Goal: Task Accomplishment & Management: Complete application form

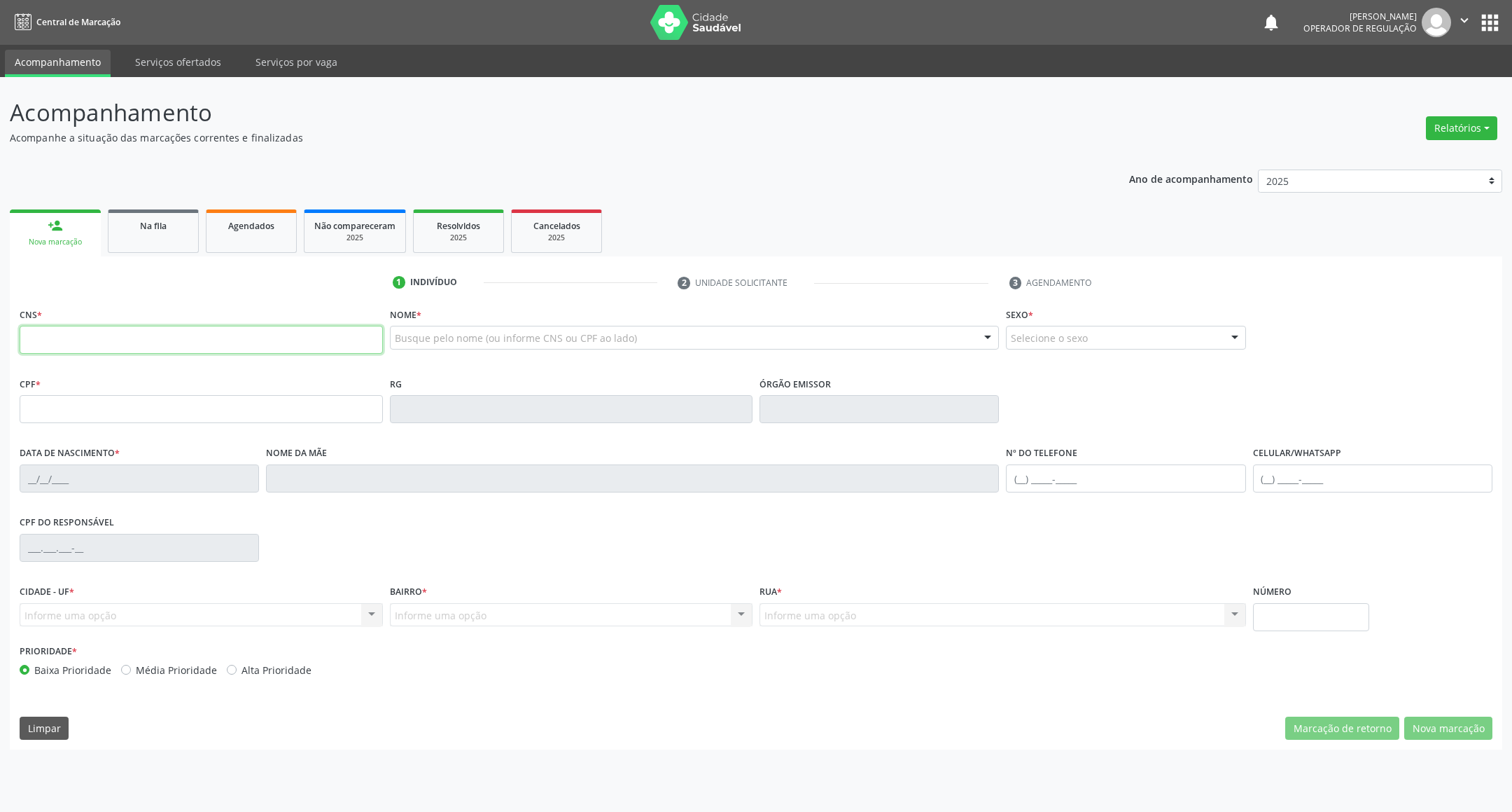
click at [221, 349] on input "text" at bounding box center [201, 339] width 363 height 28
type input "708 0008 6181 6528"
type input "152.991.604-61"
type input "08/02/2018"
type input "Núbia Cristina de Moura Marinho"
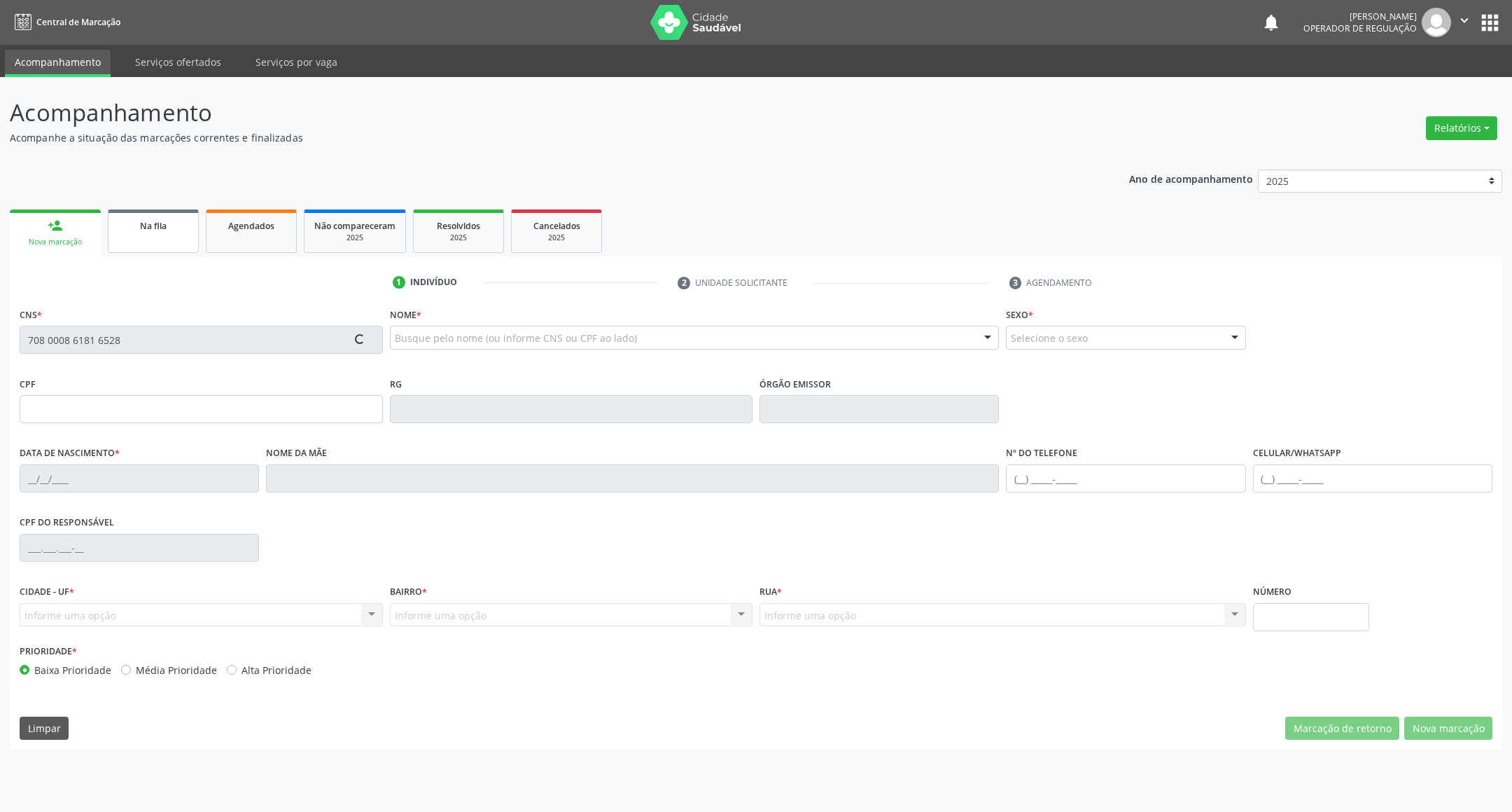
type input "(83) 99115-3674"
type input "700.358.454-90"
type input "13"
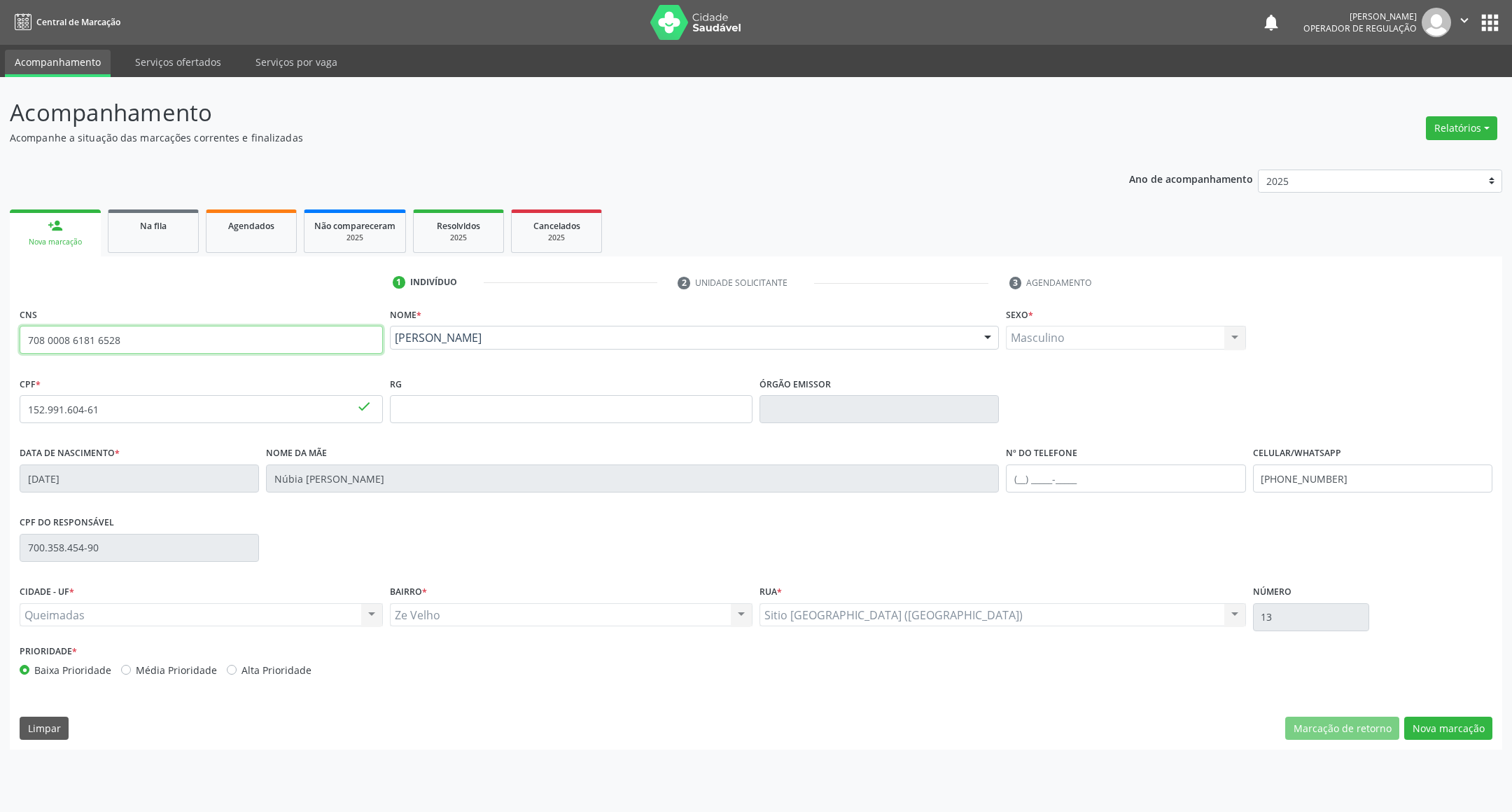
click at [127, 334] on input "708 0008 6181 6528" at bounding box center [201, 339] width 363 height 28
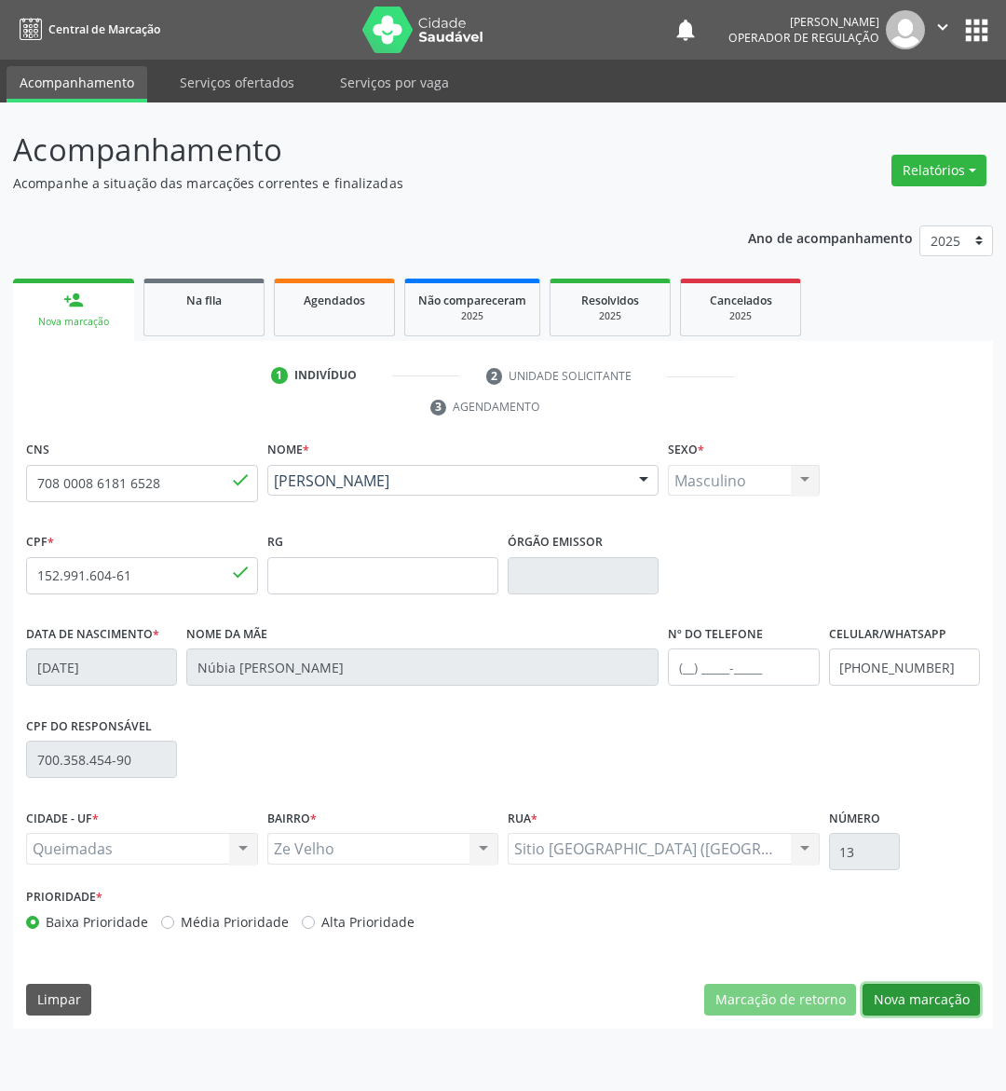
click at [895, 998] on button "Nova marcação" at bounding box center [921, 1000] width 117 height 32
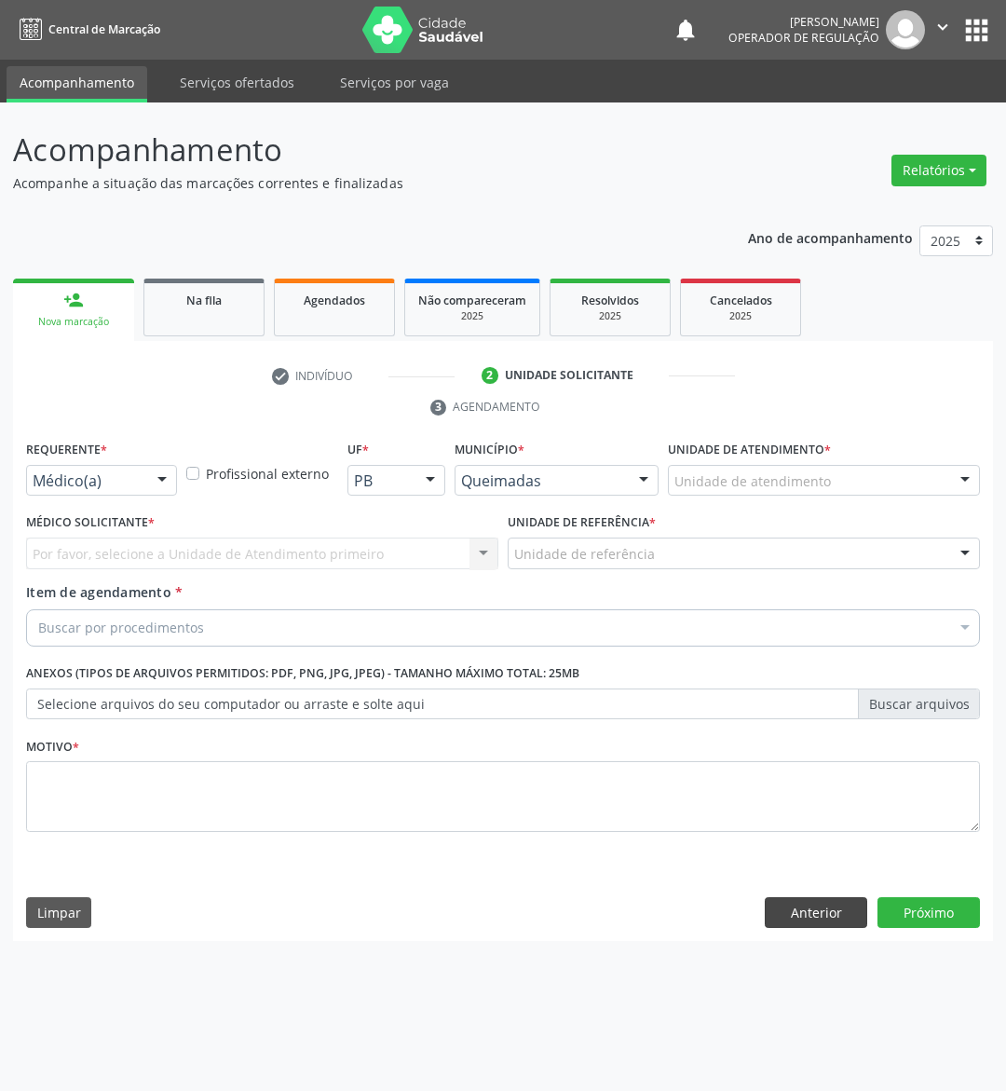
click at [842, 931] on div "Requerente * Médico(a) Médico(a) Enfermeiro(a) Paciente Nenhum resultado encont…" at bounding box center [503, 689] width 980 height 506
click at [835, 926] on button "Anterior" at bounding box center [816, 913] width 102 height 32
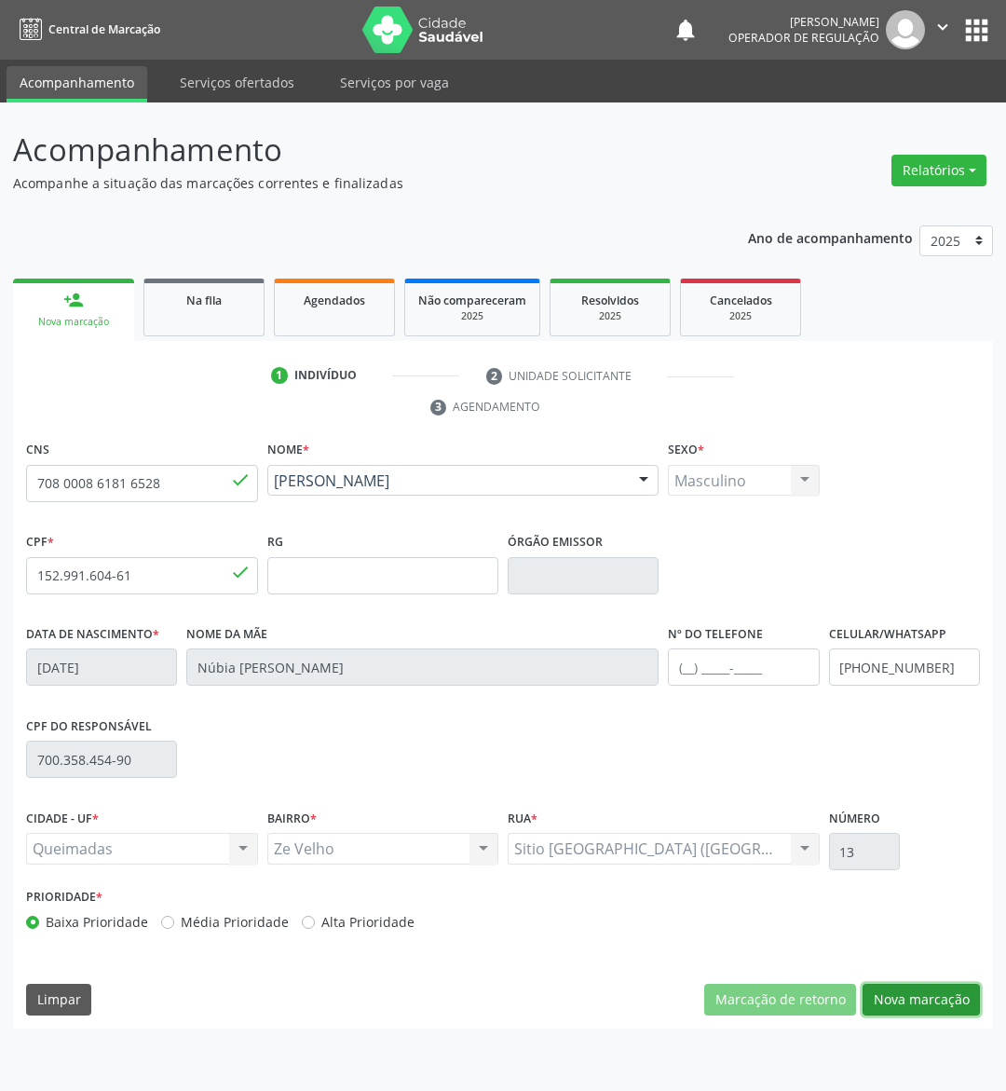
click at [962, 1006] on button "Nova marcação" at bounding box center [921, 1000] width 117 height 32
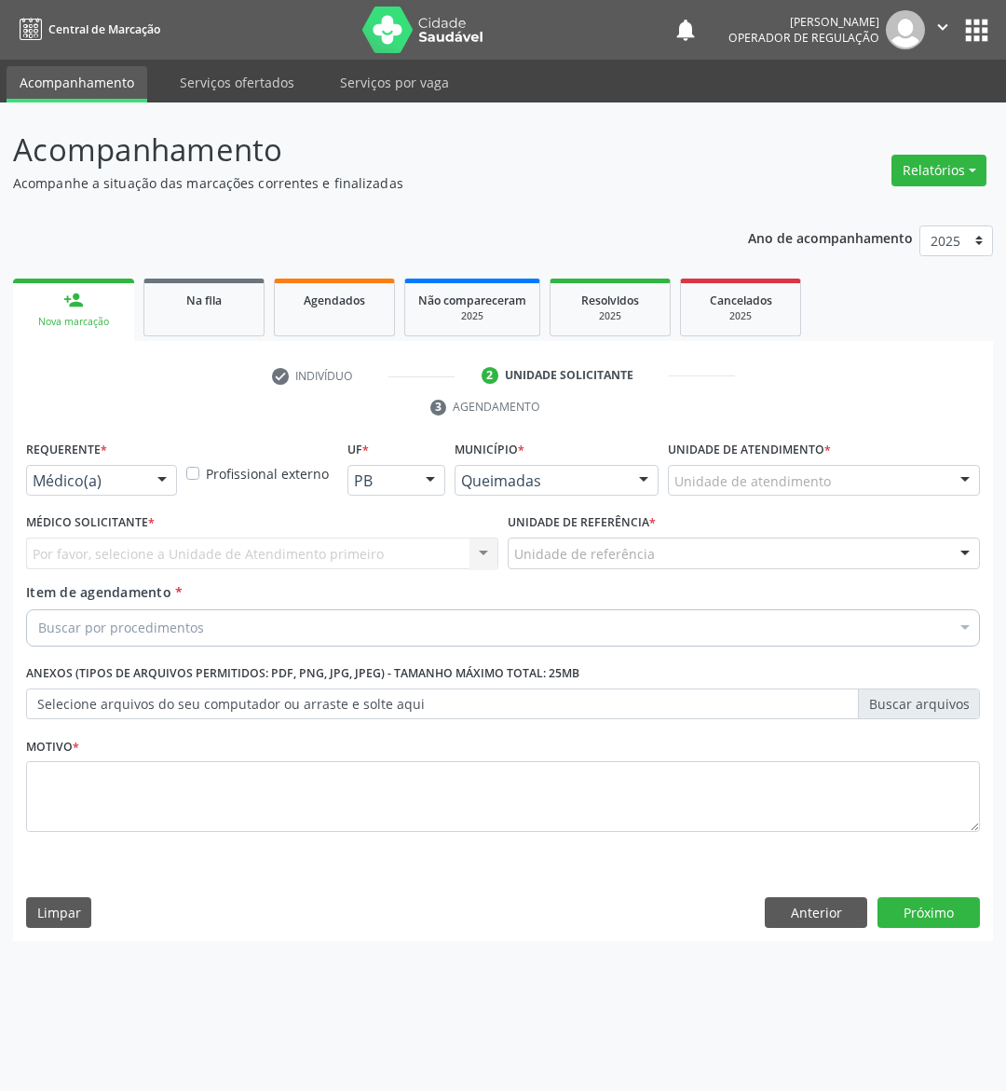
drag, startPoint x: 143, startPoint y: 482, endPoint x: 113, endPoint y: 577, distance: 99.9
click at [143, 483] on div "Médico(a) Médico(a) Enfermeiro(a) Paciente Nenhum resultado encontrado para: " …" at bounding box center [101, 481] width 151 height 32
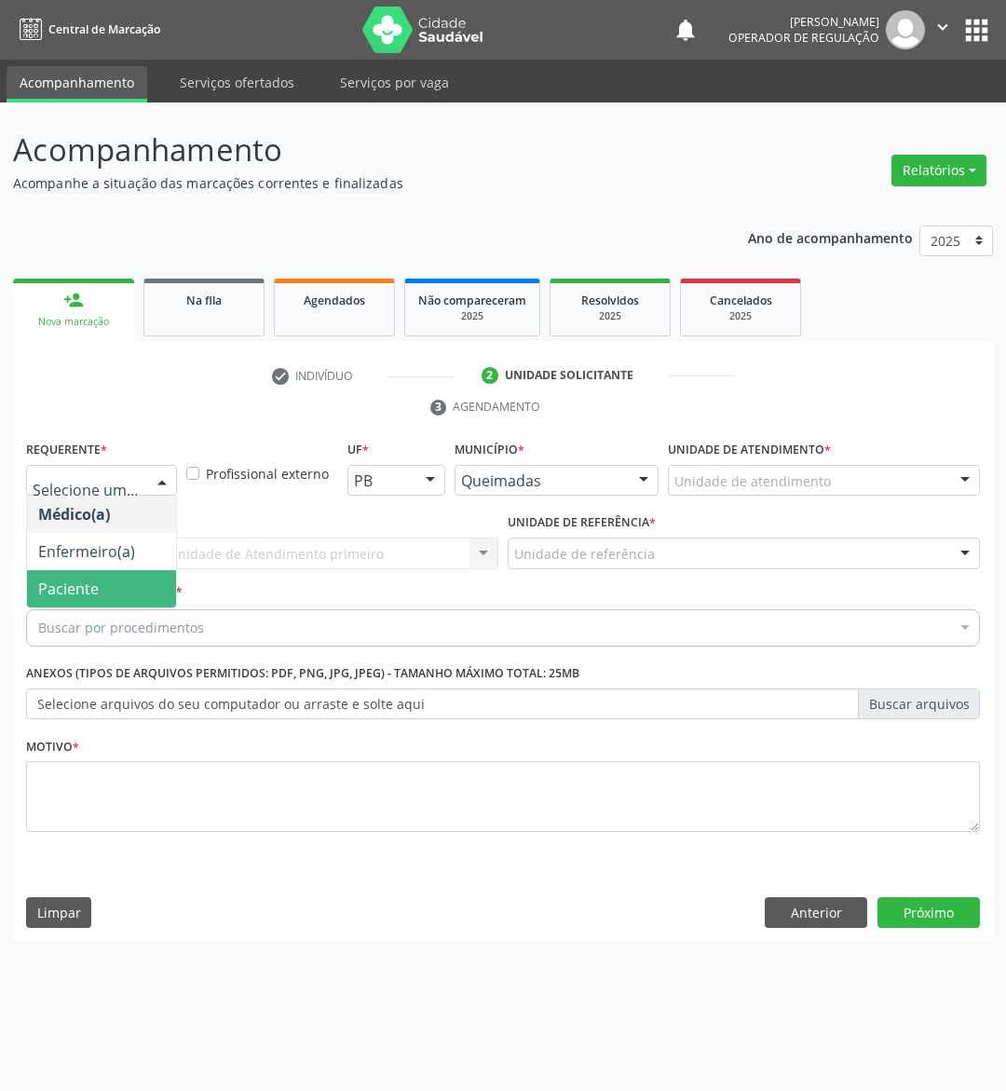
click at [118, 593] on span "Paciente" at bounding box center [101, 588] width 149 height 37
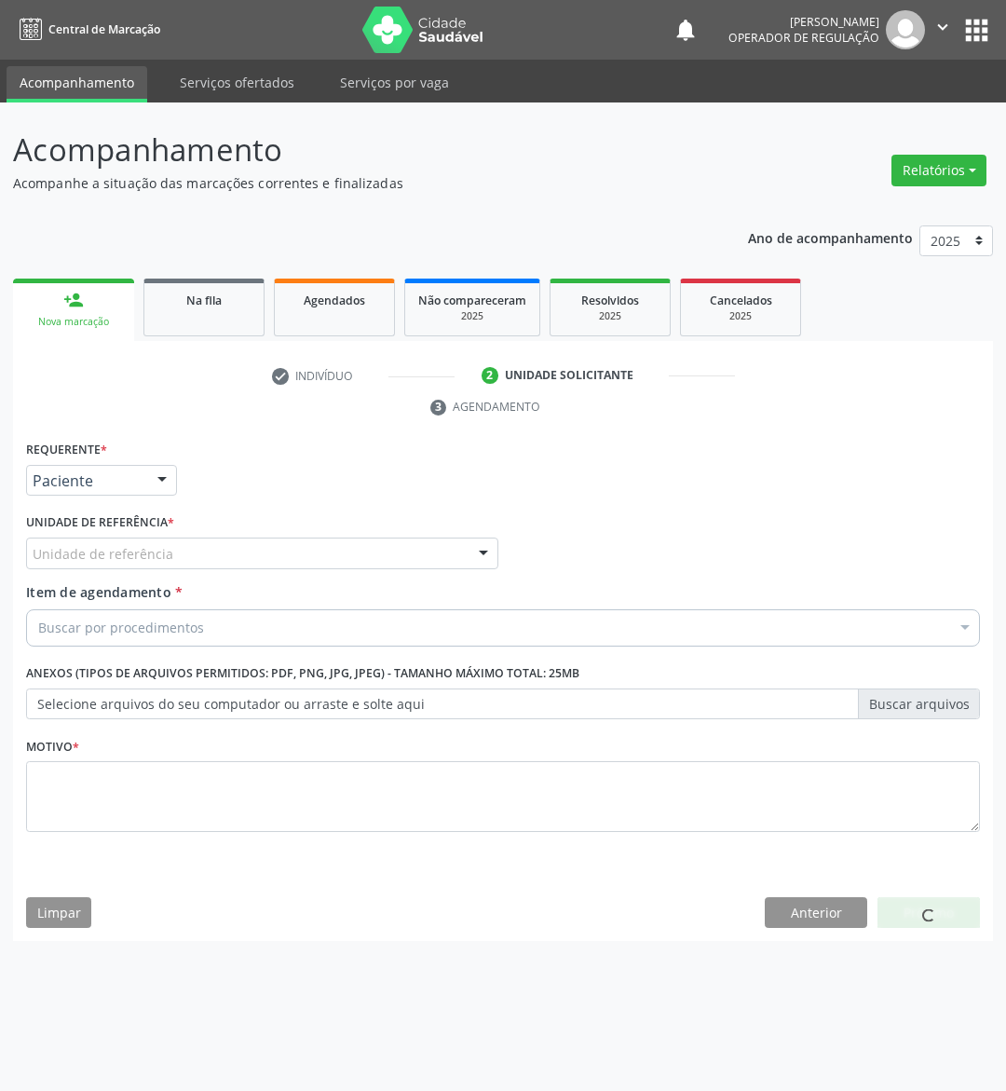
click at [198, 551] on div "Unidade de referência" at bounding box center [262, 553] width 472 height 32
click at [198, 592] on span "Nenhum resultado encontrado para: " ZW "" at bounding box center [186, 587] width 297 height 20
click at [202, 553] on input "ZW" at bounding box center [247, 562] width 428 height 37
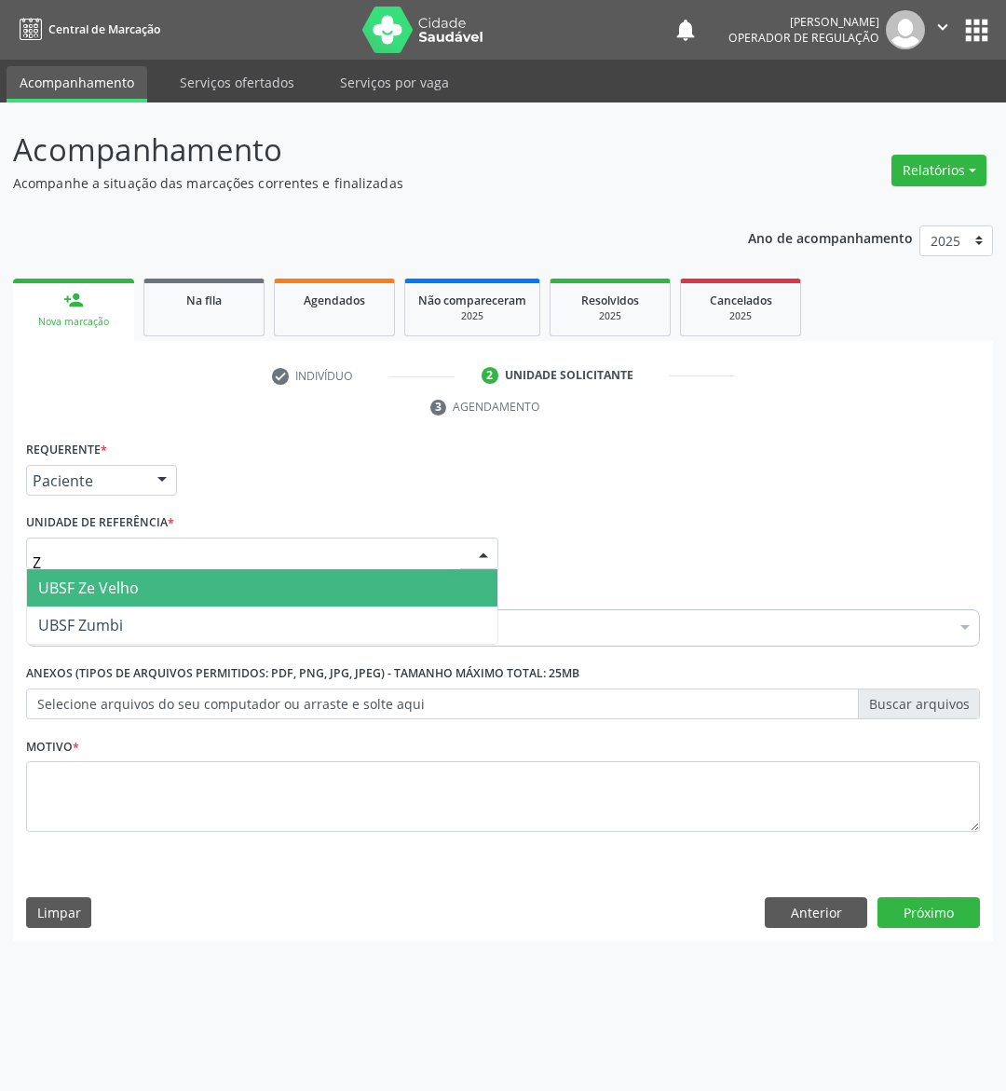
type input "ZE"
click at [232, 570] on span "UBSF Ze Velho" at bounding box center [262, 587] width 470 height 37
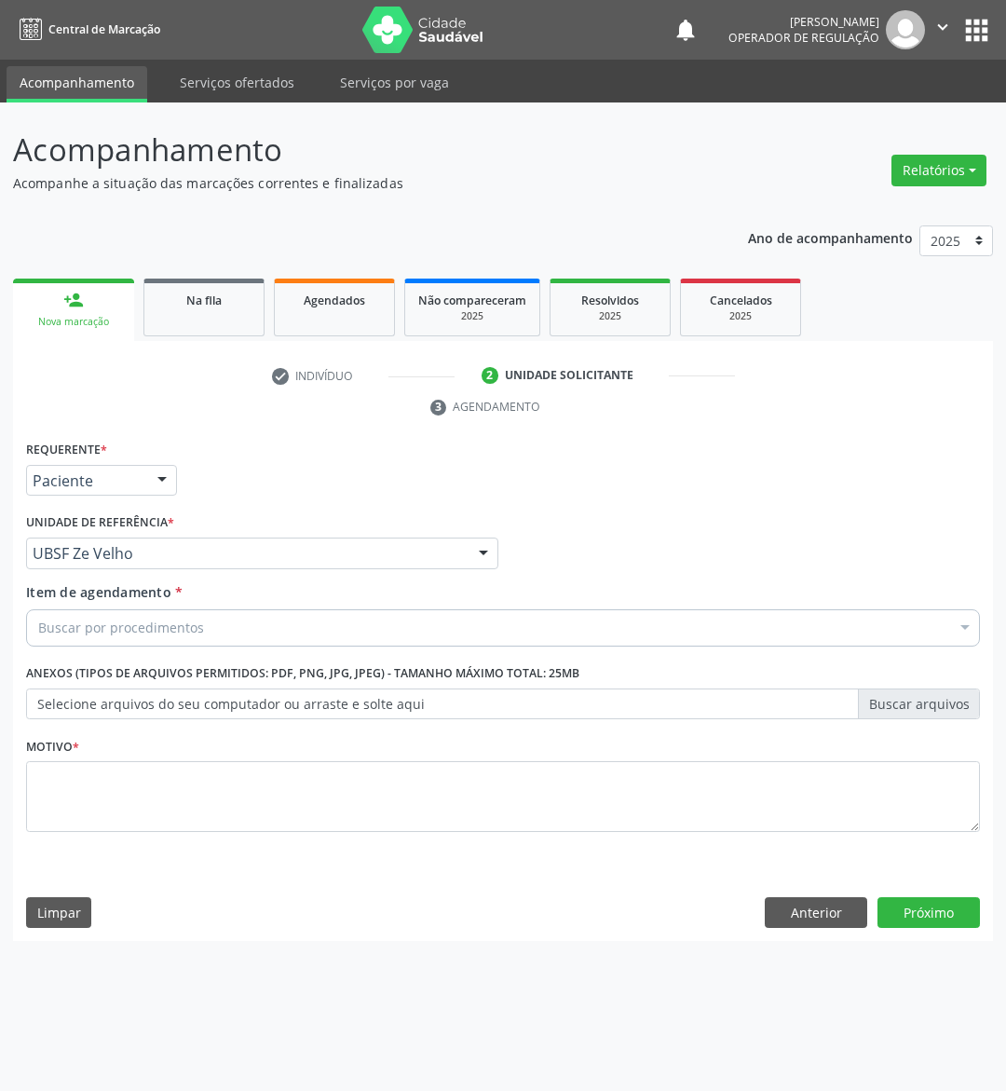
click at [219, 615] on div "Buscar por procedimentos" at bounding box center [503, 627] width 954 height 37
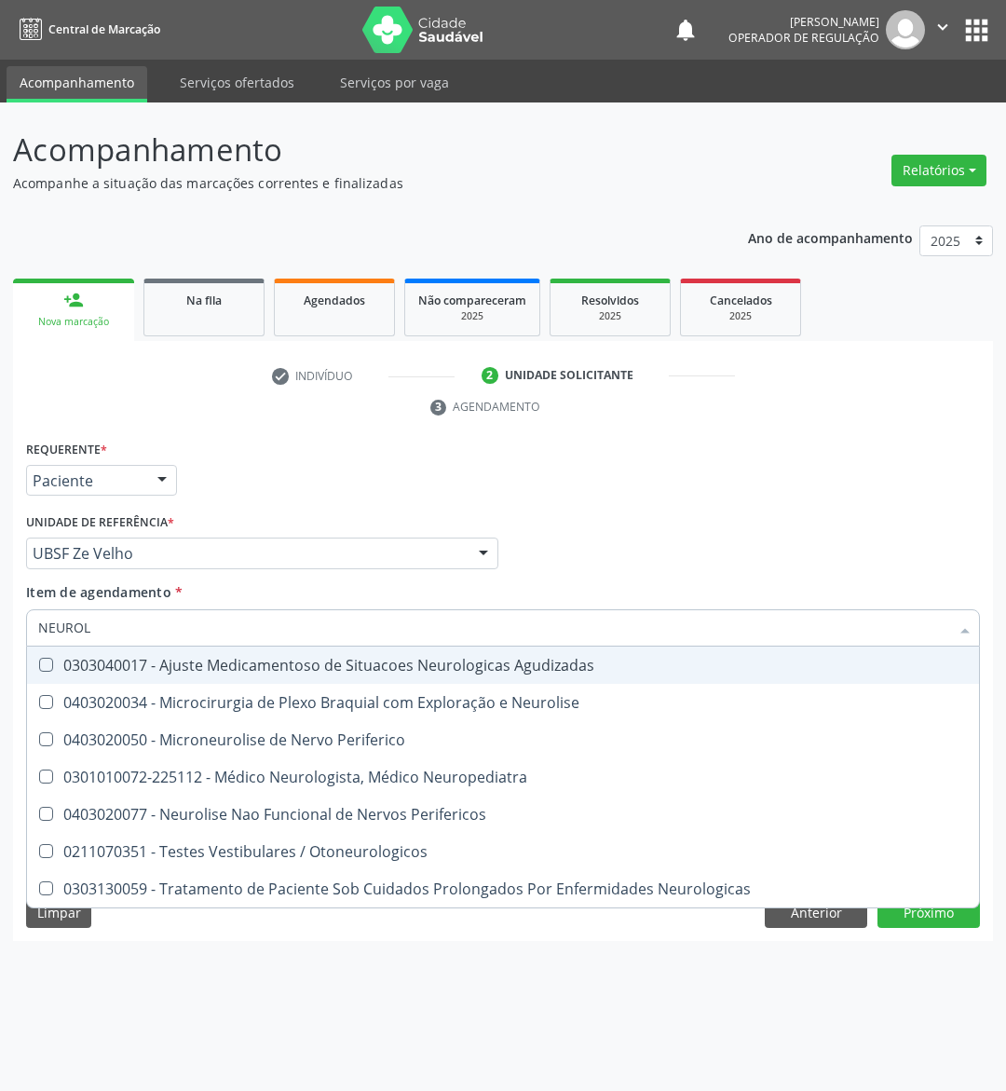
type input "NEUROLO"
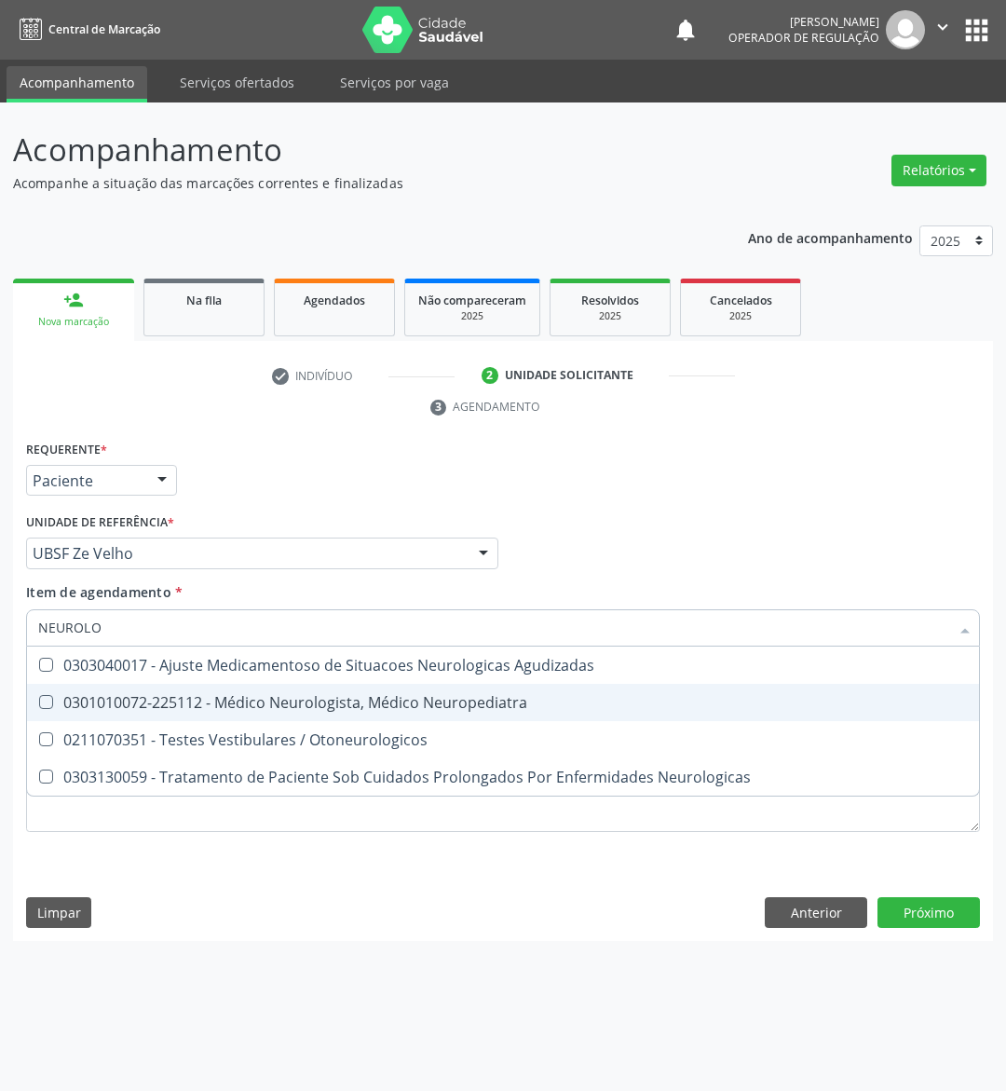
click at [280, 715] on span "0301010072-225112 - Médico Neurologista, Médico Neuropediatra" at bounding box center [503, 702] width 952 height 37
checkbox Neuropediatra "true"
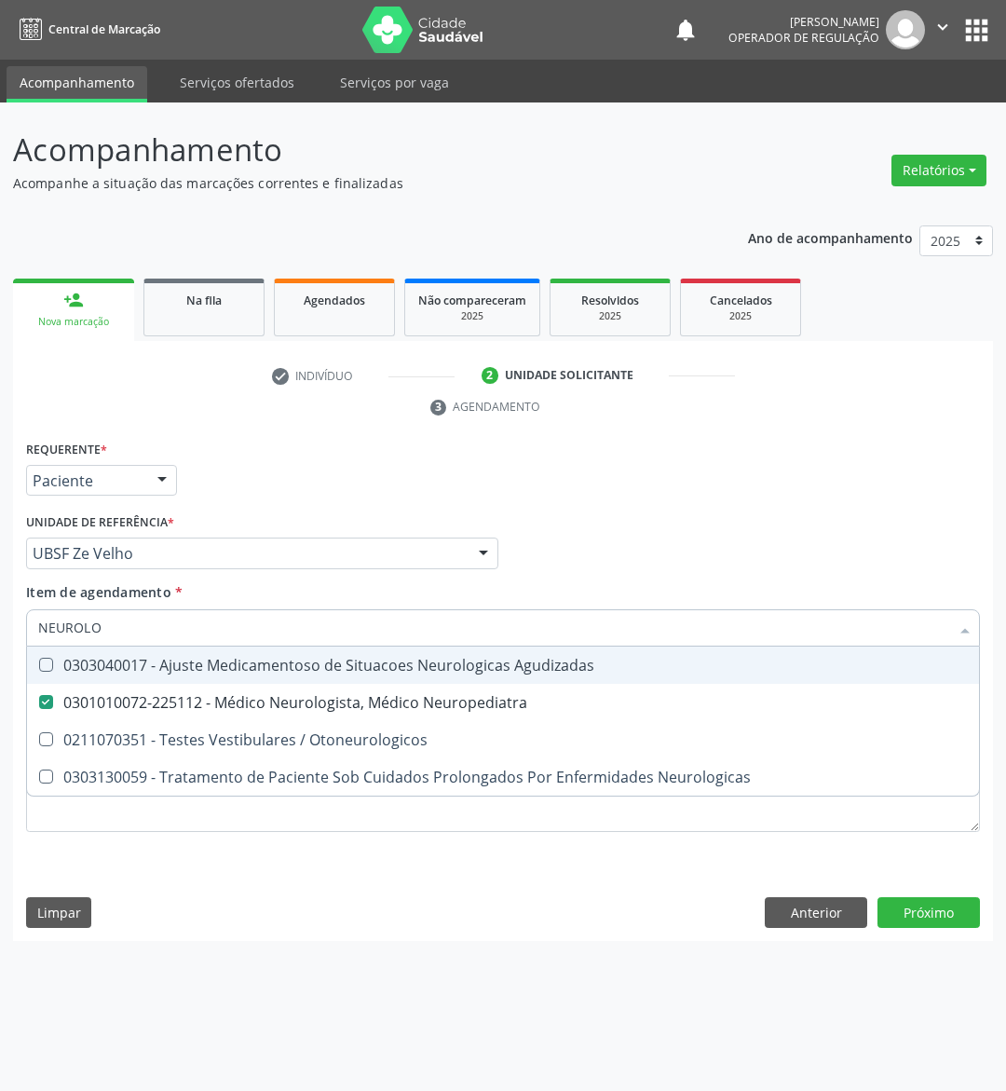
click at [565, 523] on div "Médico Solicitante Por favor, selecione a Unidade de Atendimento primeiro Nenhu…" at bounding box center [502, 545] width 963 height 73
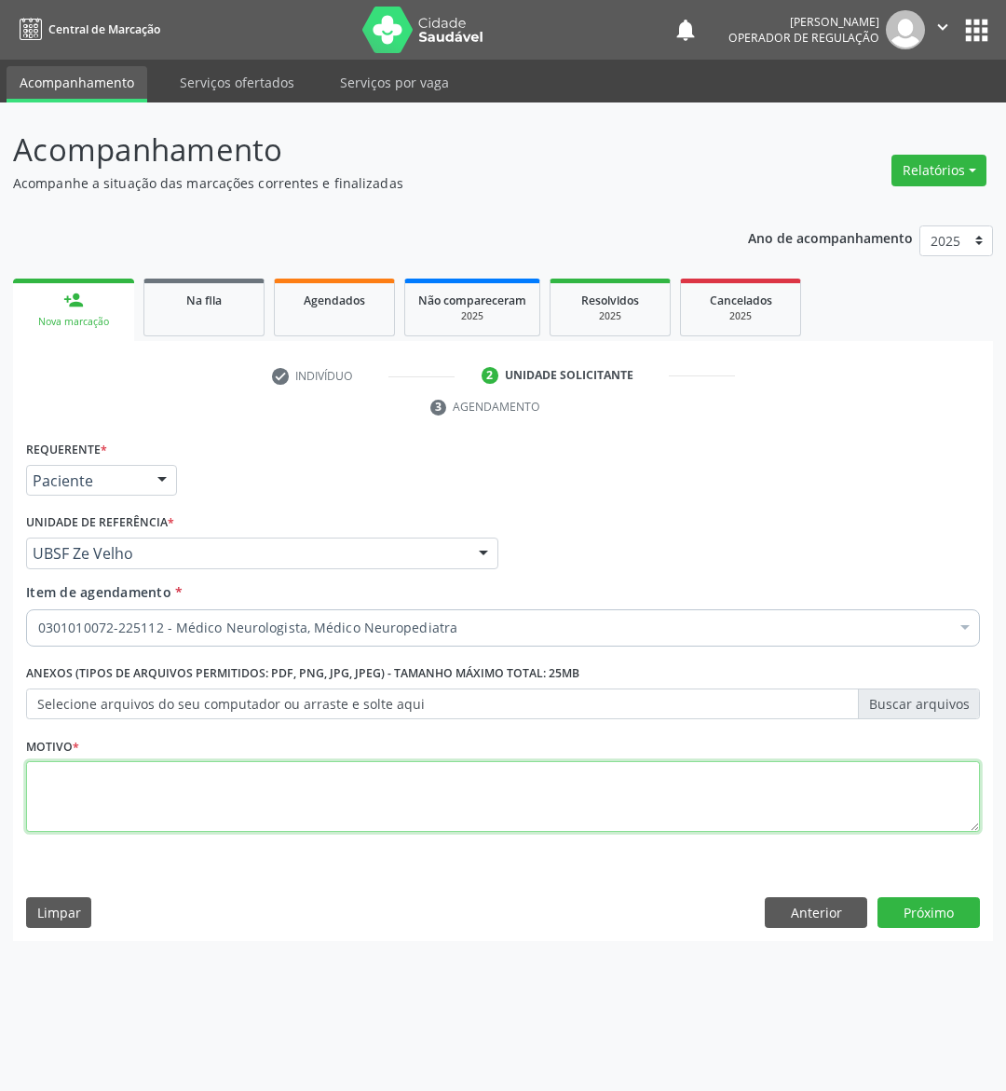
click at [327, 810] on textarea at bounding box center [503, 796] width 954 height 71
type textarea "RETORNO"
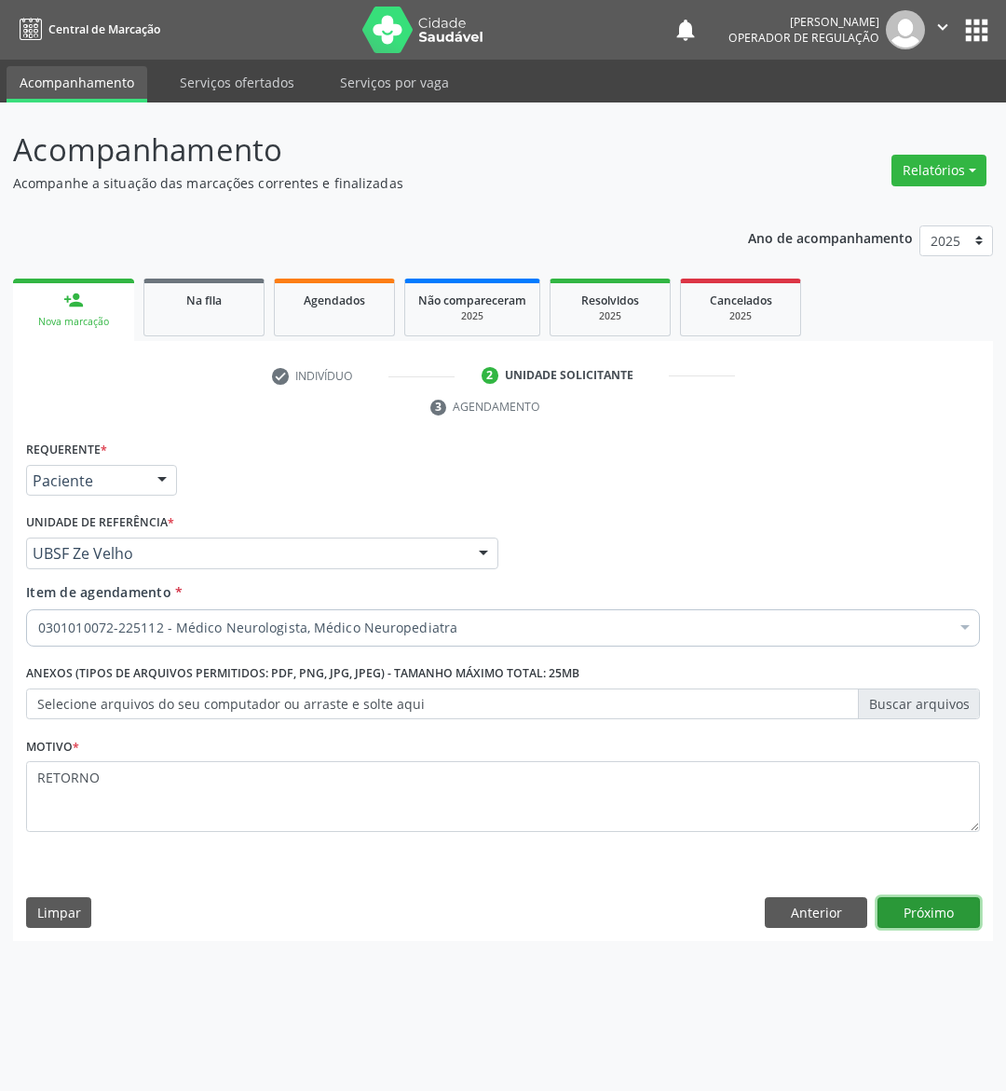
click button "Próximo" at bounding box center [928, 913] width 102 height 32
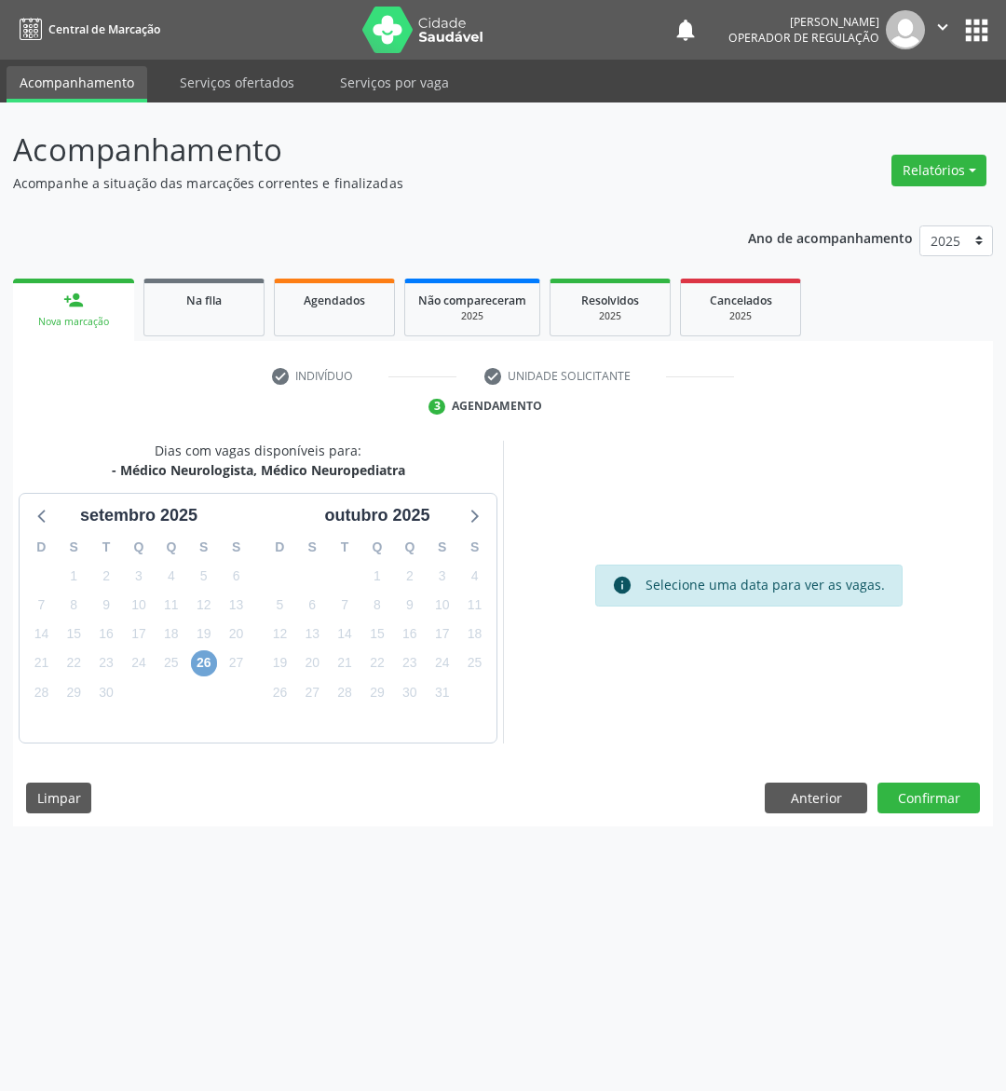
click at [205, 655] on span "26" at bounding box center [204, 663] width 26 height 26
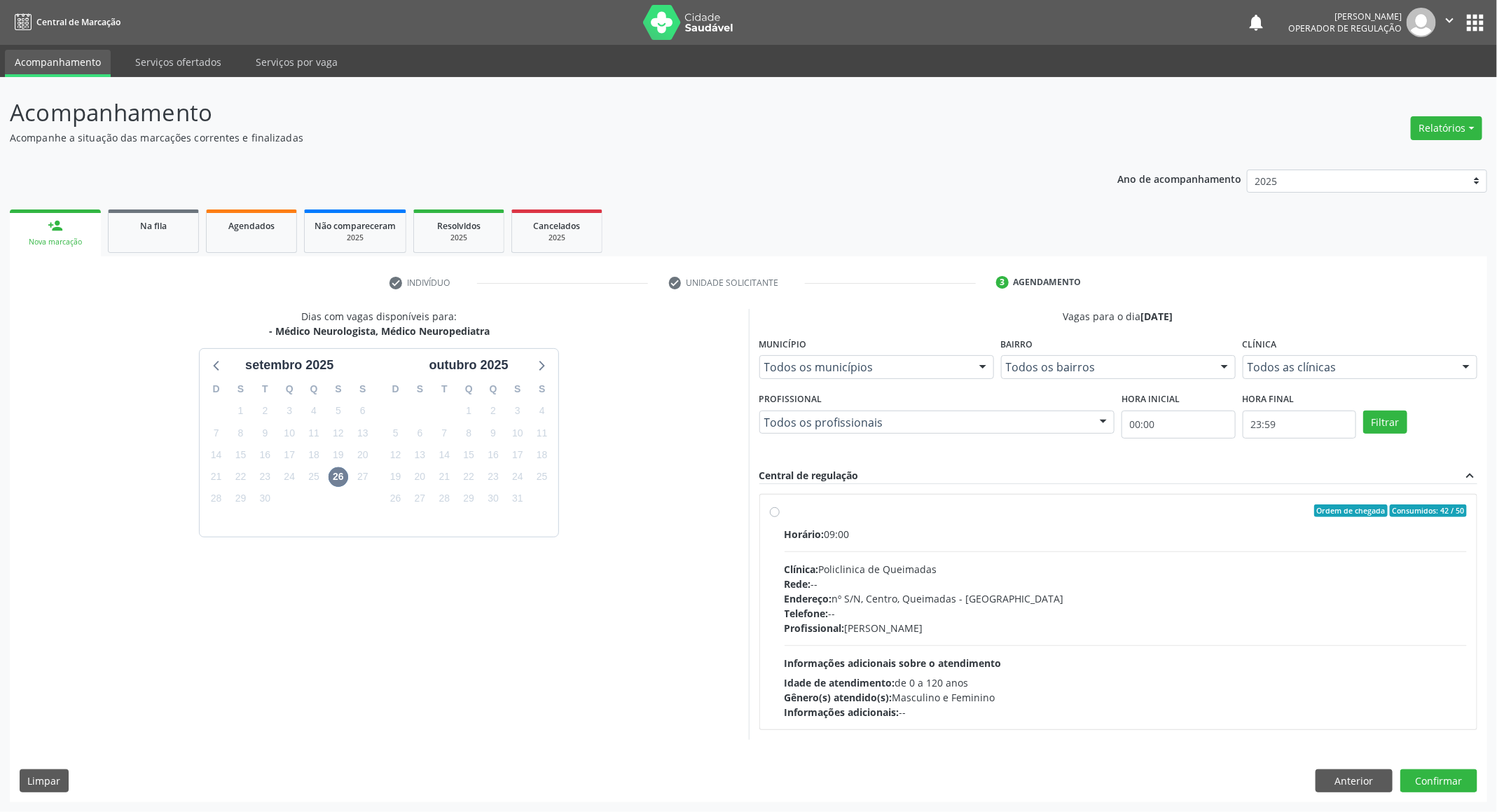
click at [978, 628] on div "Profissional: Amauri Pereira da Silva Filho" at bounding box center [1126, 628] width 683 height 15
click at [780, 517] on input "Ordem de chegada Consumidos: 42 / 50 Horário: 09:00 Clínica: Policlinica de Que…" at bounding box center [775, 511] width 10 height 13
radio input "true"
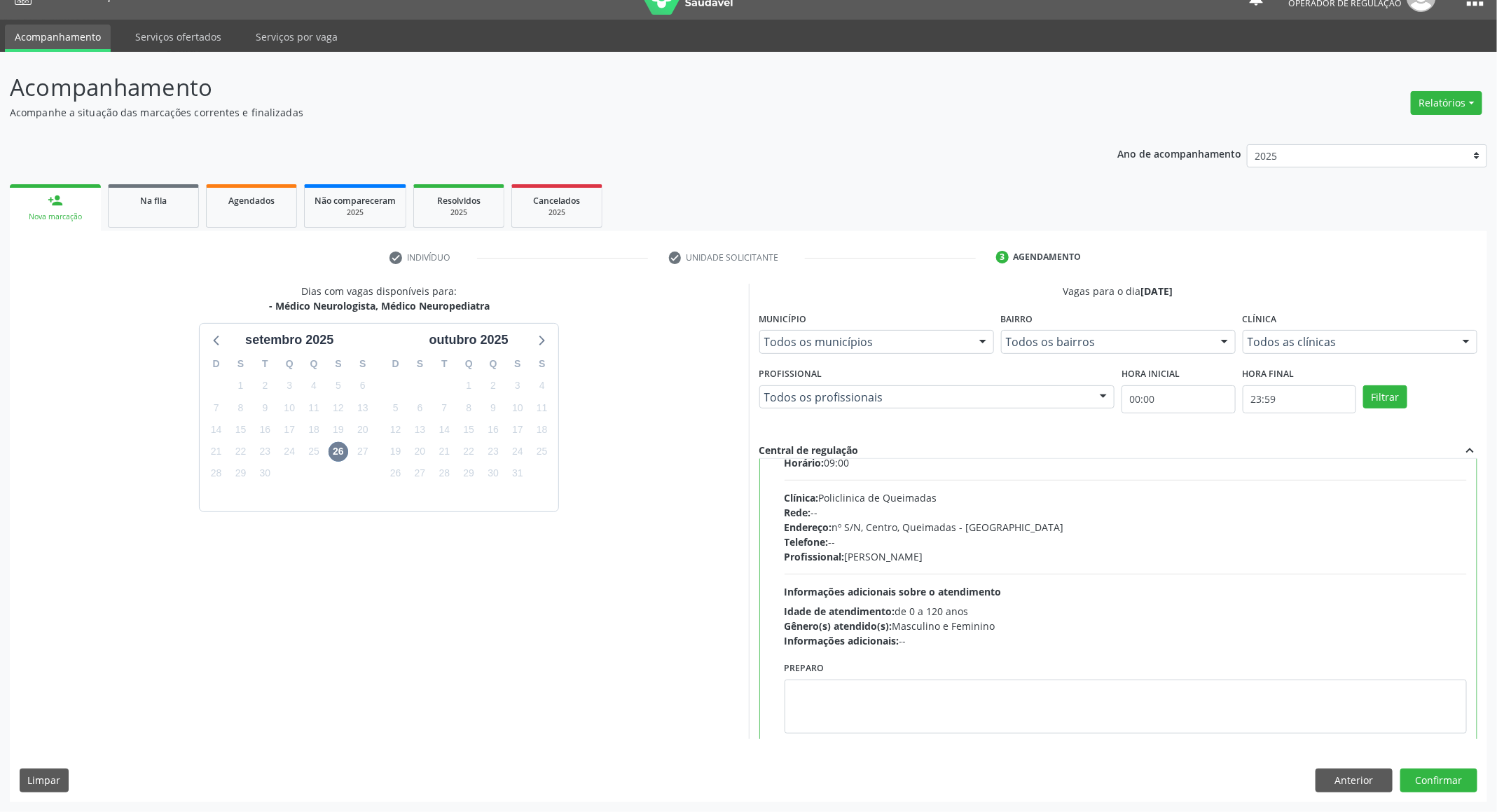
scroll to position [71, 0]
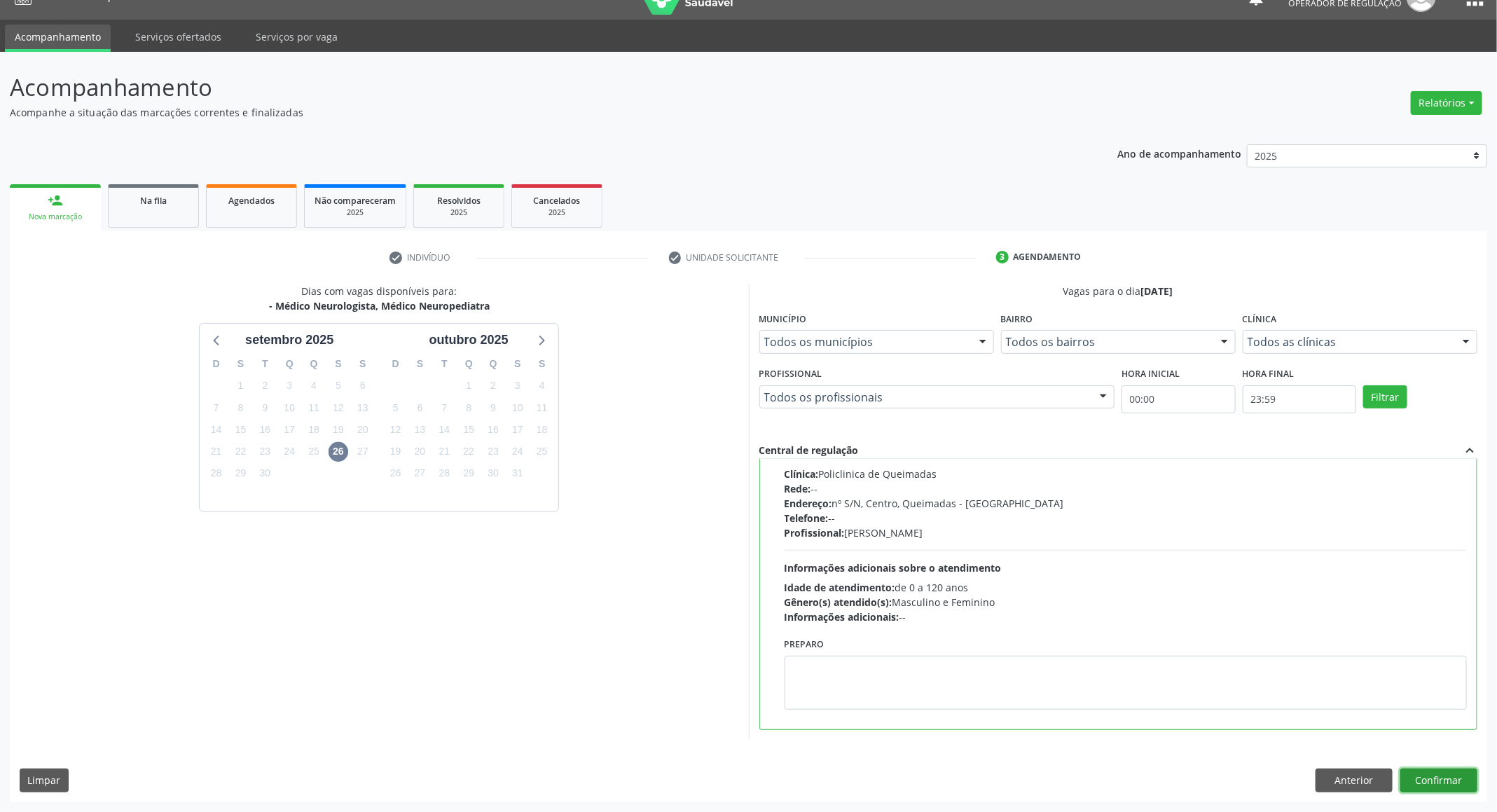
click at [1428, 781] on button "Confirmar" at bounding box center [1439, 780] width 77 height 24
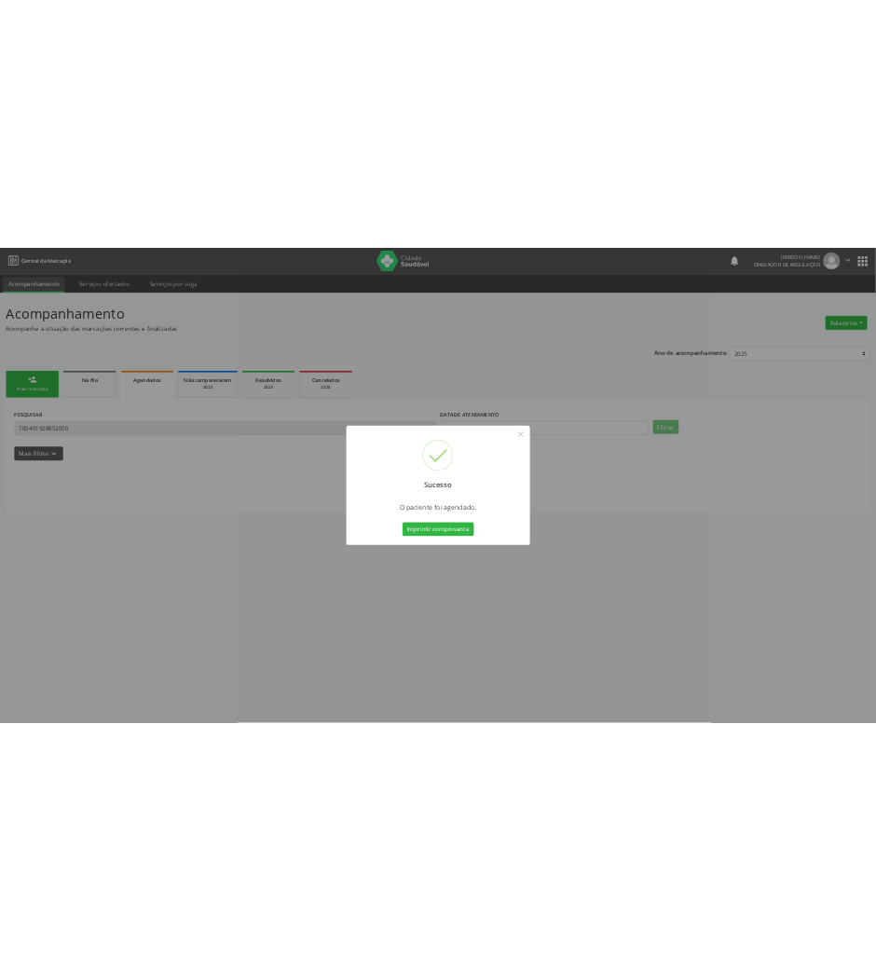
scroll to position [0, 0]
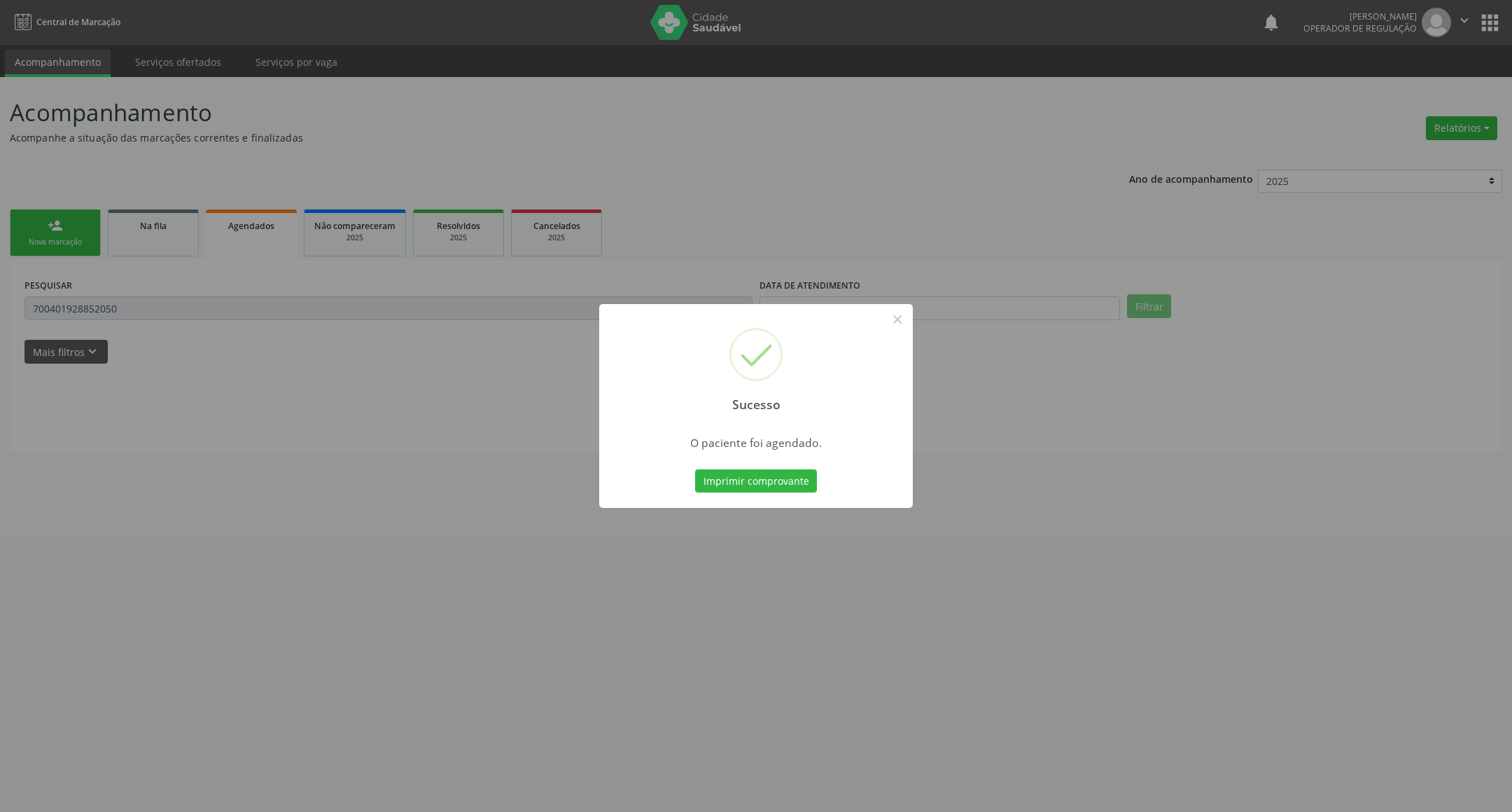
click at [695, 469] on button "Imprimir comprovante" at bounding box center [756, 481] width 122 height 24
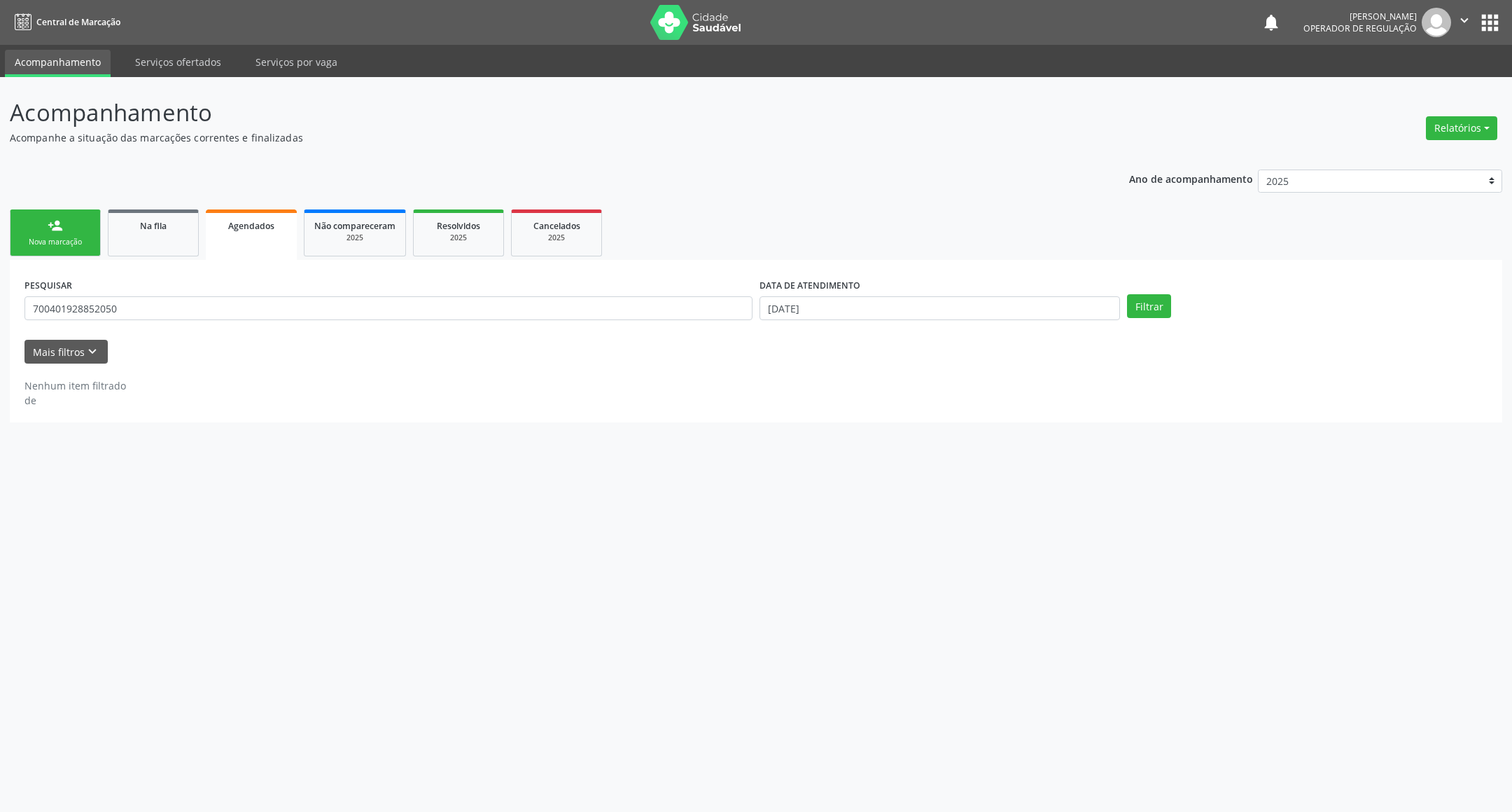
click at [71, 230] on link "person_add Nova marcação" at bounding box center [55, 232] width 91 height 47
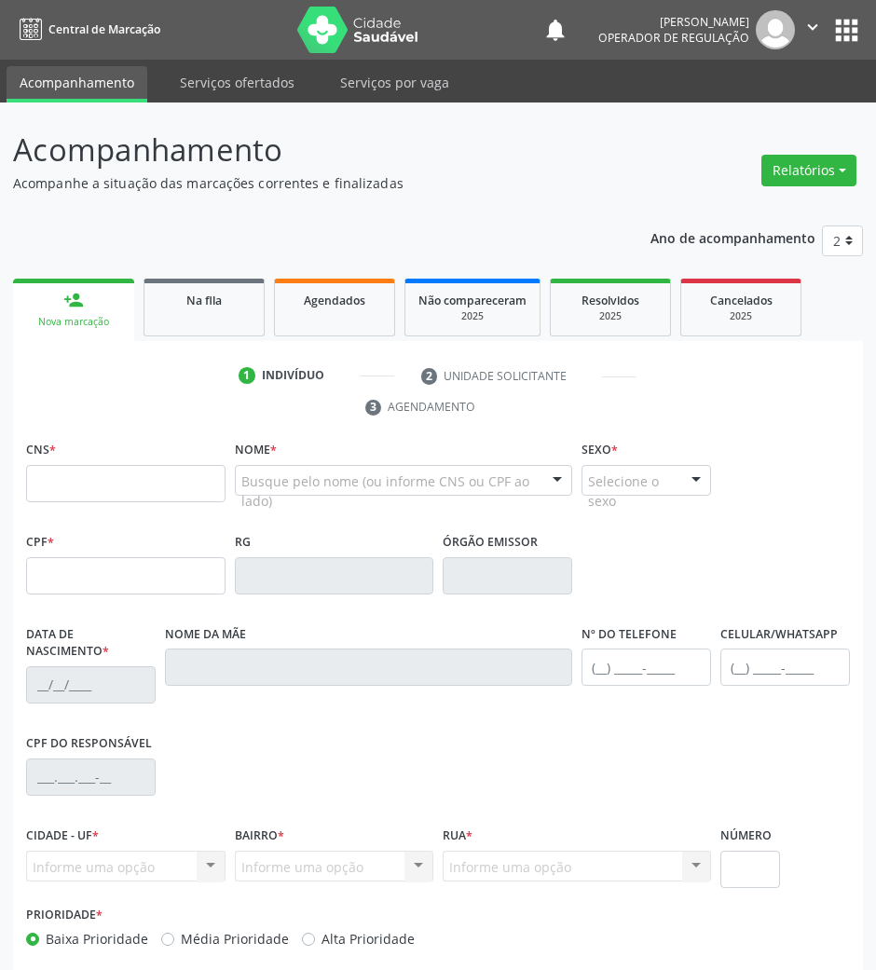
drag, startPoint x: 172, startPoint y: 317, endPoint x: 810, endPoint y: 1, distance: 711.9
click at [172, 317] on link "Na fila" at bounding box center [203, 307] width 121 height 58
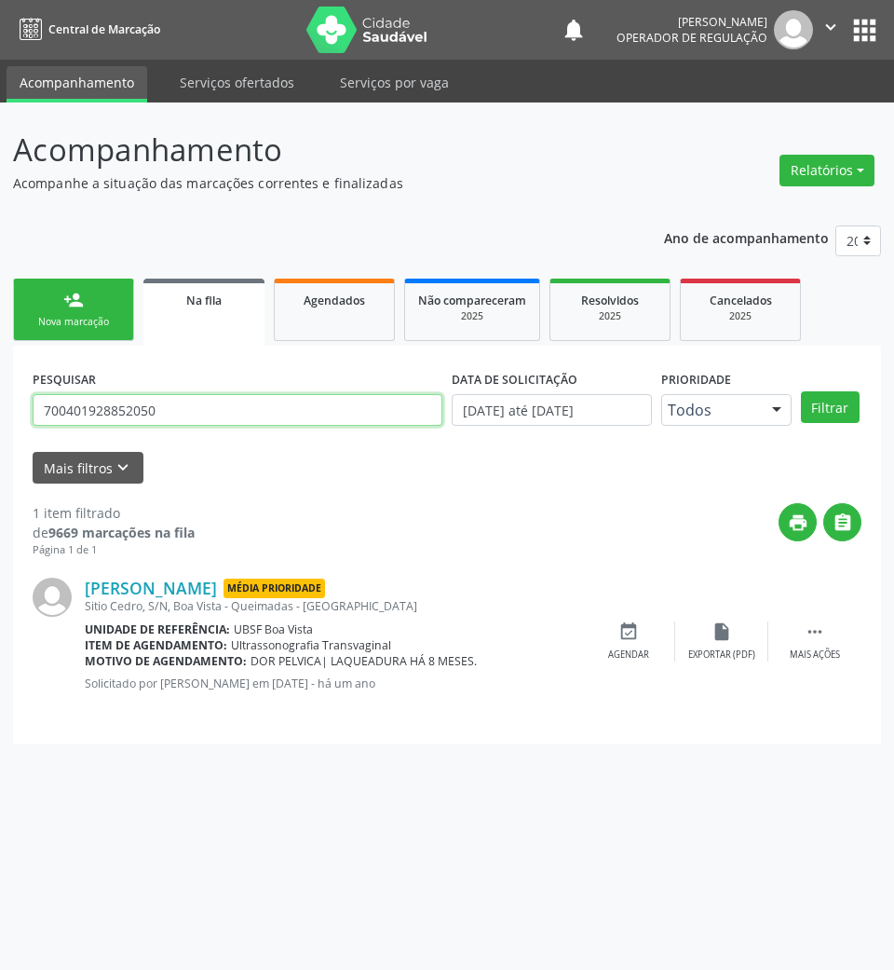
click at [202, 419] on input "700401928852050" at bounding box center [238, 410] width 410 height 32
type input "7"
type input "704601139286627"
click at [801, 391] on button "Filtrar" at bounding box center [830, 407] width 59 height 32
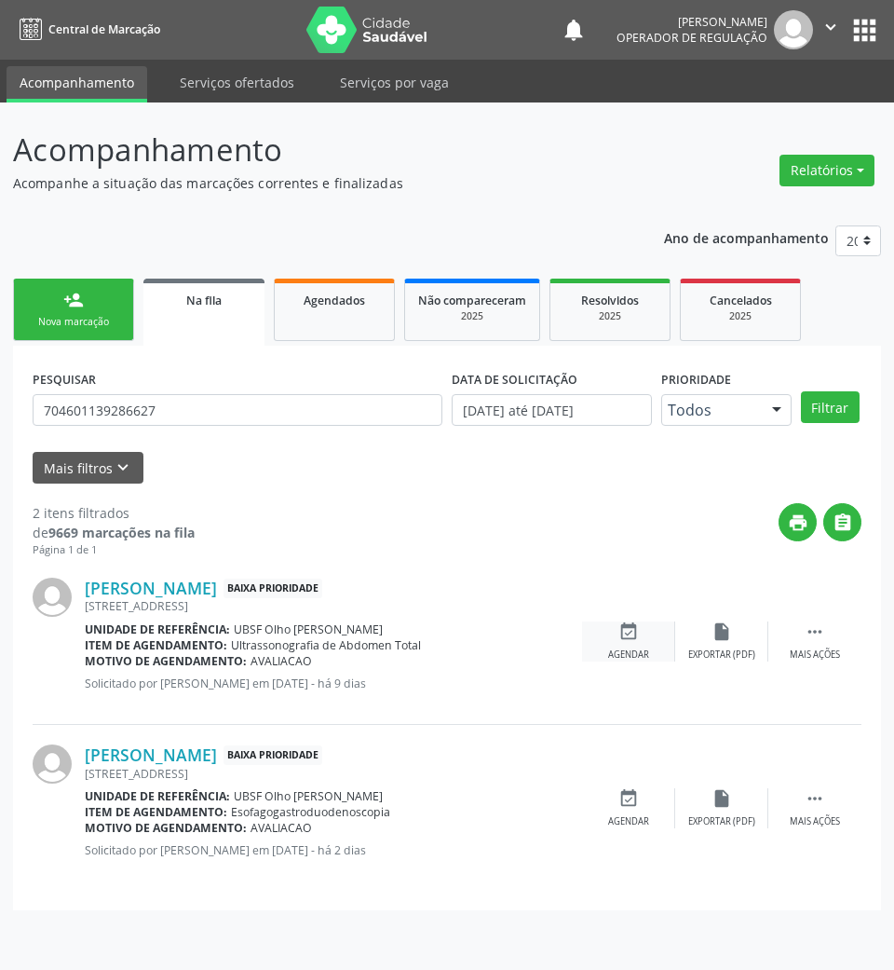
click at [650, 645] on div "event_available Agendar" at bounding box center [628, 641] width 93 height 40
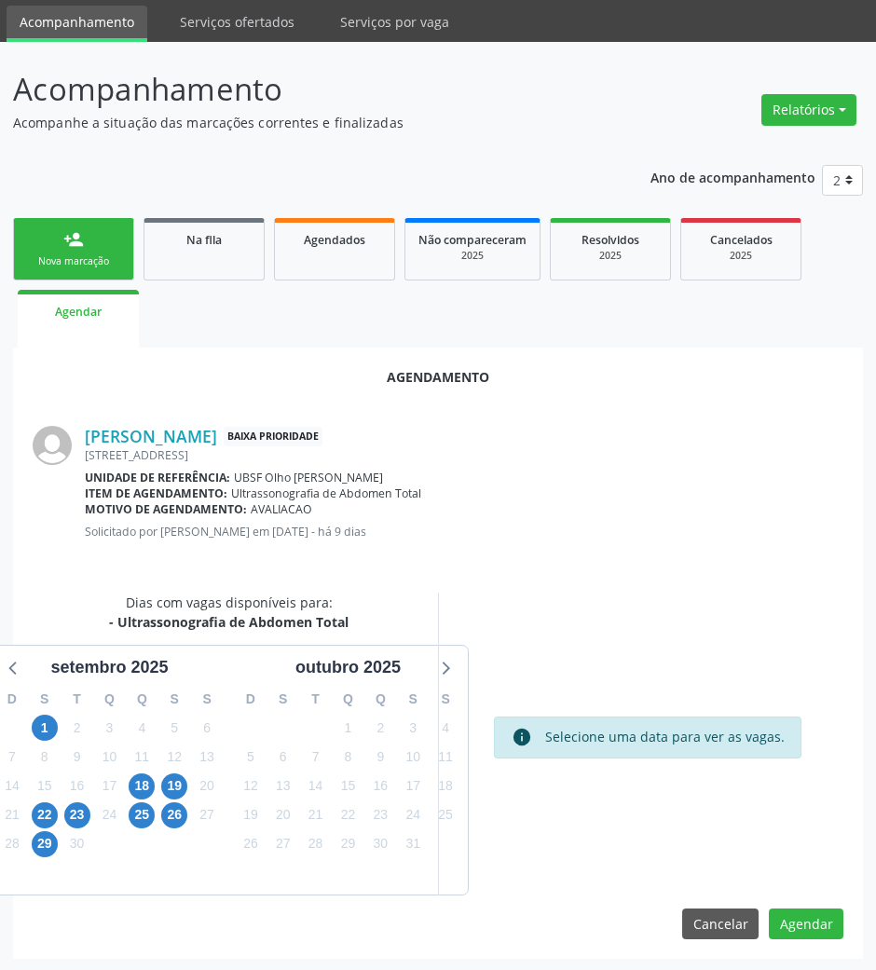
scroll to position [63, 0]
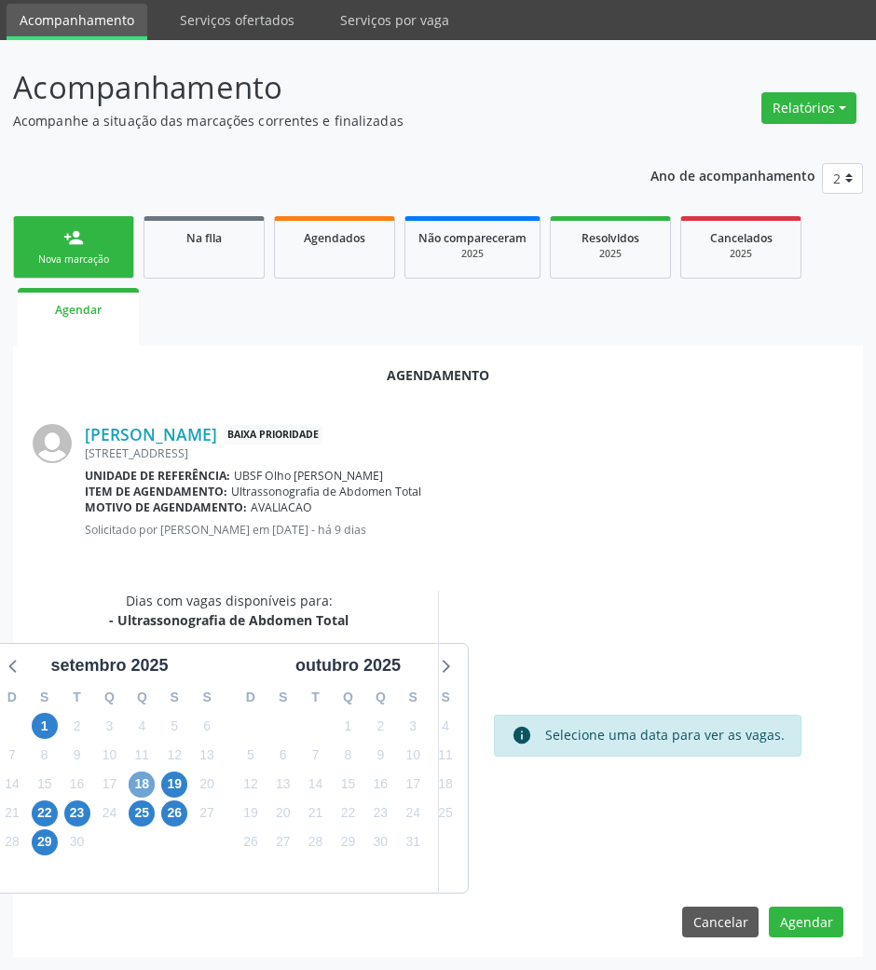
click at [145, 780] on span "18" at bounding box center [142, 784] width 26 height 26
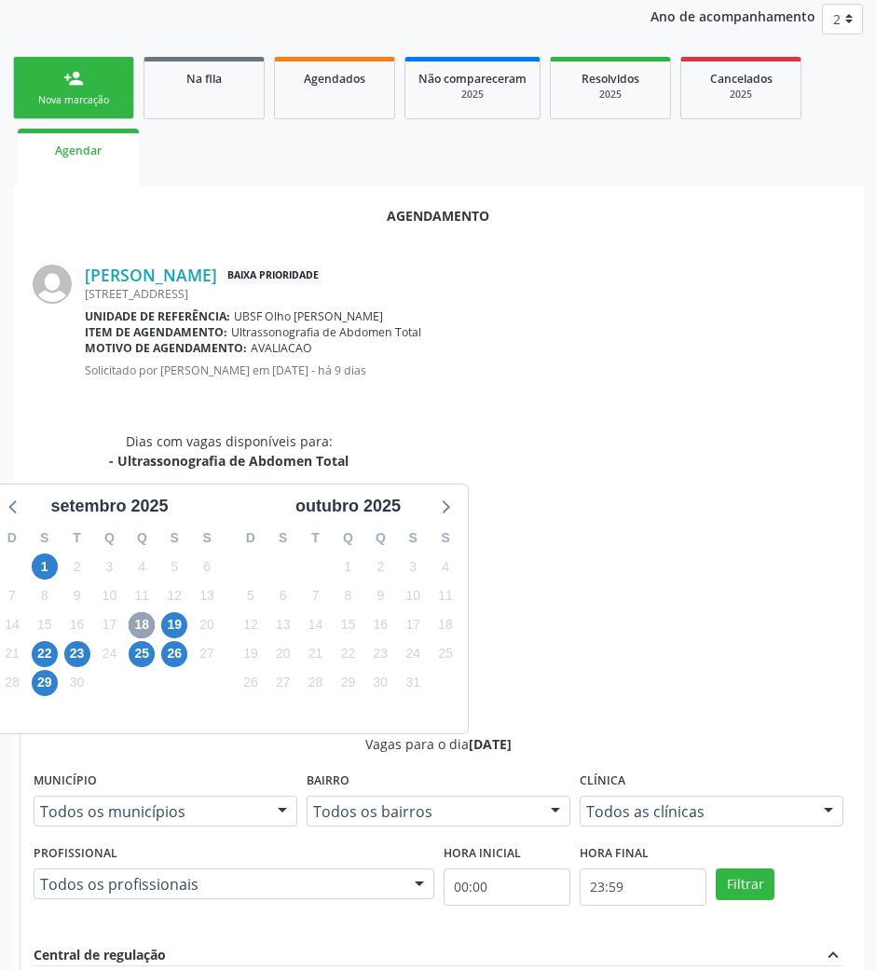
scroll to position [374, 0]
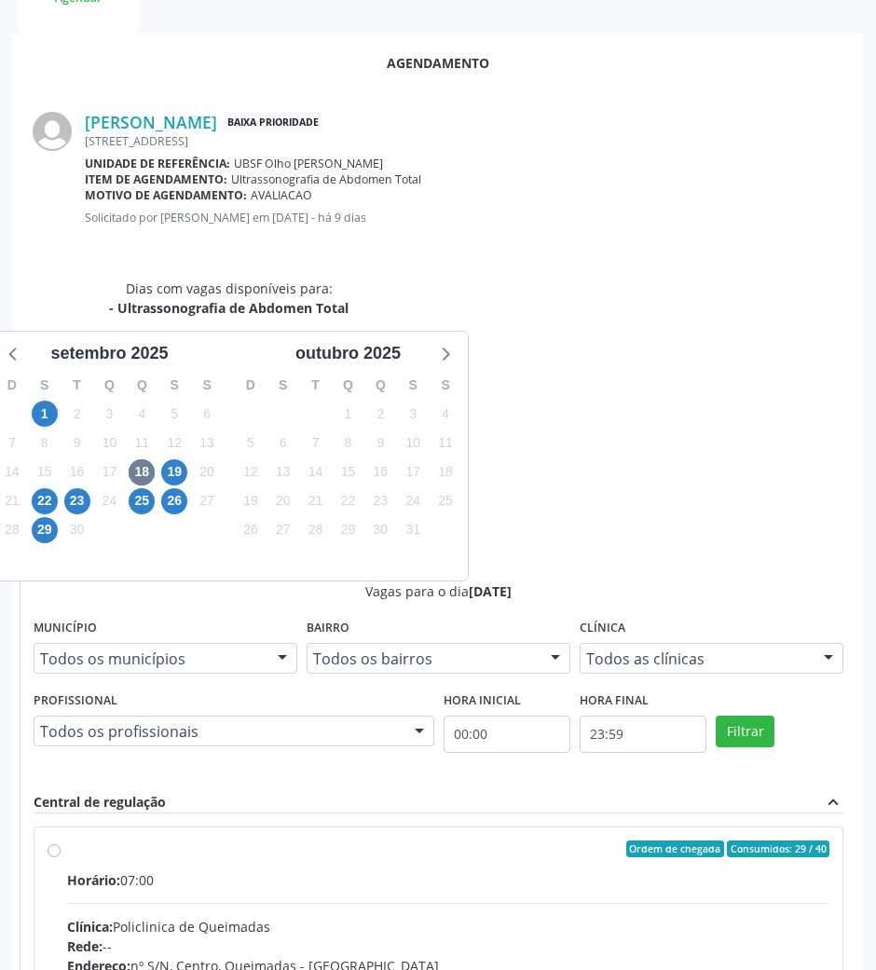
drag, startPoint x: 510, startPoint y: 589, endPoint x: 216, endPoint y: 620, distance: 296.0
click at [120, 871] on span "Horário:" at bounding box center [93, 880] width 53 height 18
radio input "true"
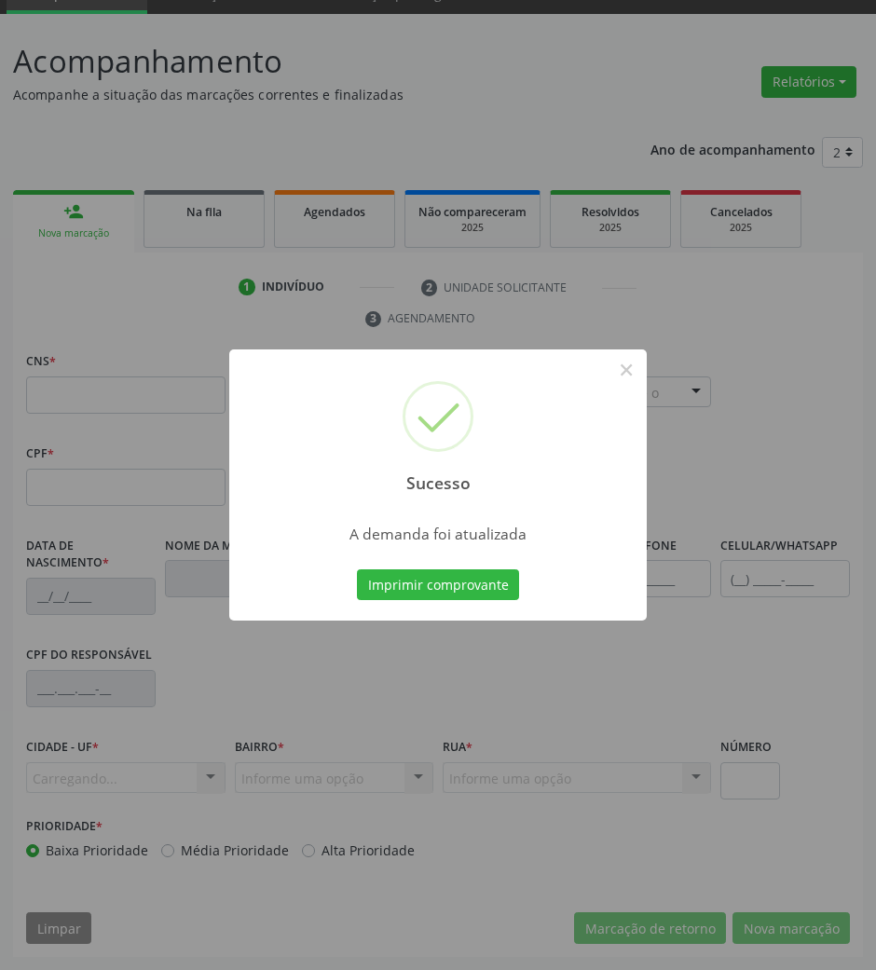
scroll to position [89, 0]
click at [389, 572] on button "Imprimir comprovante" at bounding box center [438, 585] width 162 height 32
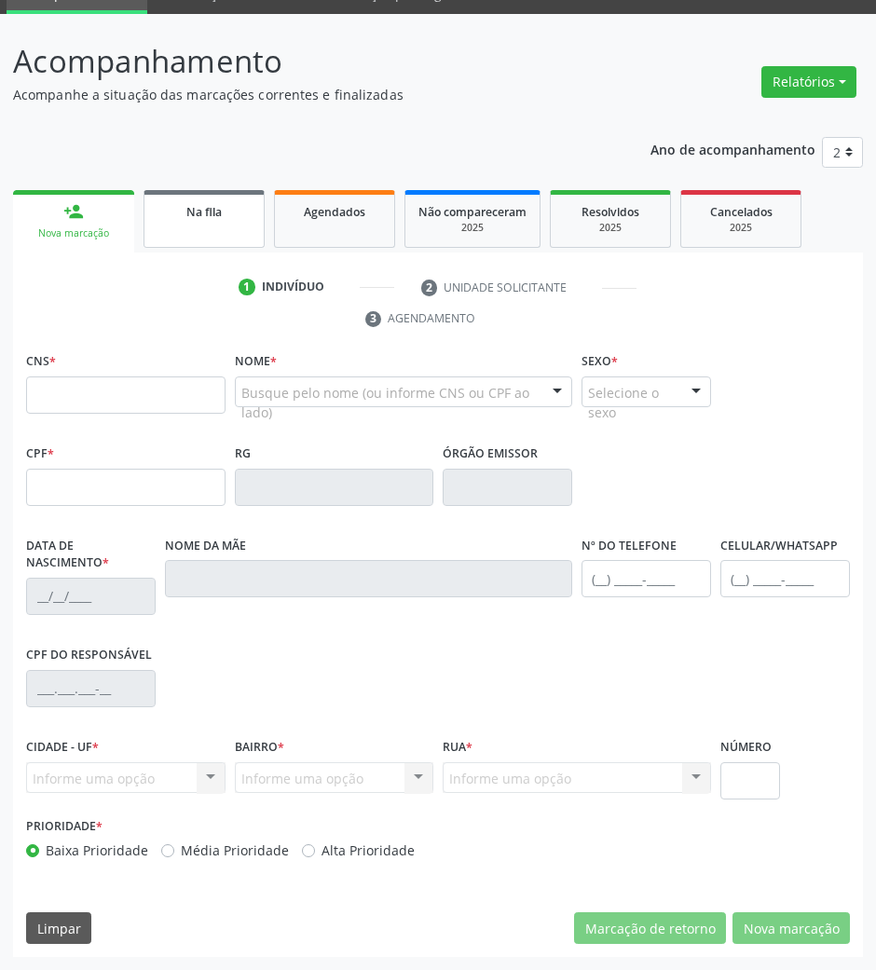
click at [211, 243] on link "Na fila" at bounding box center [203, 219] width 121 height 58
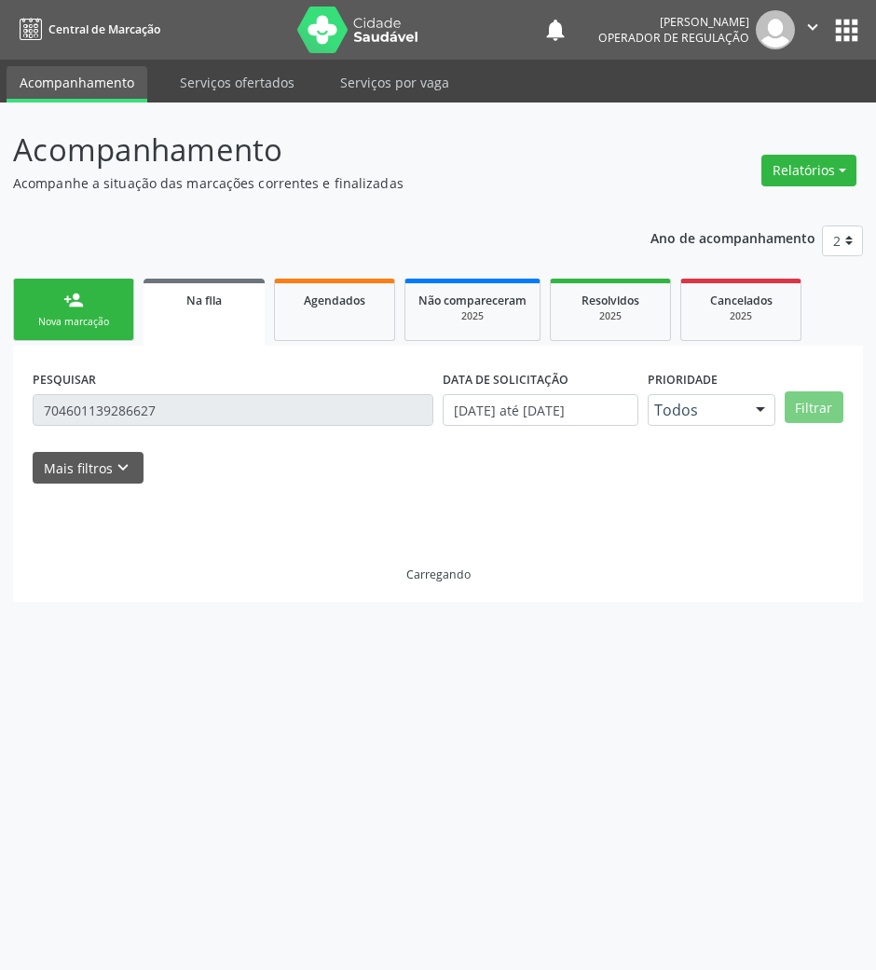
scroll to position [0, 0]
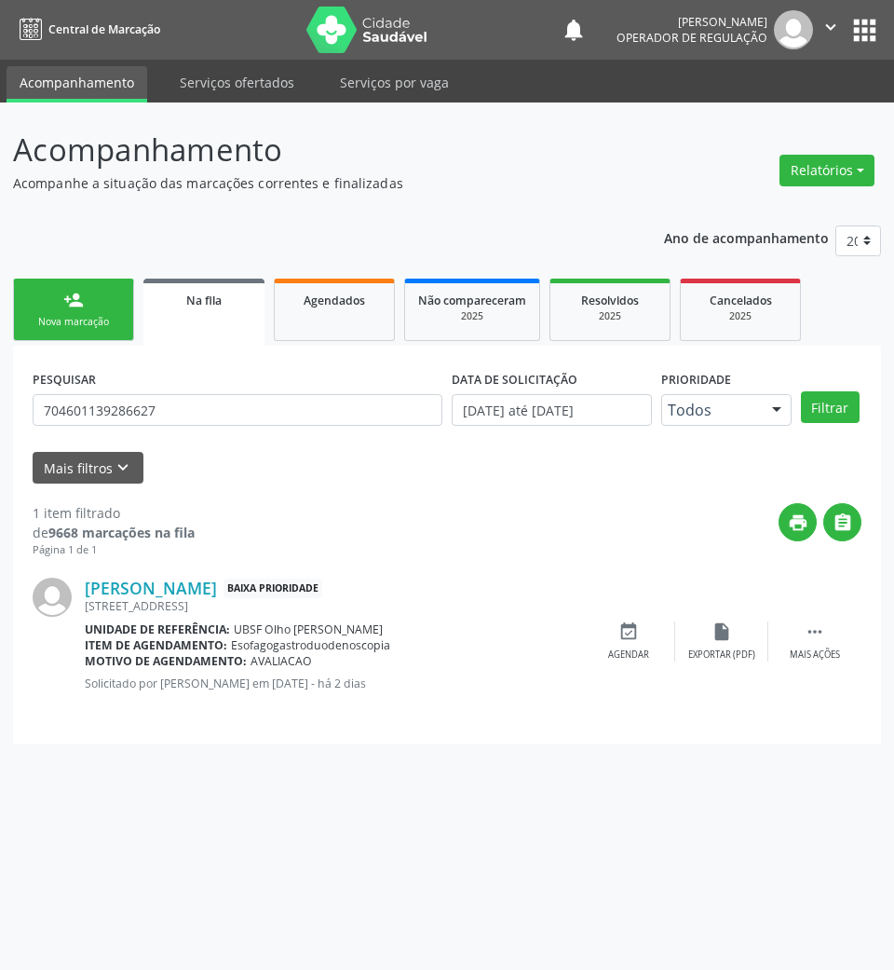
click at [292, 434] on div "PESQUISAR 704601139286627" at bounding box center [237, 401] width 419 height 73
click at [274, 407] on input "704601139286627" at bounding box center [238, 410] width 410 height 32
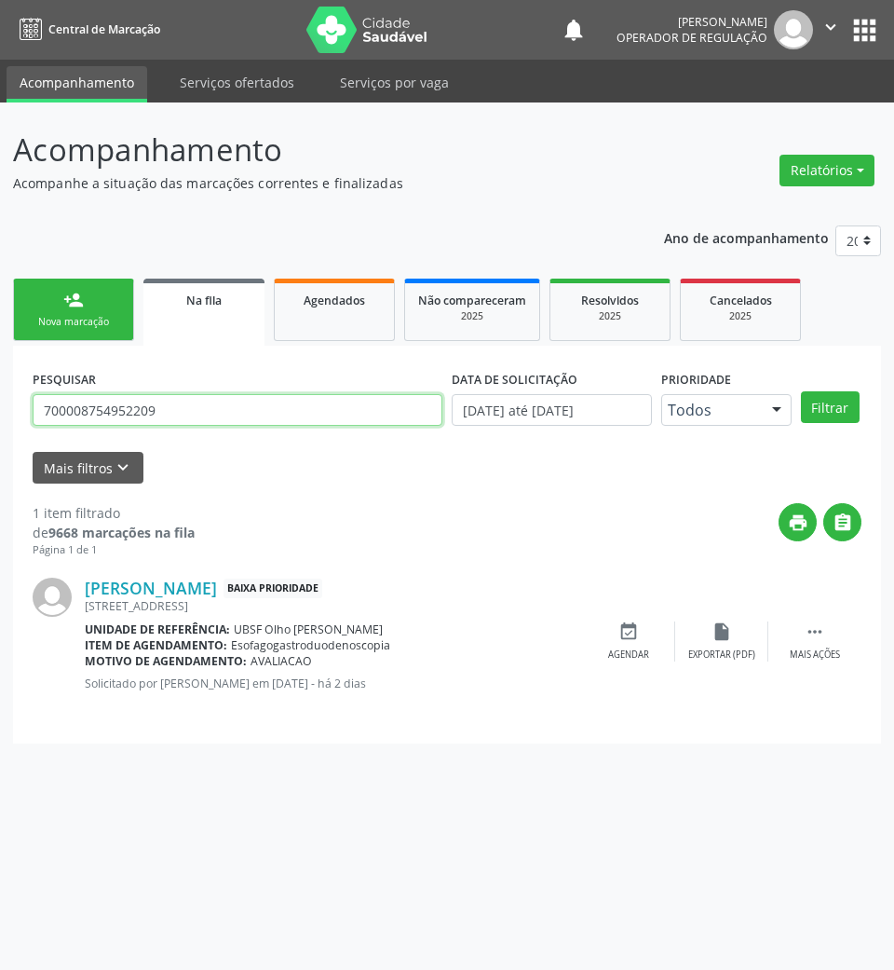
type input "700008754952209"
click at [801, 391] on button "Filtrar" at bounding box center [830, 407] width 59 height 32
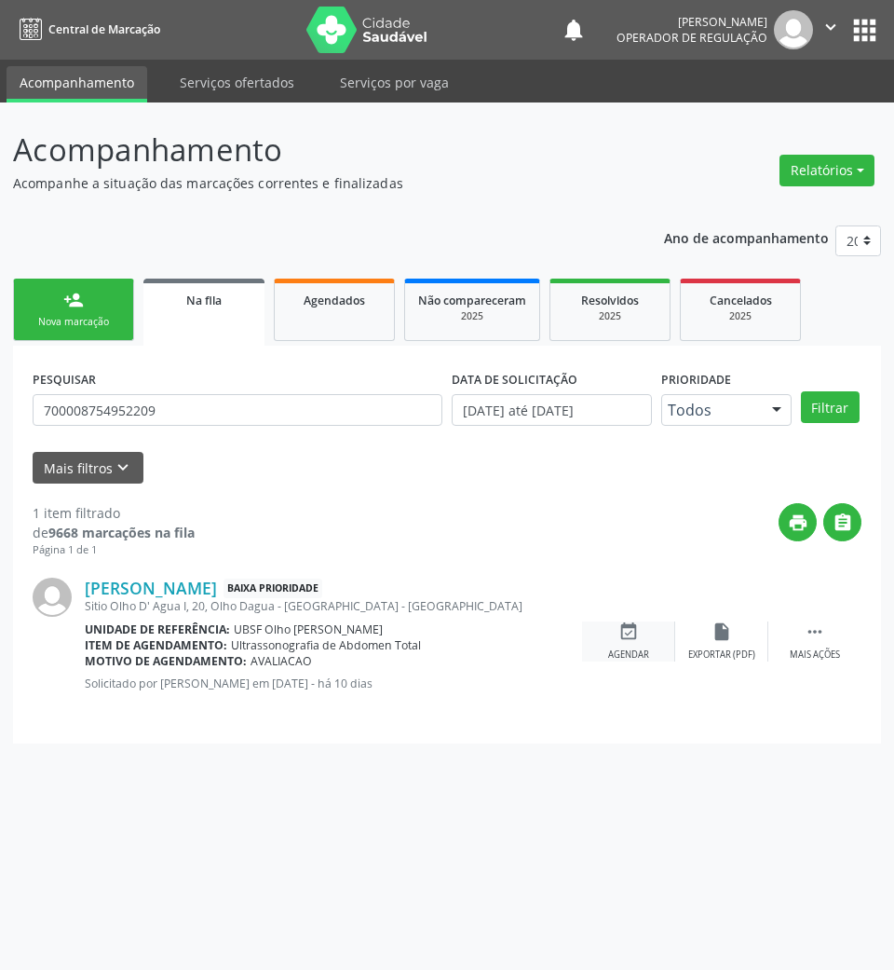
click at [598, 643] on div "event_available Agendar" at bounding box center [628, 641] width 93 height 40
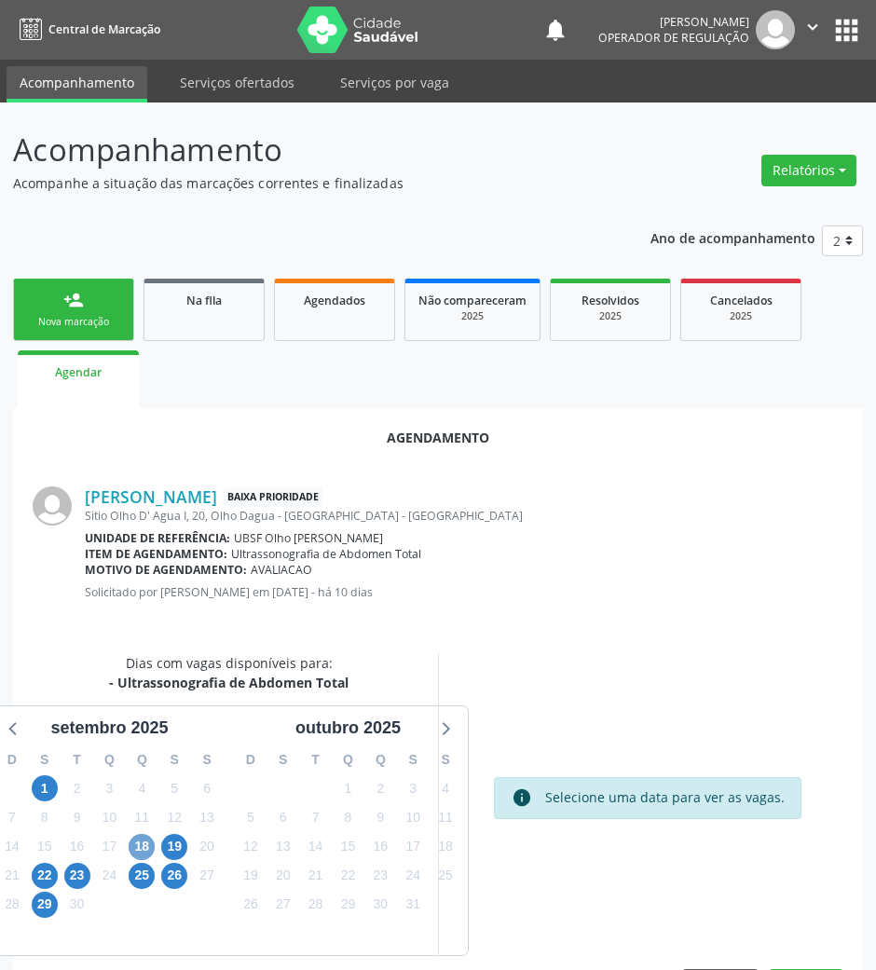
click at [143, 853] on span "18" at bounding box center [142, 847] width 26 height 26
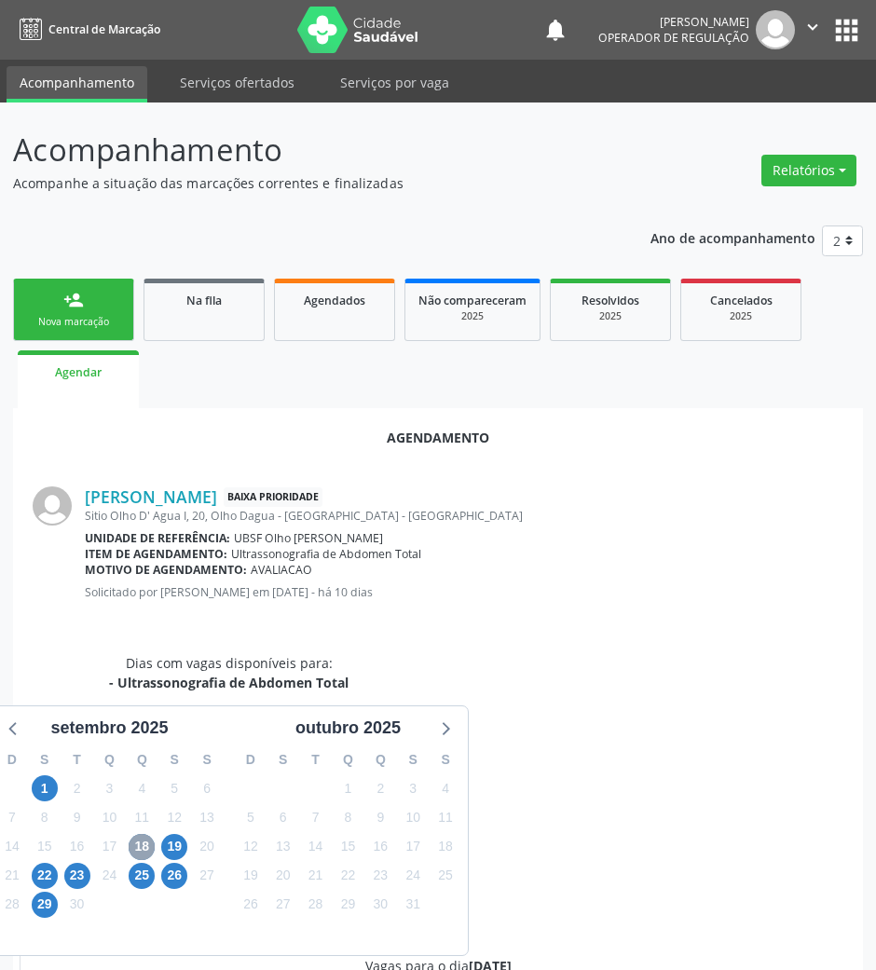
scroll to position [373, 0]
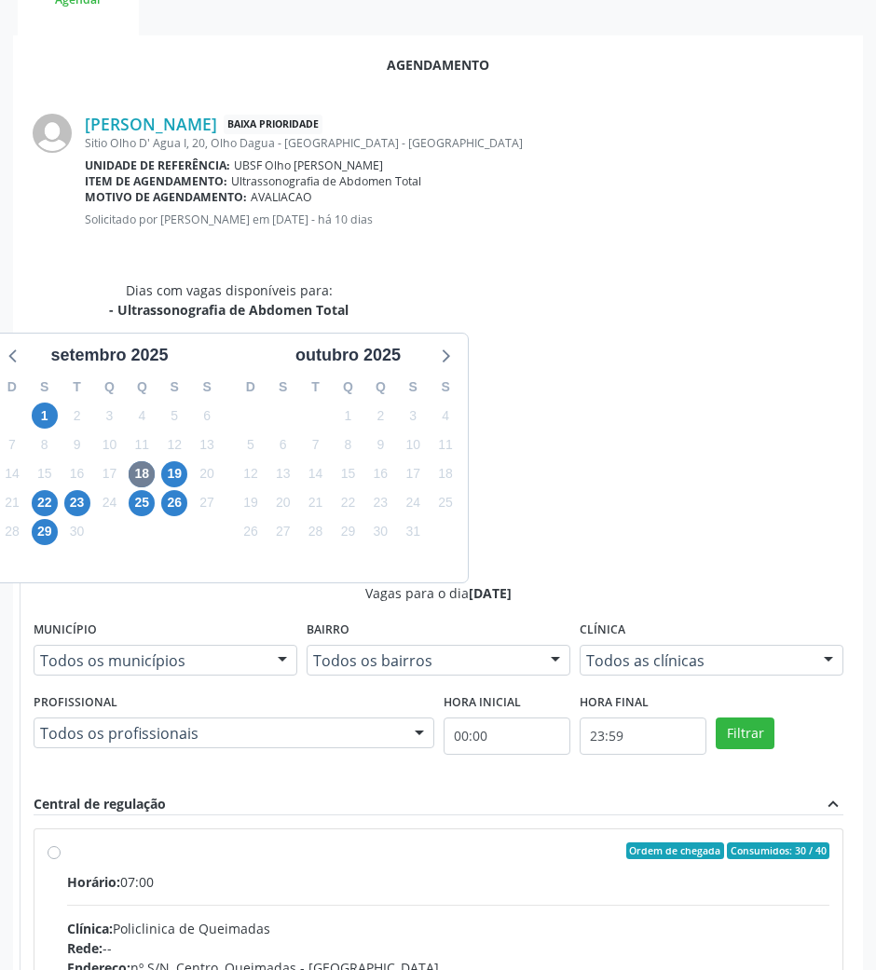
click at [61, 842] on input "Ordem de chegada Consumidos: 30 / 40 Horário: 07:00 Clínica: Policlinica de Que…" at bounding box center [54, 850] width 13 height 17
radio input "true"
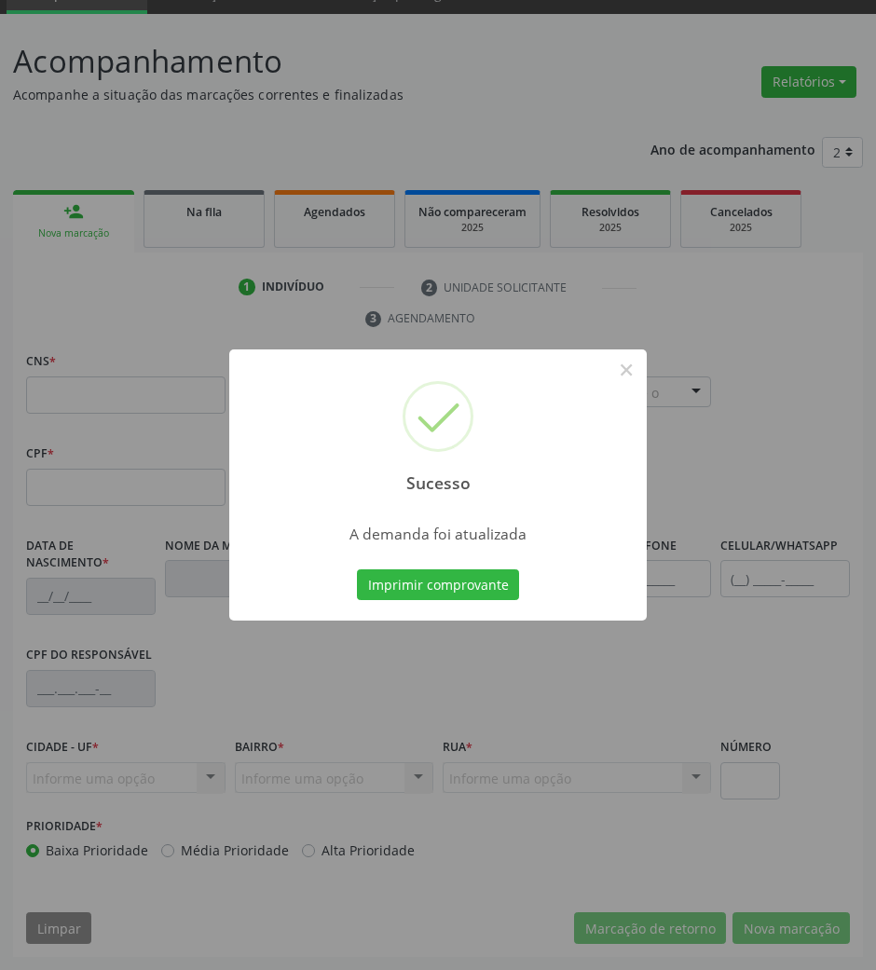
scroll to position [89, 0]
click at [493, 571] on button "Imprimir comprovante" at bounding box center [438, 585] width 162 height 32
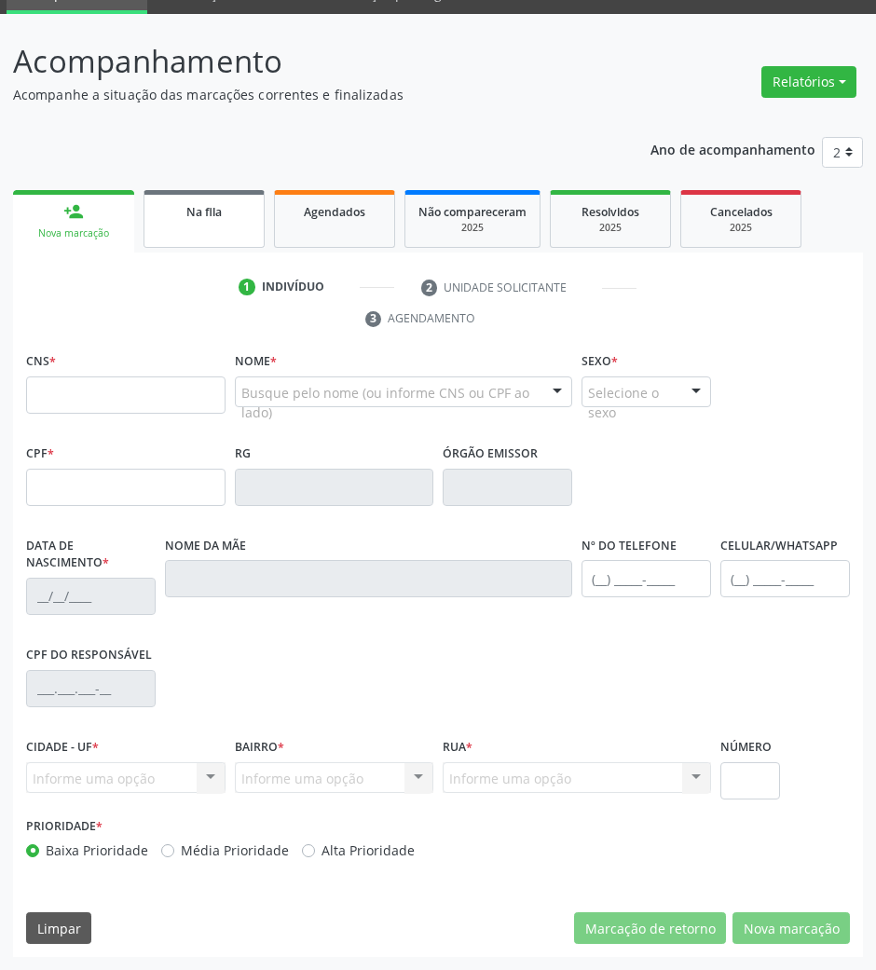
click at [197, 237] on link "Na fila" at bounding box center [203, 219] width 121 height 58
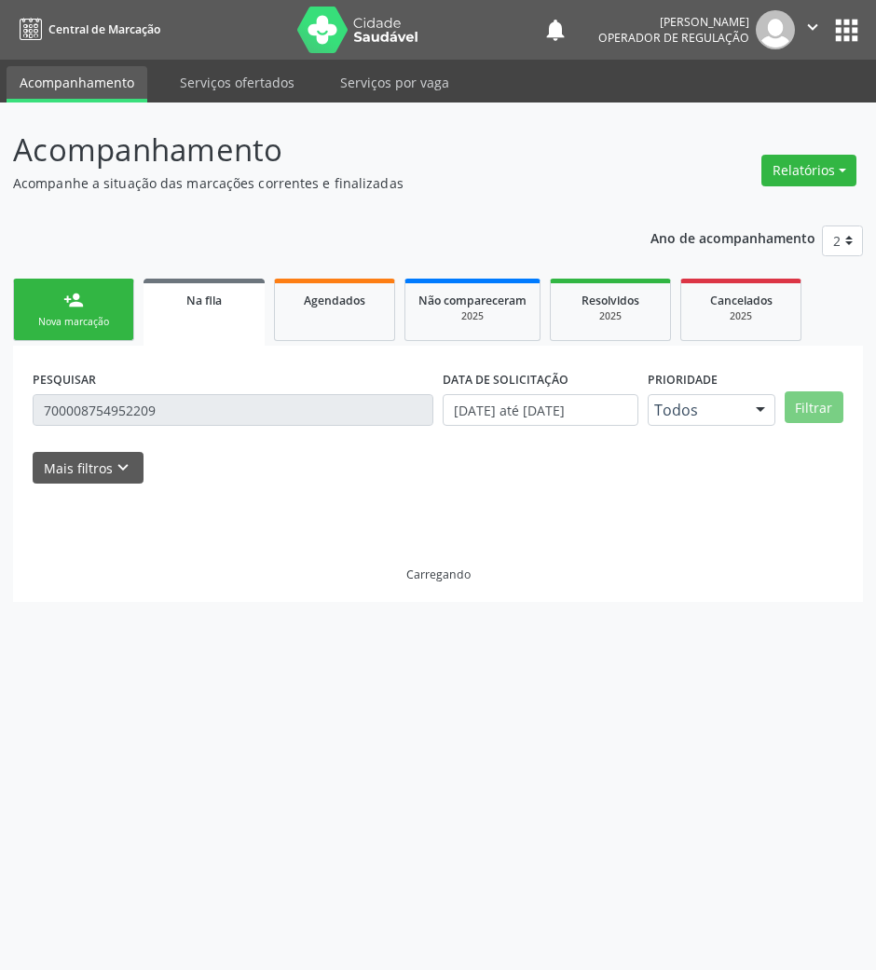
scroll to position [0, 0]
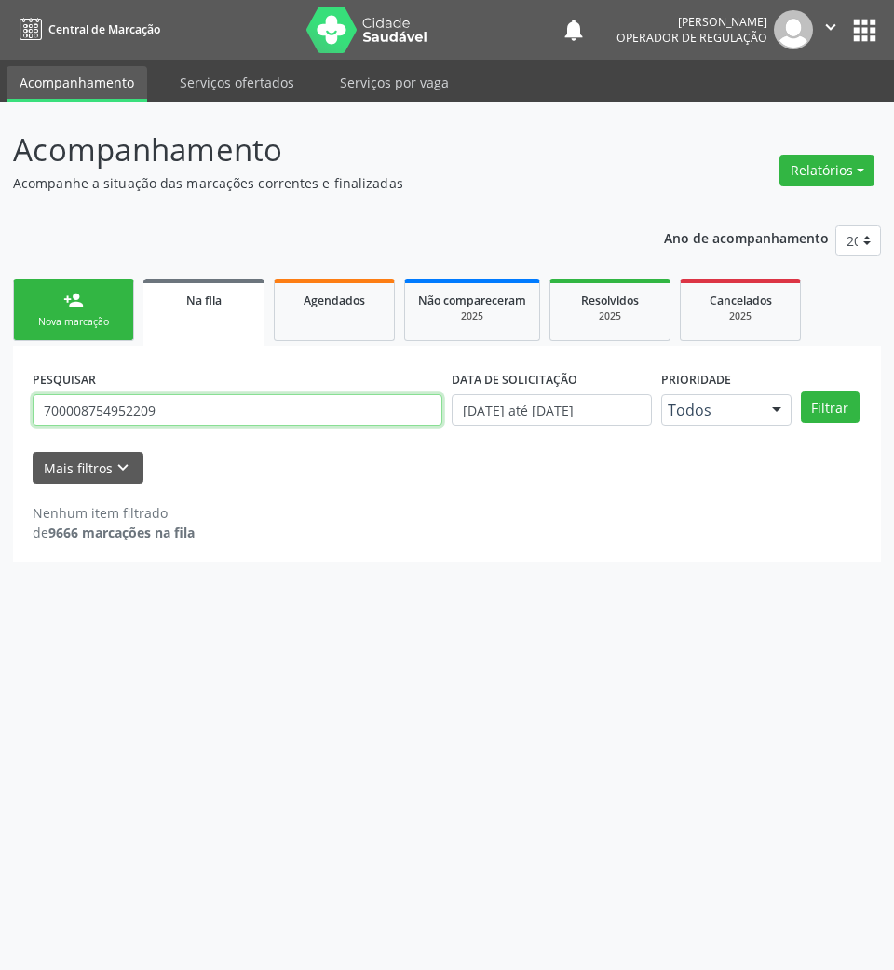
click at [325, 422] on input "700008754952209" at bounding box center [238, 410] width 410 height 32
type input "702106742018798"
click at [801, 391] on button "Filtrar" at bounding box center [830, 407] width 59 height 32
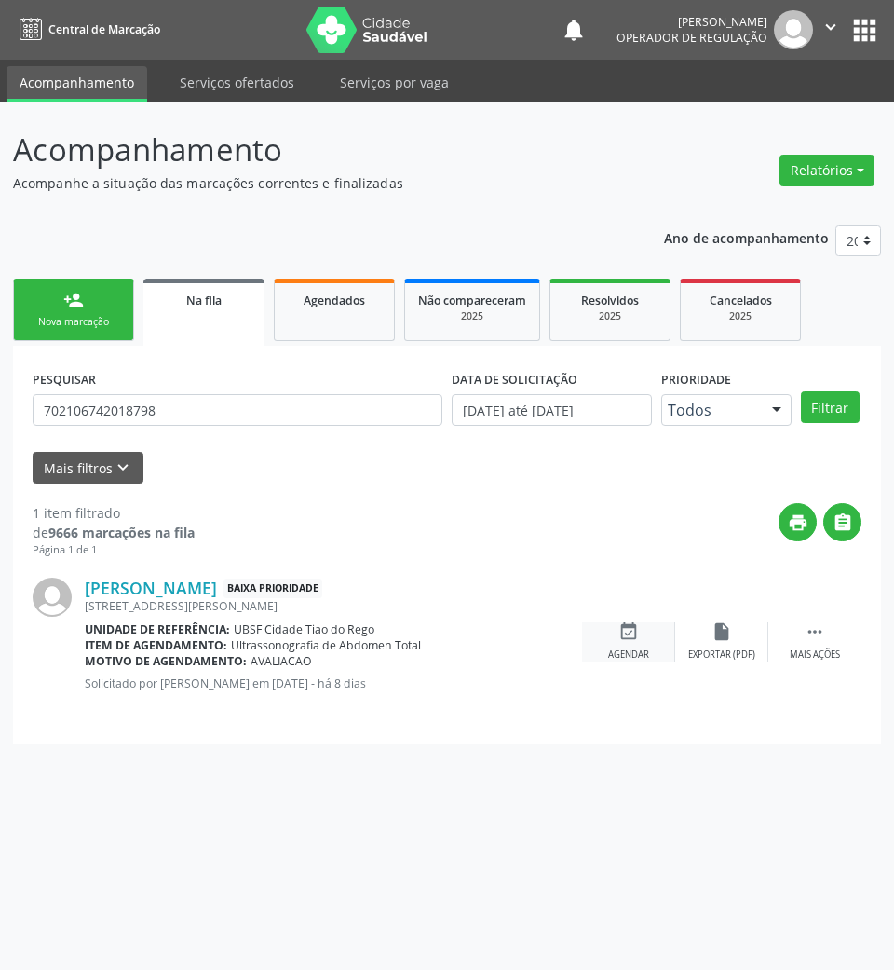
click at [615, 631] on div "event_available Agendar" at bounding box center [628, 641] width 93 height 40
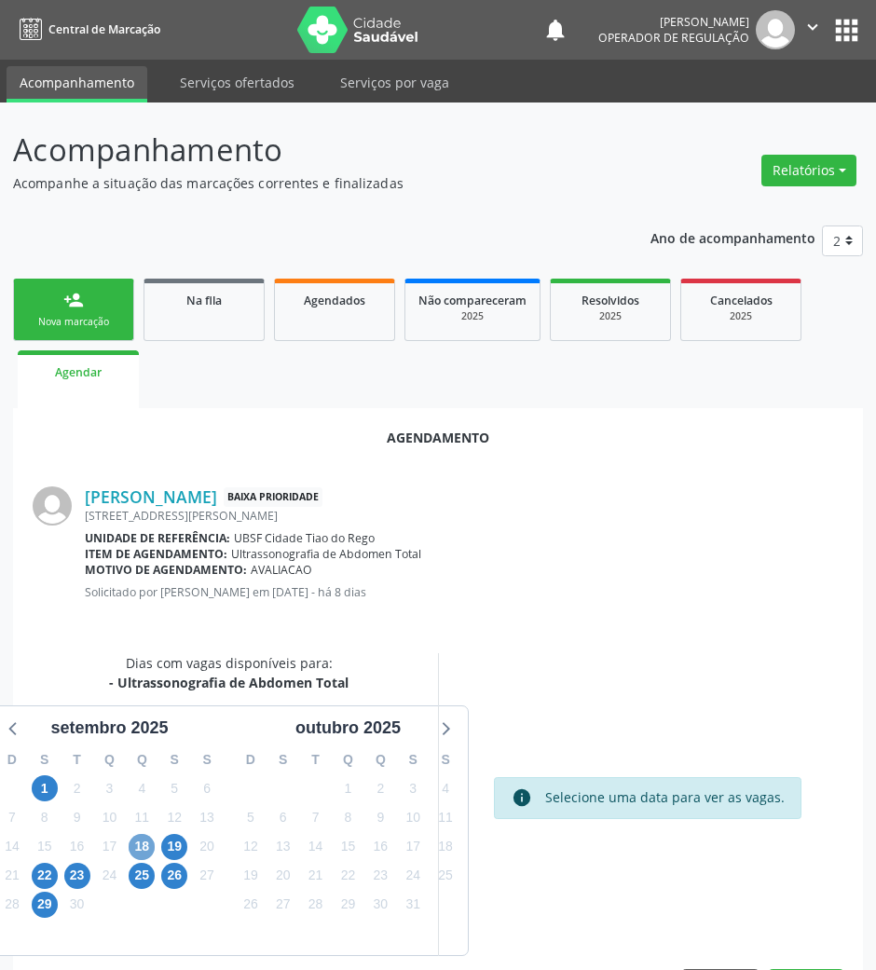
click at [143, 846] on span "18" at bounding box center [142, 847] width 26 height 26
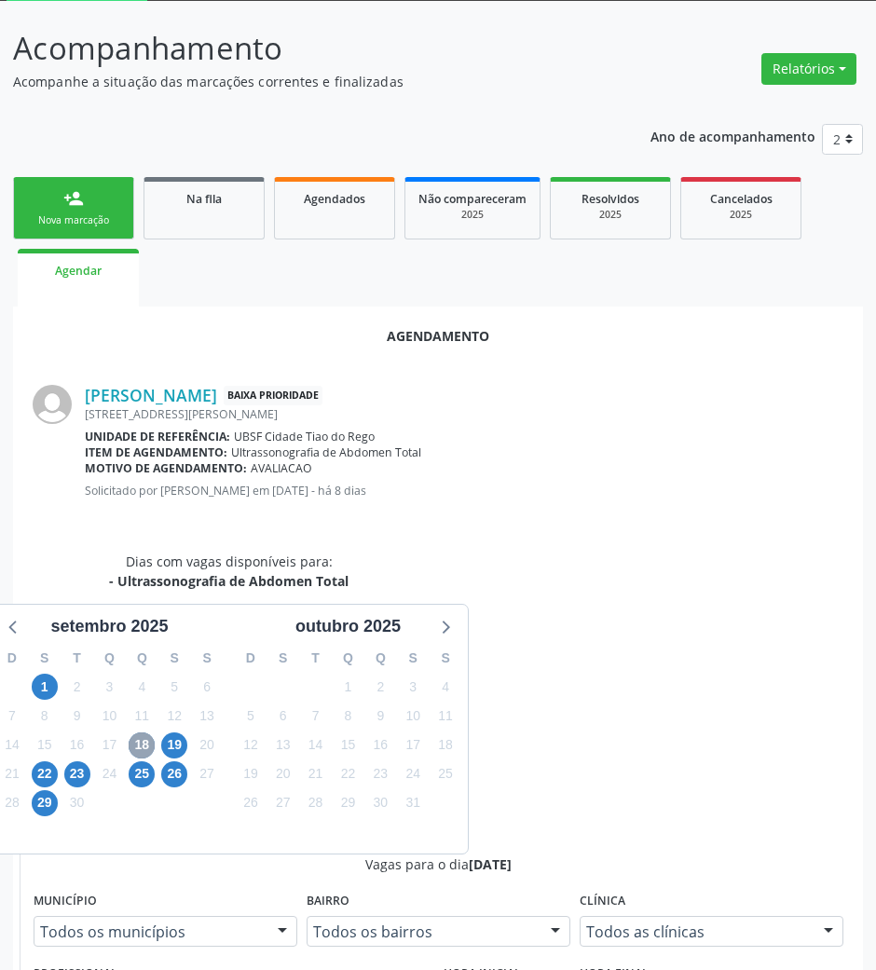
scroll to position [374, 0]
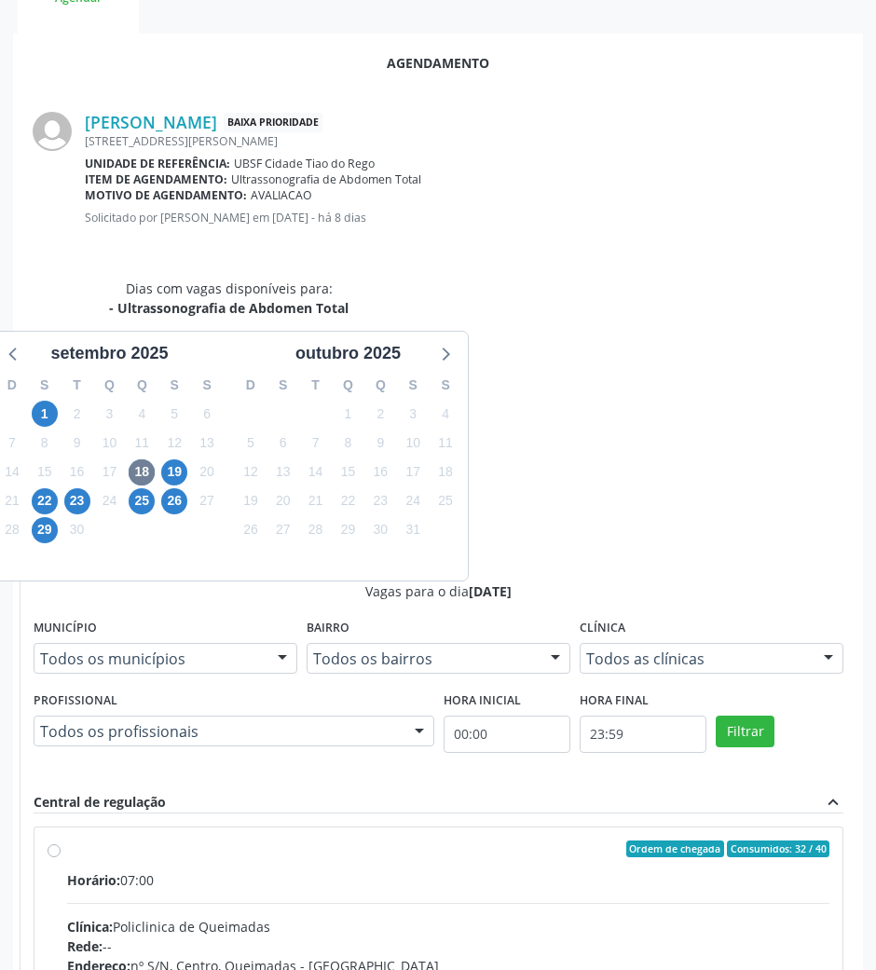
click at [739, 936] on div "Rede: --" at bounding box center [448, 946] width 762 height 20
click at [61, 840] on input "Ordem de chegada Consumidos: 32 / 40 Horário: 07:00 Clínica: Policlinica de Que…" at bounding box center [54, 848] width 13 height 17
radio input "true"
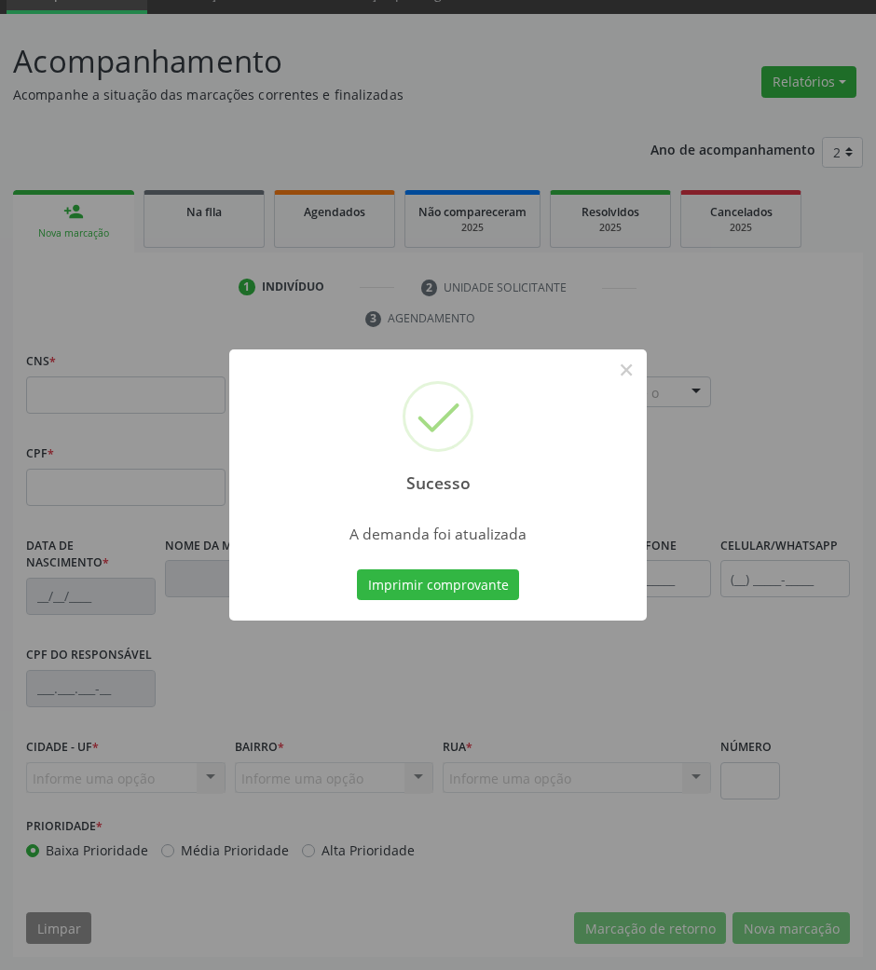
scroll to position [89, 0]
click at [459, 569] on button "Imprimir comprovante" at bounding box center [438, 585] width 162 height 32
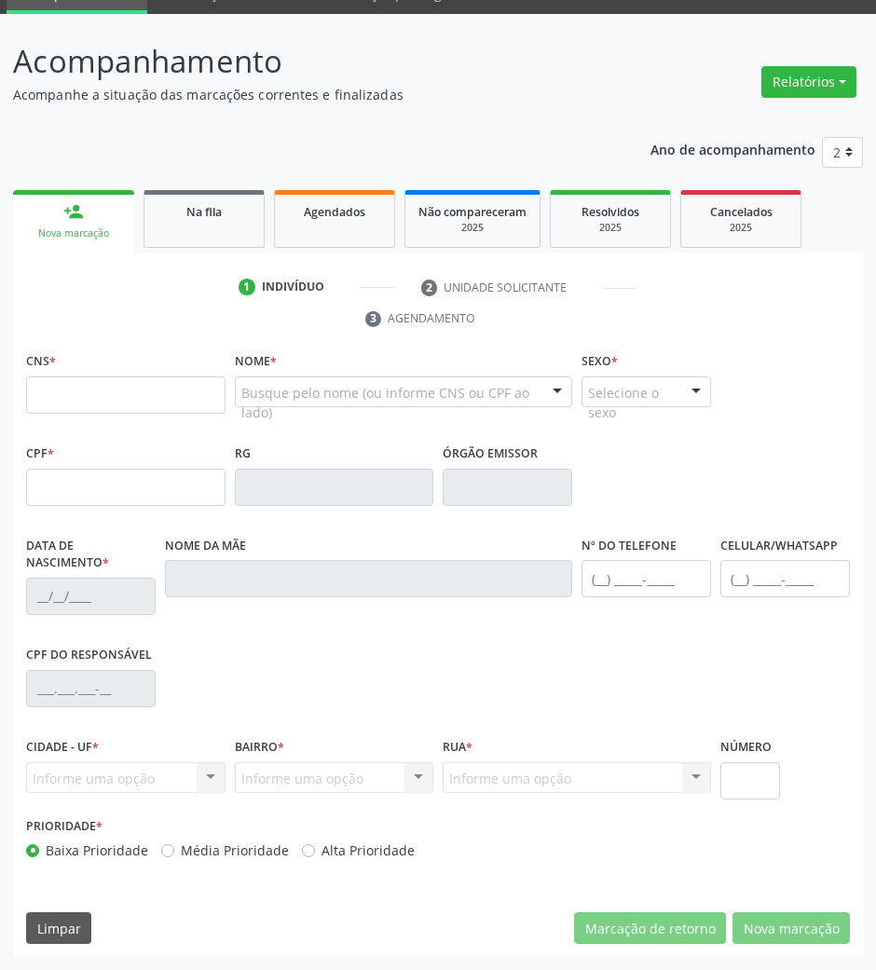
drag, startPoint x: 231, startPoint y: 195, endPoint x: 891, endPoint y: 507, distance: 730.4
click at [232, 195] on link "Na fila" at bounding box center [203, 219] width 121 height 58
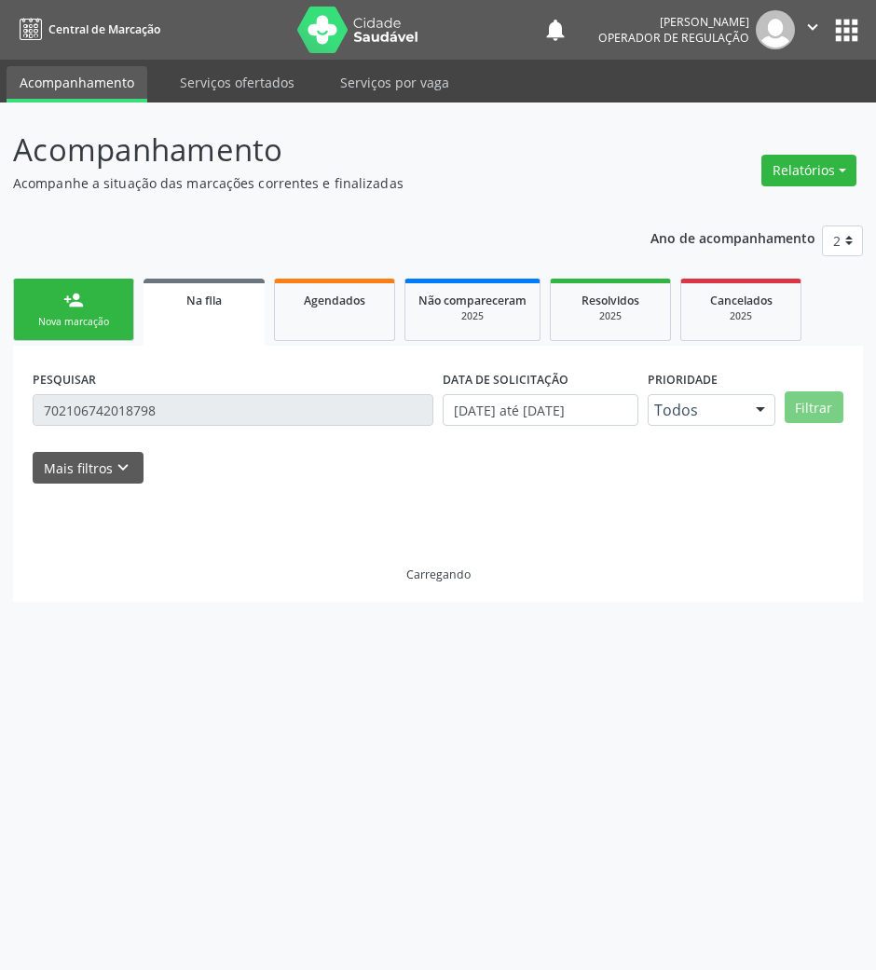
scroll to position [0, 0]
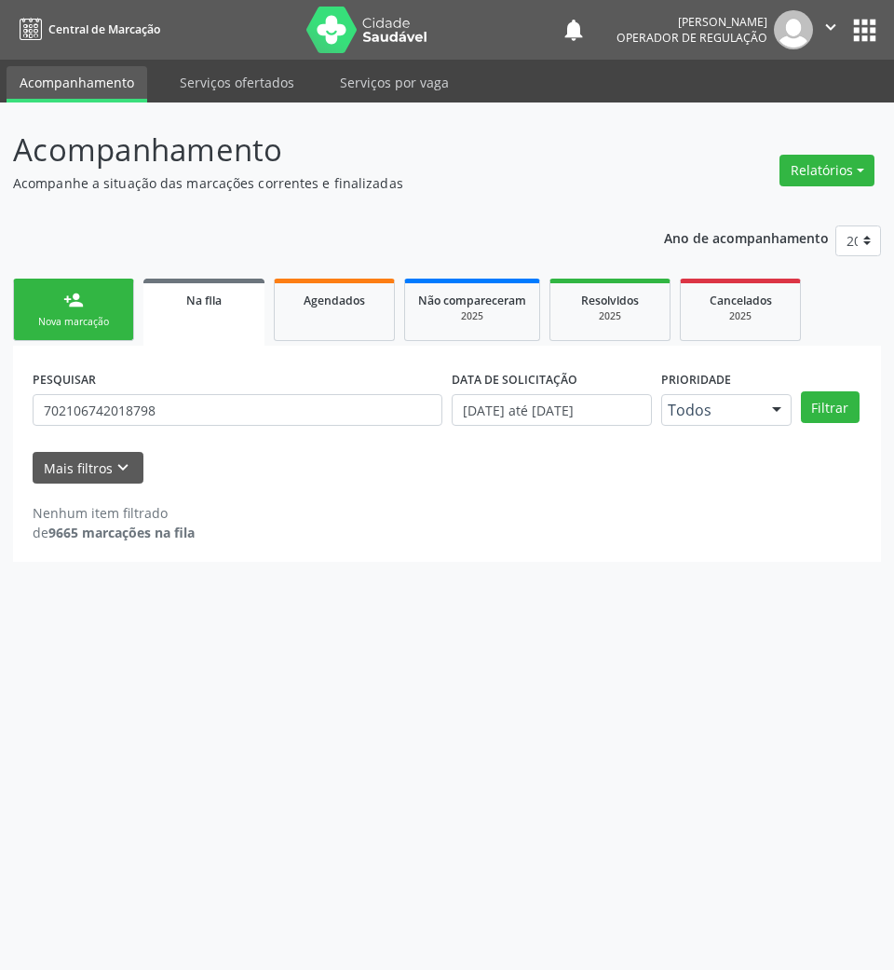
click at [95, 313] on link "person_add Nova marcação" at bounding box center [73, 309] width 121 height 62
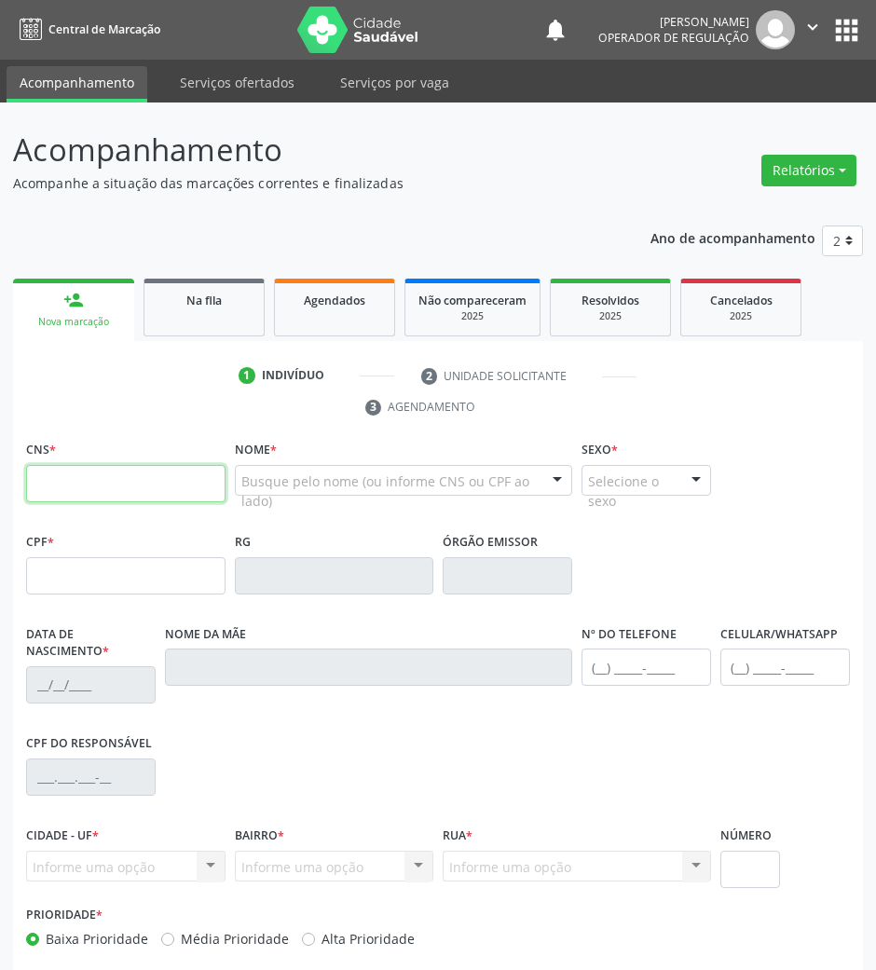
click at [91, 471] on input "text" at bounding box center [125, 483] width 199 height 37
paste input "706 0058 6904 7246"
type input "706 0058 6904 7246"
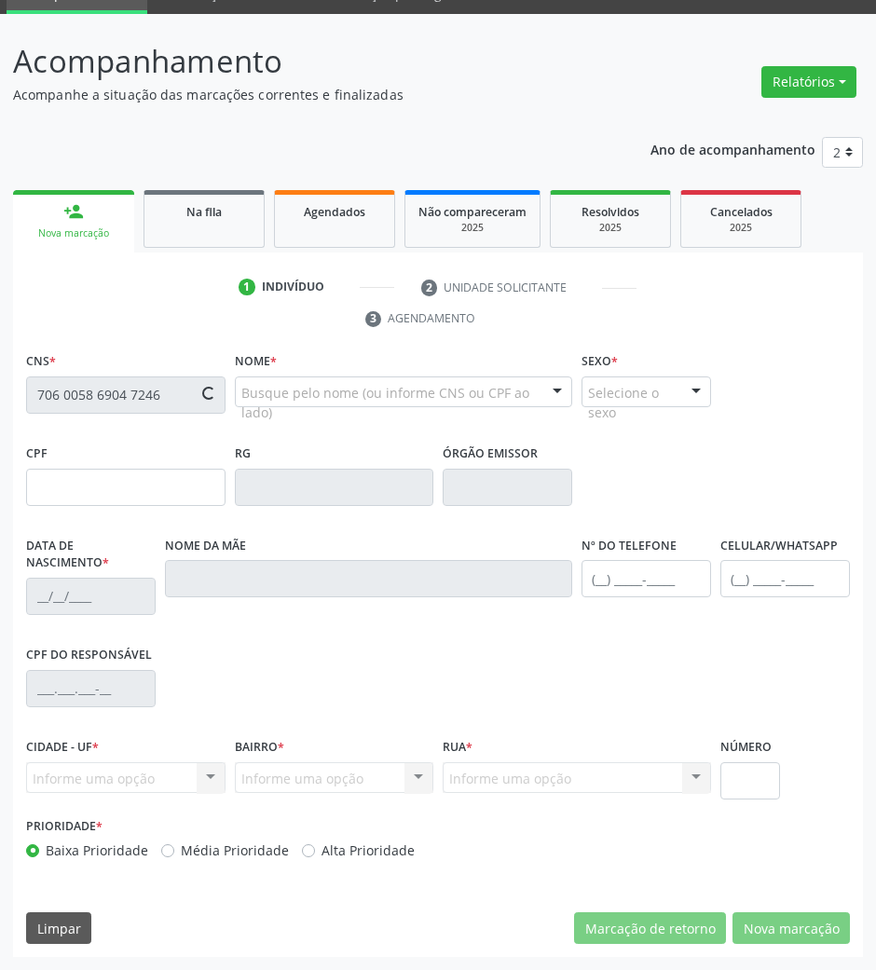
type input "073.237.804-46"
type input "26/01/1986"
type input "Maria de Lourdes Eloi da Silva"
type input "(83) 99300-0831"
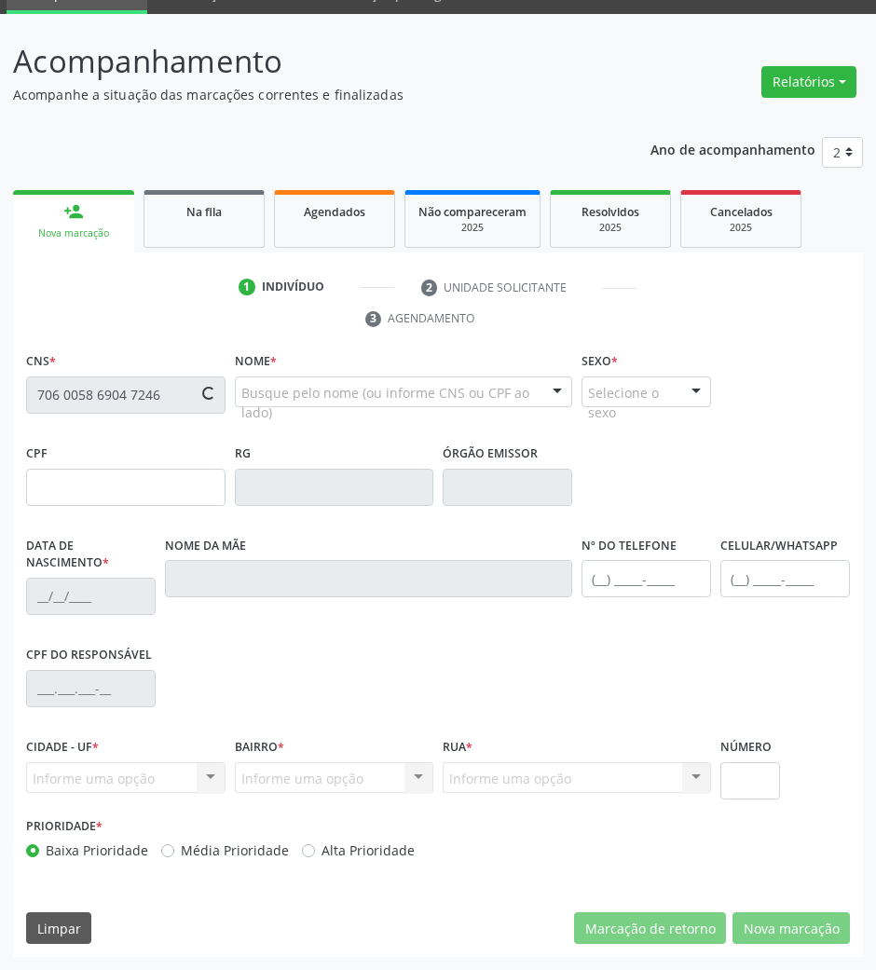
type input "134"
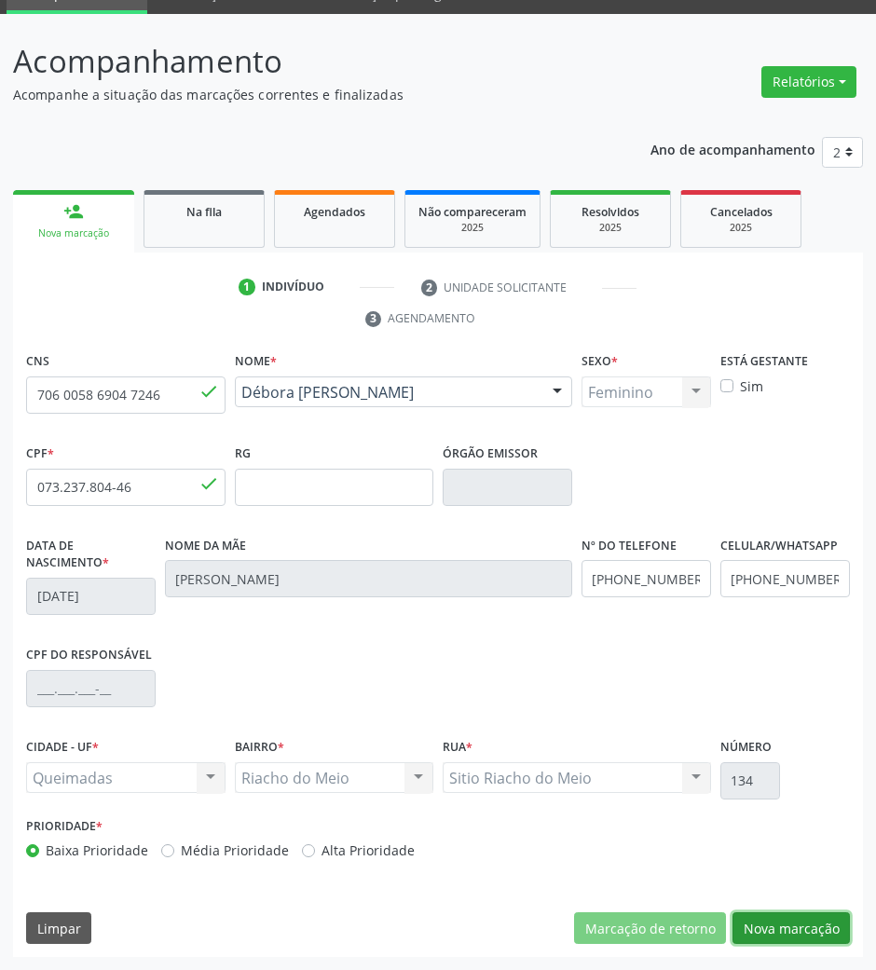
click at [754, 929] on button "Nova marcação" at bounding box center [790, 928] width 117 height 32
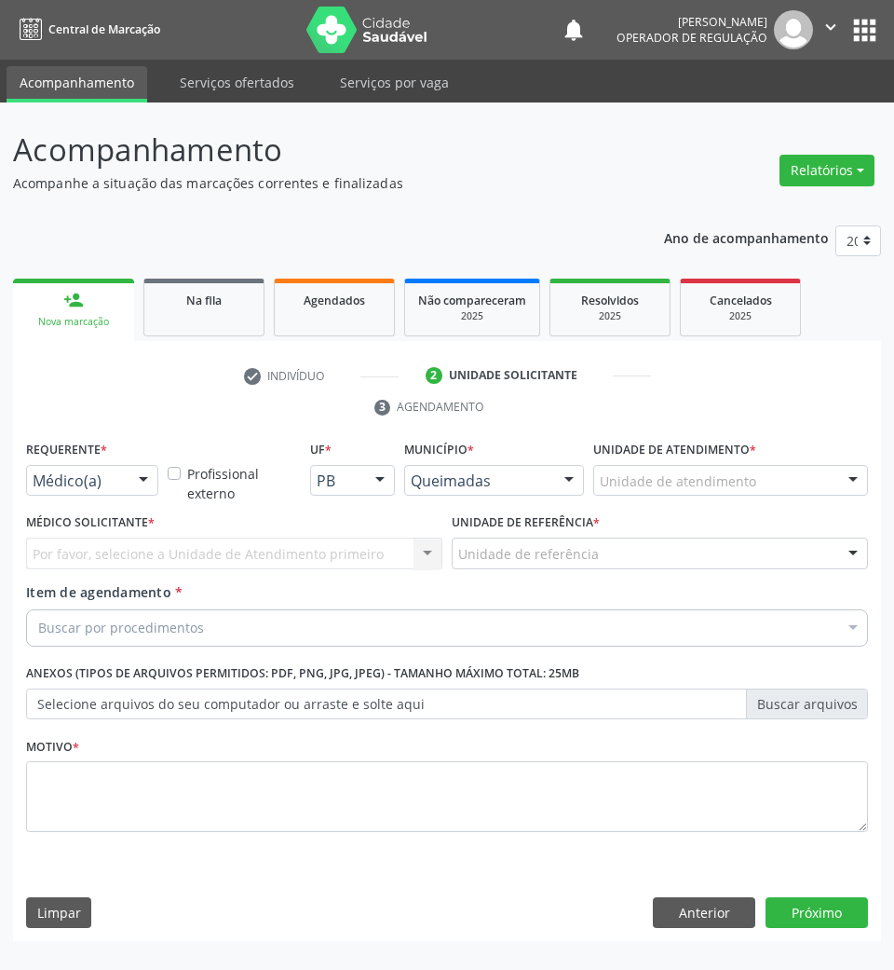
drag, startPoint x: 93, startPoint y: 484, endPoint x: 75, endPoint y: 563, distance: 80.2
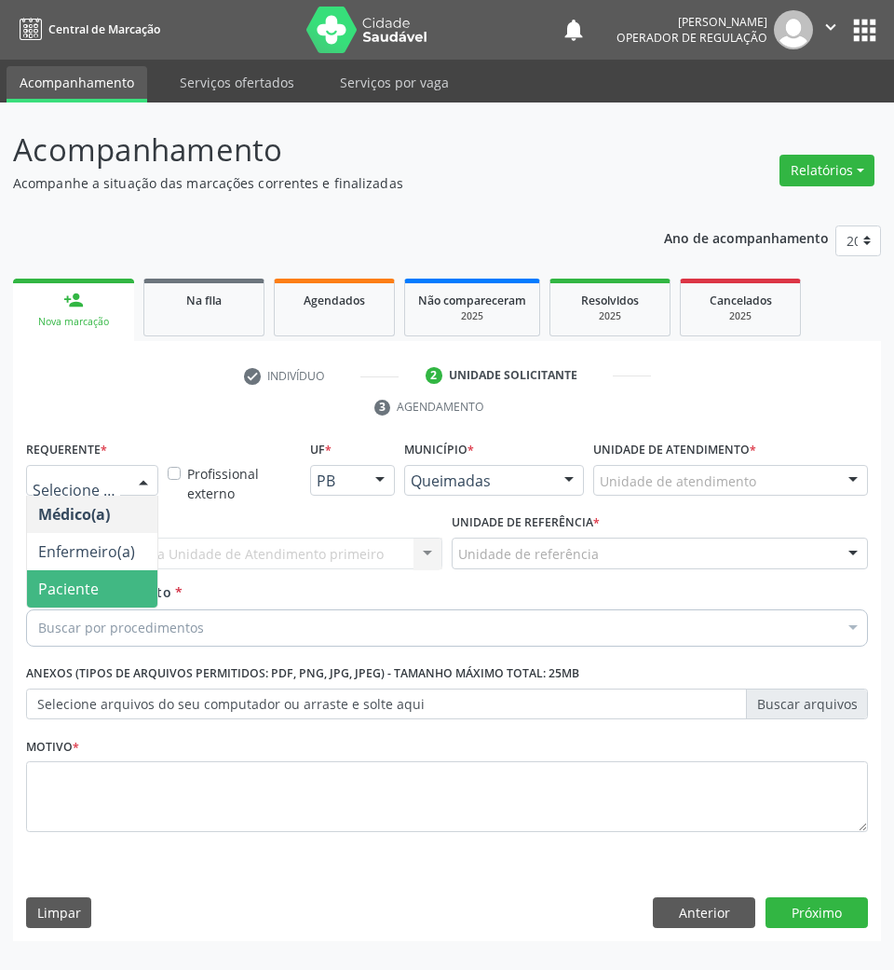
click at [80, 581] on span "Paciente" at bounding box center [68, 588] width 61 height 20
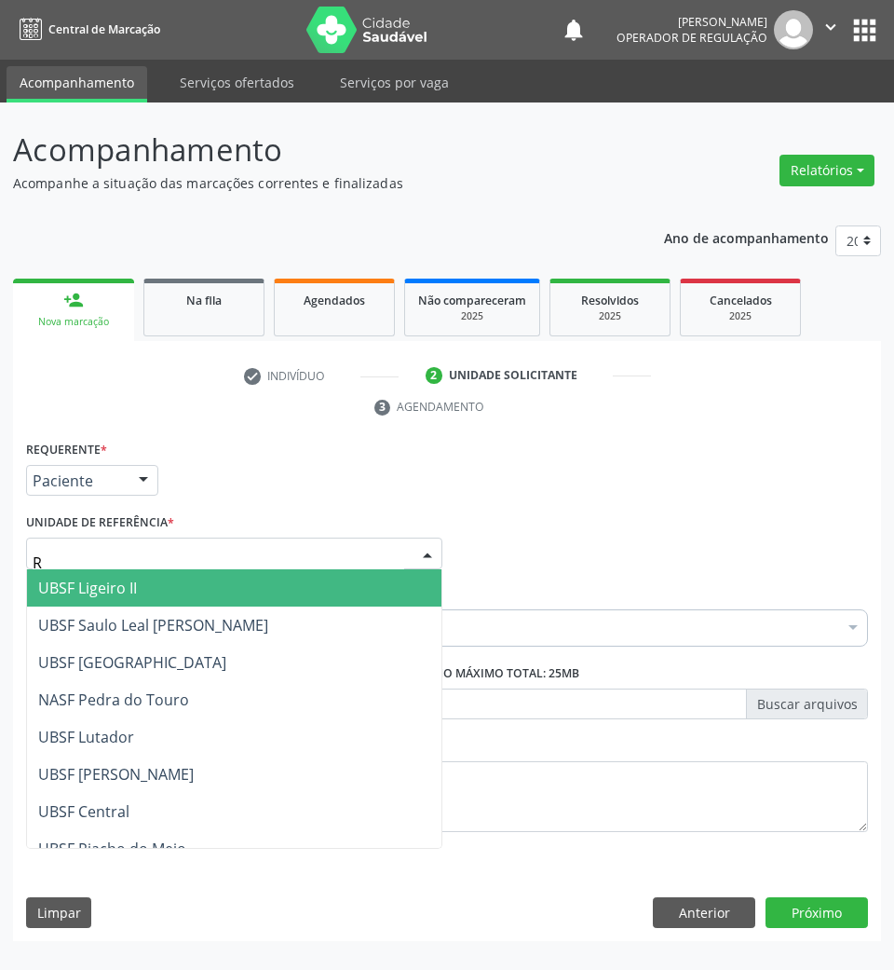
type input "RI"
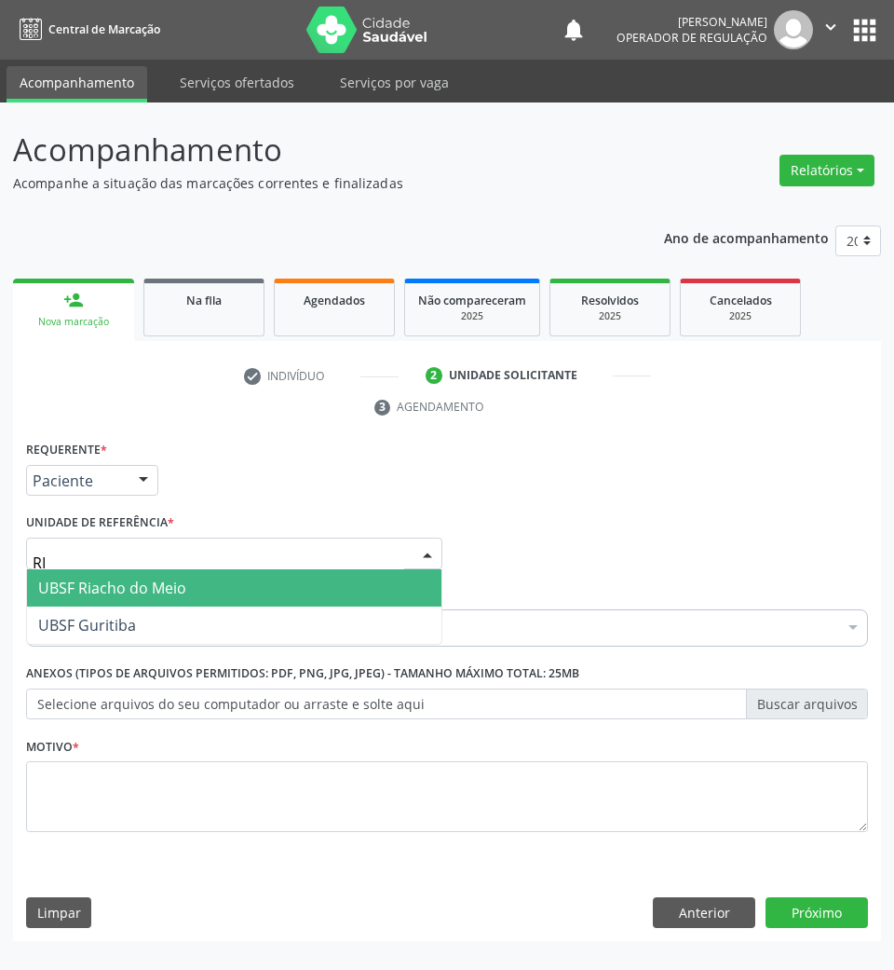
click at [128, 581] on span "UBSF Riacho do Meio" at bounding box center [112, 587] width 148 height 20
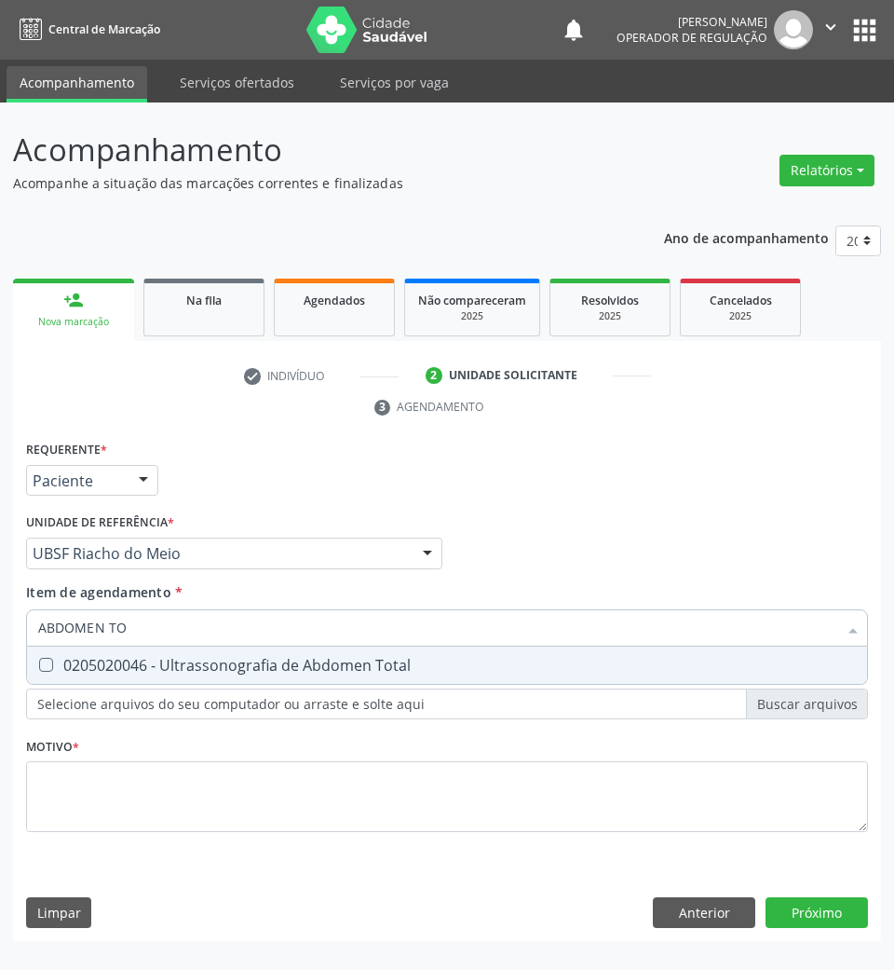
type input "ABDOMEN TOT"
click at [151, 646] on span "0205020046 - Ultrassonografia de Abdomen Total" at bounding box center [447, 664] width 840 height 37
checkbox Total "true"
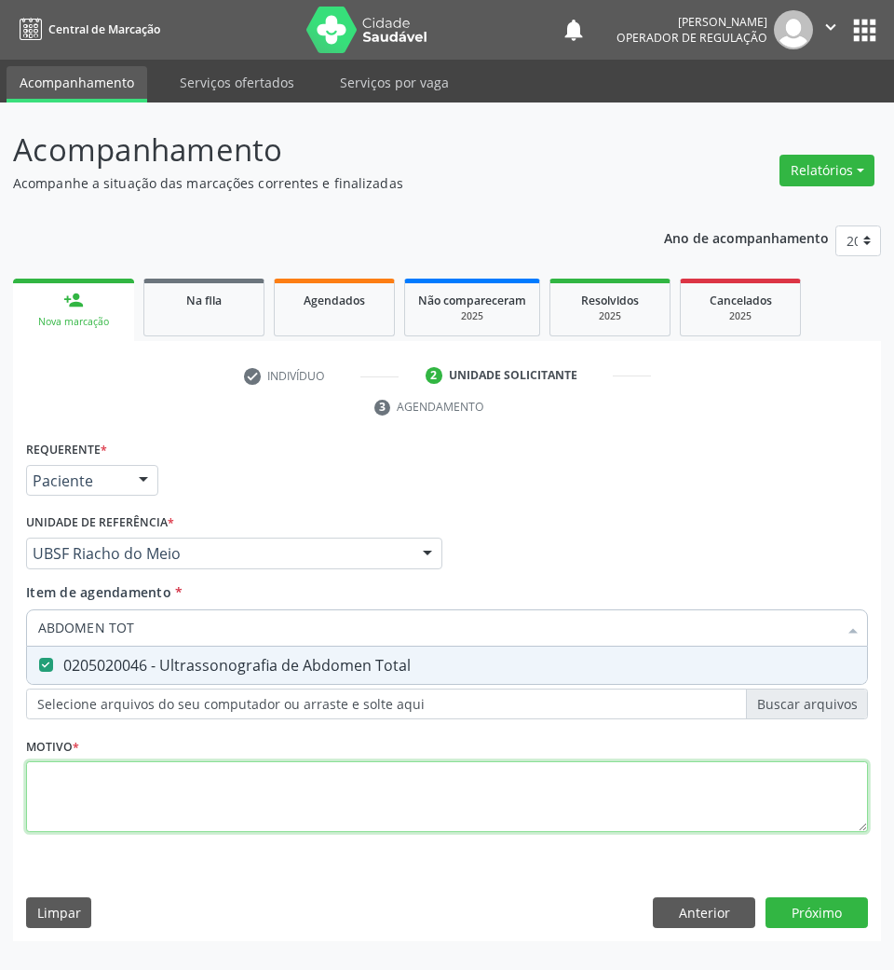
click at [110, 824] on div "Requerente * Paciente Médico(a) Enfermeiro(a) Paciente Nenhum resultado encontr…" at bounding box center [447, 647] width 842 height 422
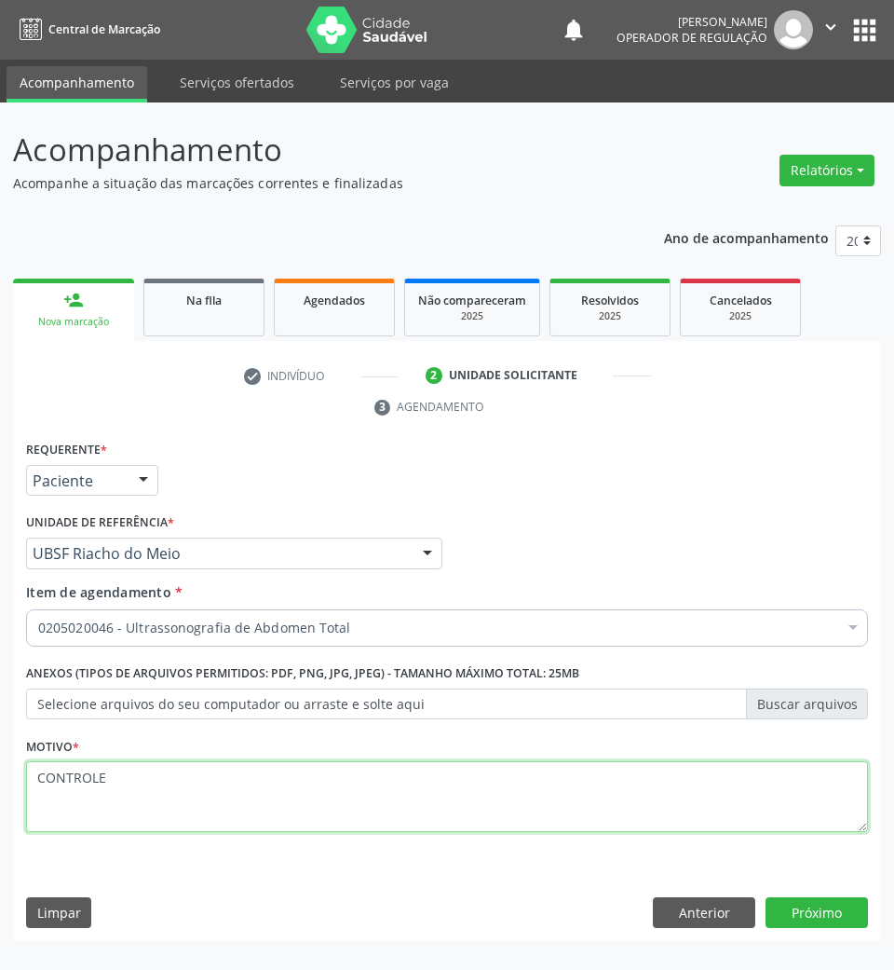
type textarea "CONTROLE"
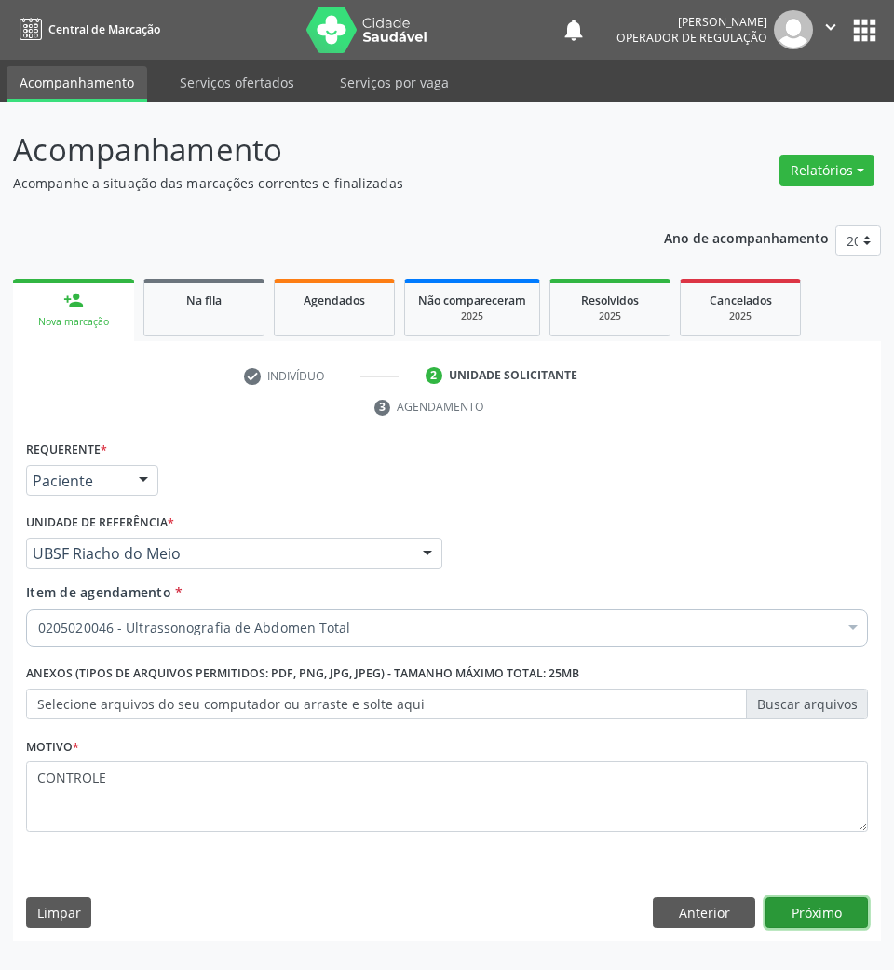
click button "Próximo" at bounding box center [817, 913] width 102 height 32
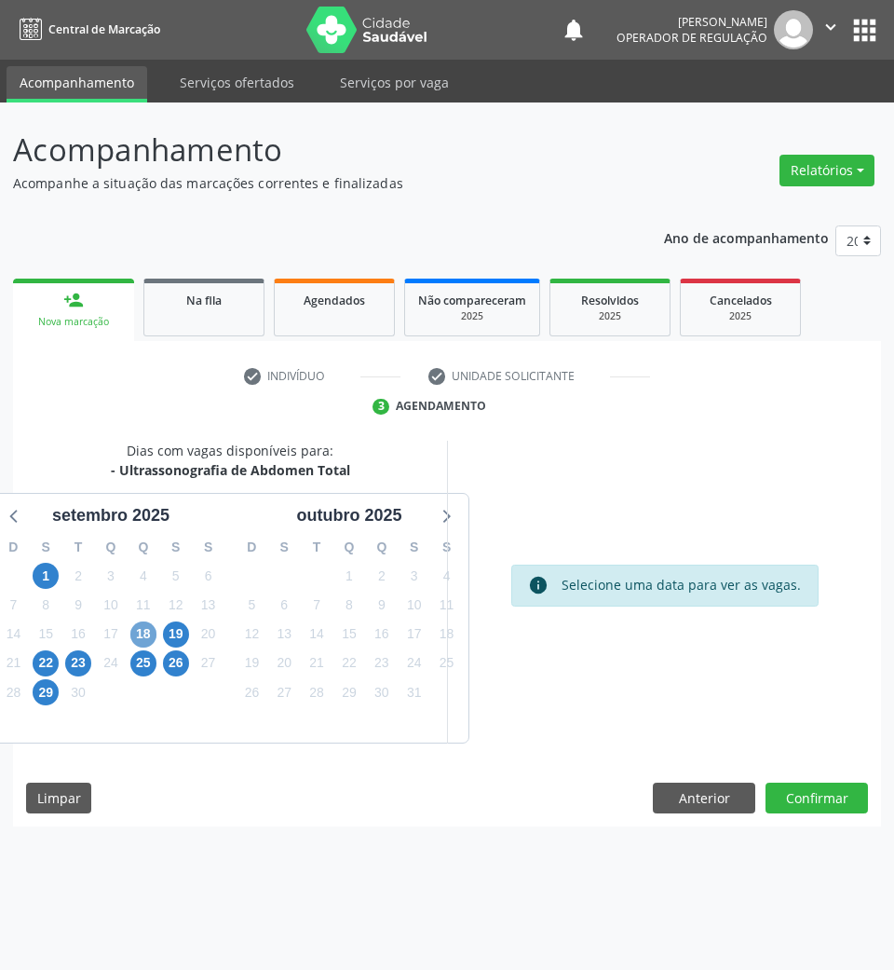
click at [147, 628] on span "18" at bounding box center [143, 634] width 26 height 26
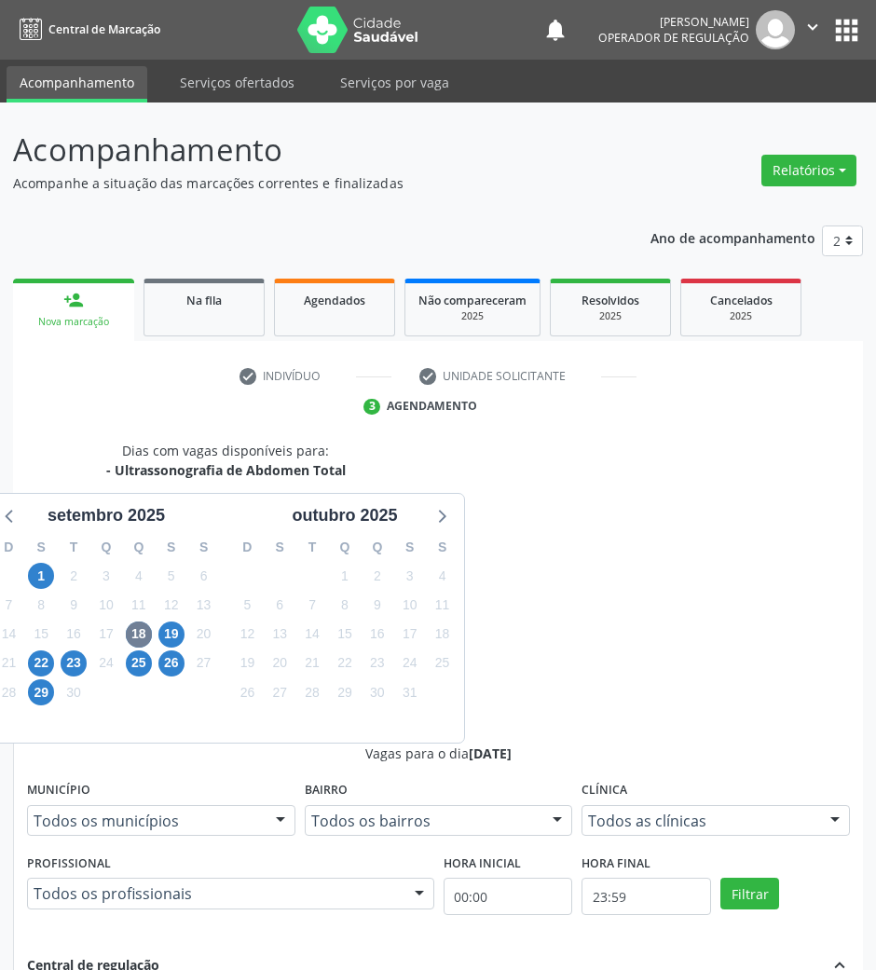
radio input "true"
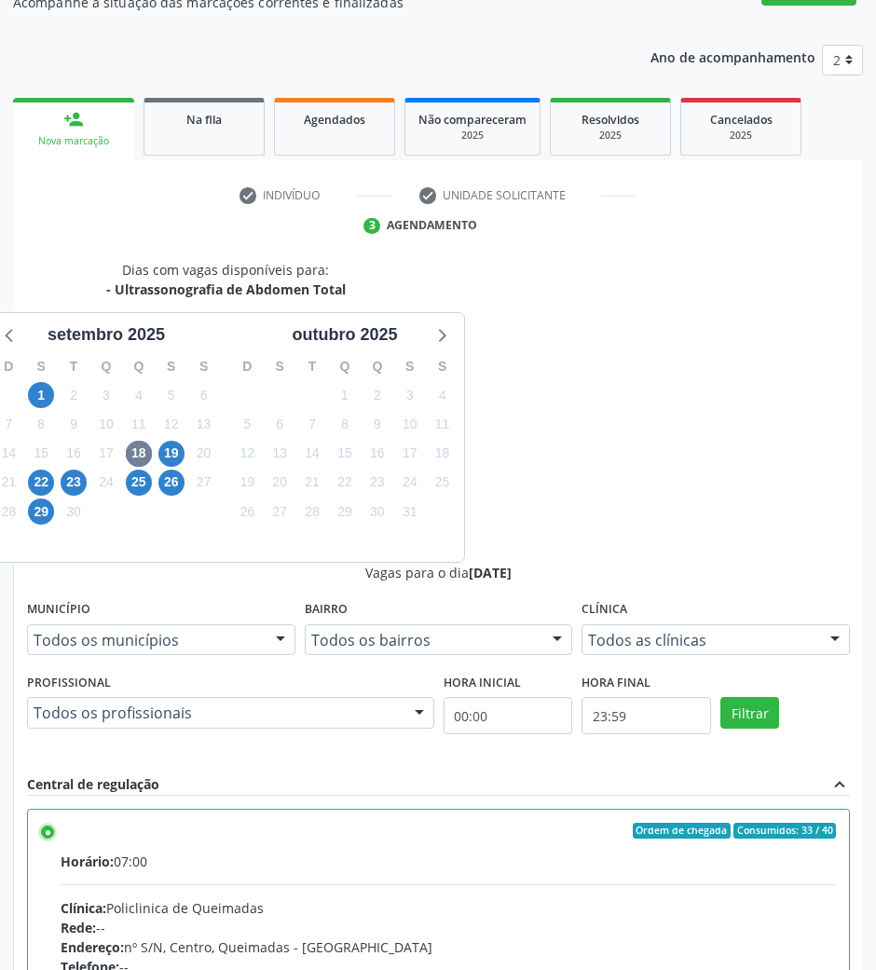
scroll to position [183, 0]
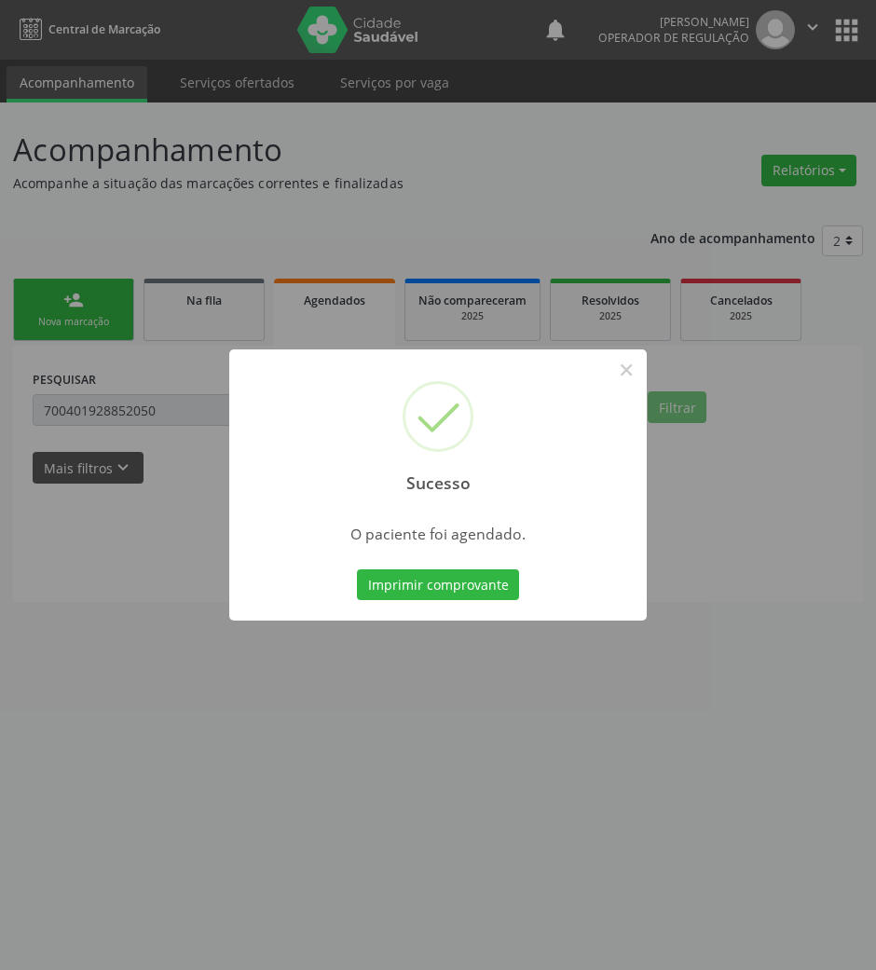
scroll to position [0, 0]
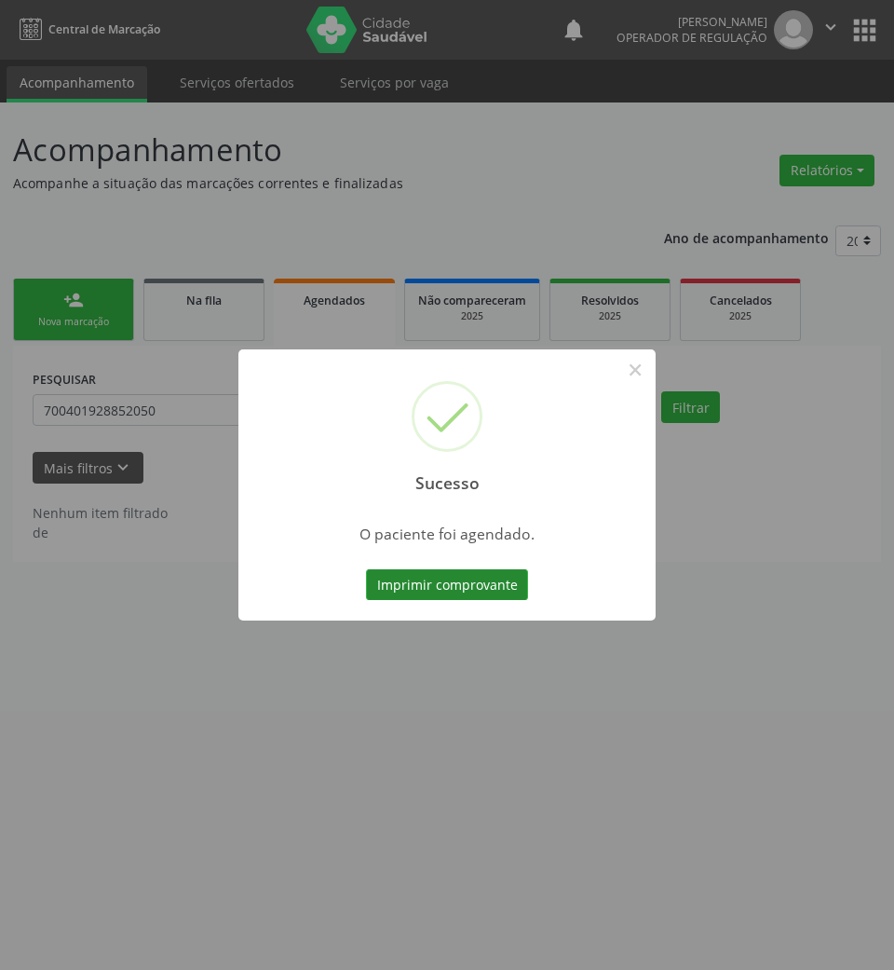
click at [497, 600] on button "Imprimir comprovante" at bounding box center [447, 585] width 162 height 32
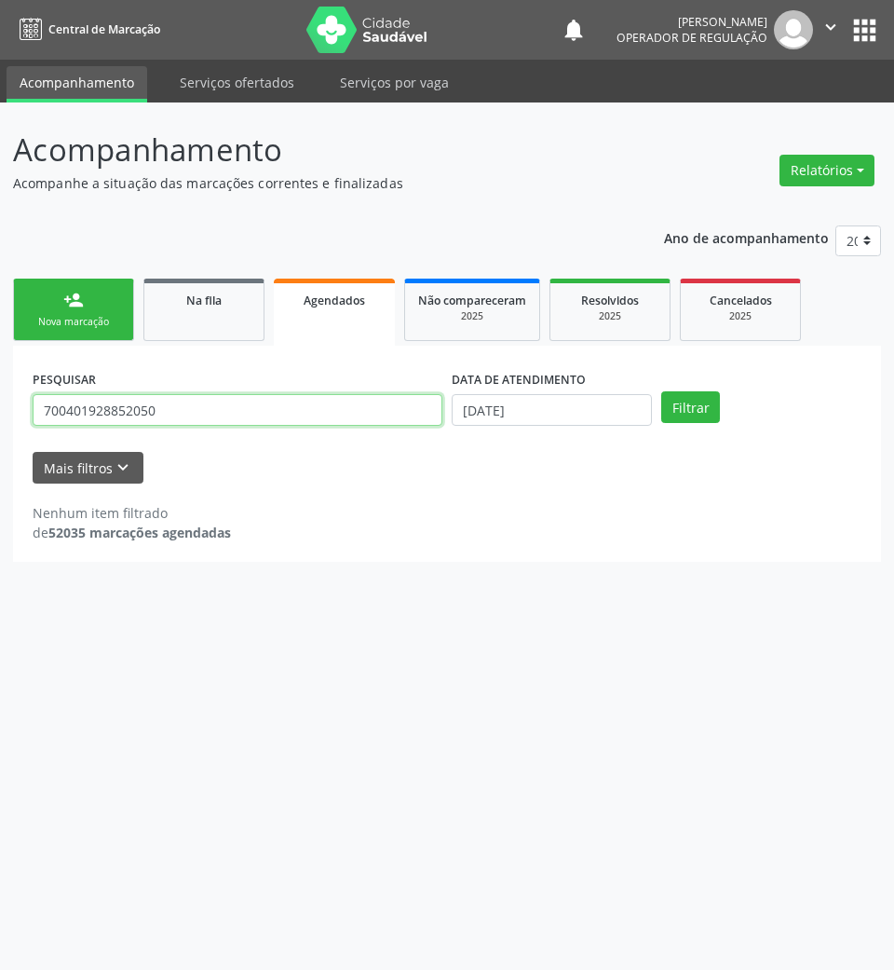
click at [194, 418] on input "700401928852050" at bounding box center [238, 410] width 410 height 32
click at [194, 419] on input "700401928852050" at bounding box center [238, 410] width 410 height 32
type input "708003385489326"
click at [661, 391] on button "Filtrar" at bounding box center [690, 407] width 59 height 32
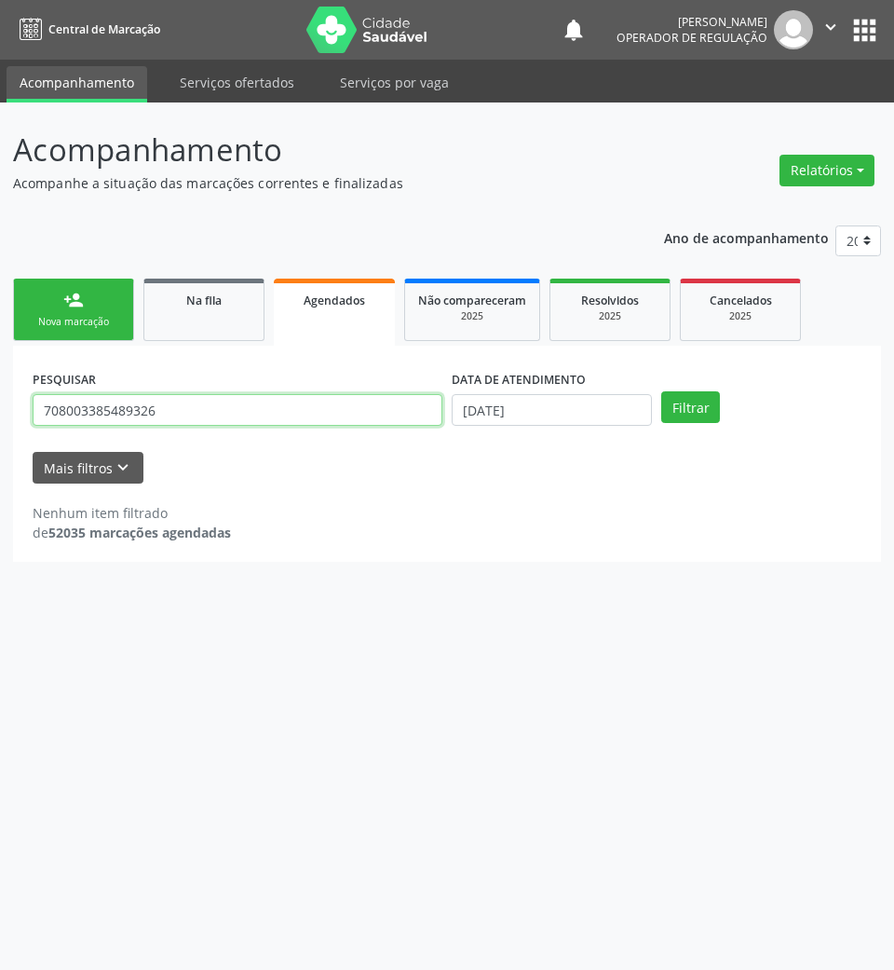
click at [222, 417] on input "708003385489326" at bounding box center [238, 410] width 410 height 32
click at [222, 418] on input "708003385489326" at bounding box center [238, 410] width 410 height 32
click at [165, 326] on link "Na fila" at bounding box center [203, 309] width 121 height 62
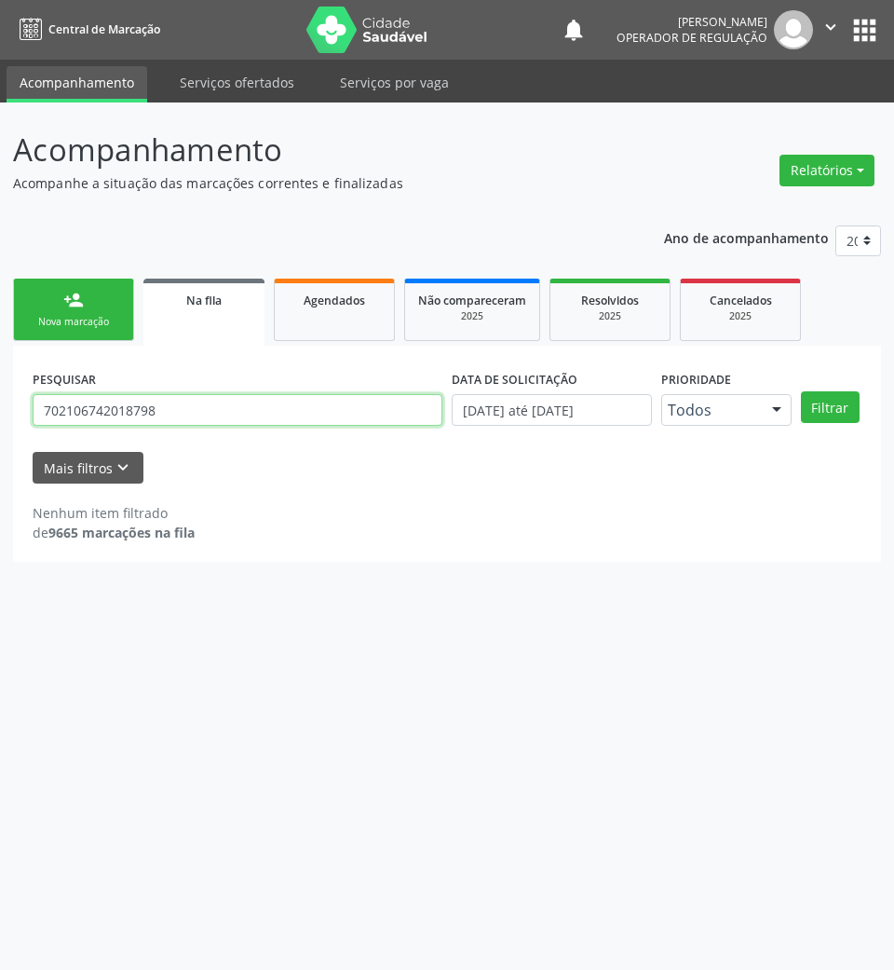
click at [157, 421] on input "702106742018798" at bounding box center [238, 410] width 410 height 32
type input "705008077735555"
click at [801, 391] on button "Filtrar" at bounding box center [830, 407] width 59 height 32
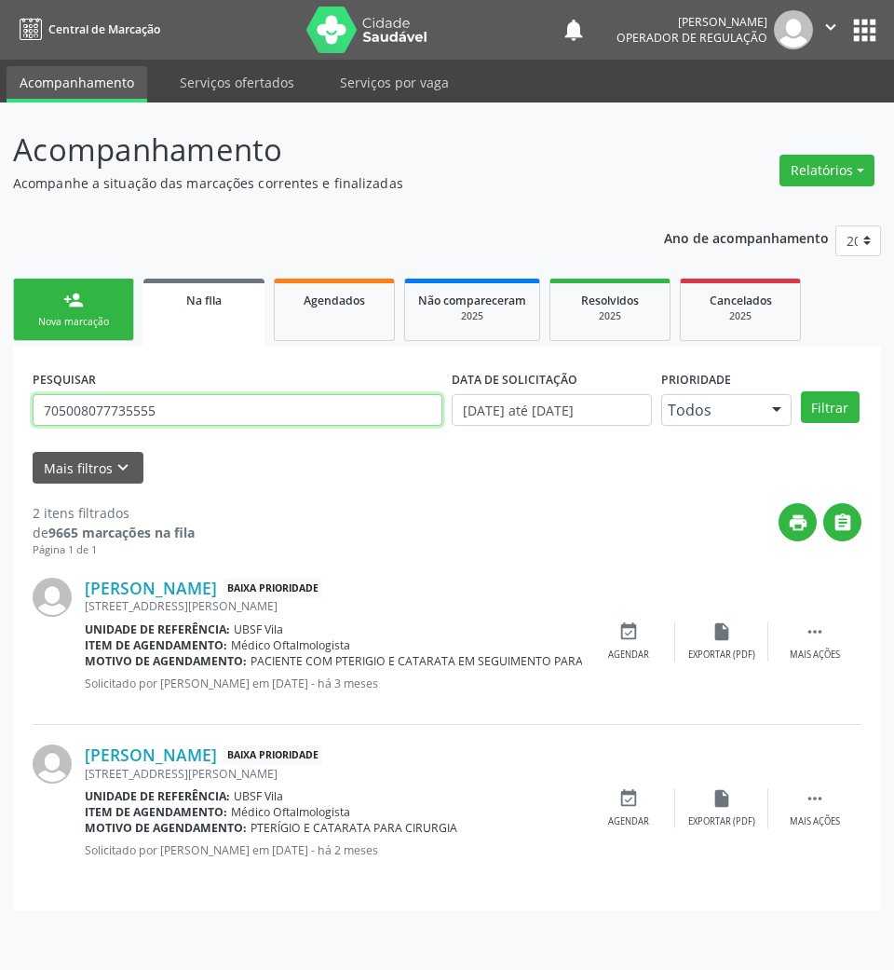
click at [202, 423] on input "705008077735555" at bounding box center [238, 410] width 410 height 32
click at [67, 302] on div "person_add" at bounding box center [73, 300] width 20 height 20
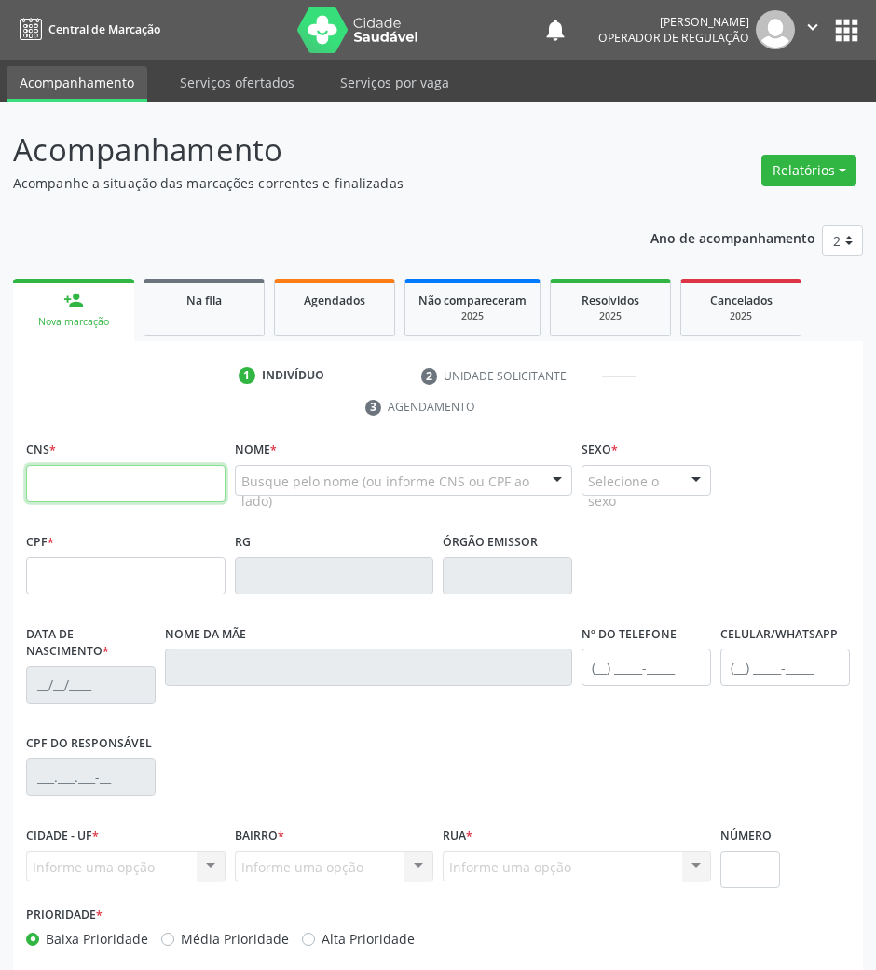
click at [131, 496] on input "text" at bounding box center [125, 483] width 199 height 37
paste input "705 0080 7773 5555"
type input "705 0080 7773 5555"
type input "021.080.694-02"
type input "19/07/1962"
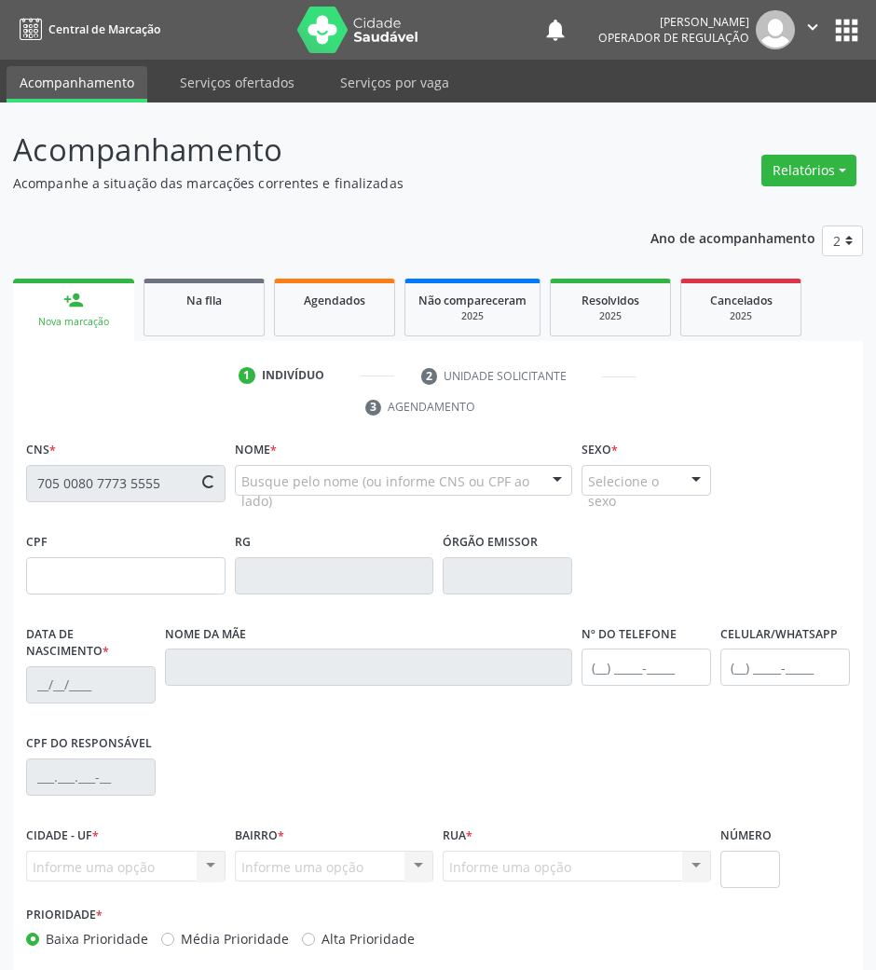
type input "Maria das Dôres da Silva"
type input "(83) 99189-6565"
type input "107"
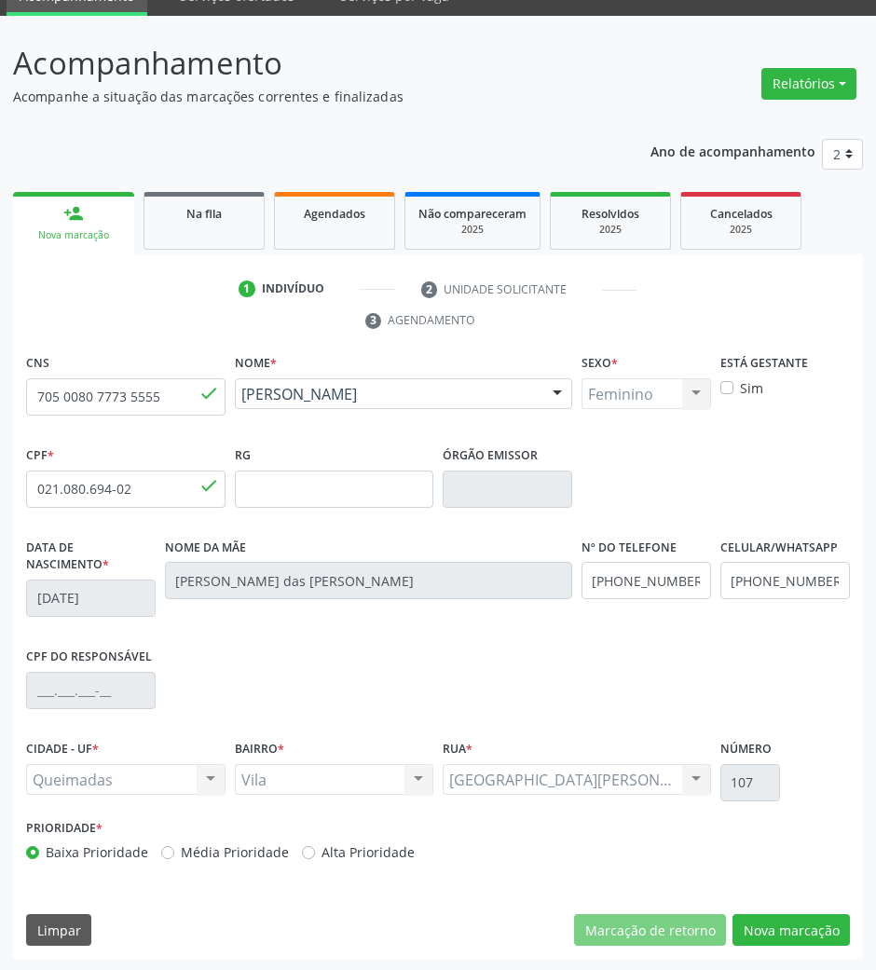
scroll to position [89, 0]
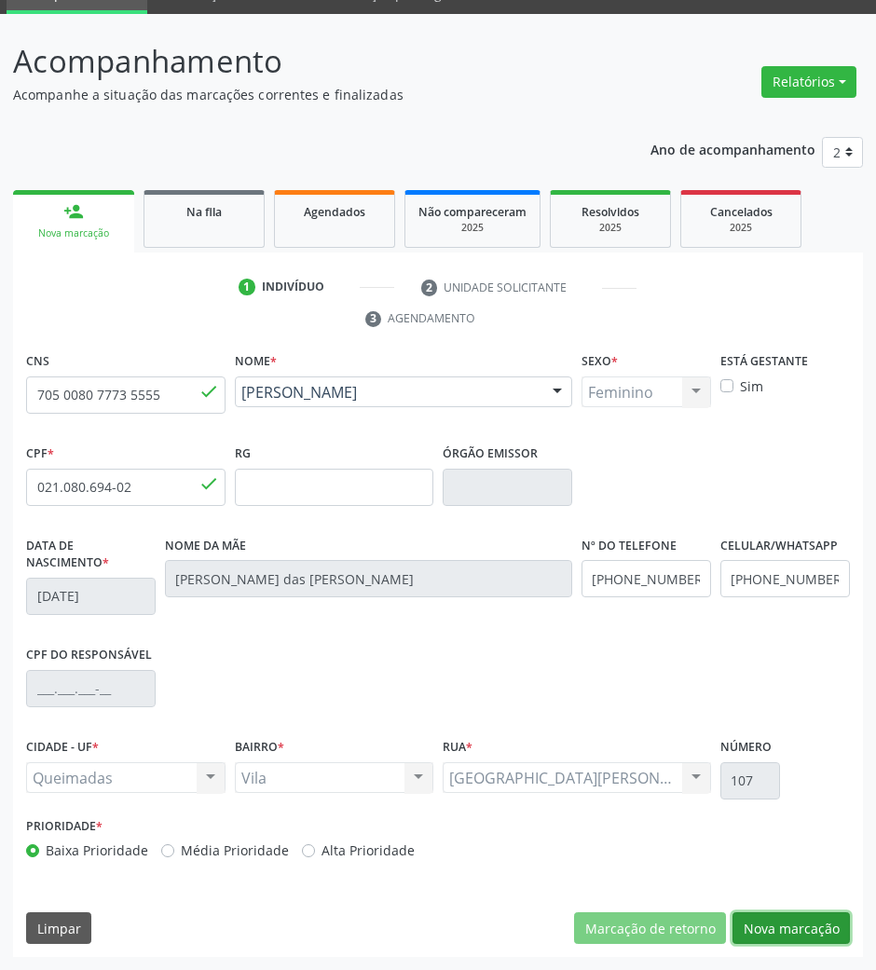
click at [786, 920] on button "Nova marcação" at bounding box center [790, 928] width 117 height 32
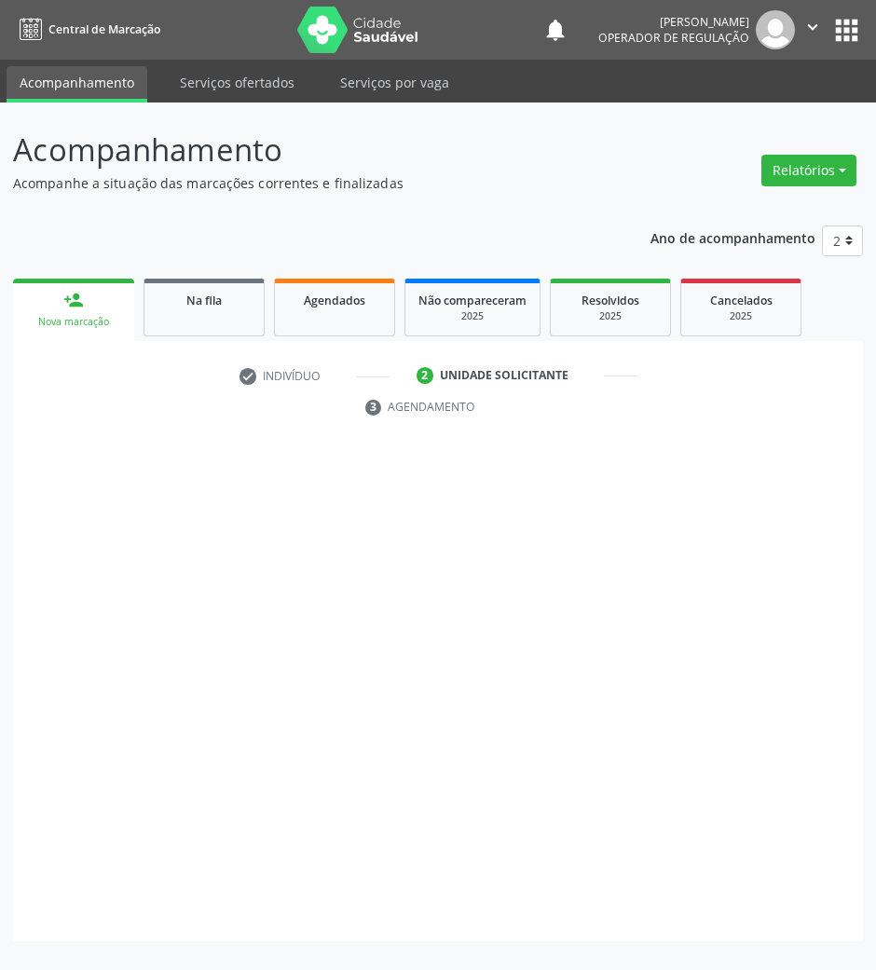
scroll to position [0, 0]
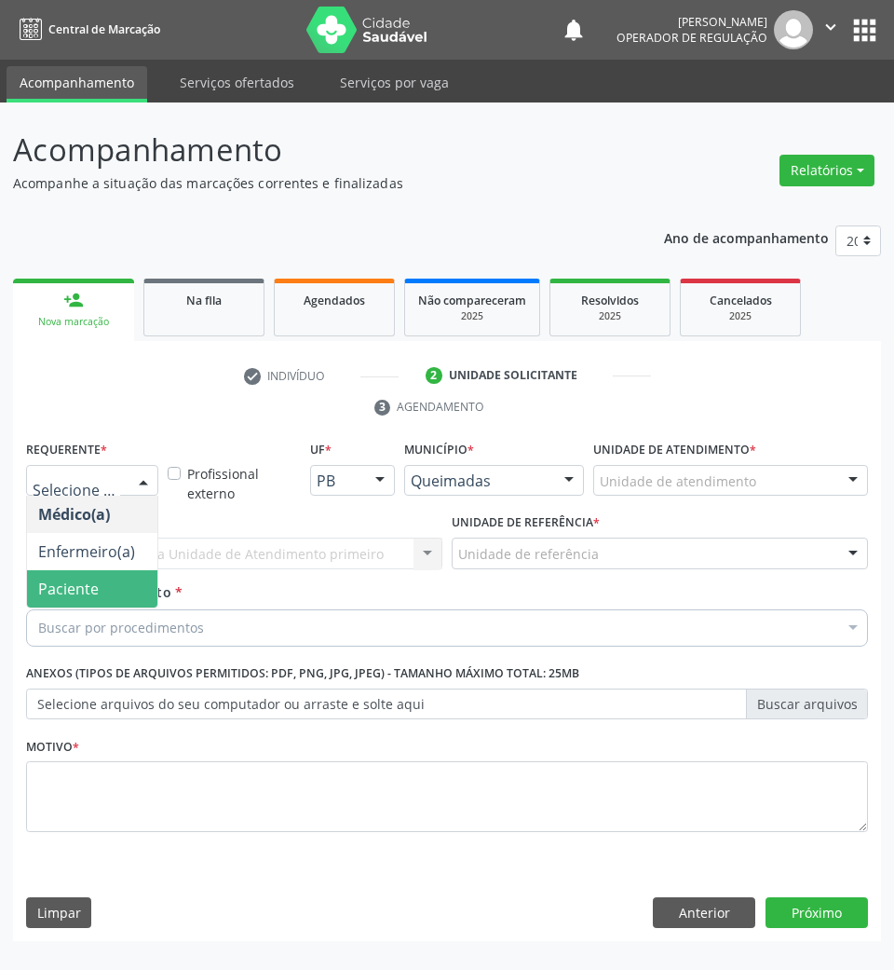
click at [75, 572] on span "Paciente" at bounding box center [92, 588] width 130 height 37
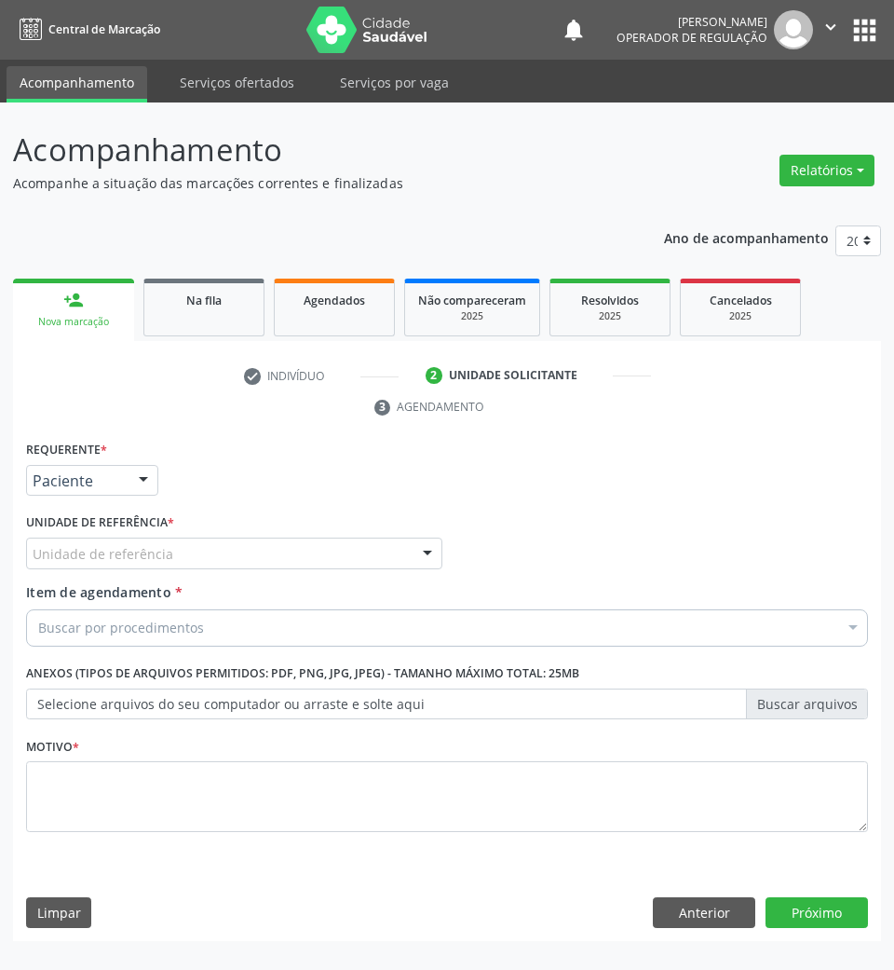
click at [361, 479] on div "Requerente * Paciente Médico(a) Enfermeiro(a) Paciente Nenhum resultado encontr…" at bounding box center [446, 472] width 851 height 73
click at [672, 907] on button "Anterior" at bounding box center [704, 913] width 102 height 32
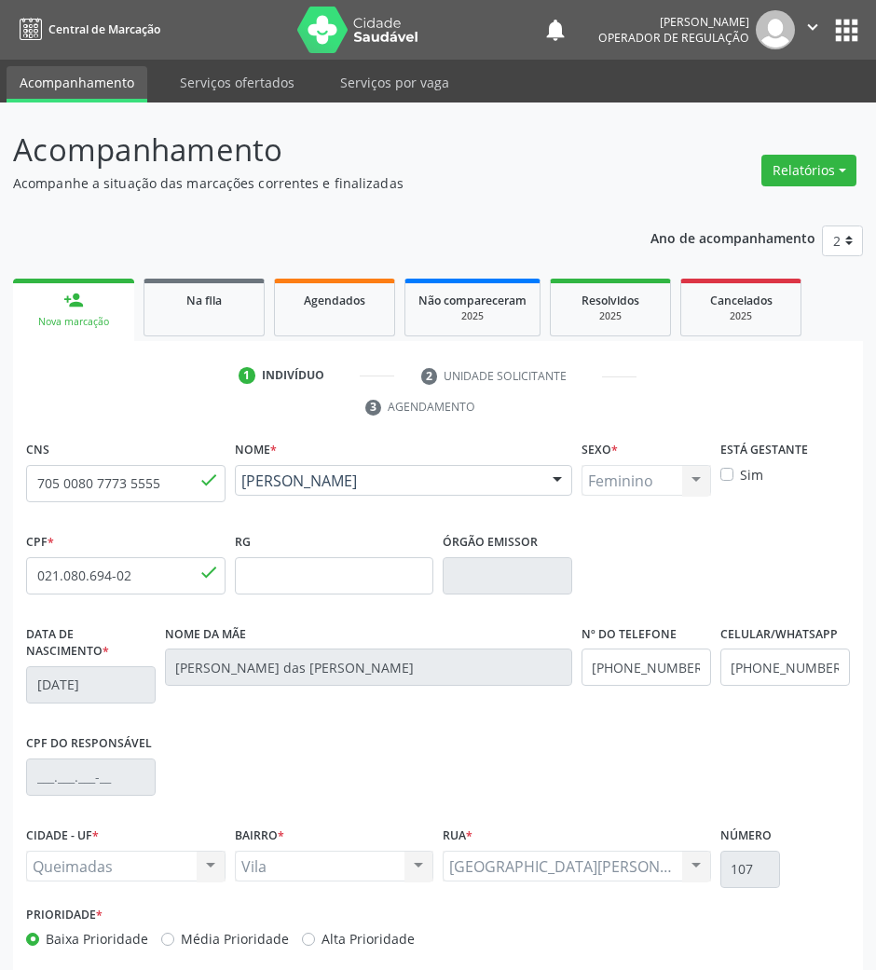
scroll to position [89, 0]
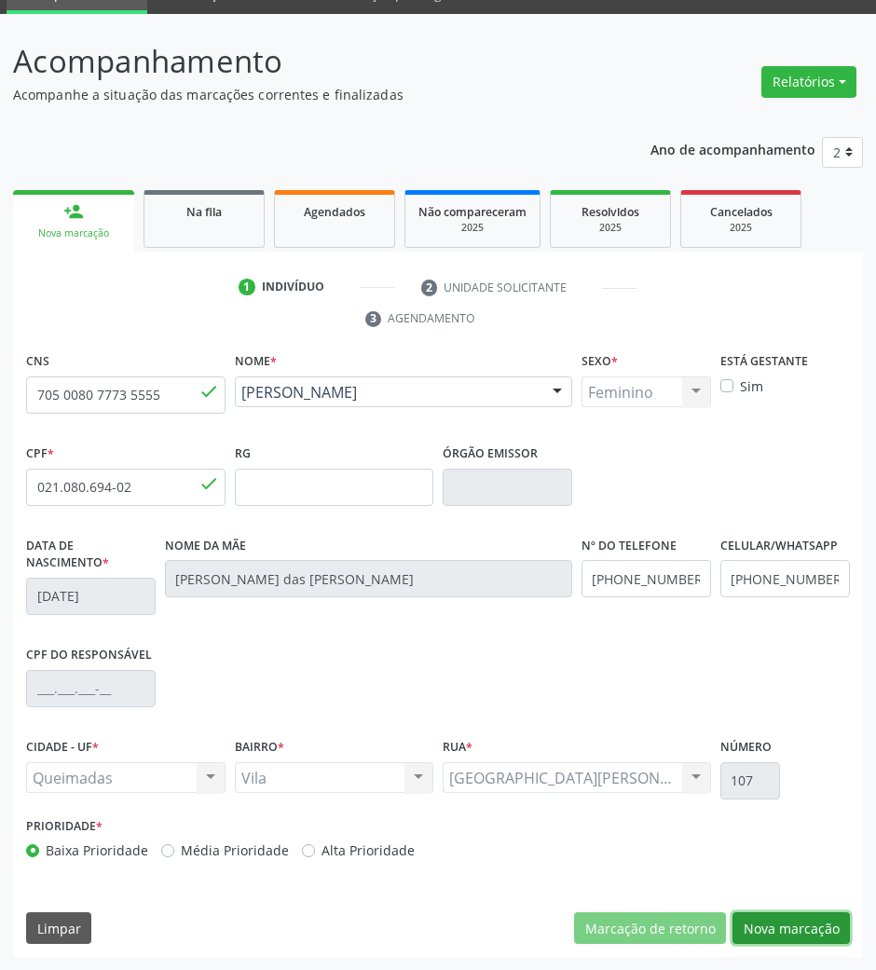
click at [827, 914] on button "Nova marcação" at bounding box center [790, 928] width 117 height 32
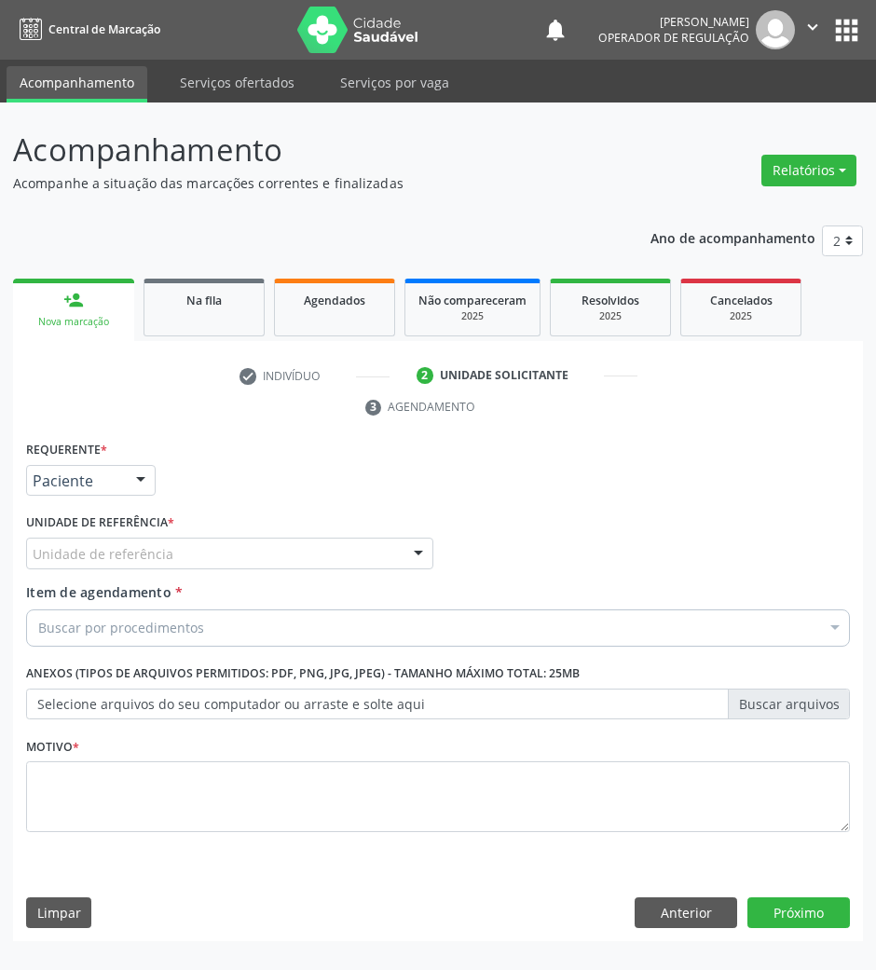
scroll to position [0, 0]
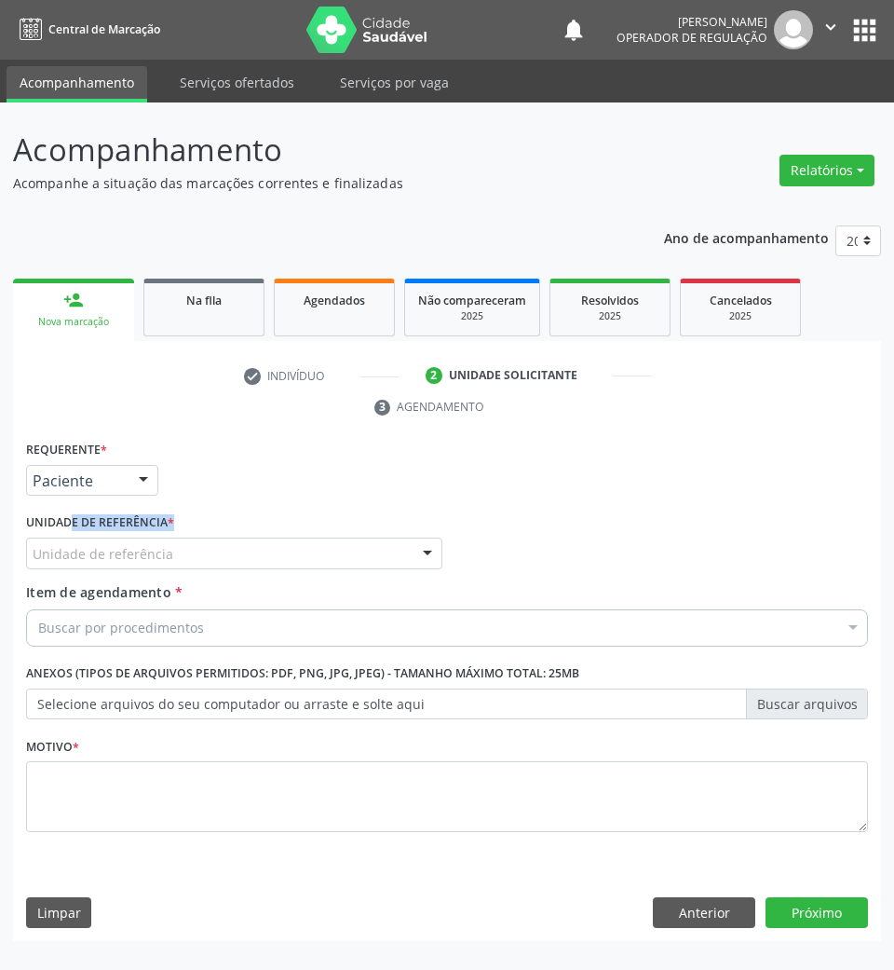
drag, startPoint x: 50, startPoint y: 537, endPoint x: 49, endPoint y: 553, distance: 16.8
click at [50, 544] on div "Unidade de referência * Unidade de referência UBSF Ligeiro II UBSF Saulo Leal E…" at bounding box center [234, 539] width 416 height 60
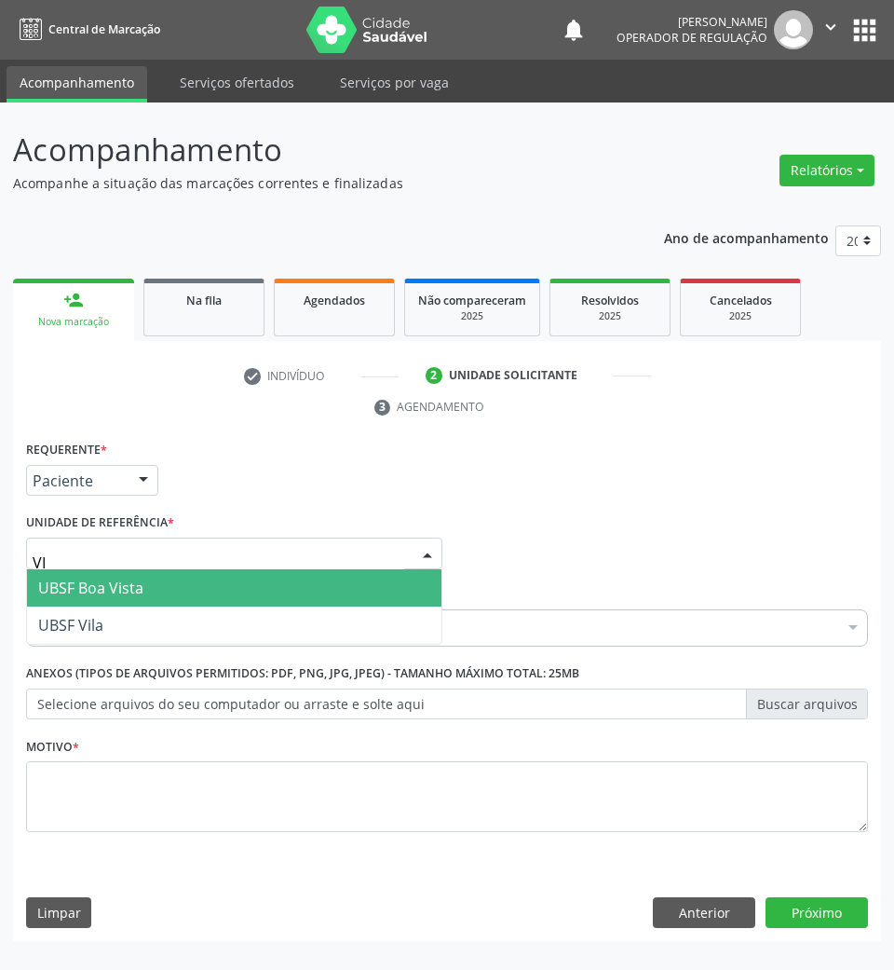
type input "VIL"
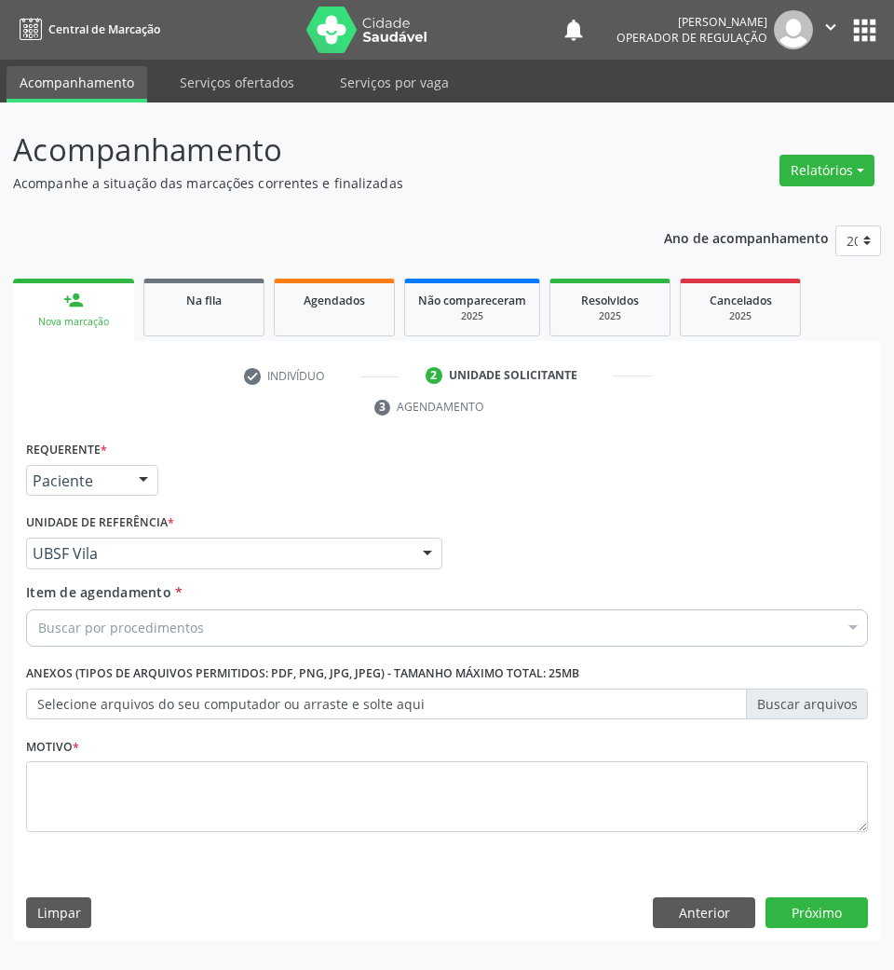
click at [50, 611] on div "Buscar por procedimentos" at bounding box center [447, 627] width 842 height 37
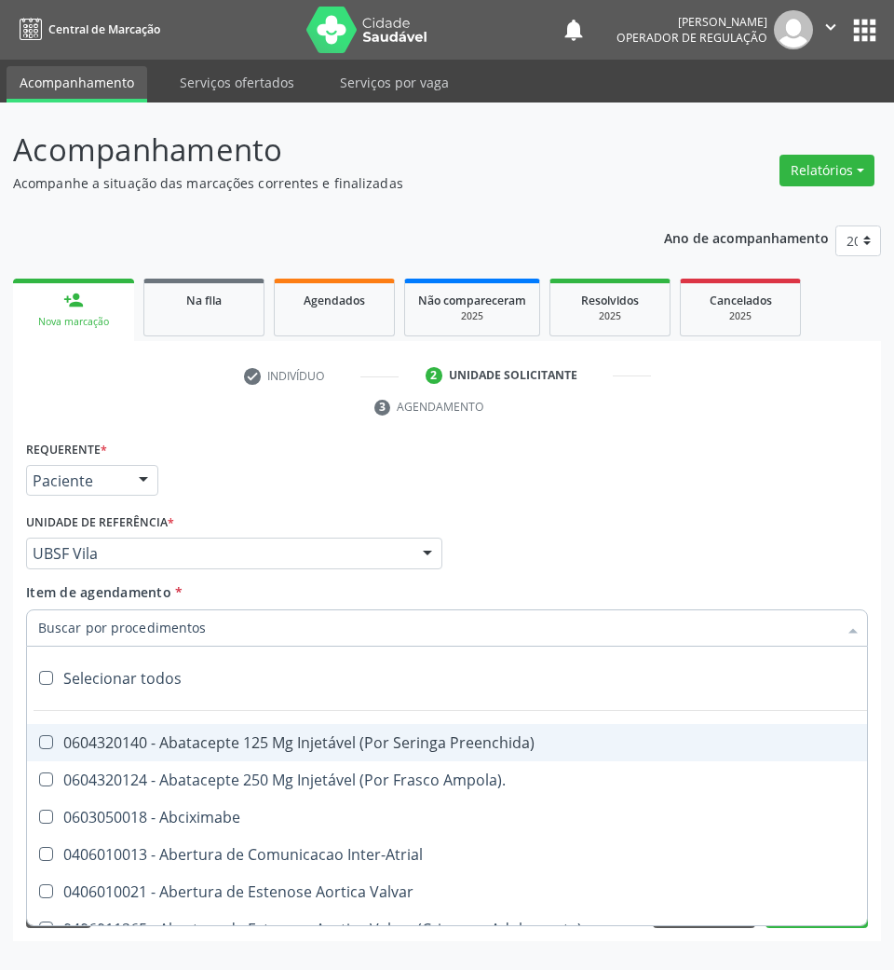
click at [61, 631] on input "Item de agendamento *" at bounding box center [437, 627] width 799 height 37
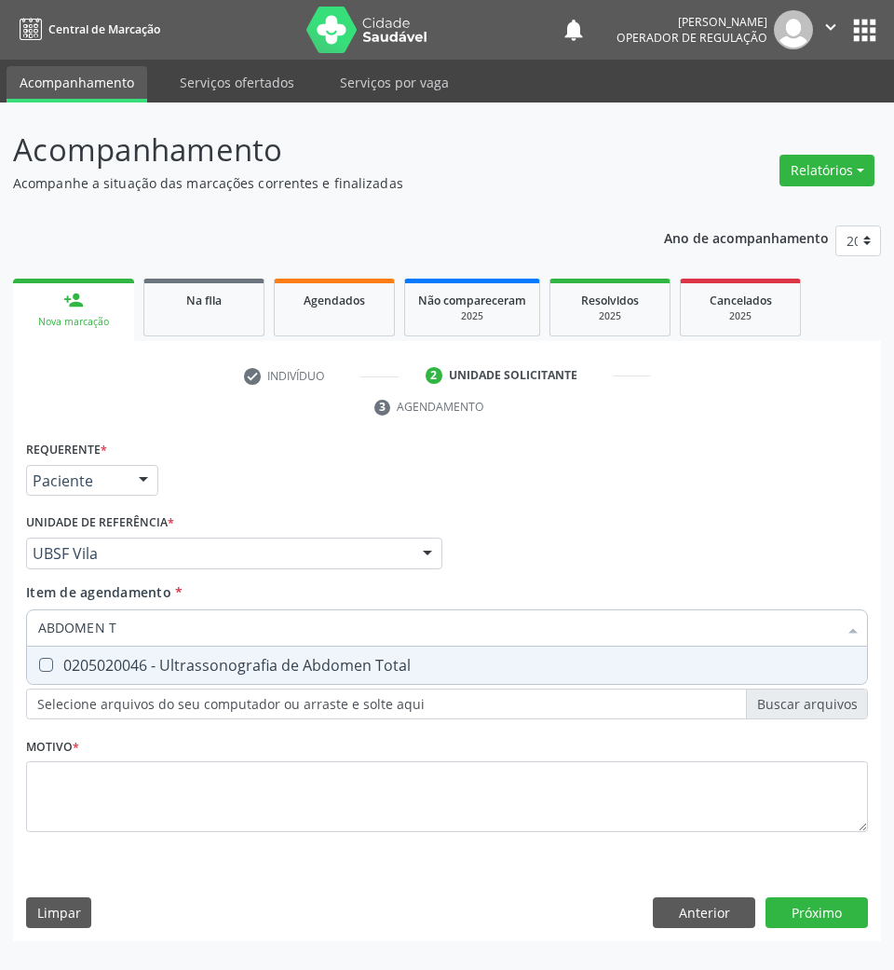
type input "ABDOMEN TO"
click at [102, 649] on span "0205020046 - Ultrassonografia de Abdomen Total" at bounding box center [447, 664] width 840 height 37
checkbox Total "true"
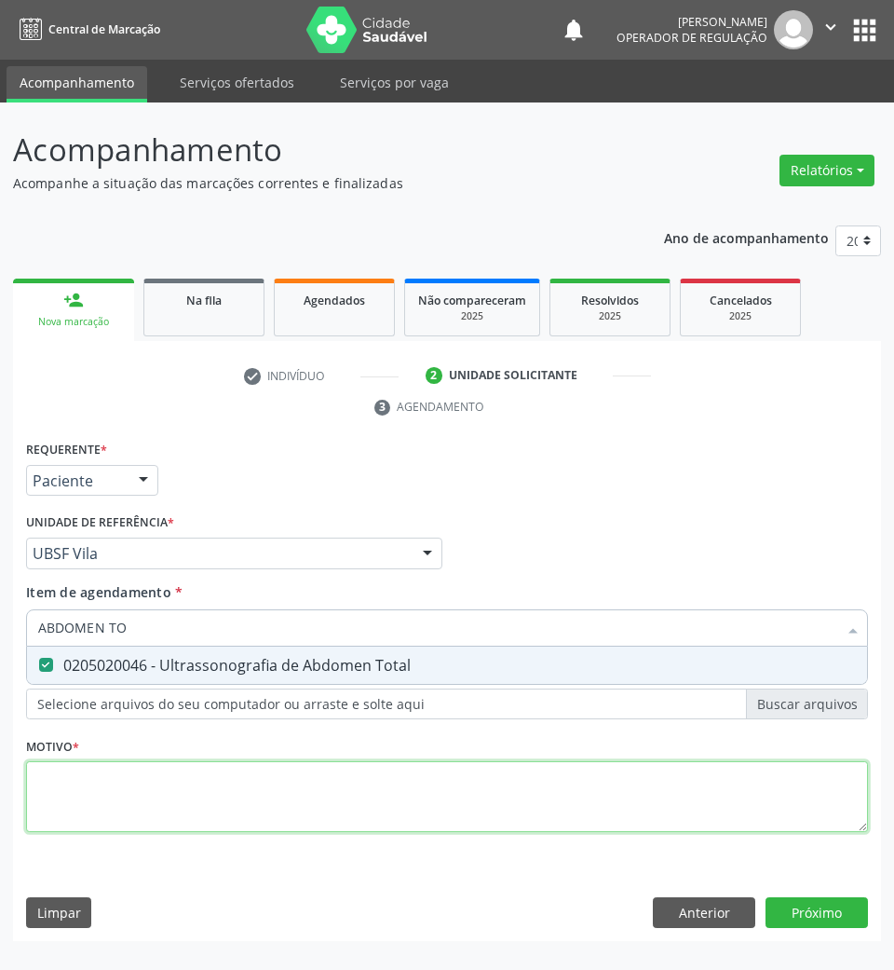
click at [114, 769] on div "Requerente * Paciente Médico(a) Enfermeiro(a) Paciente Nenhum resultado encontr…" at bounding box center [447, 647] width 842 height 422
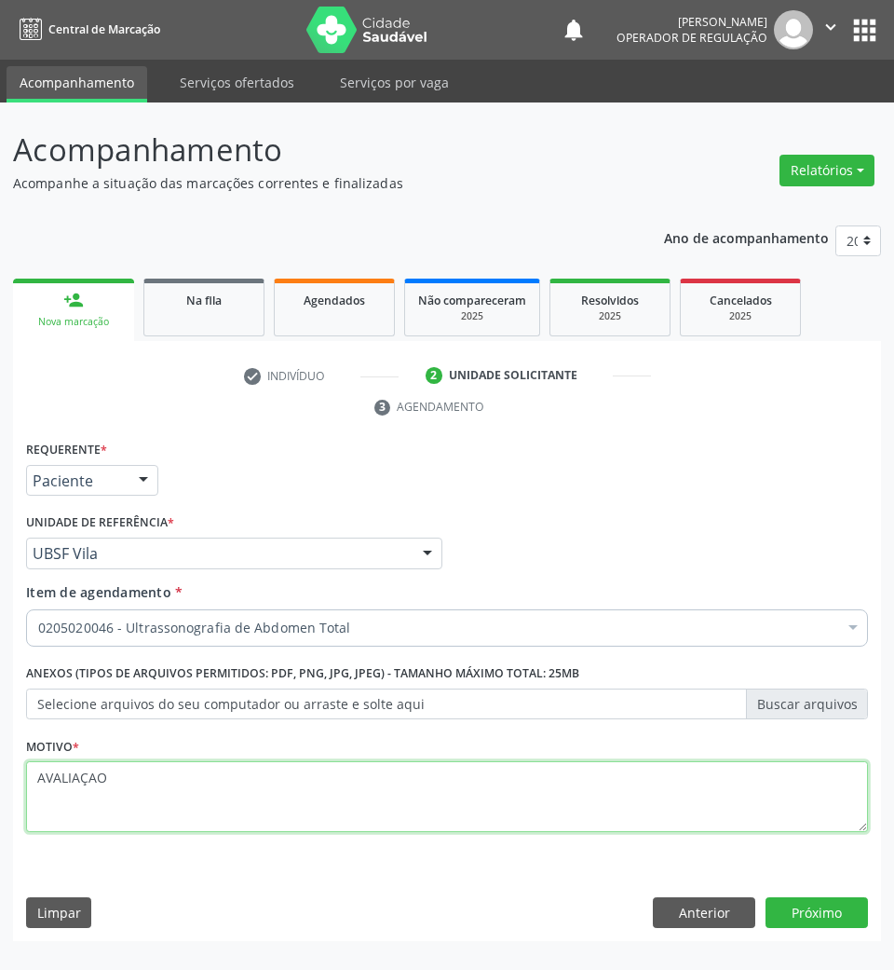
type textarea "AVALIAÇAO"
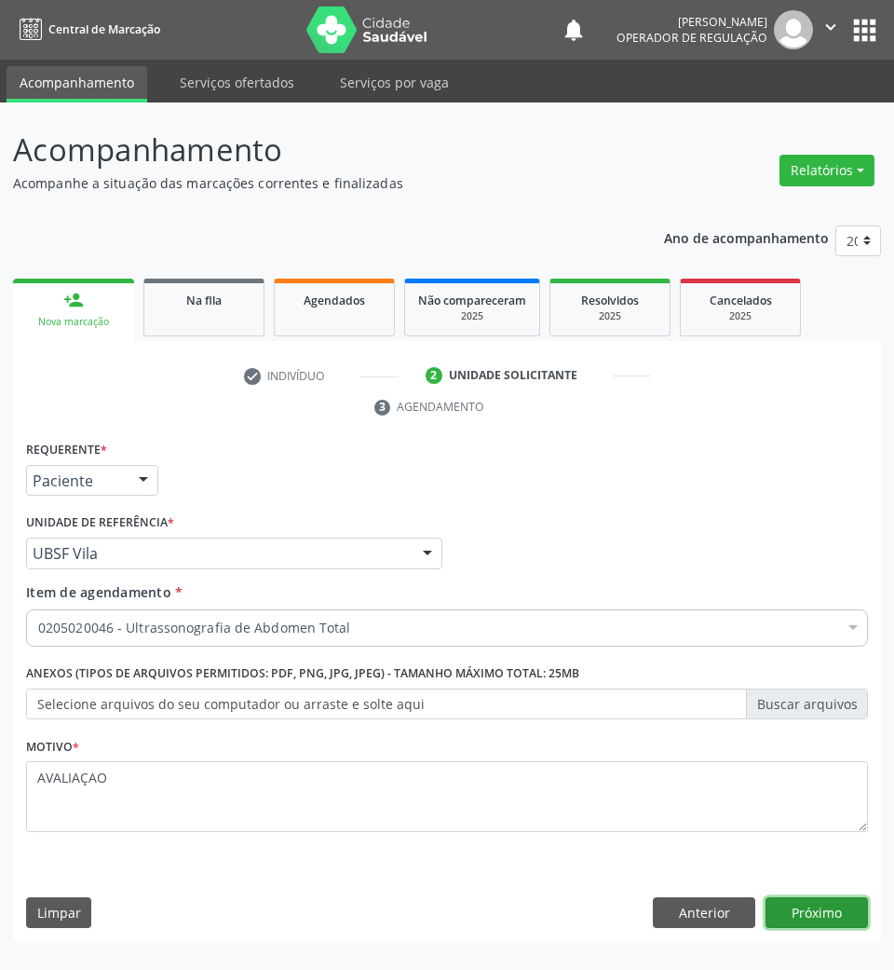
click button "Próximo" at bounding box center [817, 913] width 102 height 32
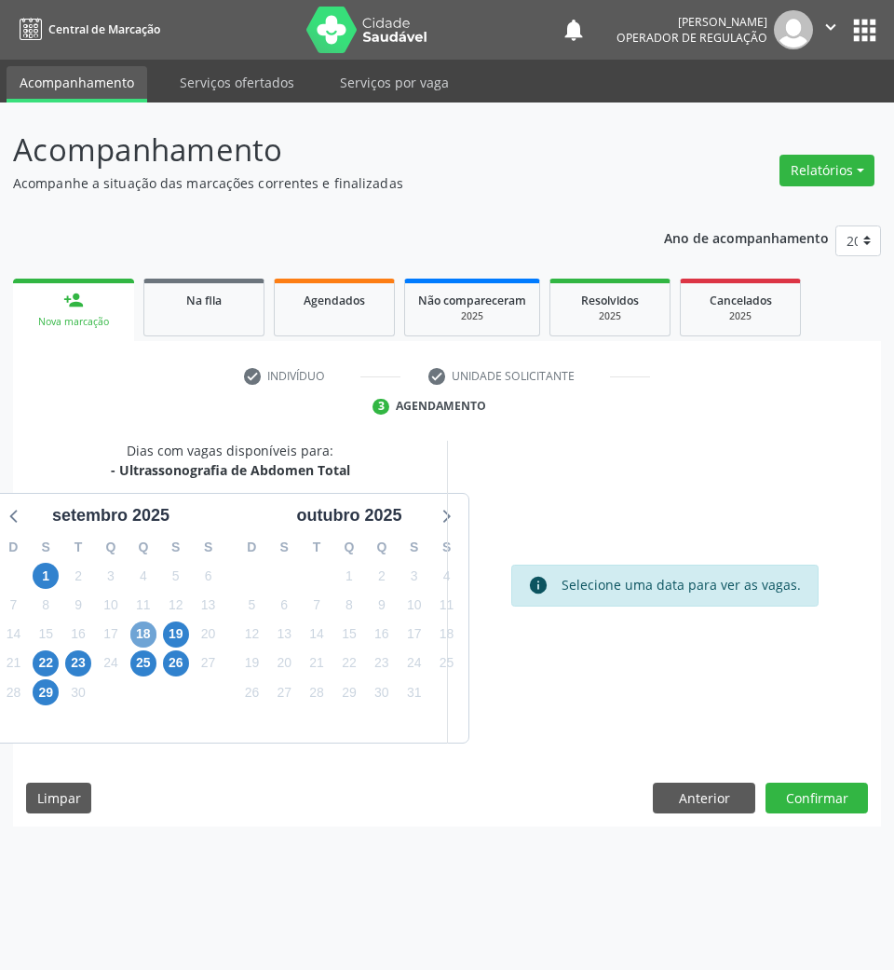
click at [145, 637] on span "18" at bounding box center [143, 634] width 26 height 26
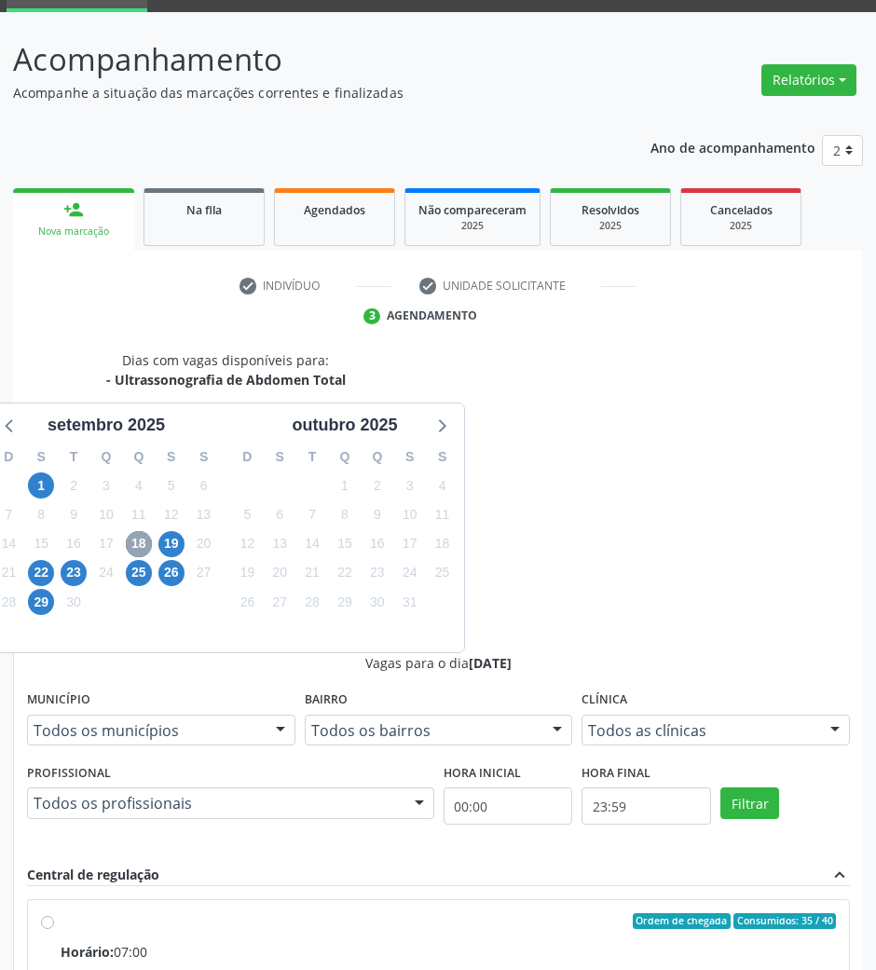
scroll to position [183, 0]
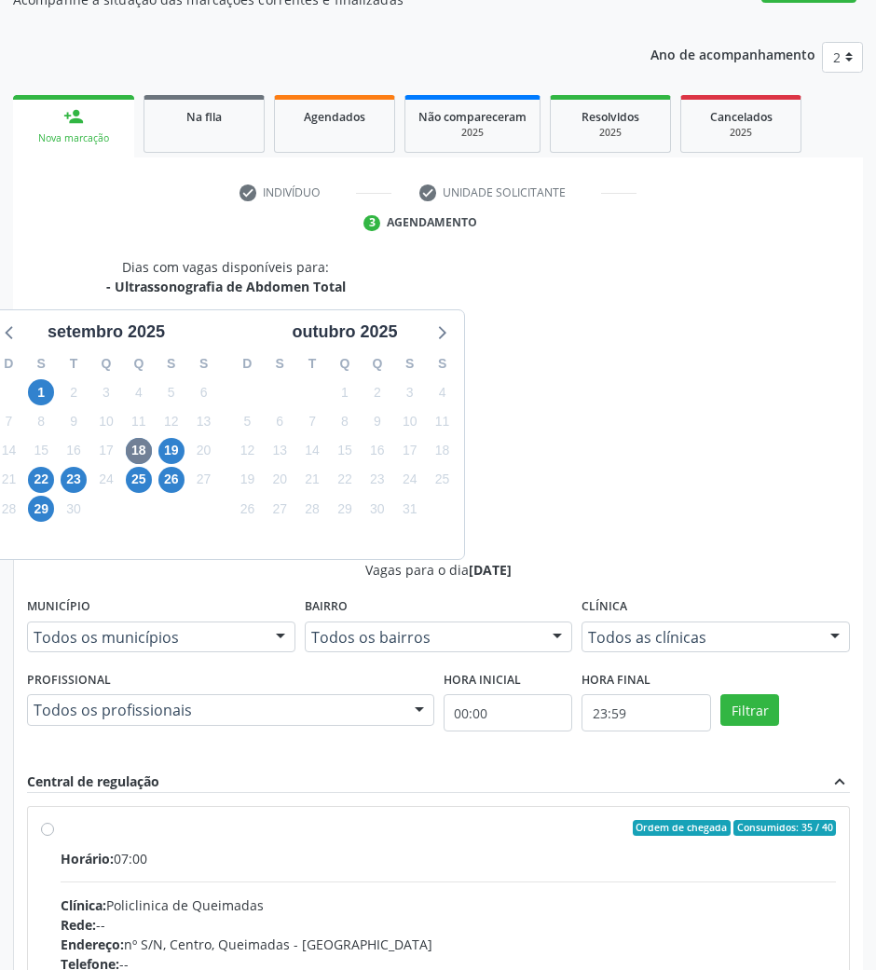
click at [684, 895] on div "Clínica: Policlinica de Queimadas" at bounding box center [448, 905] width 775 height 20
click at [54, 820] on input "Ordem de chegada Consumidos: 35 / 40 Horário: 07:00 Clínica: Policlinica de Que…" at bounding box center [47, 828] width 13 height 17
radio input "true"
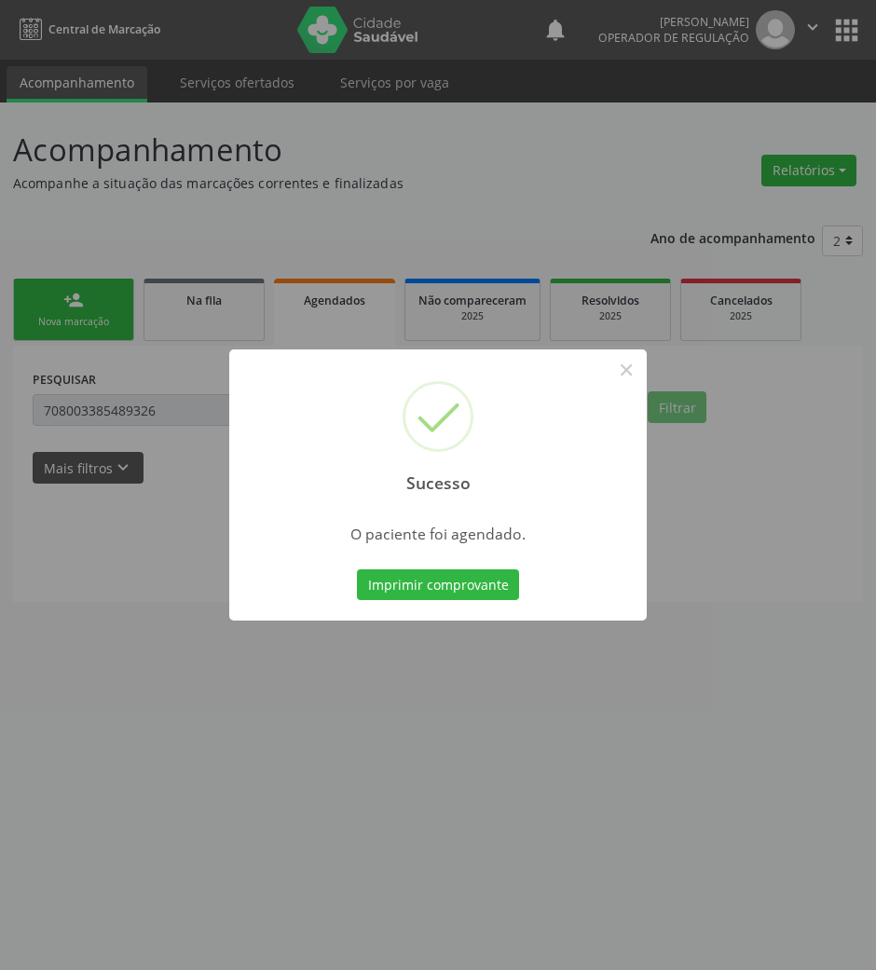
scroll to position [0, 0]
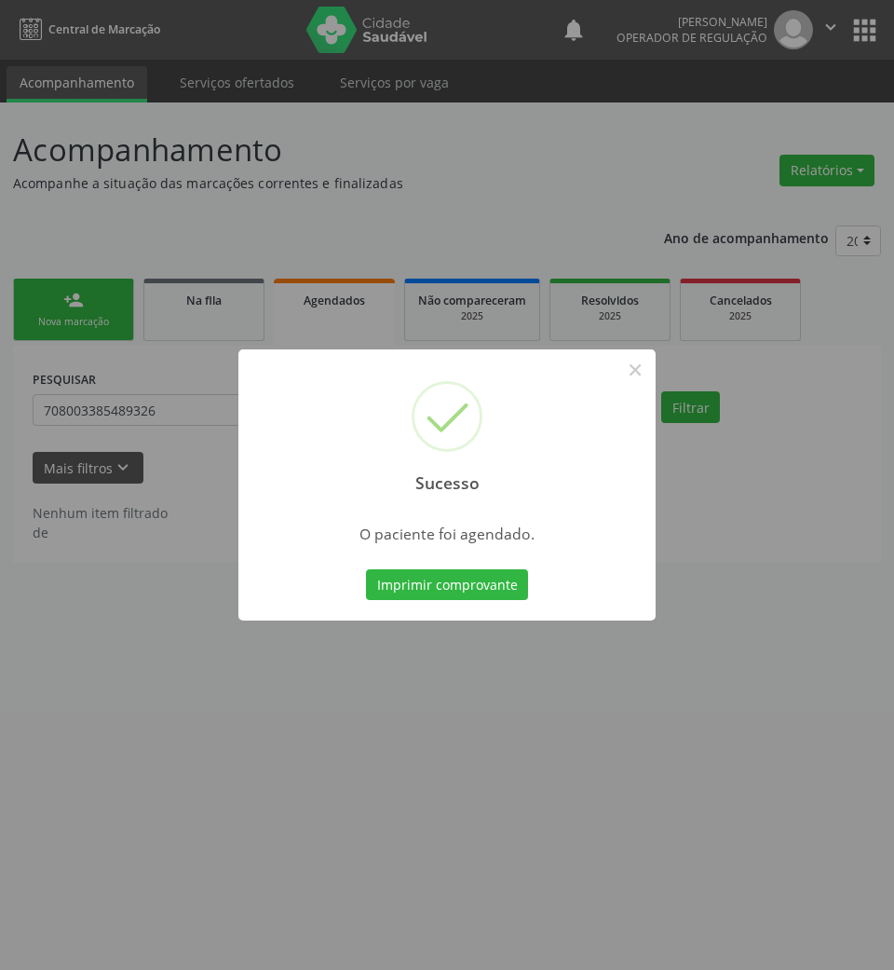
click at [366, 569] on button "Imprimir comprovante" at bounding box center [447, 585] width 162 height 32
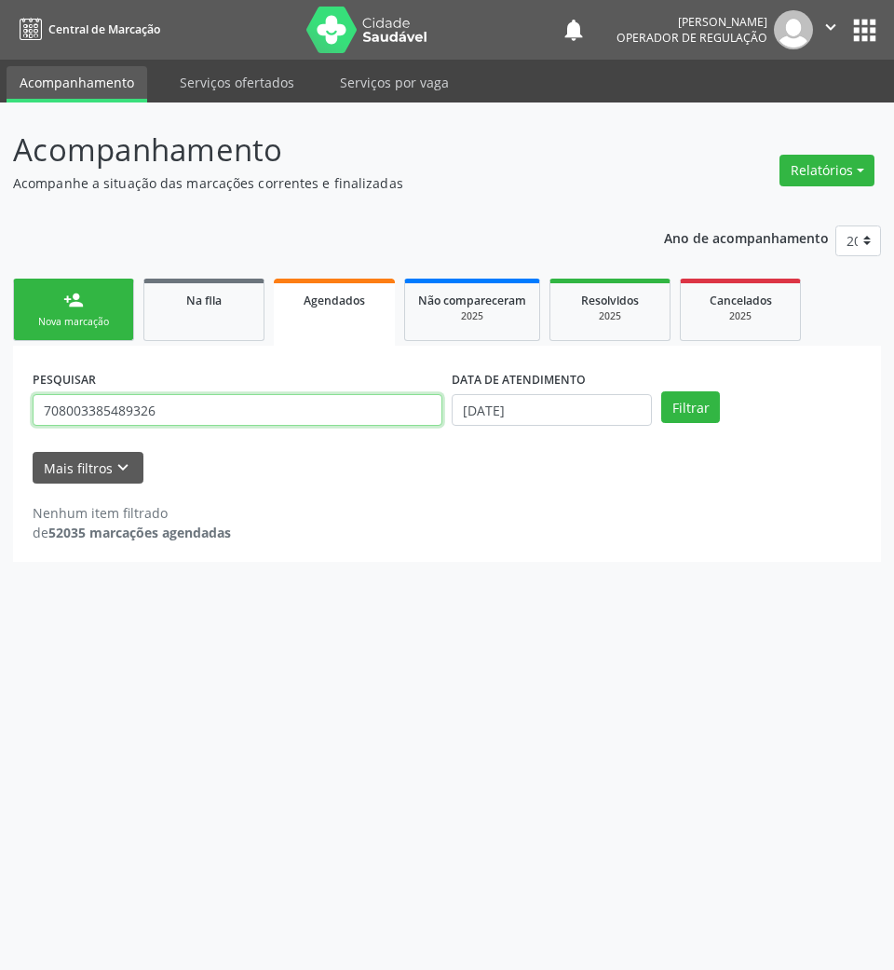
click at [251, 414] on input "708003385489326" at bounding box center [238, 410] width 410 height 32
type input "4"
type input "702000380681383"
click at [661, 391] on button "Filtrar" at bounding box center [690, 407] width 59 height 32
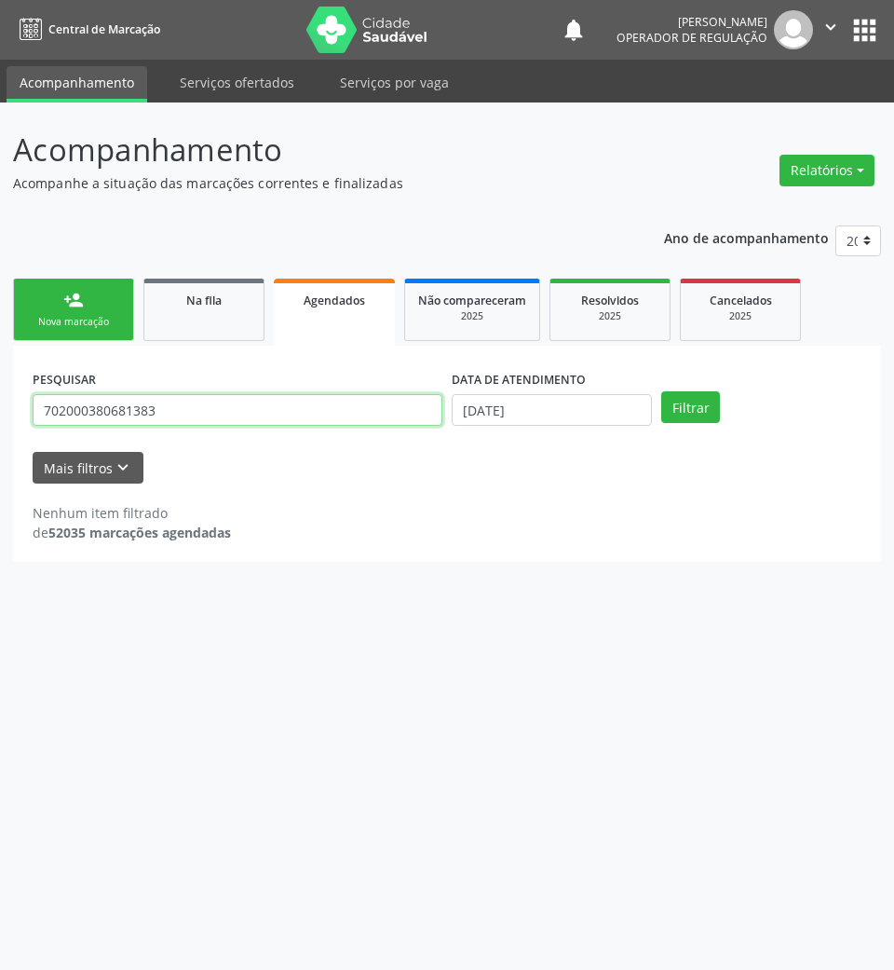
click at [251, 419] on input "702000380681383" at bounding box center [238, 410] width 410 height 32
click at [97, 299] on link "person_add Nova marcação" at bounding box center [73, 309] width 121 height 62
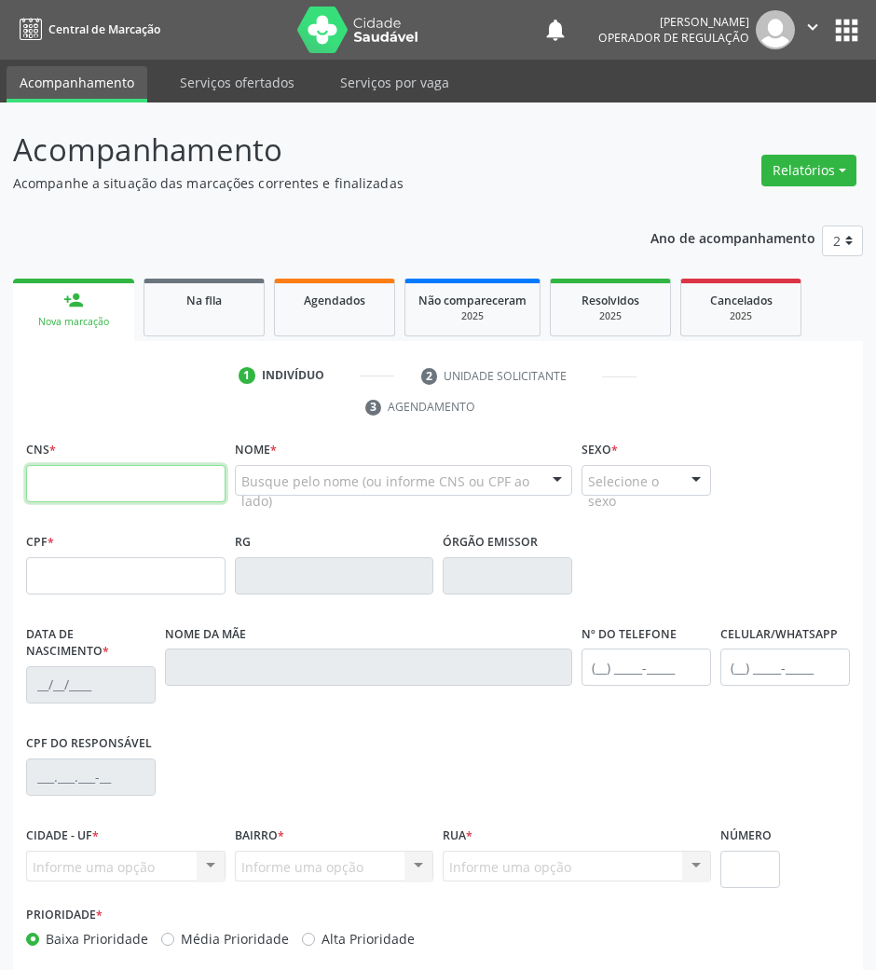
click at [131, 469] on input "text" at bounding box center [125, 483] width 199 height 37
paste input "702 0003 8068 1383"
type input "702 0003 8068 1383"
type input "107.611.987-50"
type input "23/04/1974"
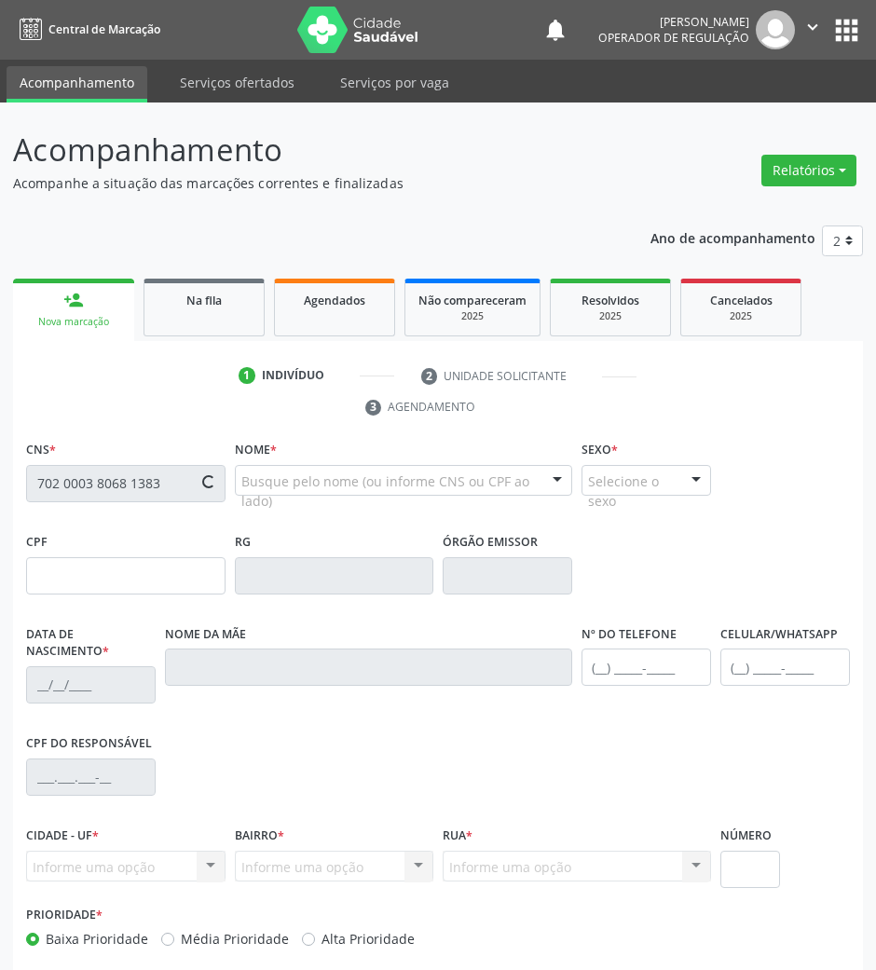
type input "Severina Bernardo da Silva"
type input "(83) 99322-3033"
type input "119"
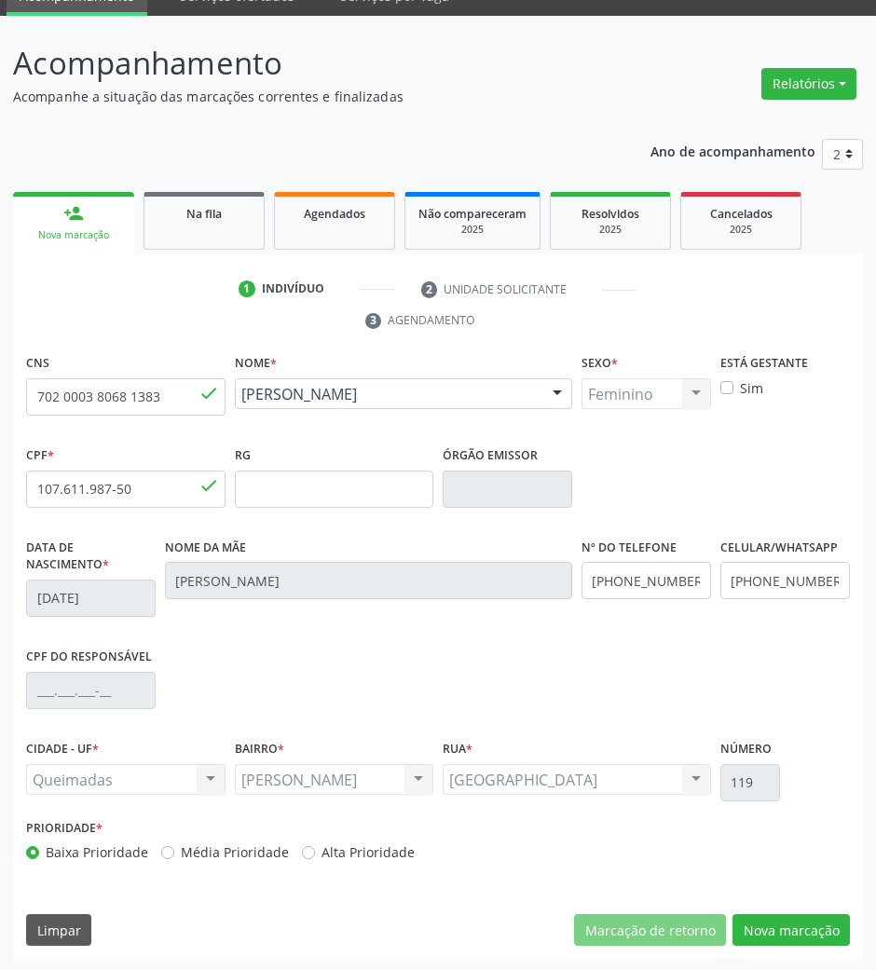
scroll to position [89, 0]
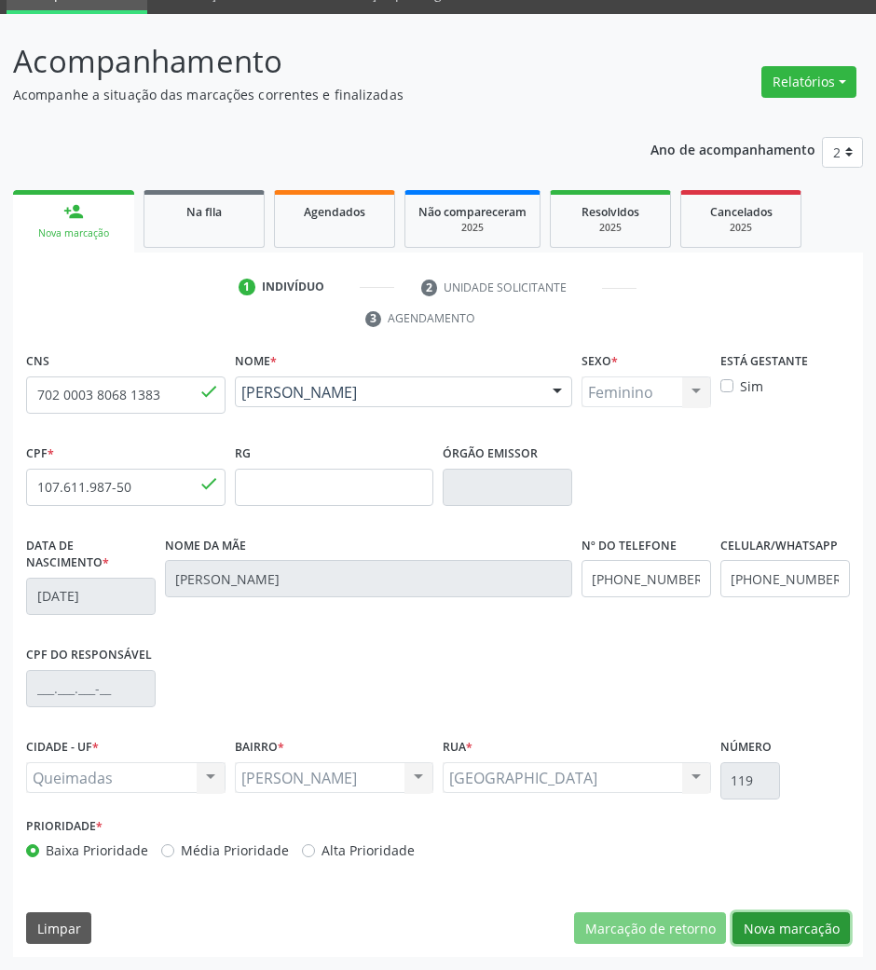
drag, startPoint x: 814, startPoint y: 939, endPoint x: 499, endPoint y: 638, distance: 435.5
click at [814, 937] on button "Nova marcação" at bounding box center [790, 928] width 117 height 32
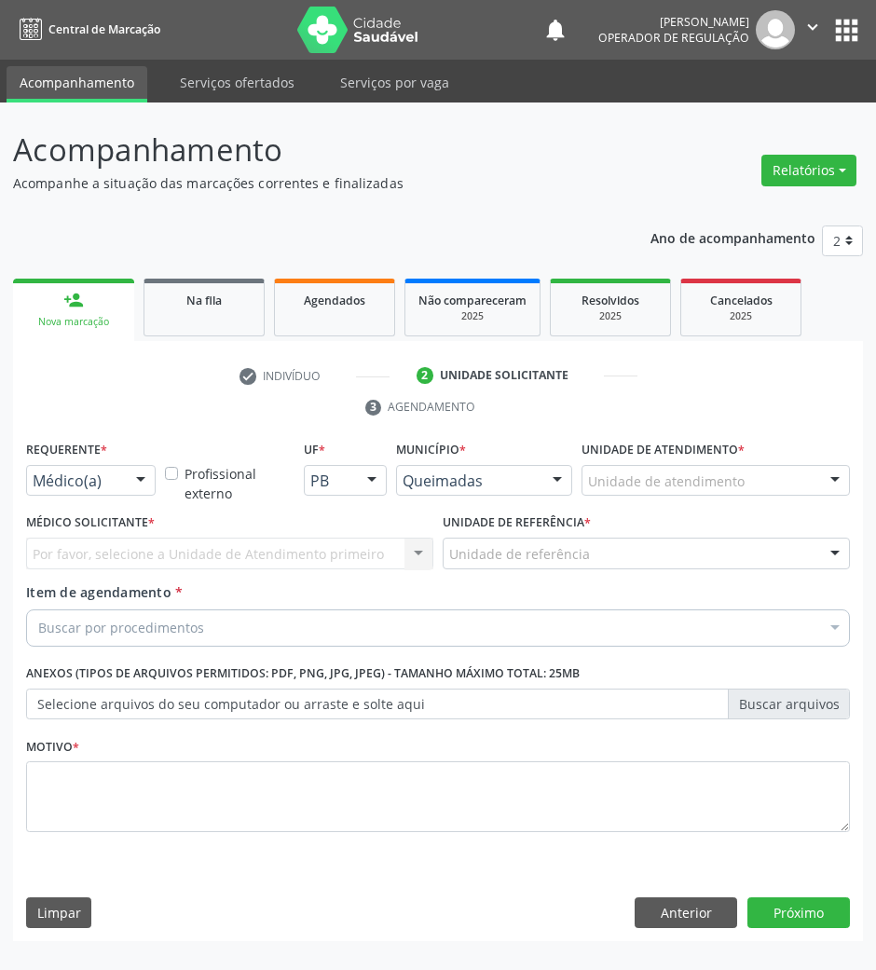
scroll to position [0, 0]
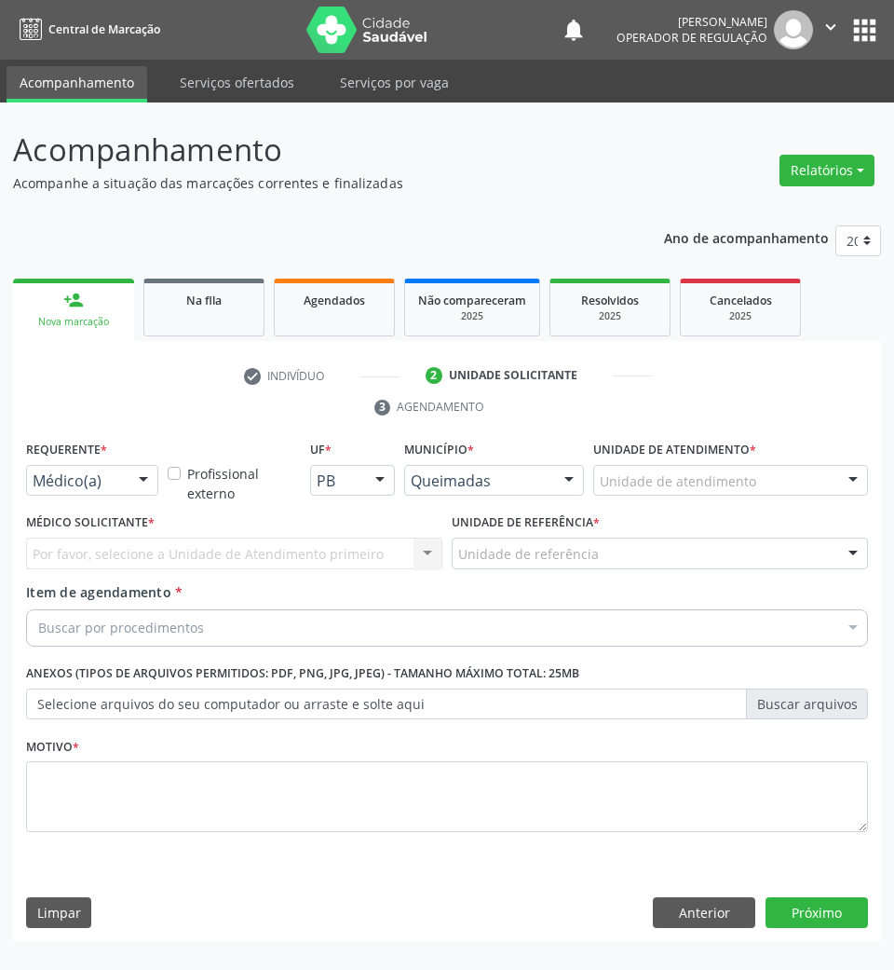
click at [108, 500] on div "Requerente * Médico(a) Médico(a) Enfermeiro(a) Paciente Nenhum resultado encont…" at bounding box center [92, 472] width 142 height 73
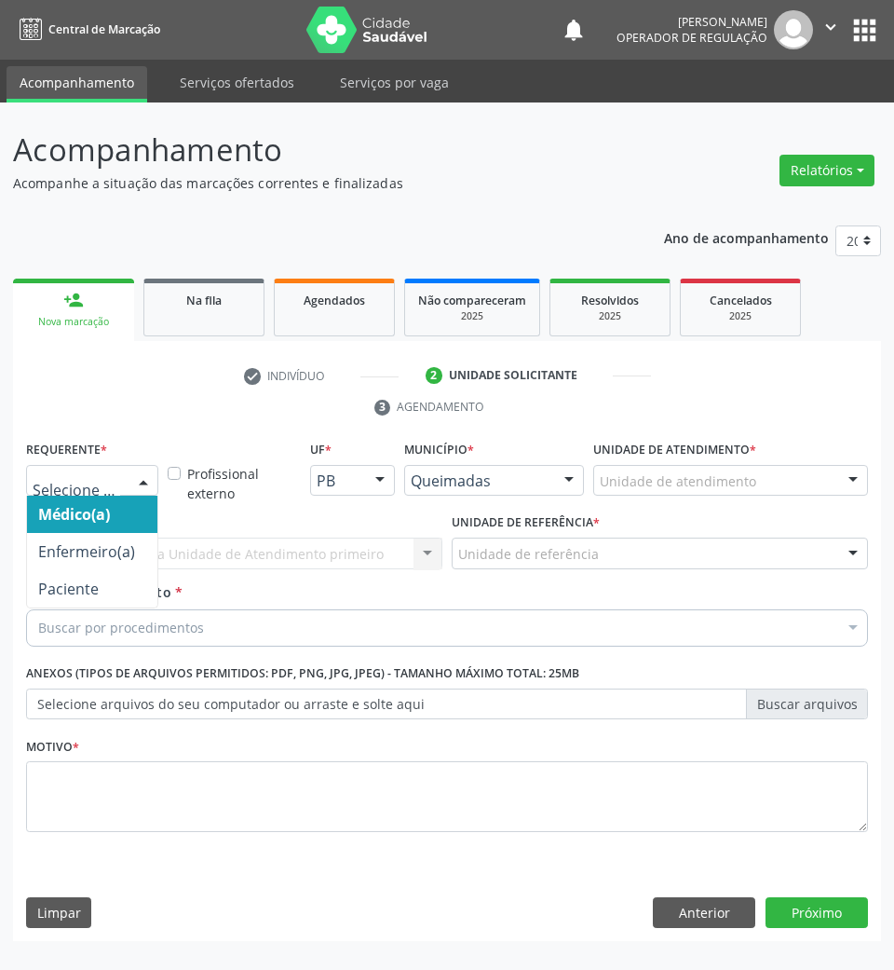
drag, startPoint x: 121, startPoint y: 496, endPoint x: 119, endPoint y: 518, distance: 21.5
click at [121, 496] on div "Médico(a) Enfermeiro(a) Paciente Nenhum resultado encontrado para: " " Não há n…" at bounding box center [92, 481] width 132 height 32
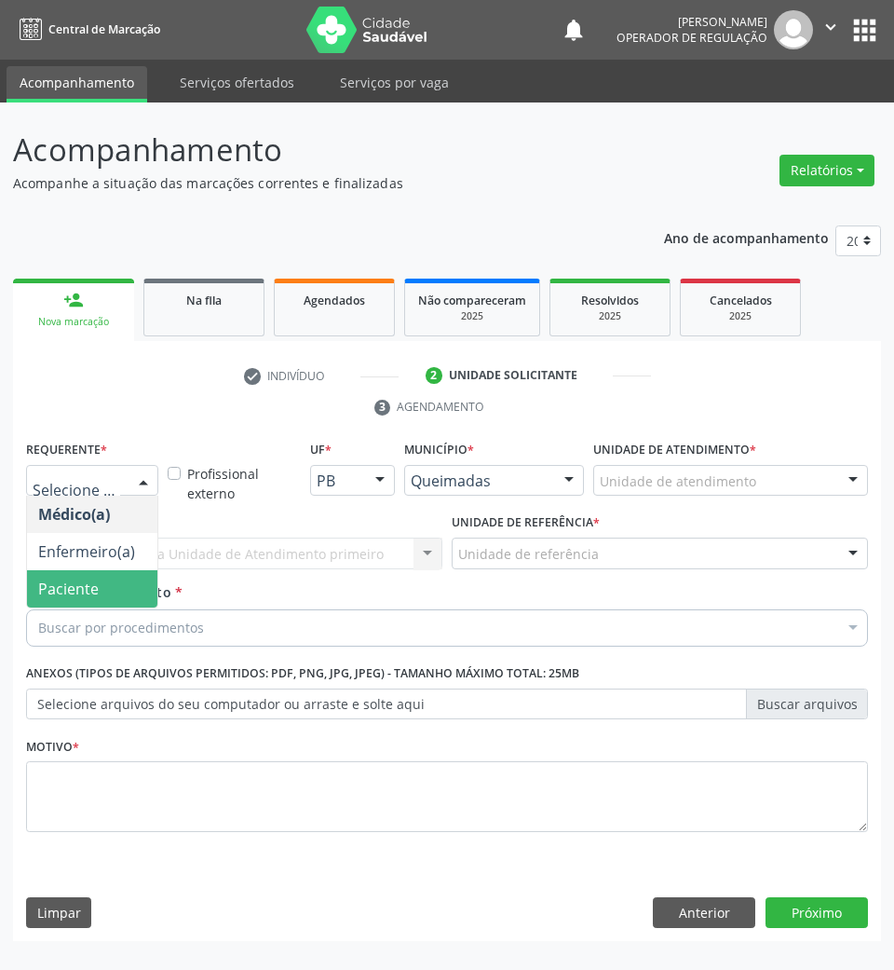
click at [97, 601] on span "Paciente" at bounding box center [92, 588] width 130 height 37
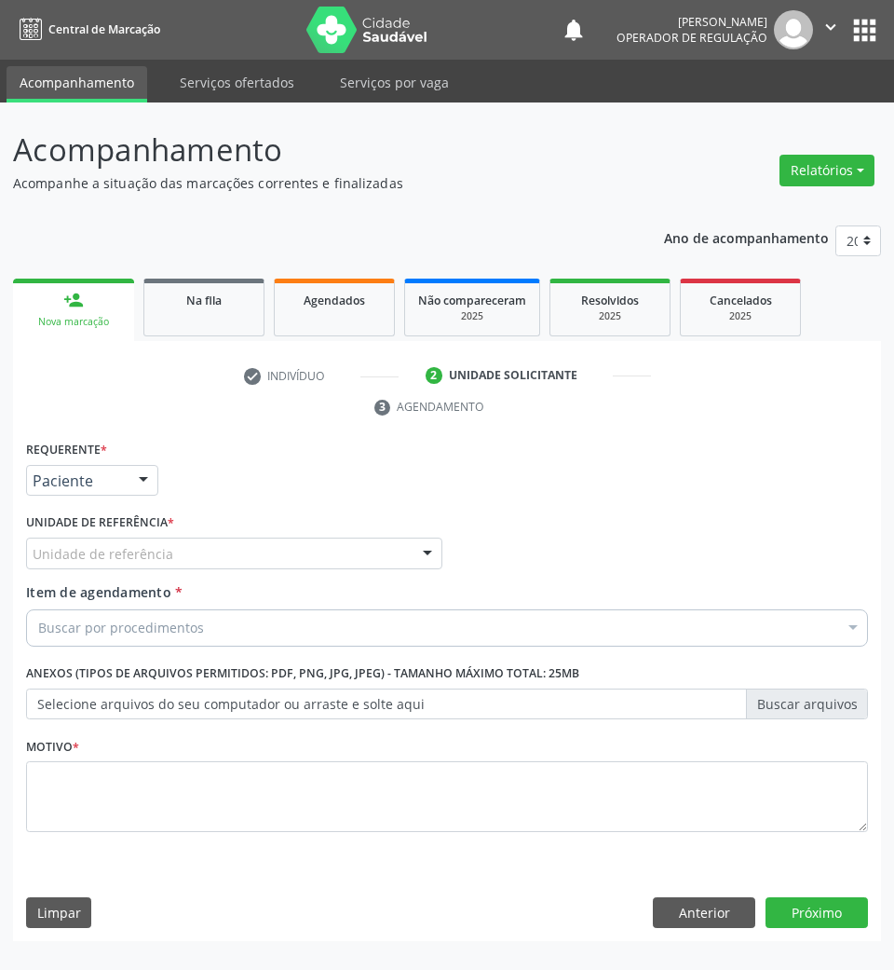
click at [205, 557] on div "Unidade de referência" at bounding box center [234, 553] width 416 height 32
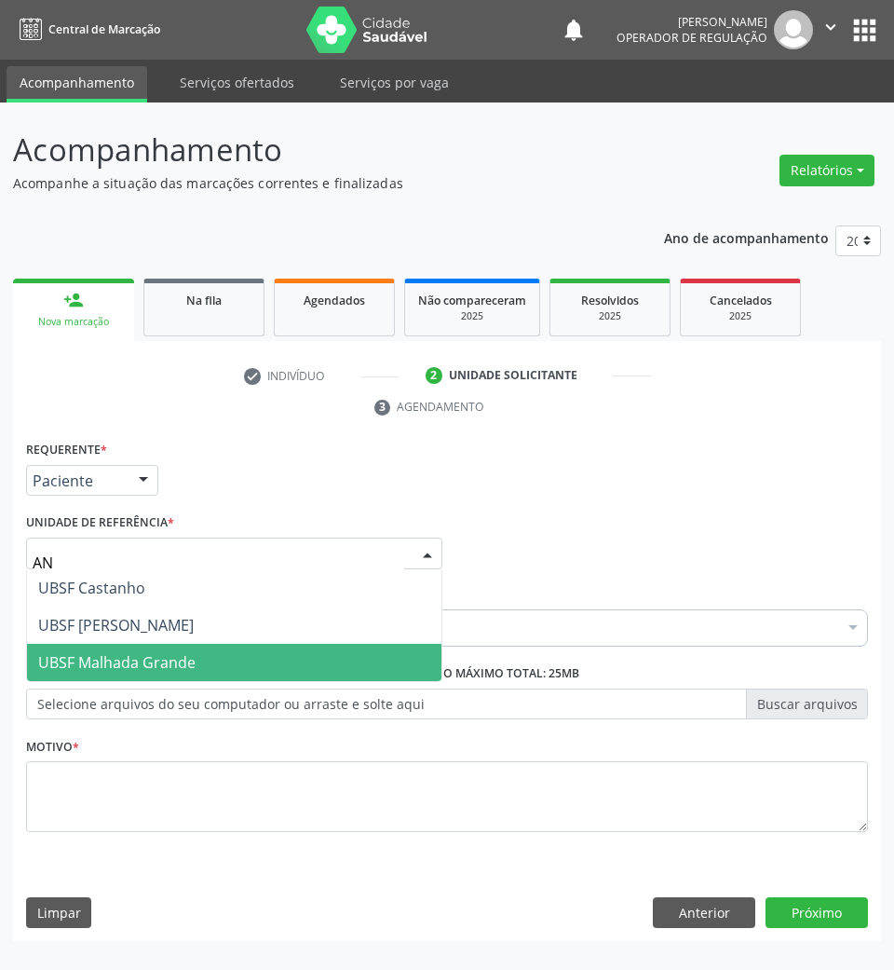
click at [162, 644] on span "UBSF Malhada Grande" at bounding box center [234, 662] width 414 height 37
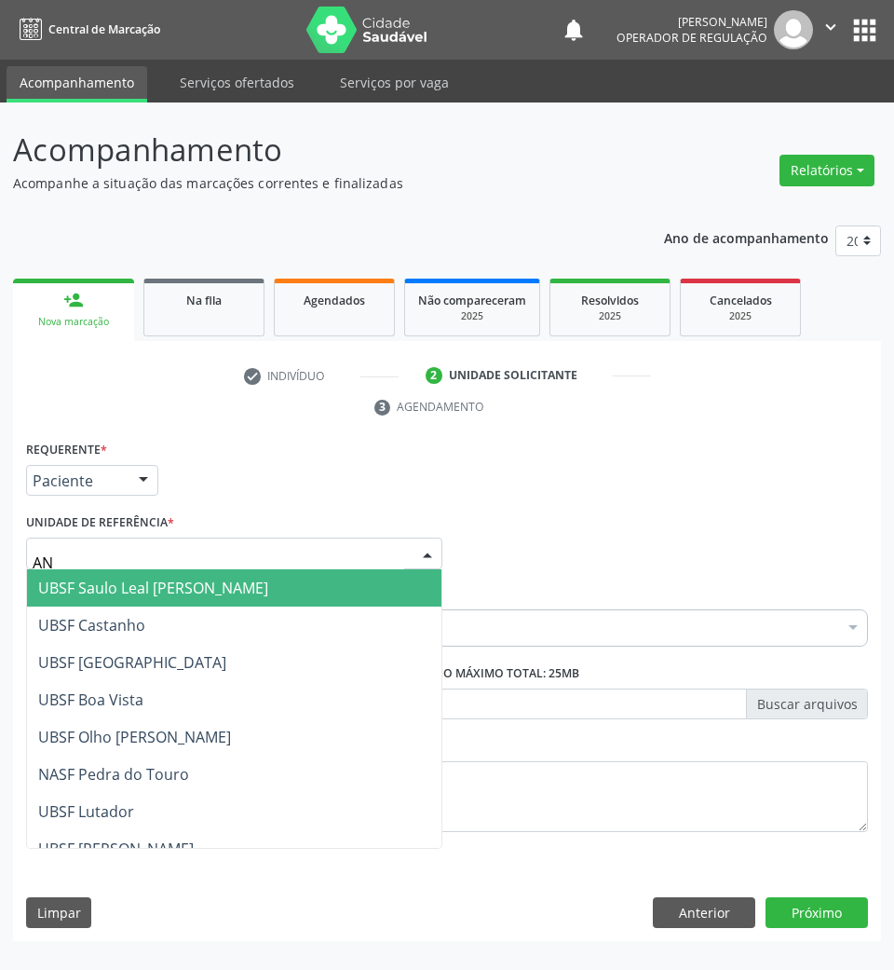
type input "ANI"
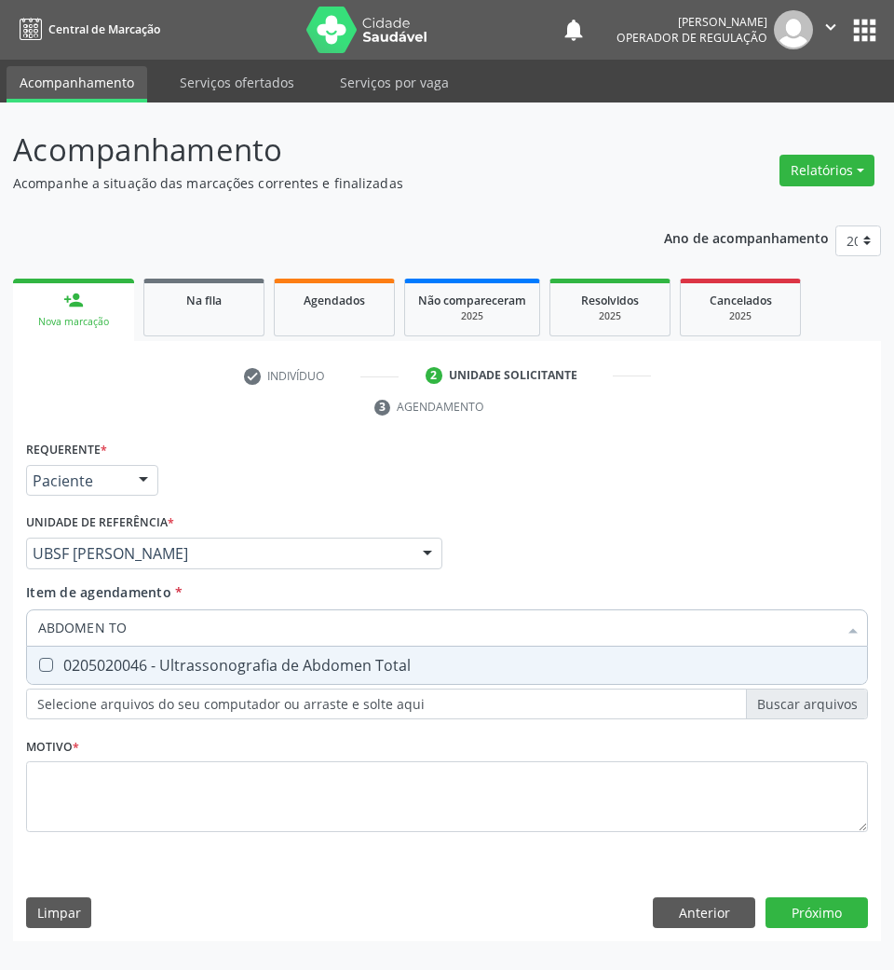
type input "ABDOMEN TOT"
click at [173, 653] on span "0205020046 - Ultrassonografia de Abdomen Total" at bounding box center [447, 664] width 840 height 37
checkbox Total "true"
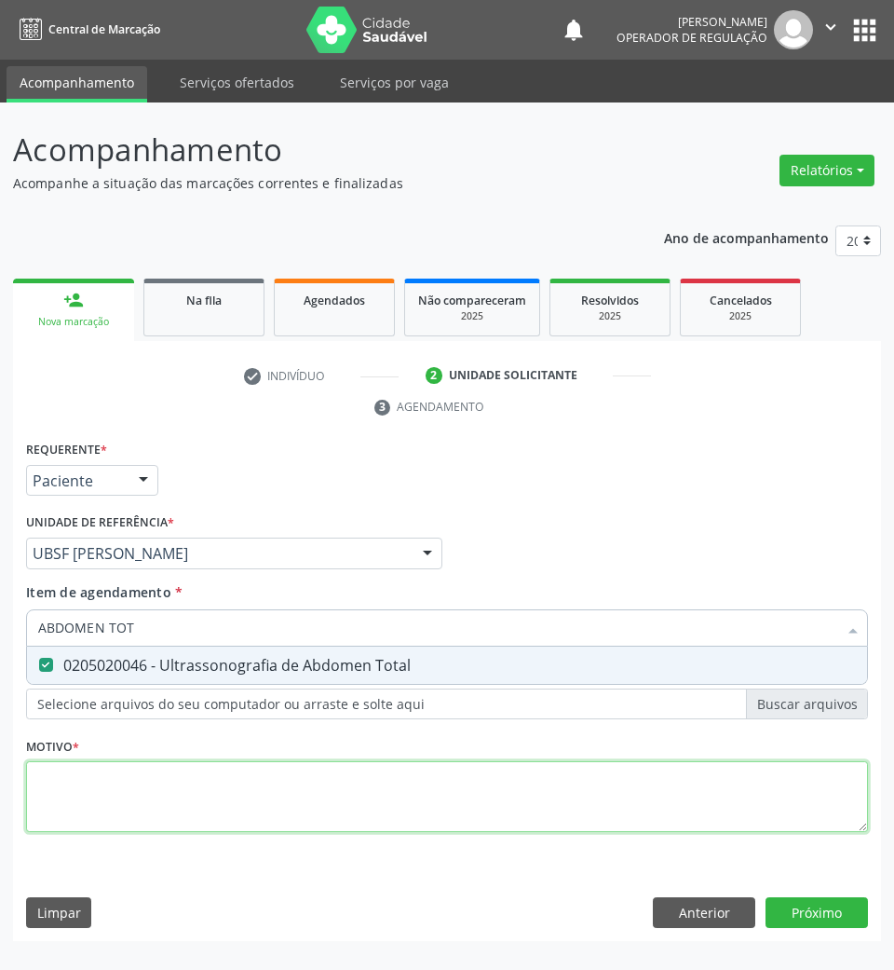
click at [135, 792] on div "Requerente * Paciente Médico(a) Enfermeiro(a) Paciente Nenhum resultado encontr…" at bounding box center [447, 647] width 842 height 422
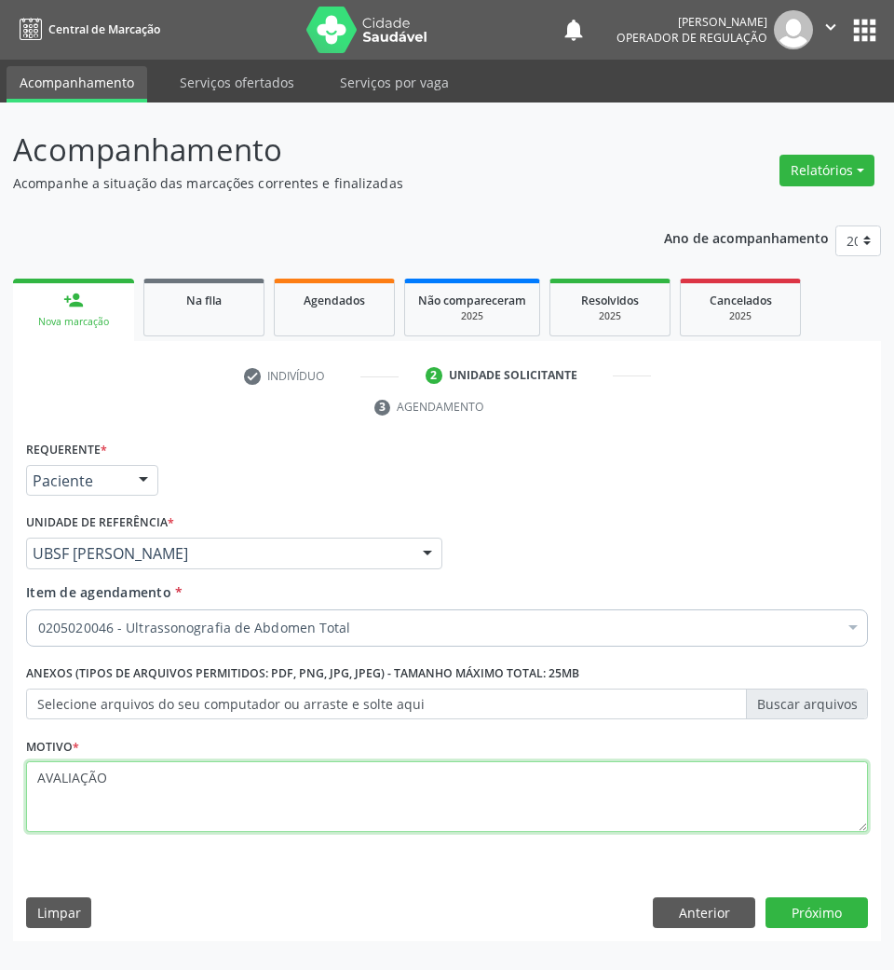
type textarea "AVALIAÇÃO"
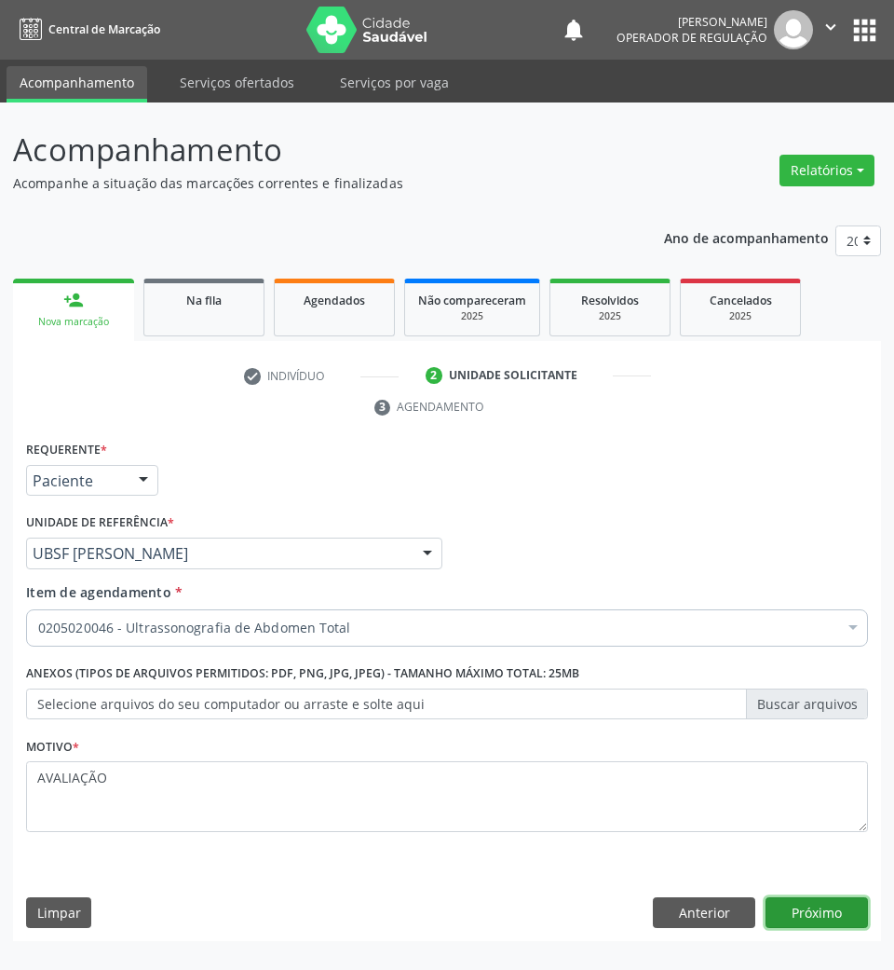
click button "Próximo" at bounding box center [817, 913] width 102 height 32
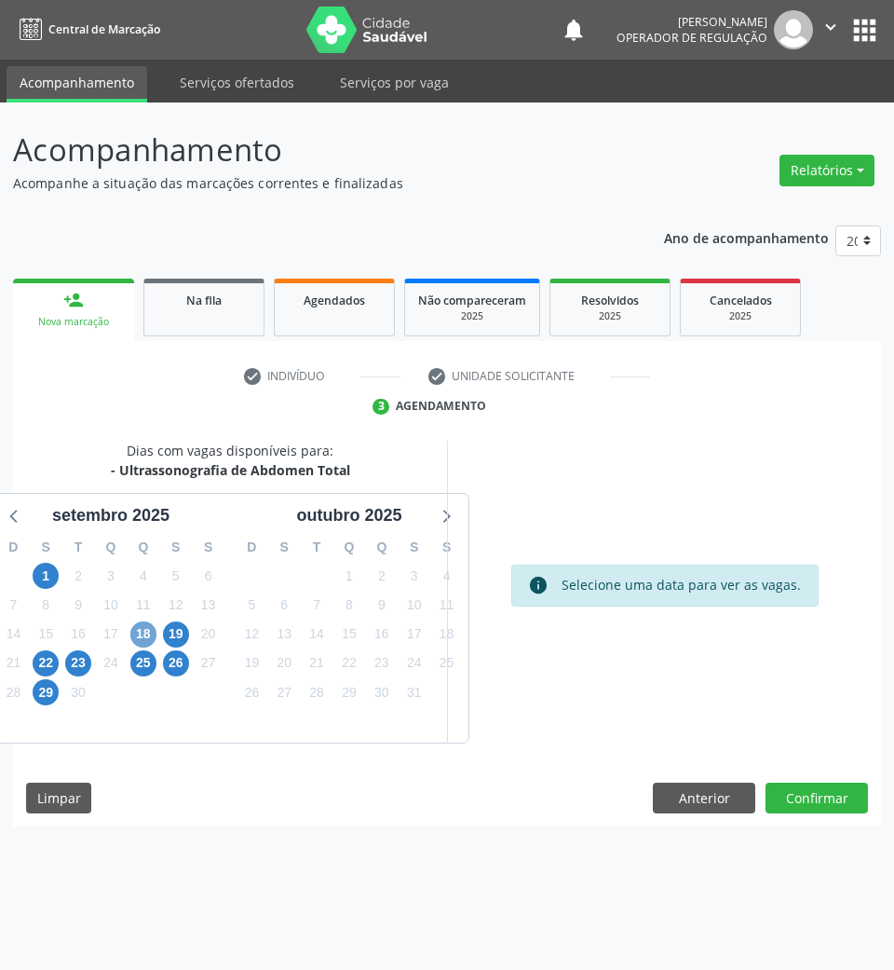
click at [142, 627] on span "18" at bounding box center [143, 634] width 26 height 26
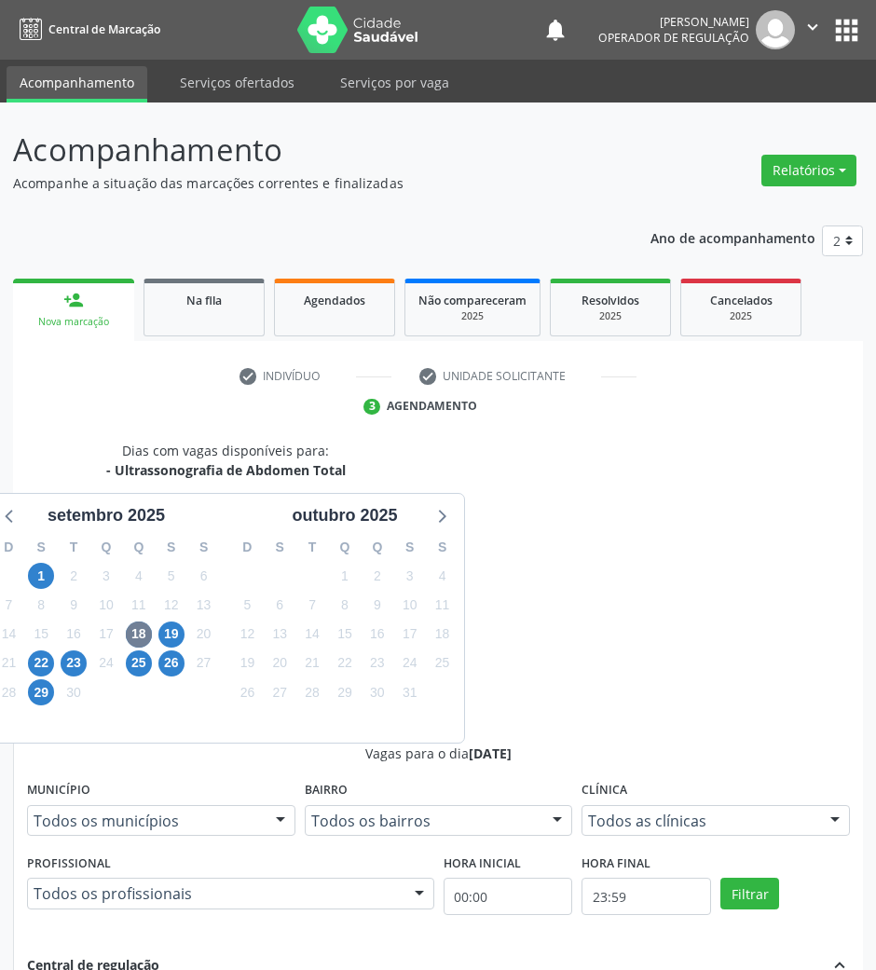
drag, startPoint x: 612, startPoint y: 721, endPoint x: 515, endPoint y: 686, distance: 103.1
radio input "true"
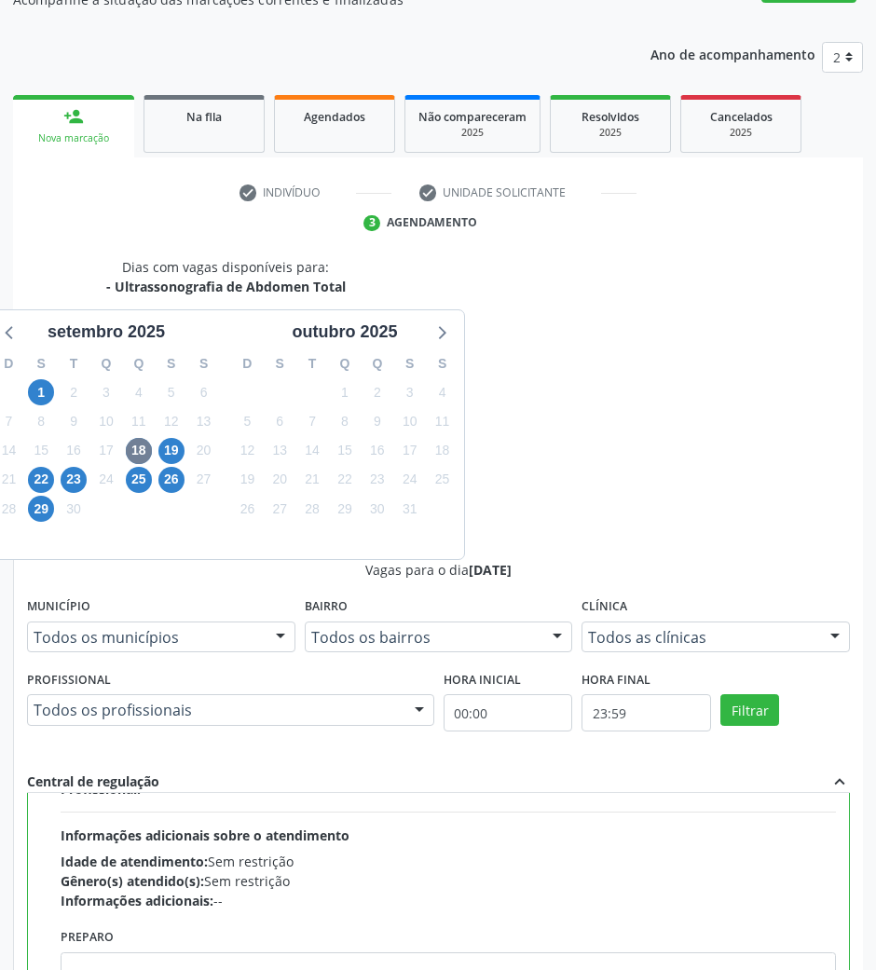
scroll to position [422, 0]
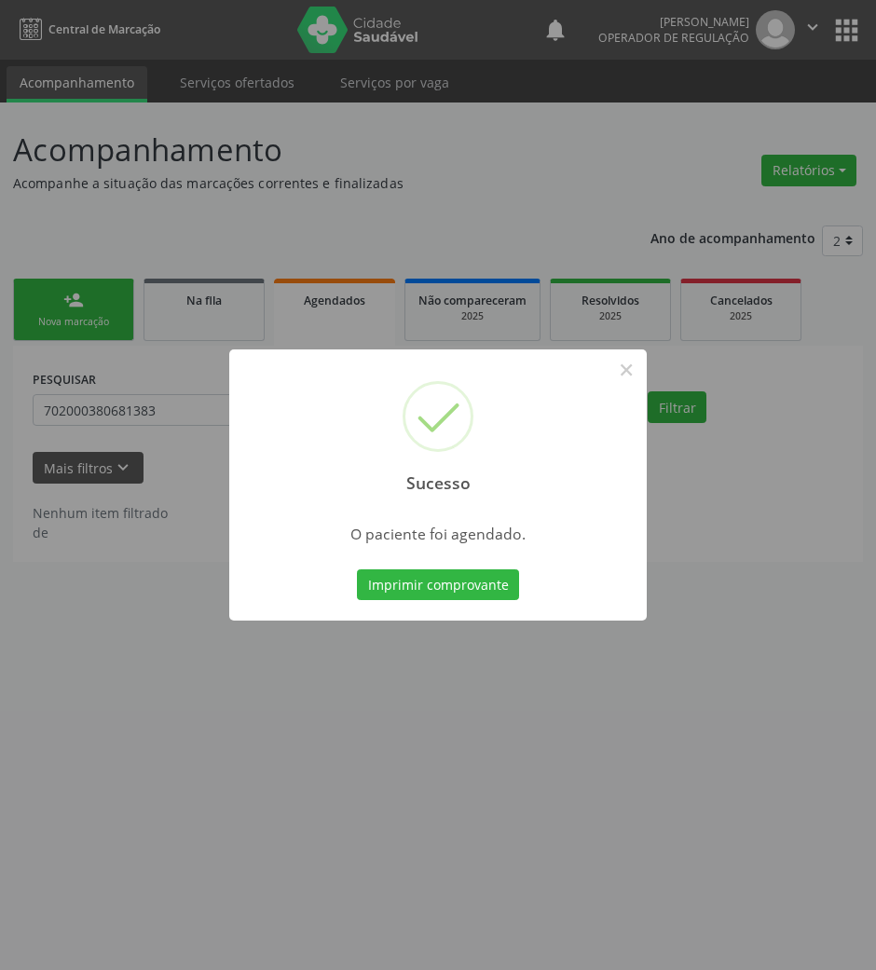
scroll to position [0, 0]
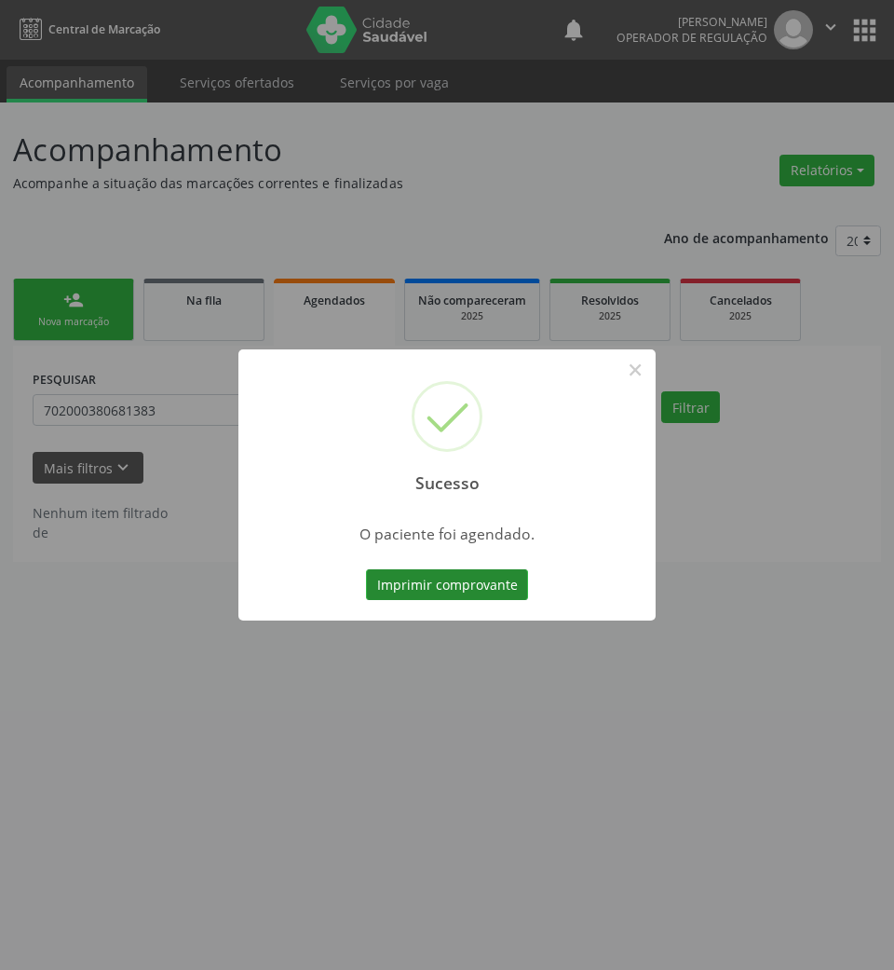
click at [415, 591] on button "Imprimir comprovante" at bounding box center [447, 585] width 162 height 32
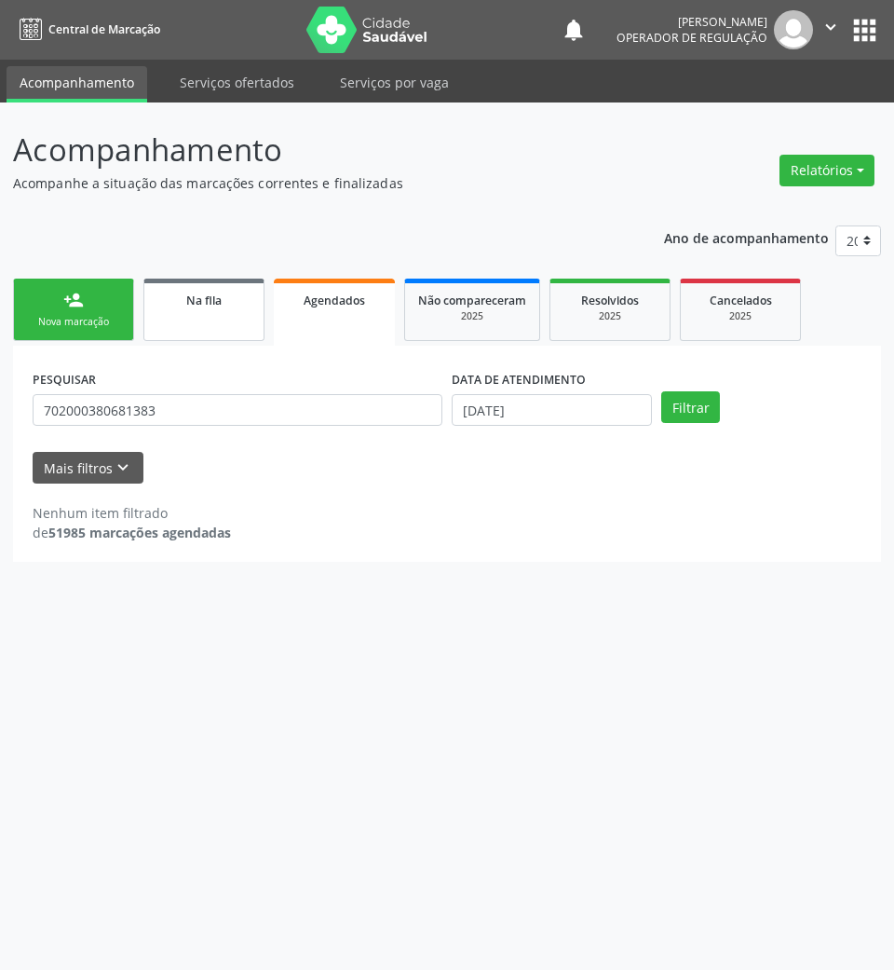
click at [186, 311] on link "Na fila" at bounding box center [203, 309] width 121 height 62
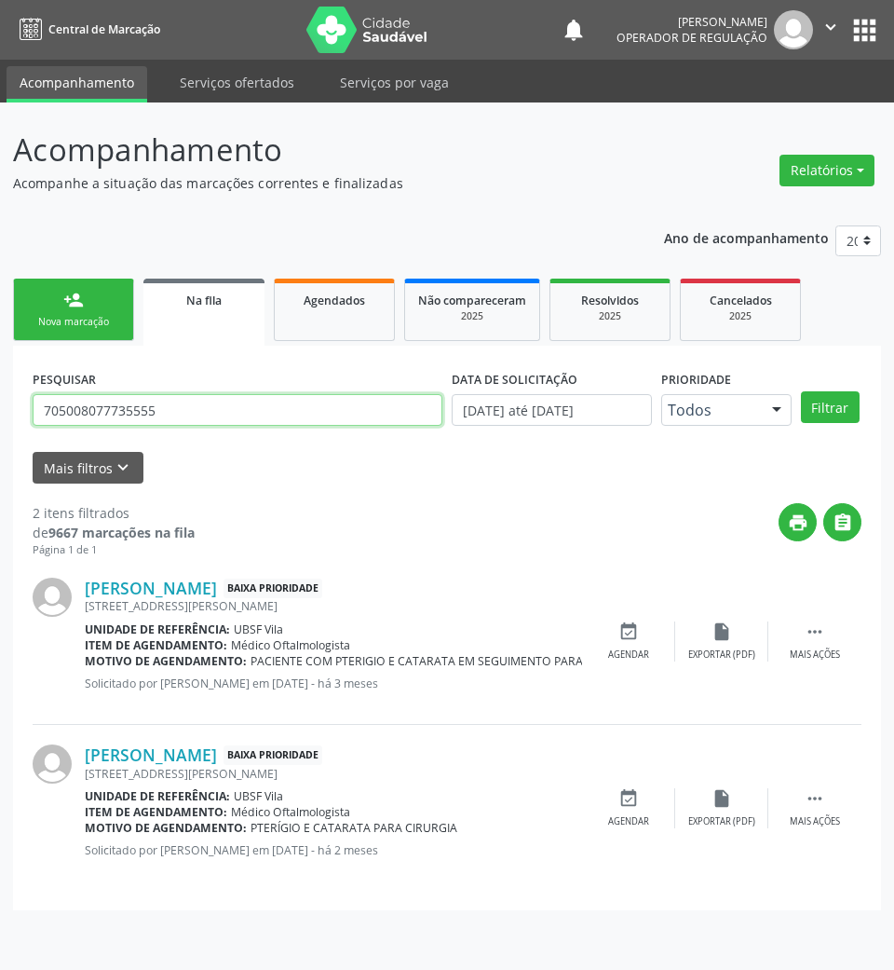
click at [268, 410] on input "705008077735555" at bounding box center [238, 410] width 410 height 32
type input "706302772406971"
click at [801, 391] on button "Filtrar" at bounding box center [830, 407] width 59 height 32
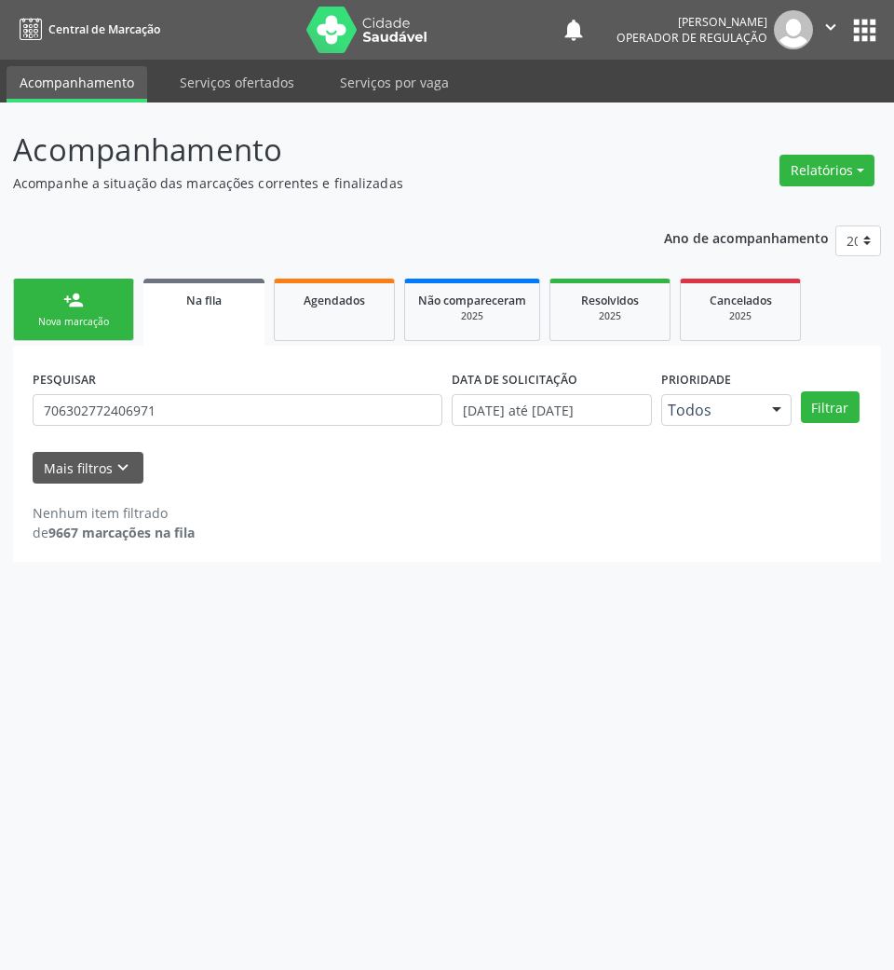
click at [139, 428] on div "PESQUISAR 706302772406971" at bounding box center [237, 401] width 419 height 73
click at [132, 422] on input "706302772406971" at bounding box center [238, 410] width 410 height 32
click at [191, 418] on input "706302772406971" at bounding box center [238, 410] width 410 height 32
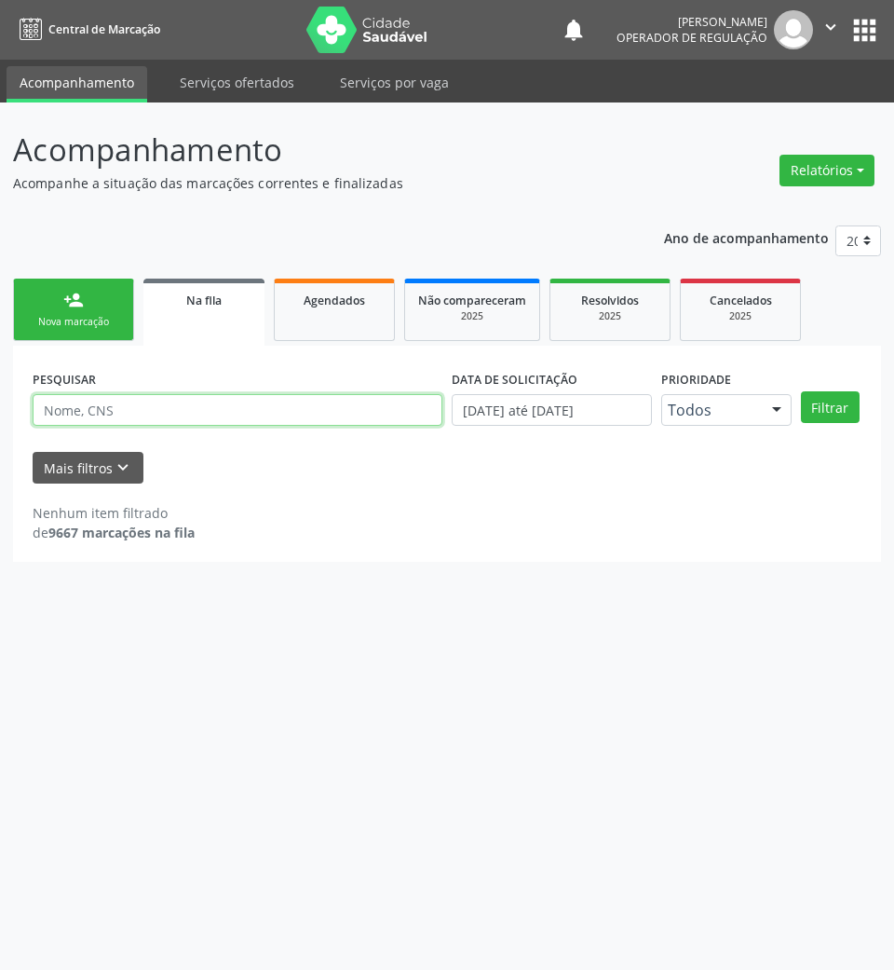
click at [403, 410] on input "text" at bounding box center [238, 410] width 410 height 32
type input "700005220539803"
click at [801, 391] on button "Filtrar" at bounding box center [830, 407] width 59 height 32
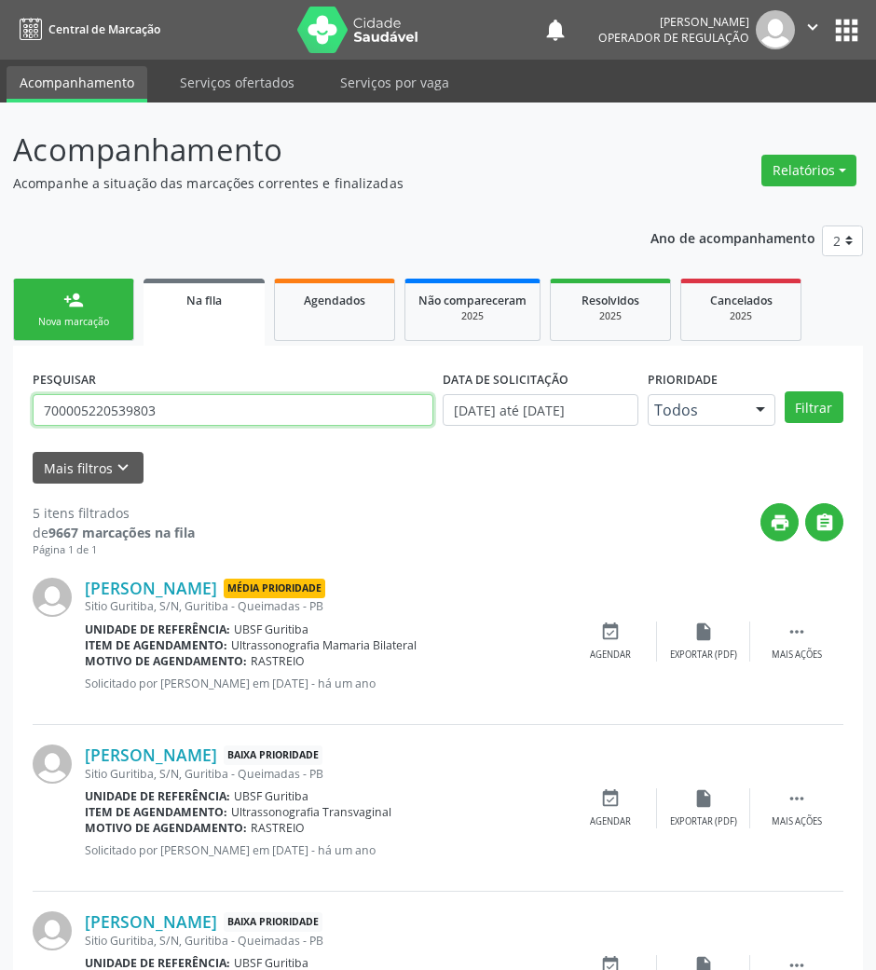
click at [146, 404] on input "700005220539803" at bounding box center [233, 410] width 401 height 32
click at [146, 406] on input "700005220539803" at bounding box center [233, 410] width 401 height 32
click at [102, 300] on link "person_add Nova marcação" at bounding box center [73, 309] width 121 height 62
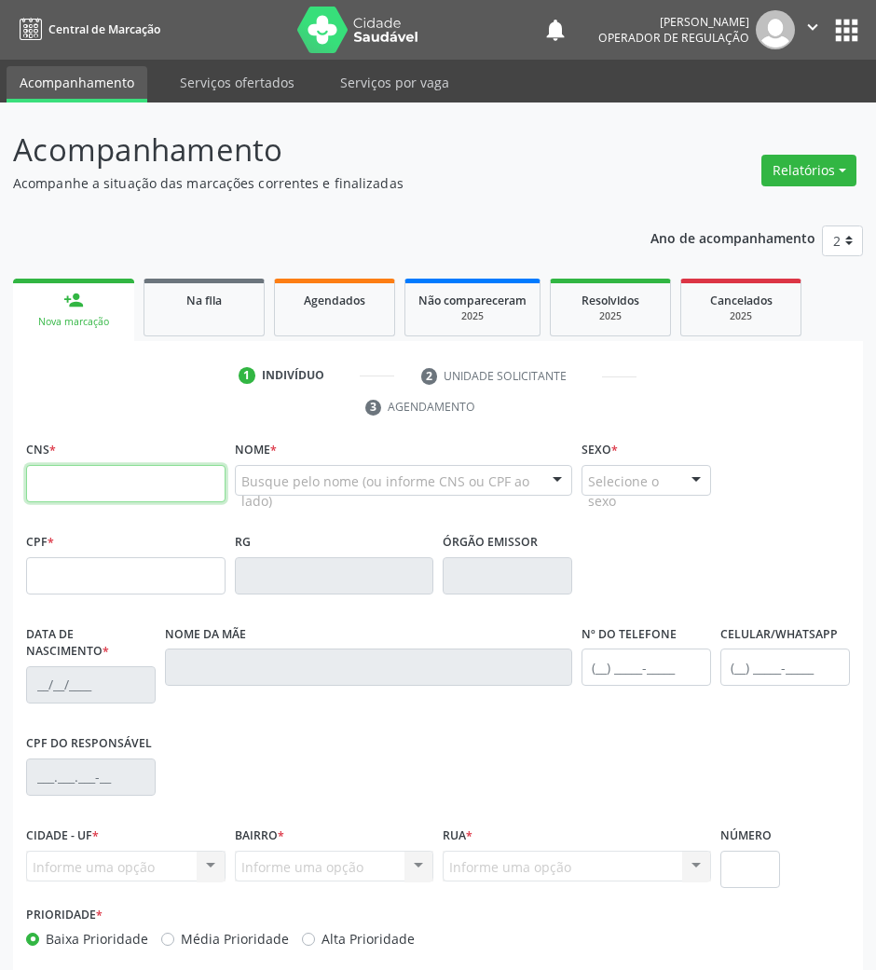
click at [75, 489] on input "text" at bounding box center [125, 483] width 199 height 37
paste input "700 0052 2053 9803"
type input "700 0052 2053 9803"
type input "992.132.144-72"
type input "09/10/1973"
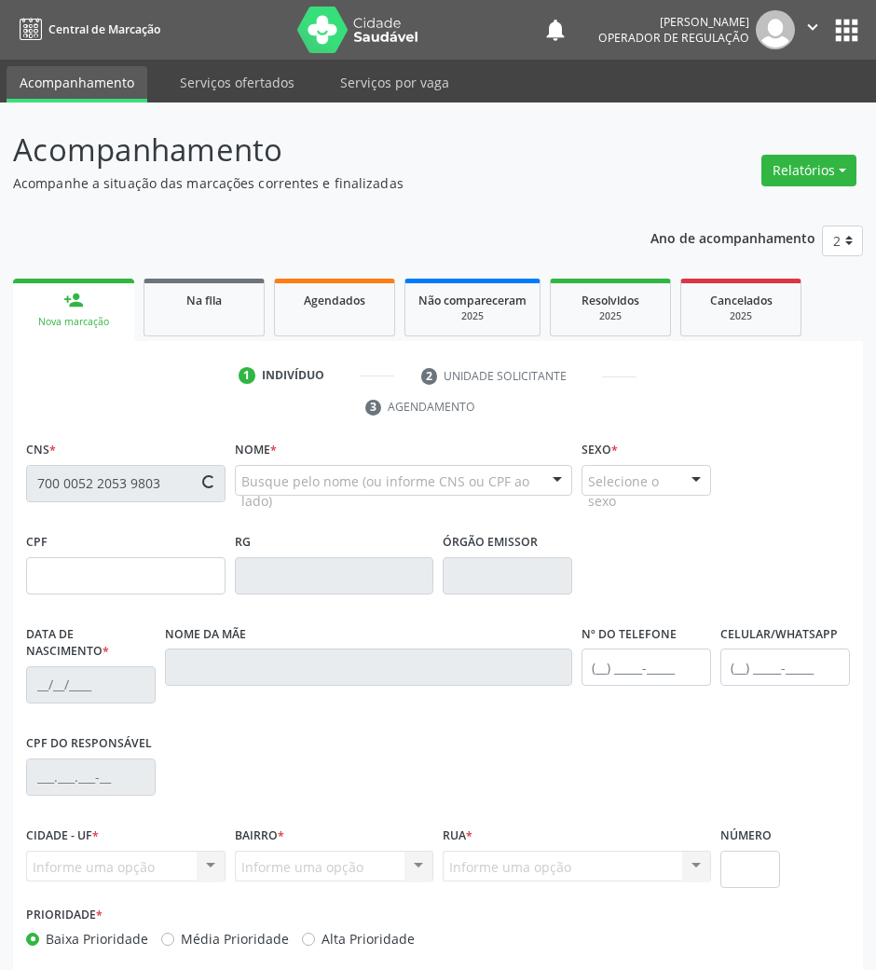
type input "Maria de Fátima da Silva"
type input "(83) 99122-4530"
type input "S/N"
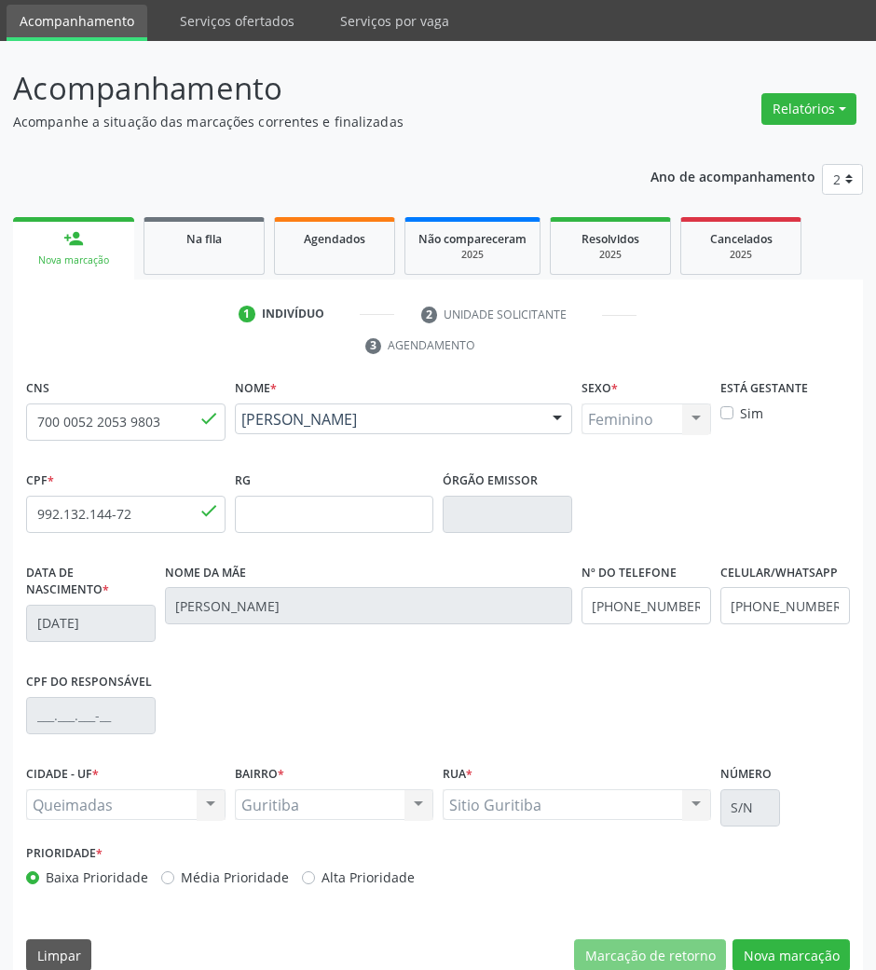
scroll to position [89, 0]
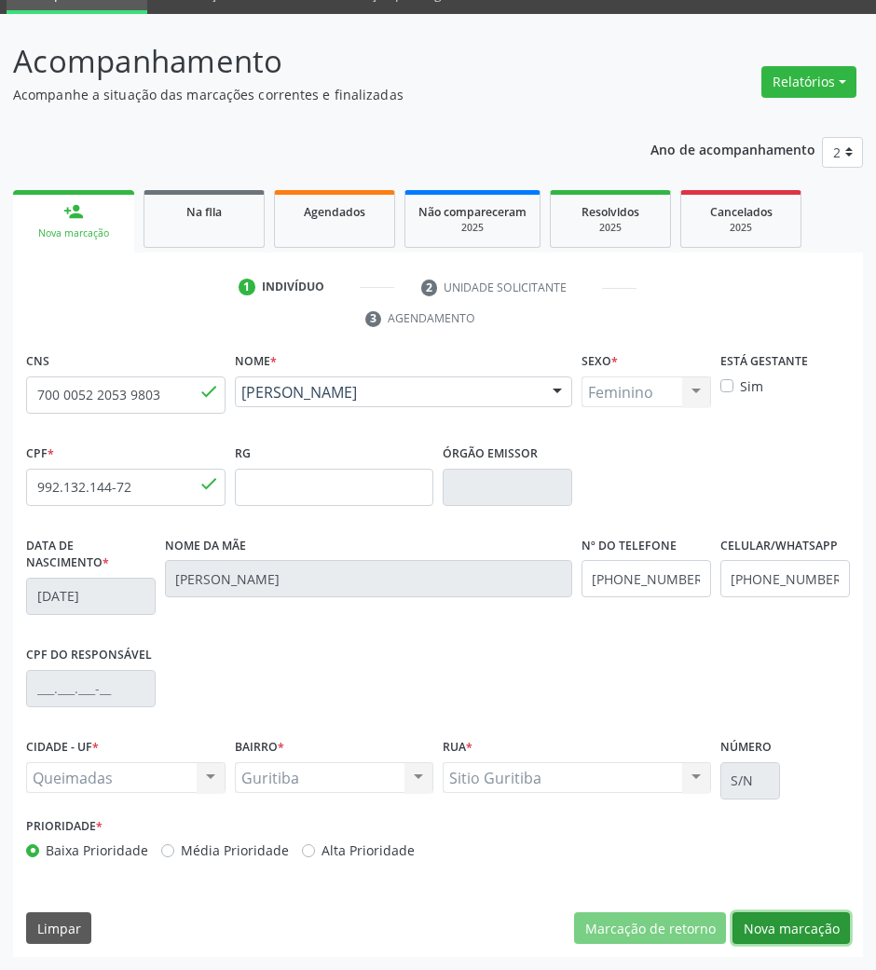
click at [767, 917] on button "Nova marcação" at bounding box center [790, 928] width 117 height 32
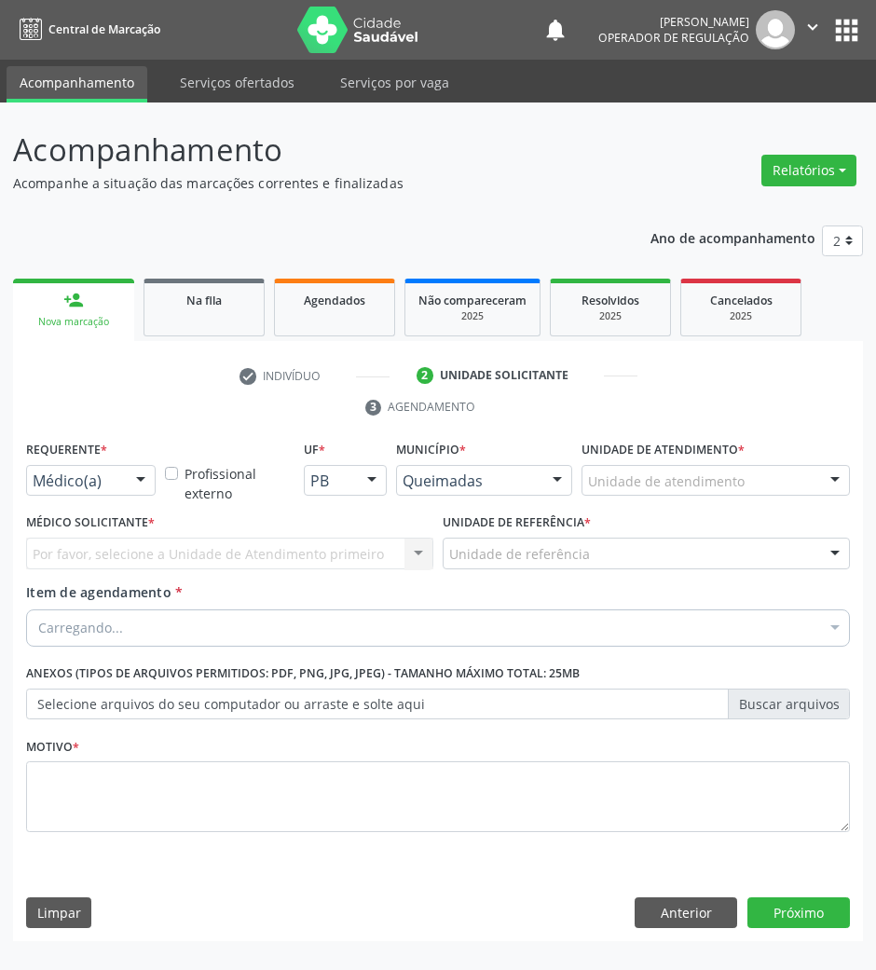
scroll to position [0, 0]
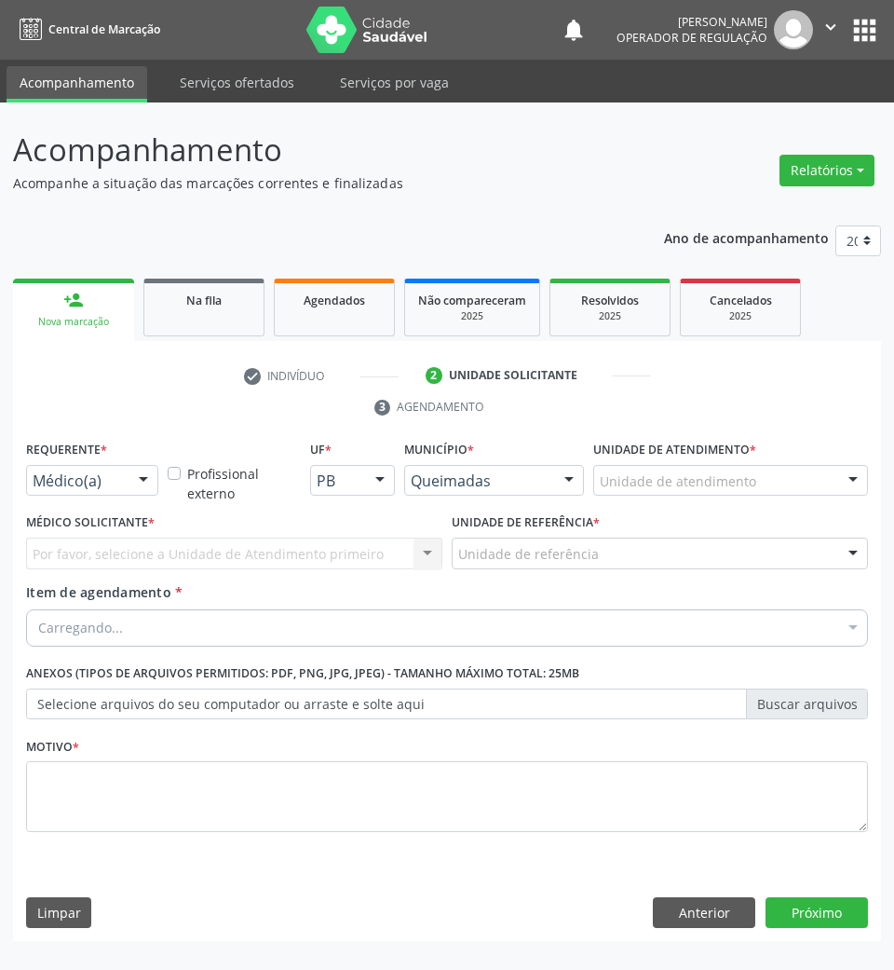
click at [120, 452] on div "Requerente * Médico(a) Médico(a) Enfermeiro(a) Paciente Nenhum resultado encont…" at bounding box center [92, 466] width 132 height 60
click at [121, 481] on div "Médico(a)" at bounding box center [92, 481] width 132 height 32
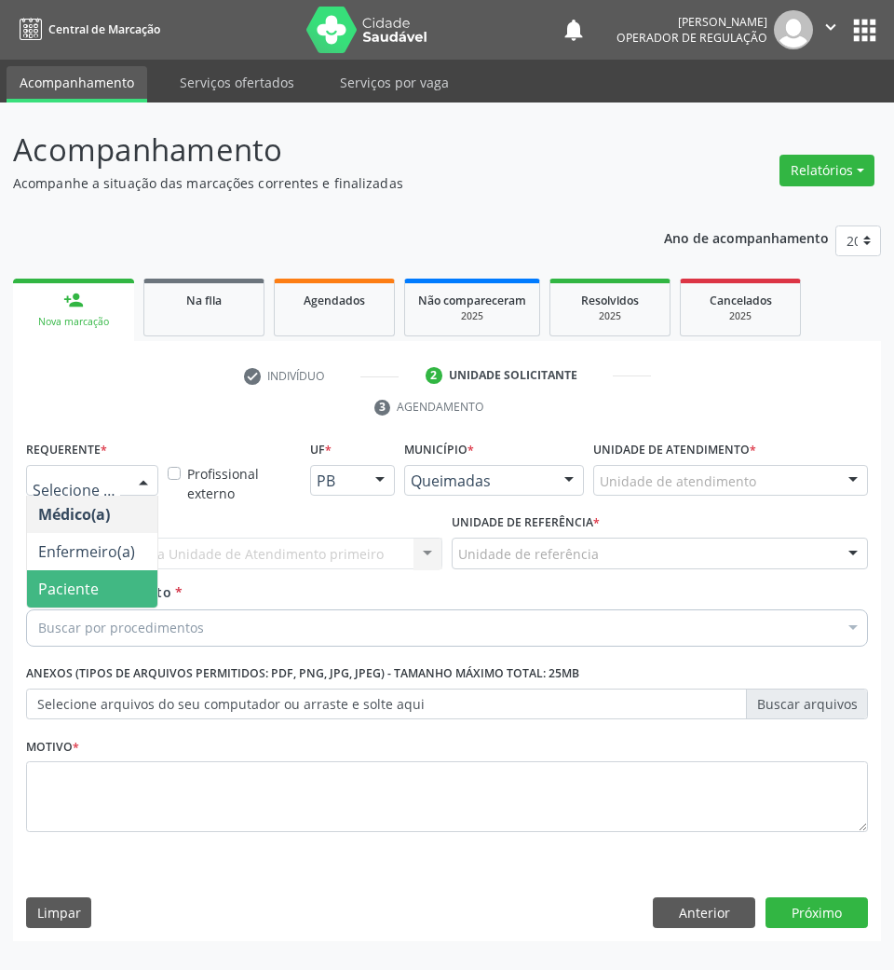
drag, startPoint x: 93, startPoint y: 583, endPoint x: 115, endPoint y: 571, distance: 25.4
click at [91, 583] on span "Paciente" at bounding box center [68, 588] width 61 height 20
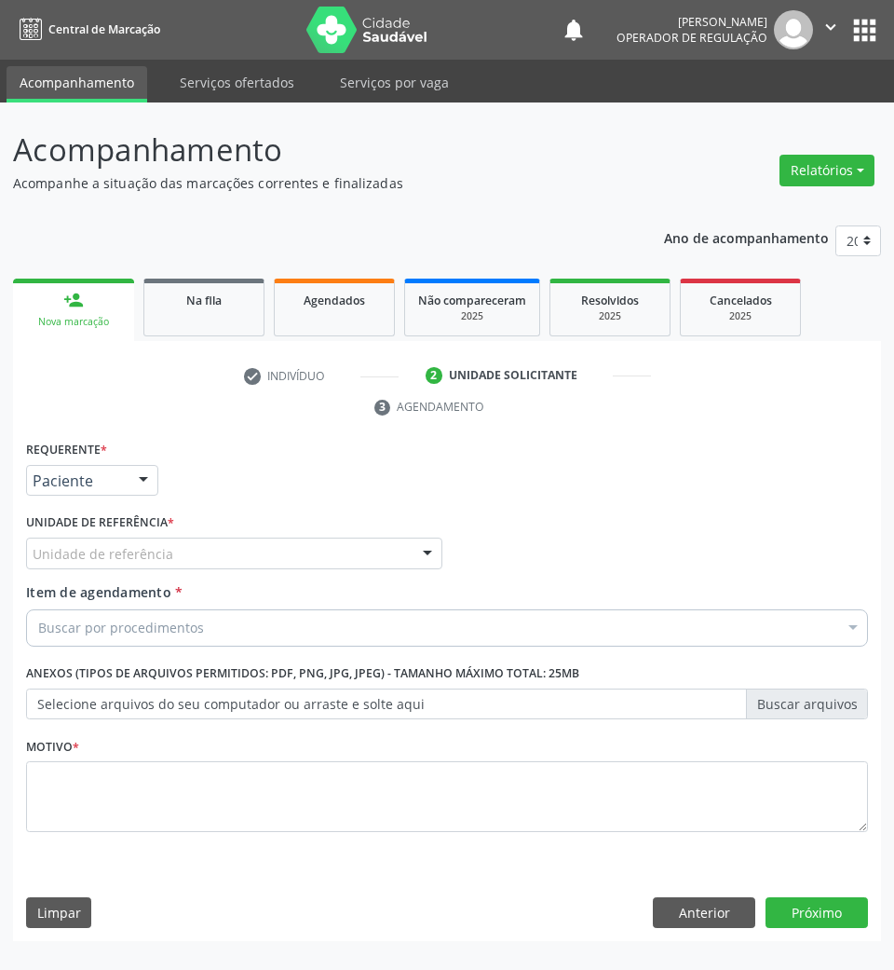
click at [170, 556] on div "Unidade de referência" at bounding box center [234, 553] width 416 height 32
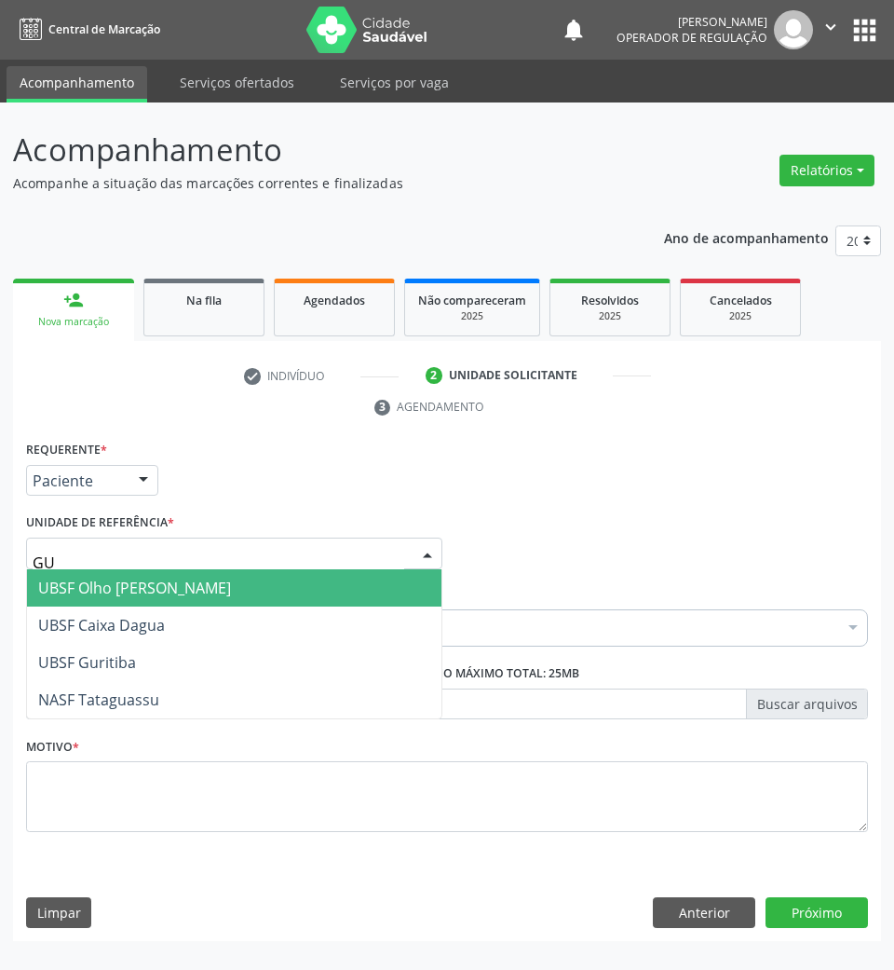
type input "GUR"
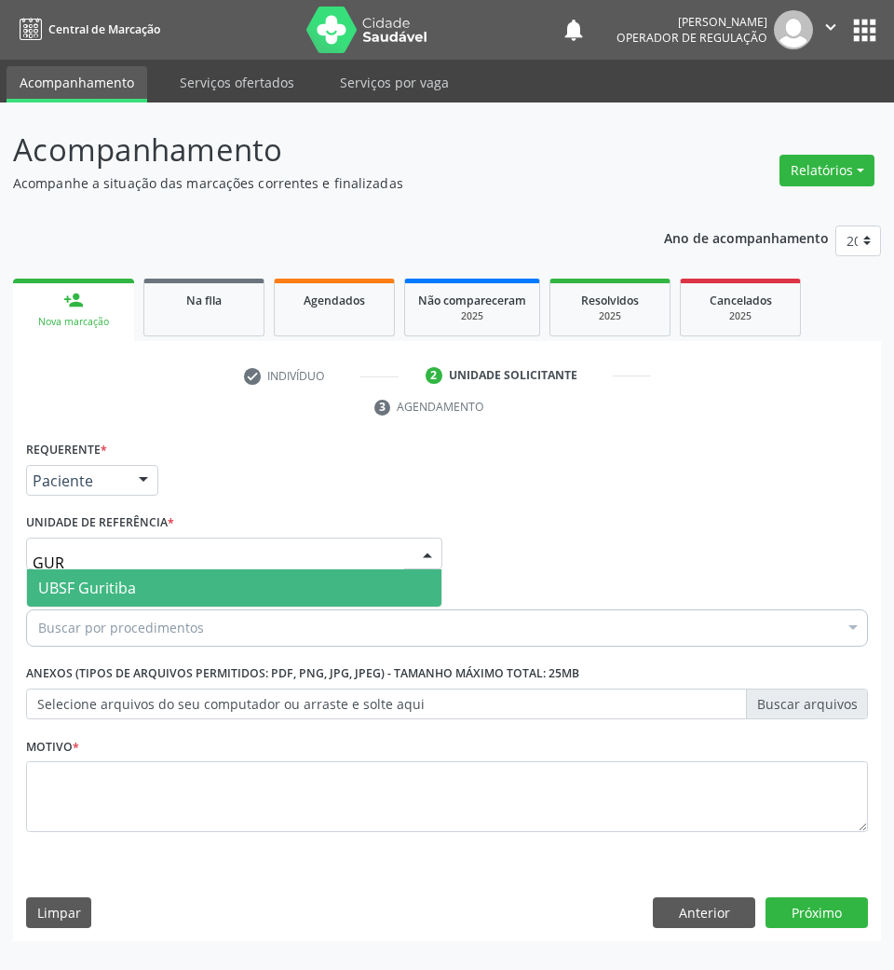
click at [161, 581] on span "UBSF Guritiba" at bounding box center [234, 587] width 414 height 37
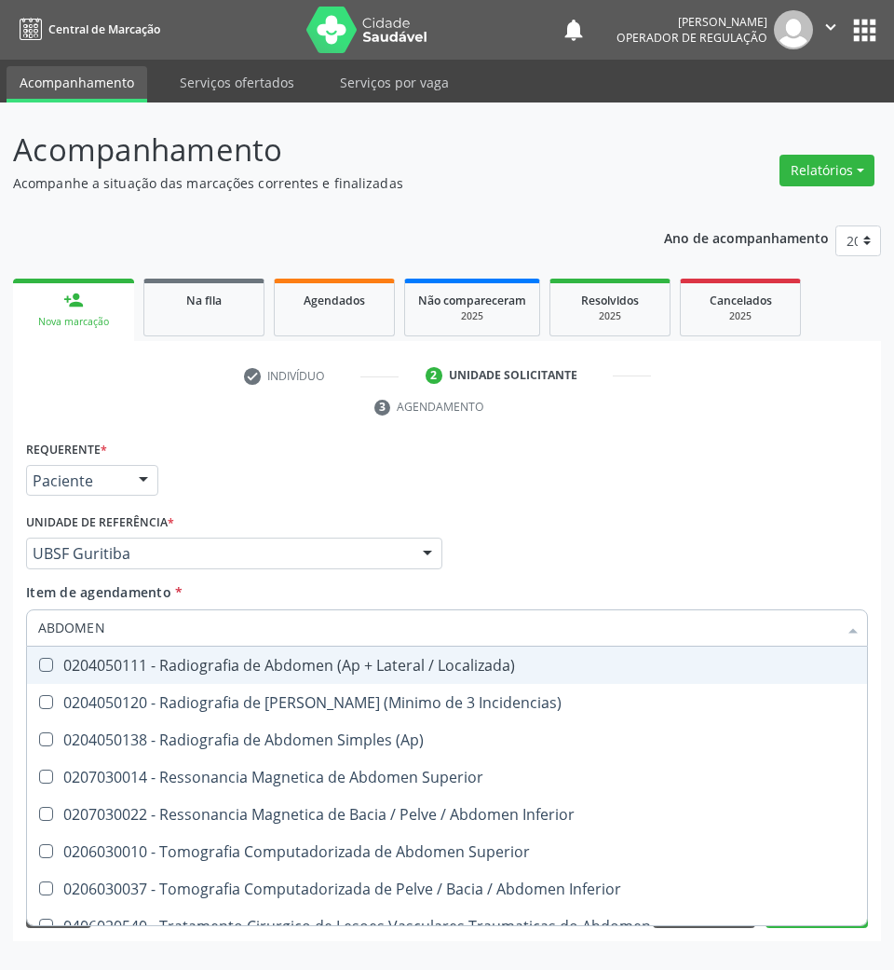
type input "ABDOMEN T"
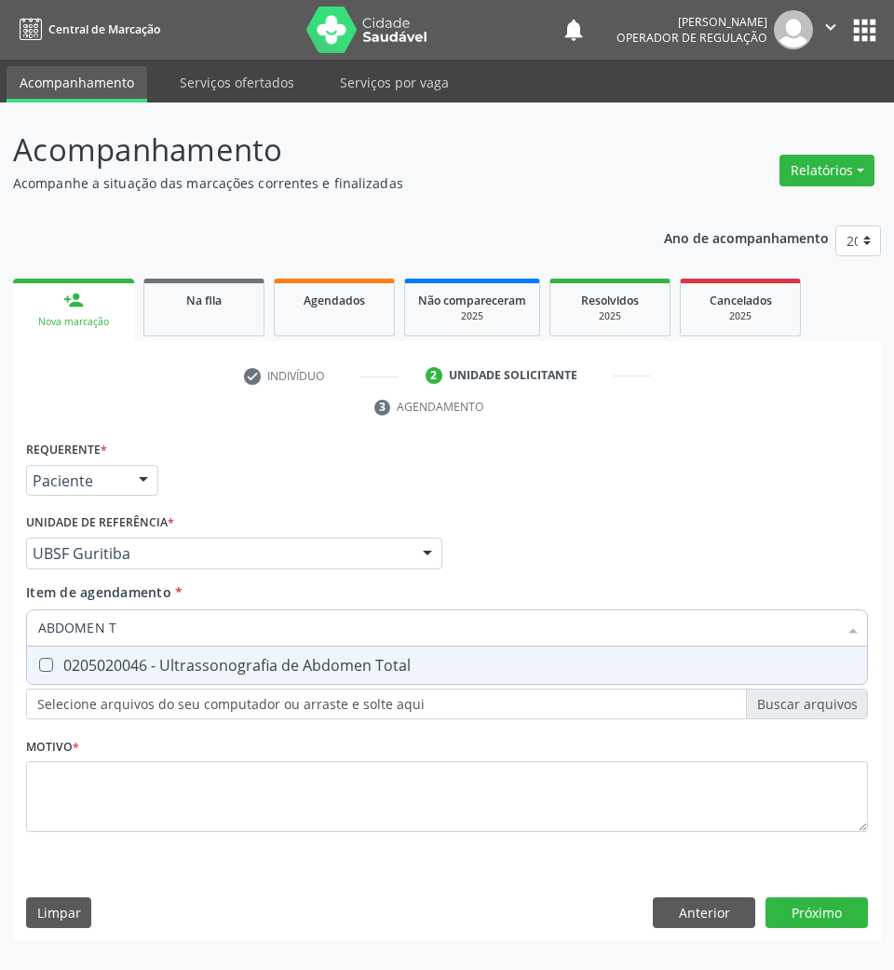
click at [170, 661] on div "0205020046 - Ultrassonografia de Abdomen Total" at bounding box center [447, 665] width 818 height 15
checkbox Total "true"
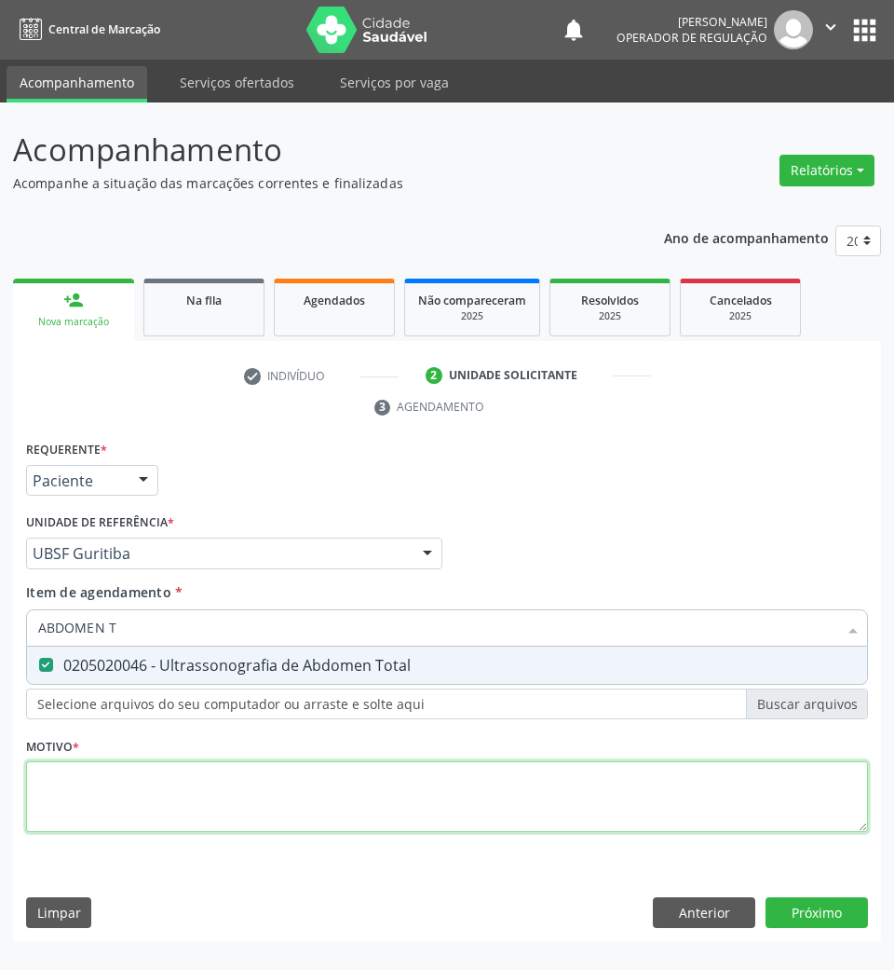
click at [65, 798] on div "Requerente * Paciente Médico(a) Enfermeiro(a) Paciente Nenhum resultado encontr…" at bounding box center [447, 647] width 842 height 422
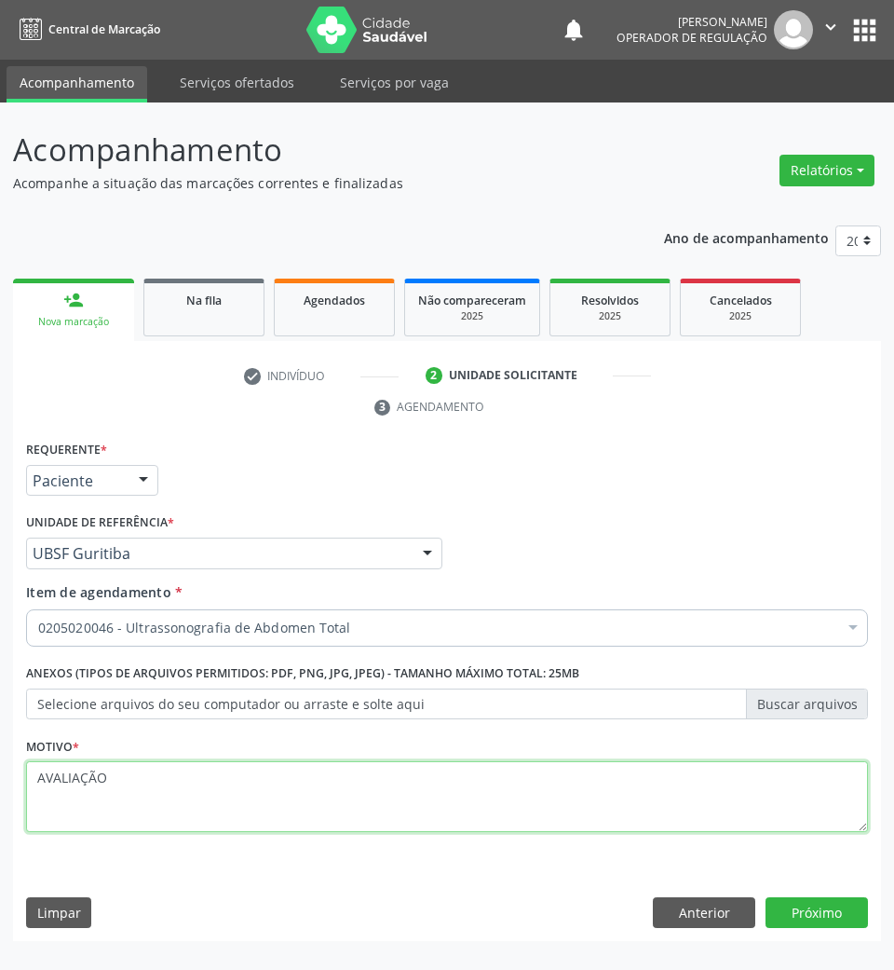
type textarea "AVALIAÇÃO"
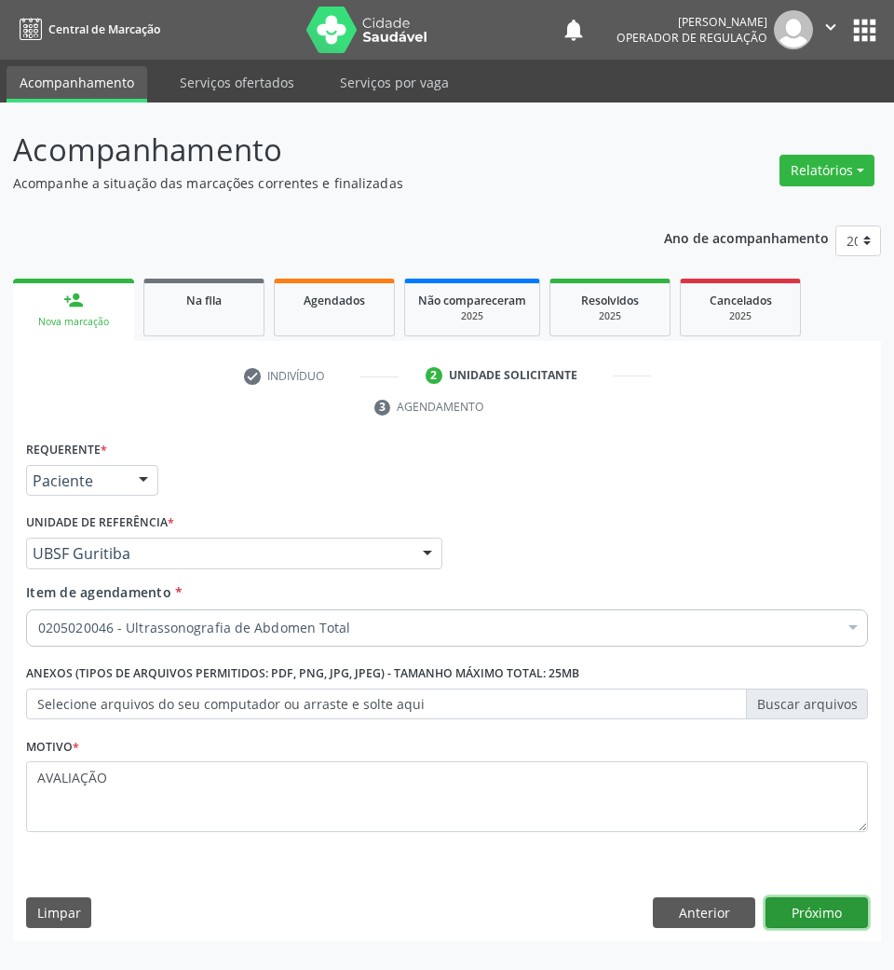
click button "Próximo" at bounding box center [817, 913] width 102 height 32
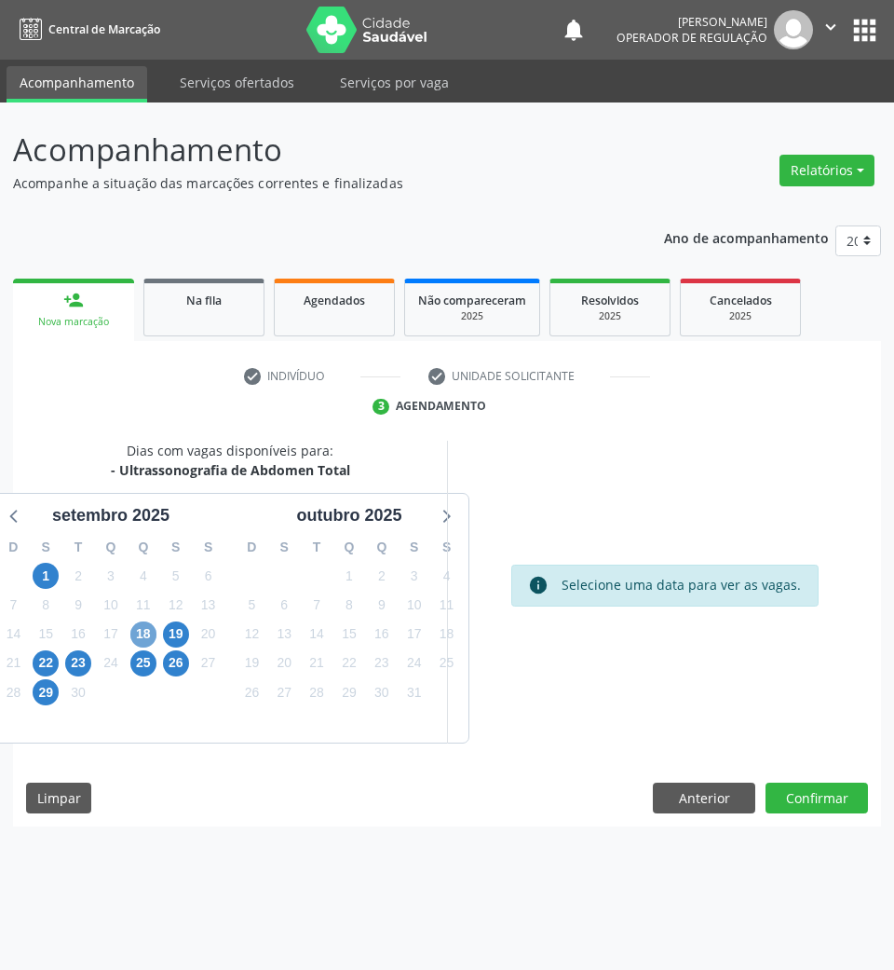
click at [136, 638] on span "18" at bounding box center [143, 634] width 26 height 26
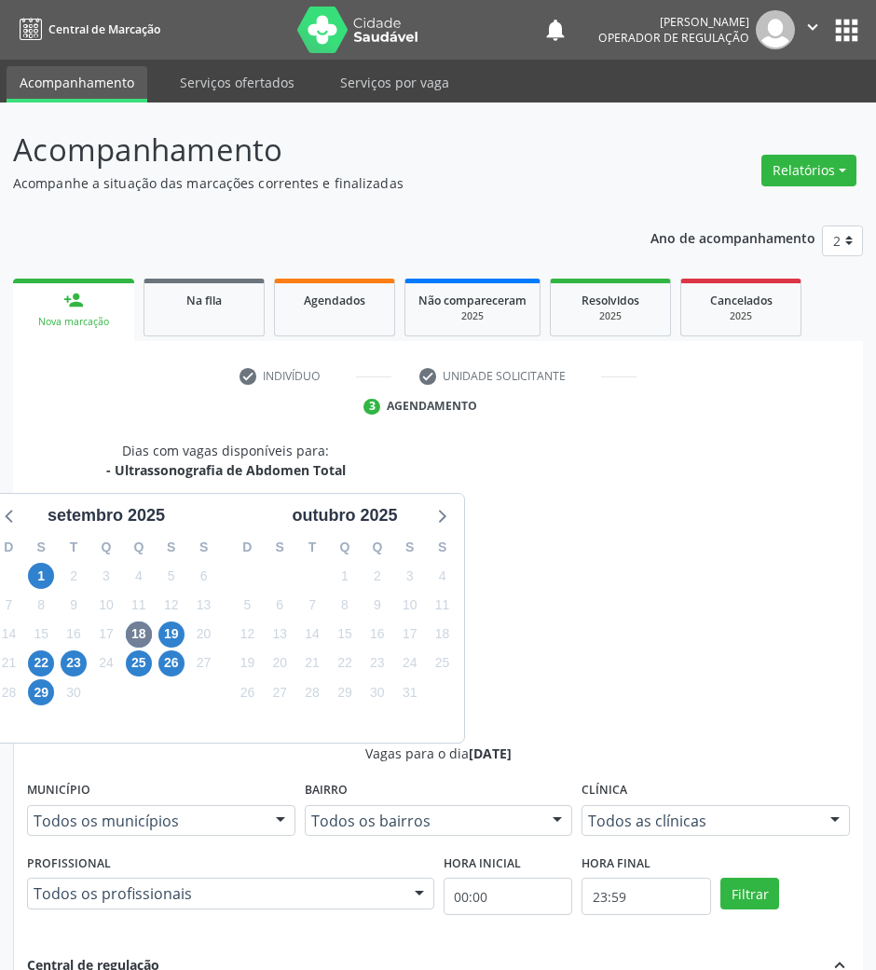
radio input "true"
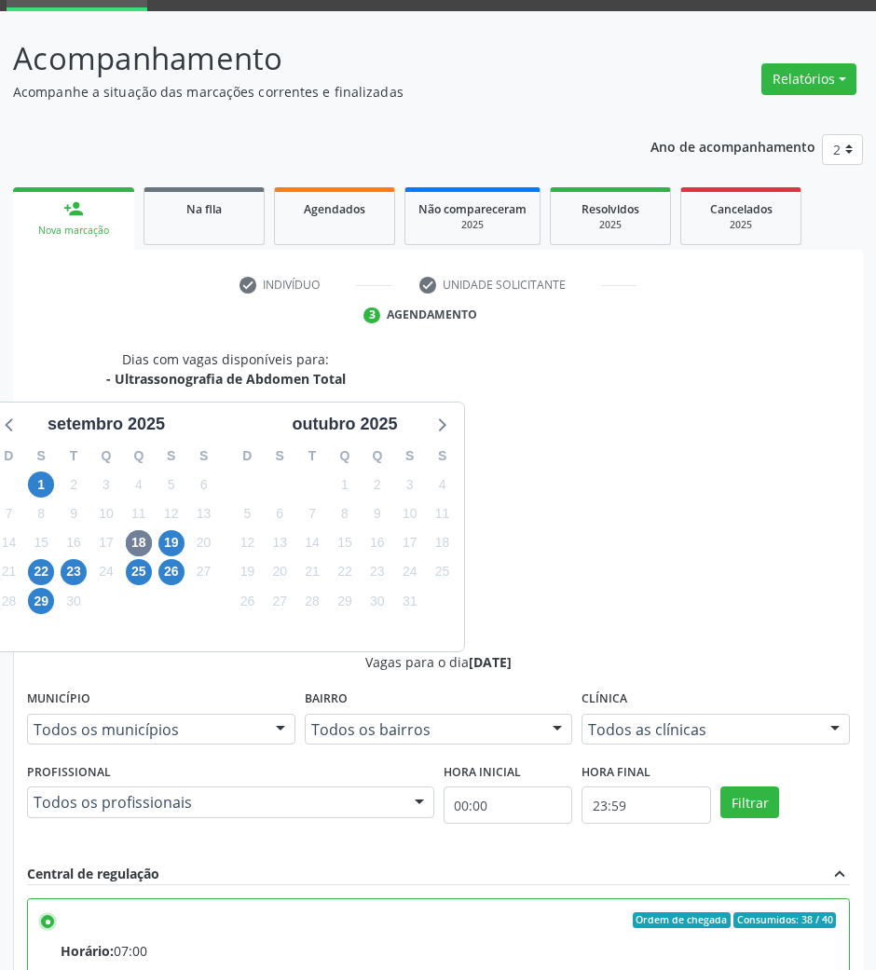
scroll to position [183, 0]
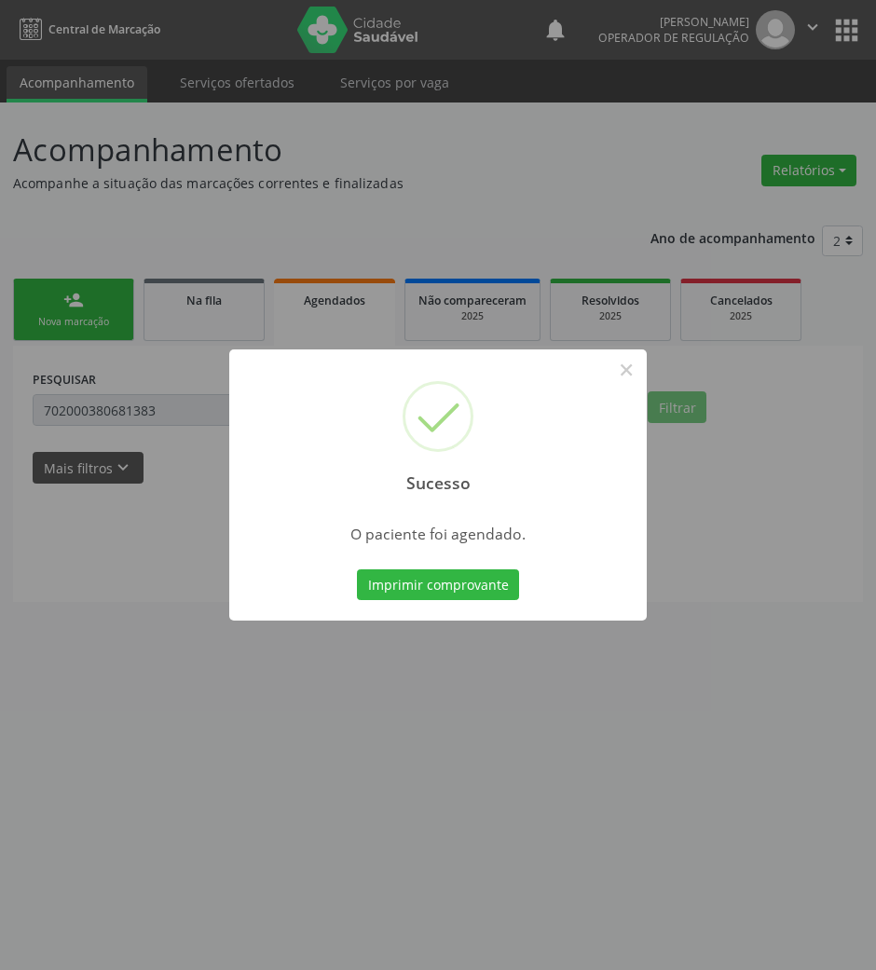
scroll to position [0, 0]
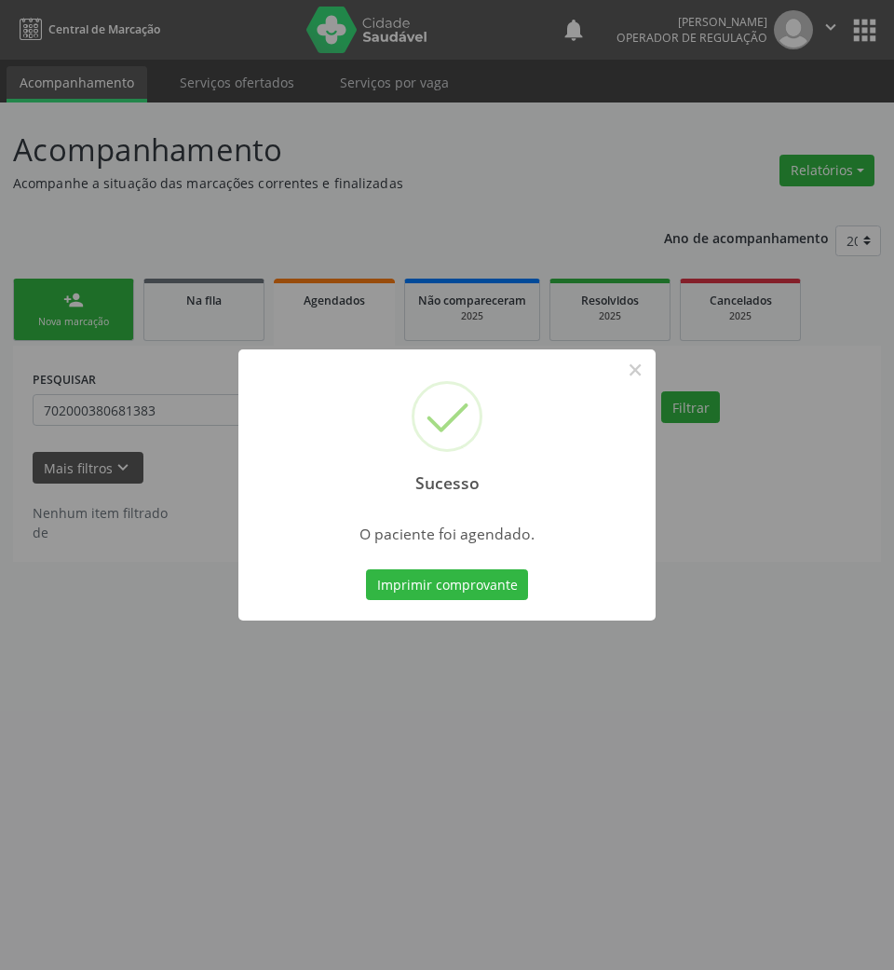
click at [436, 607] on div "Sucesso × O paciente foi agendado. Imprimir comprovante Cancel" at bounding box center [446, 485] width 417 height 272
click at [436, 593] on button "Imprimir comprovante" at bounding box center [447, 585] width 162 height 32
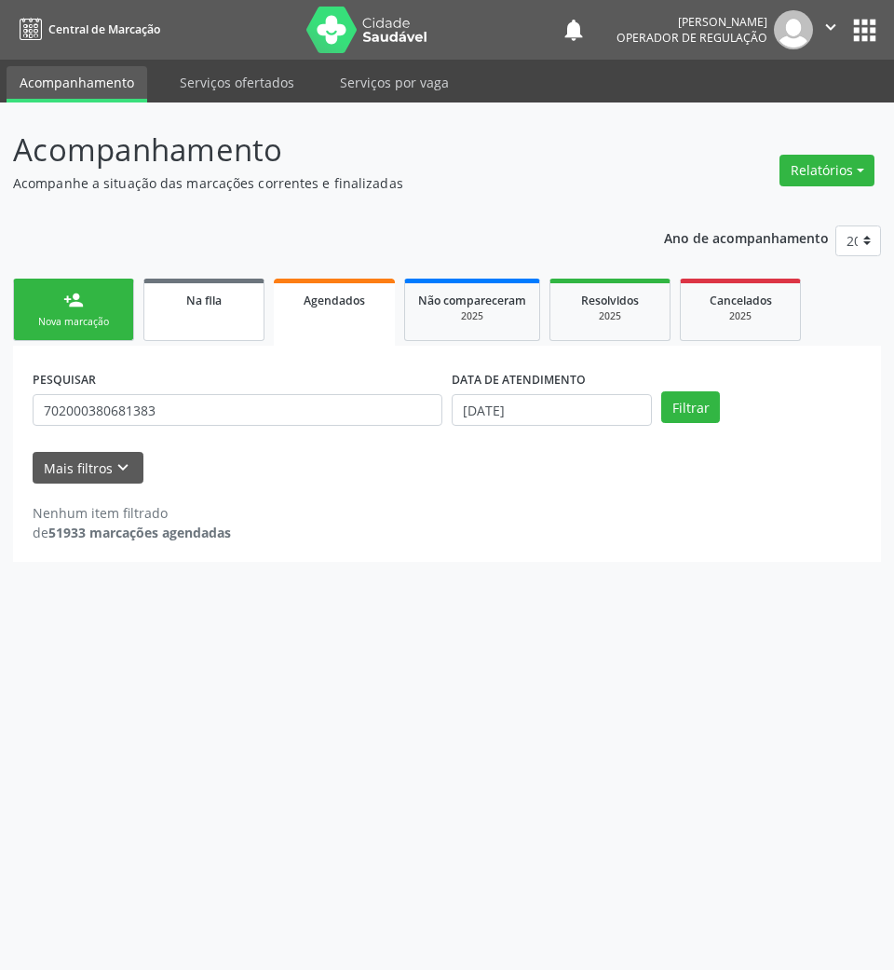
drag, startPoint x: 183, startPoint y: 336, endPoint x: 166, endPoint y: 337, distance: 16.8
click at [181, 336] on link "Na fila" at bounding box center [203, 309] width 121 height 62
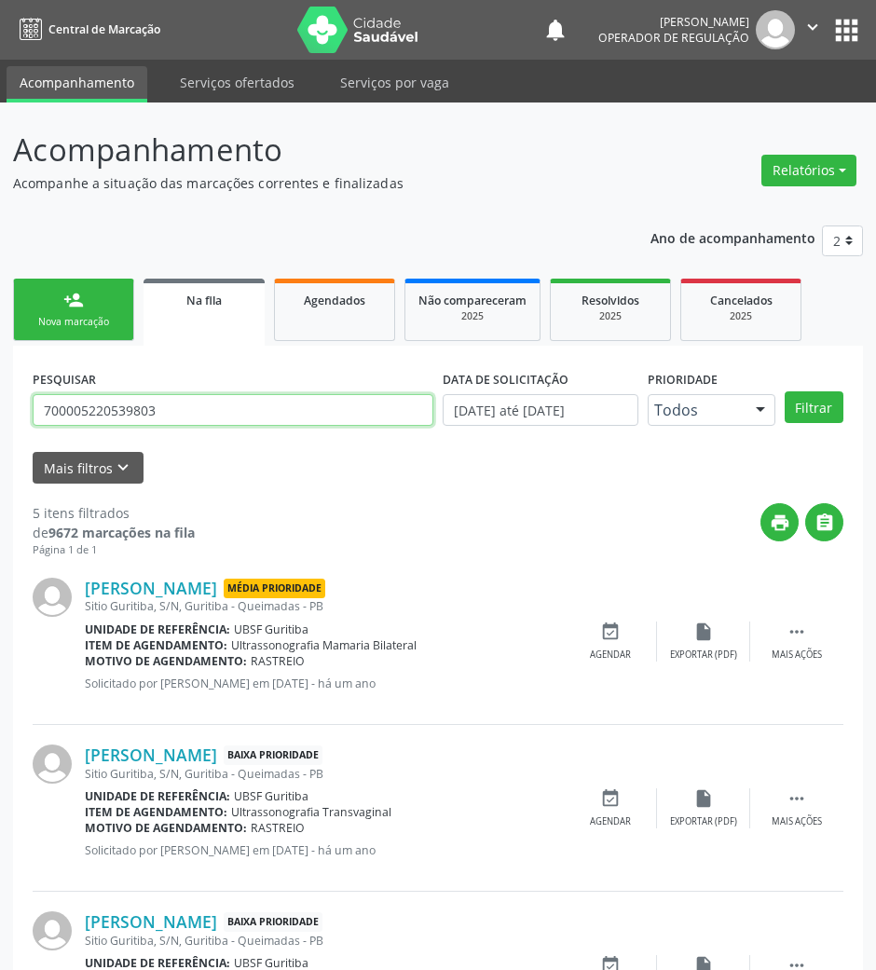
click at [207, 404] on input "700005220539803" at bounding box center [233, 410] width 401 height 32
click at [116, 339] on link "person_add Nova marcação" at bounding box center [73, 309] width 121 height 62
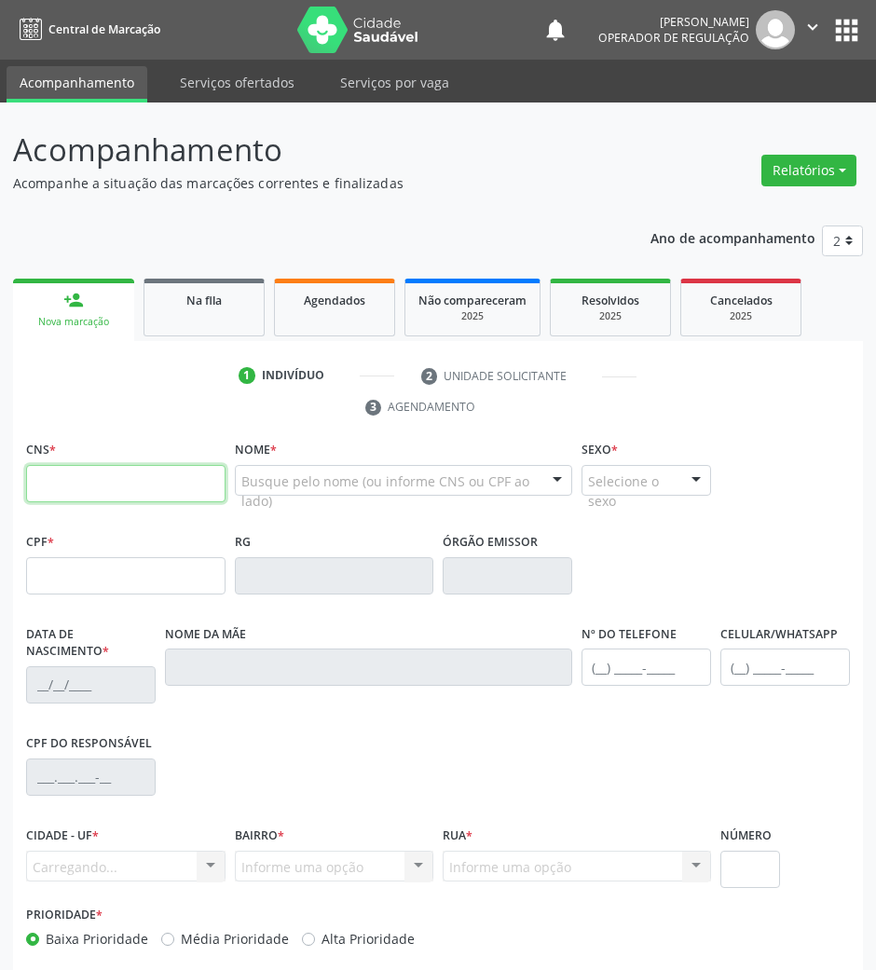
click at [95, 471] on input "text" at bounding box center [125, 483] width 199 height 37
type input "7"
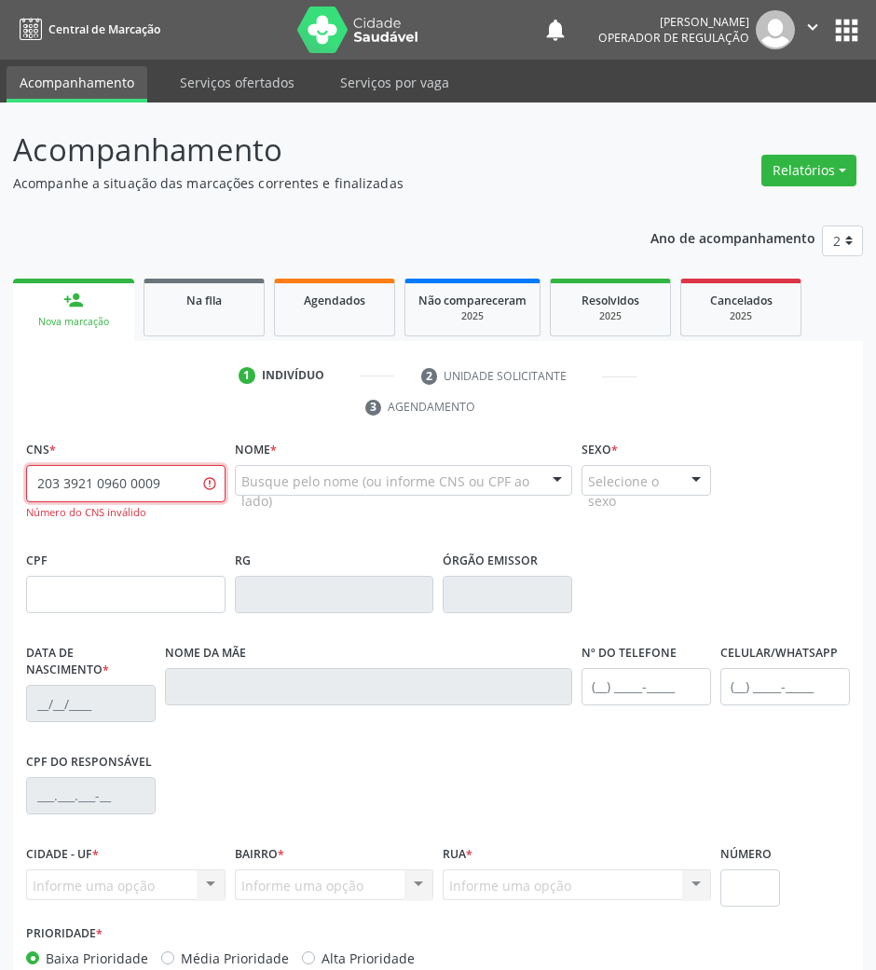
type input "203 3921 0960 0009"
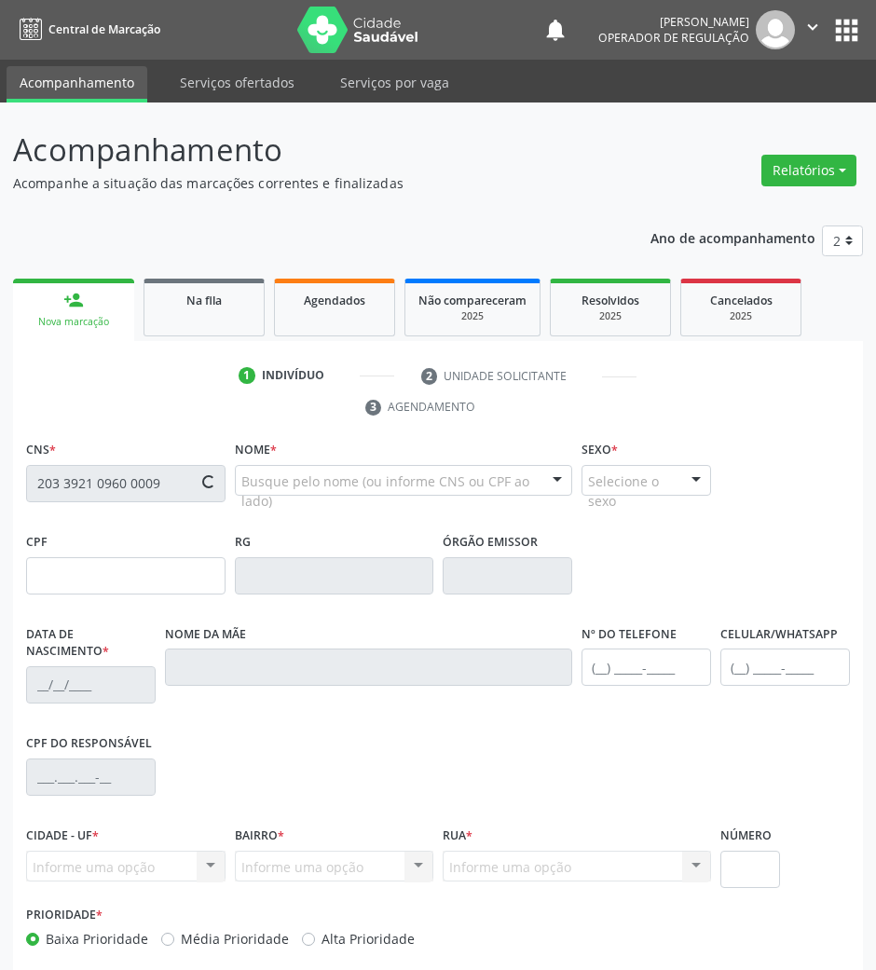
type input "141.243.904-32"
type input "23/07/2001"
type input "Maria do Socorro Silva Gomes"
type input "(83) 99352-8848"
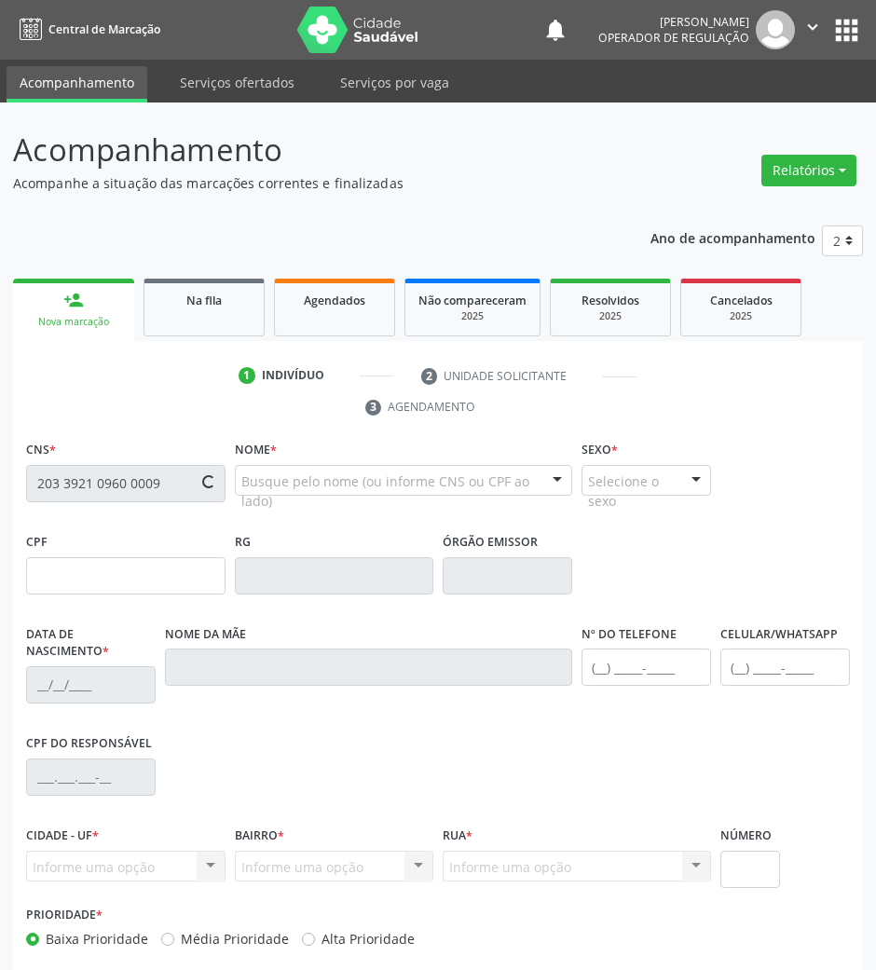
type input "066.913.384-13"
type input "15"
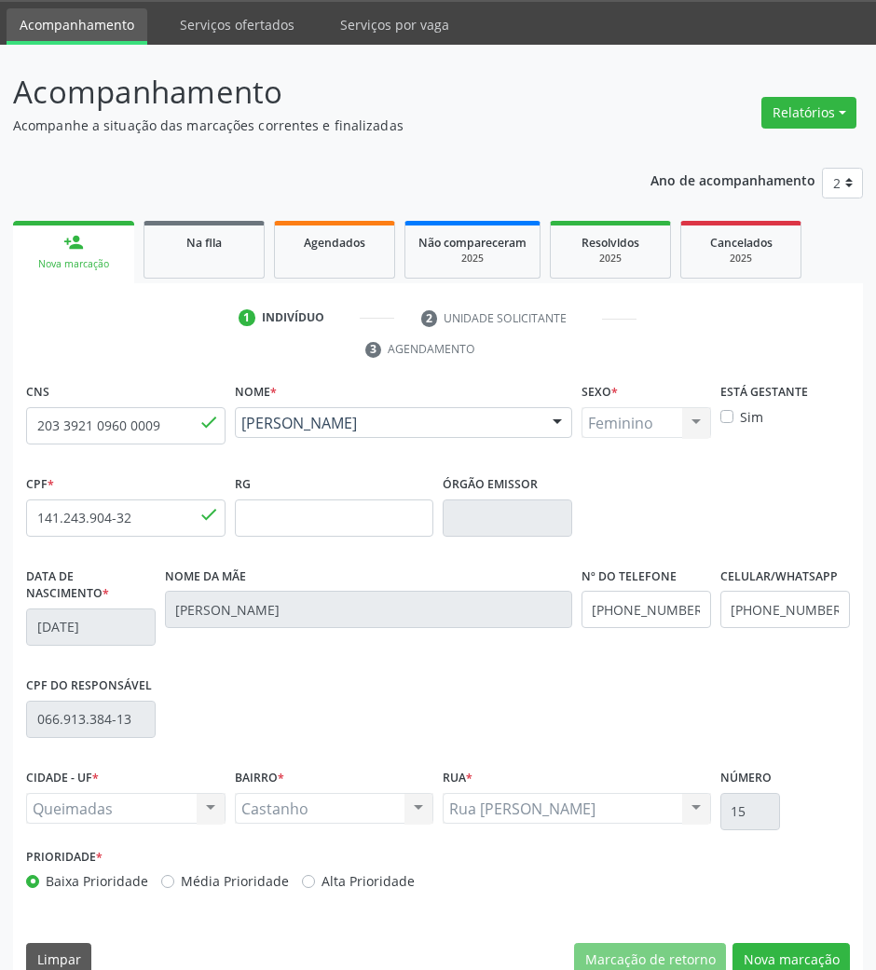
scroll to position [89, 0]
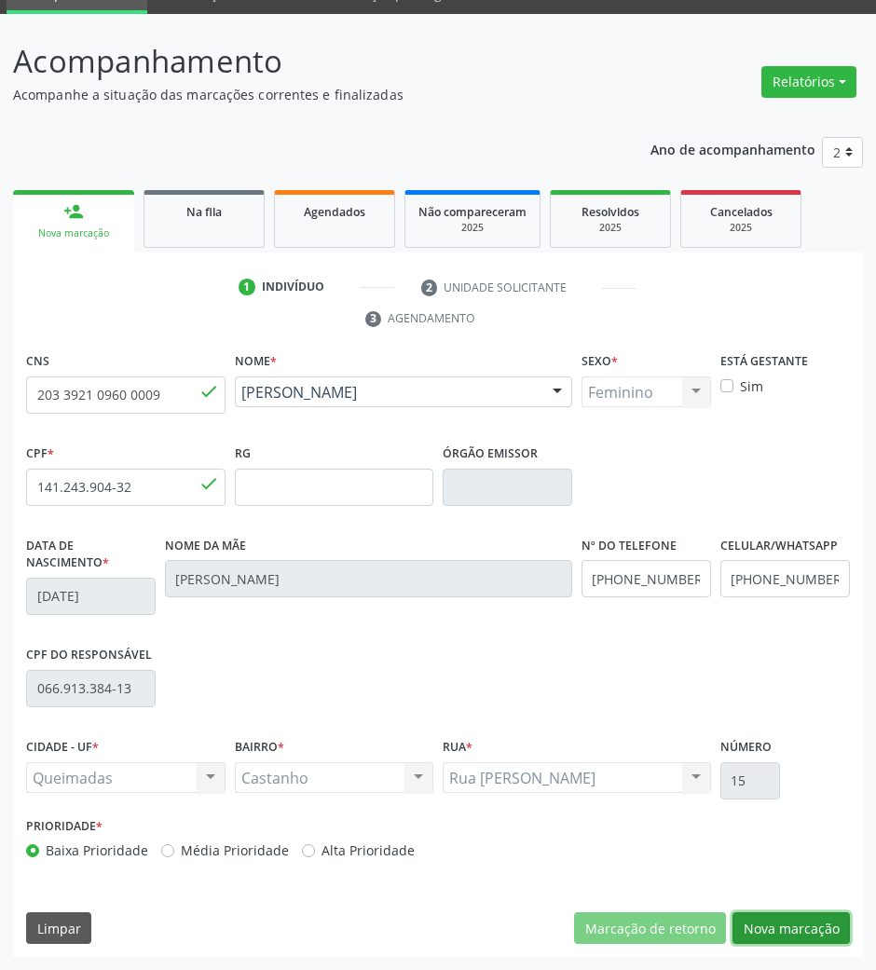
click at [777, 939] on button "Nova marcação" at bounding box center [790, 928] width 117 height 32
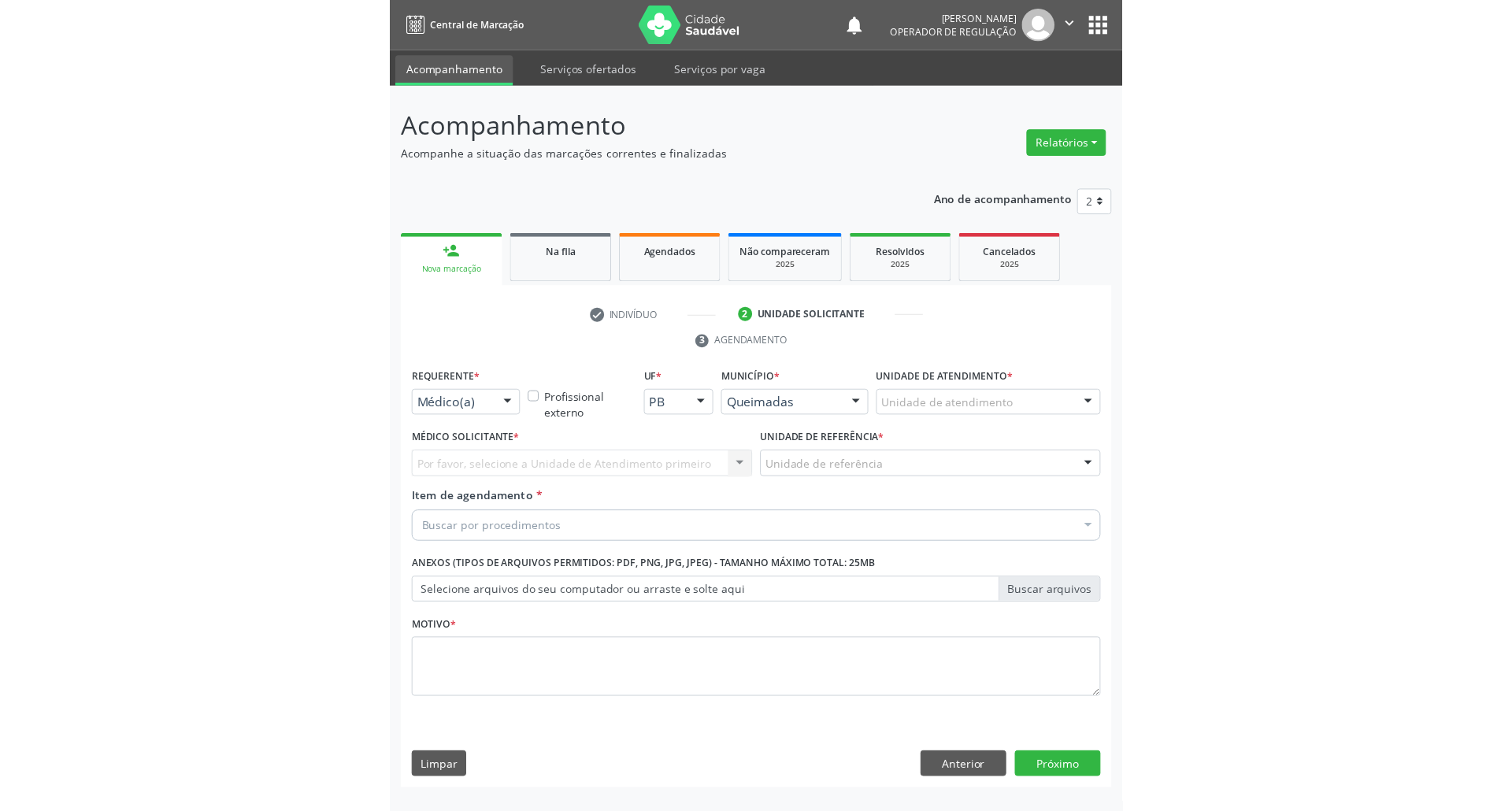
scroll to position [0, 0]
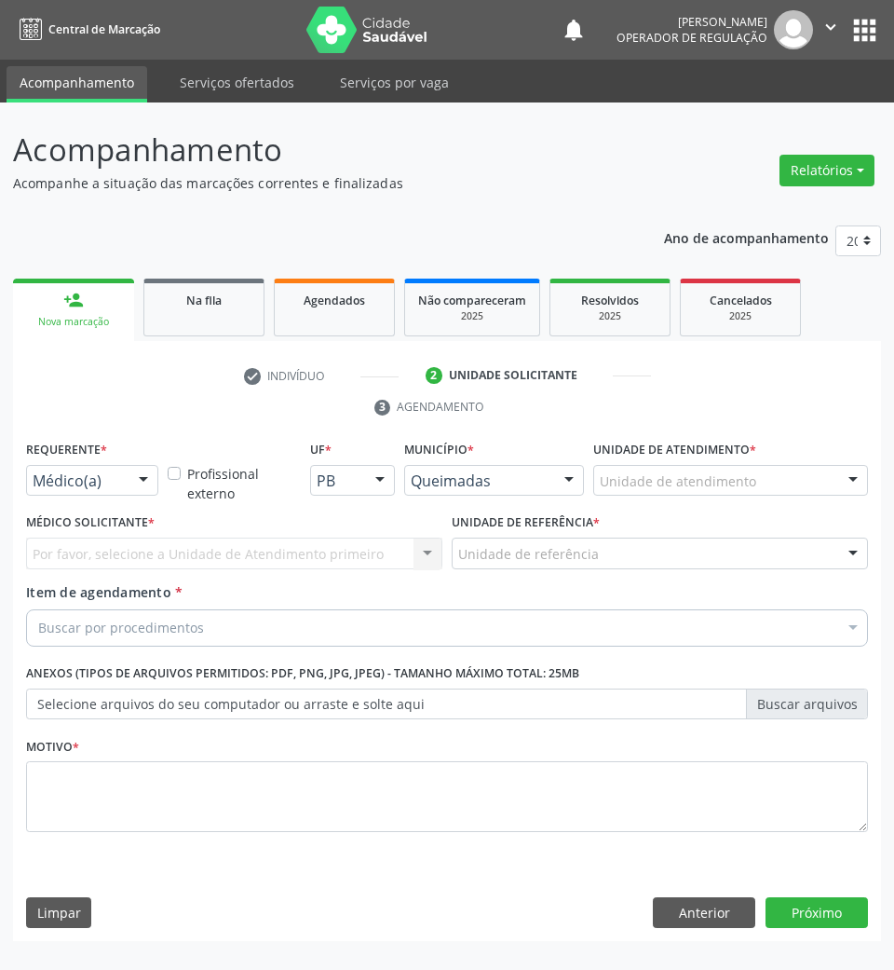
drag, startPoint x: 68, startPoint y: 475, endPoint x: 71, endPoint y: 602, distance: 126.7
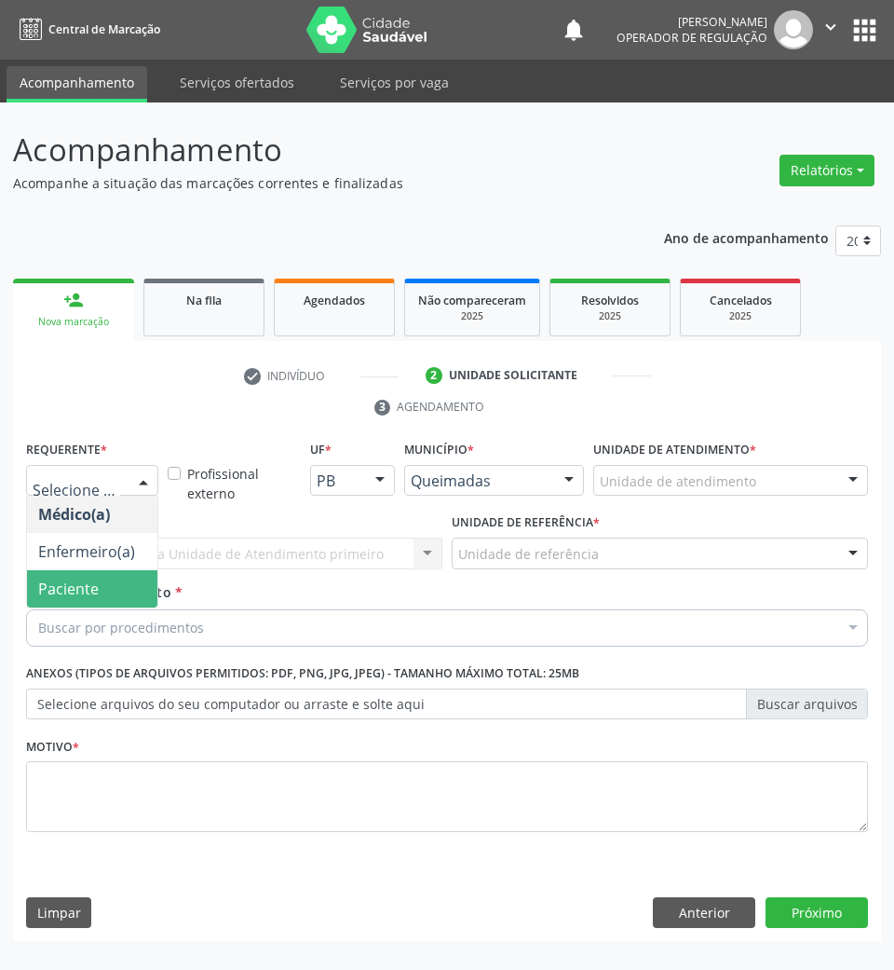
click at [94, 585] on span "Paciente" at bounding box center [68, 588] width 61 height 20
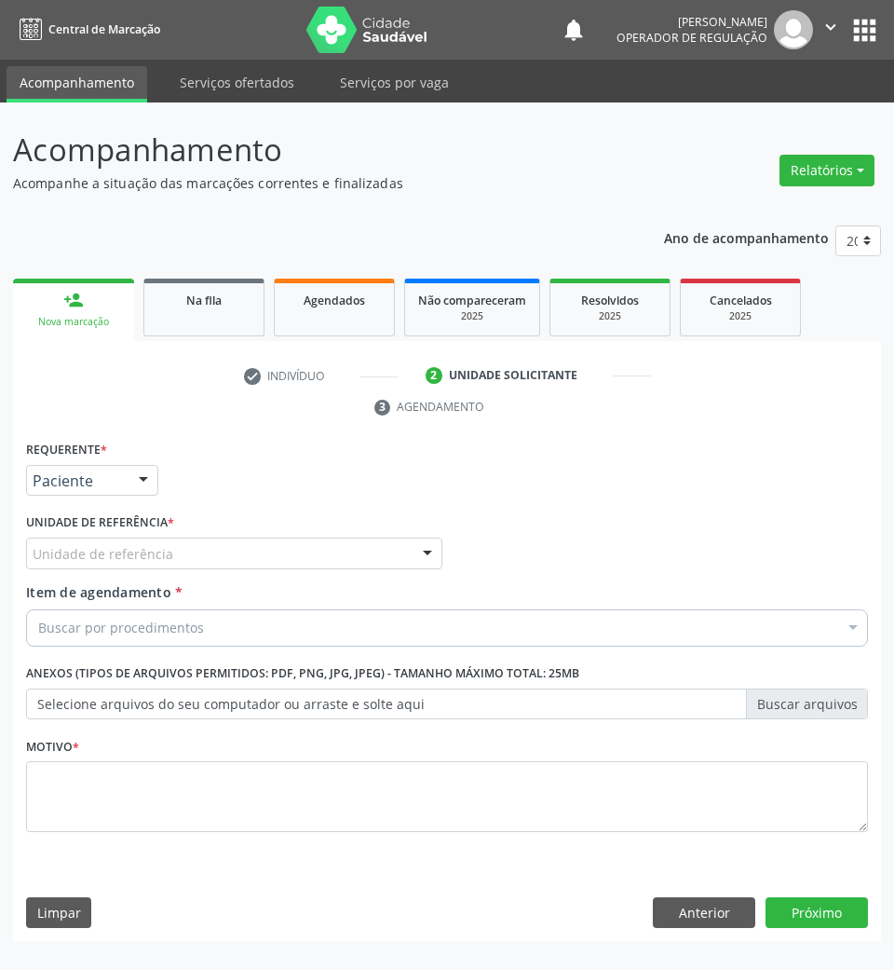
click at [251, 556] on div "Unidade de referência" at bounding box center [234, 553] width 416 height 32
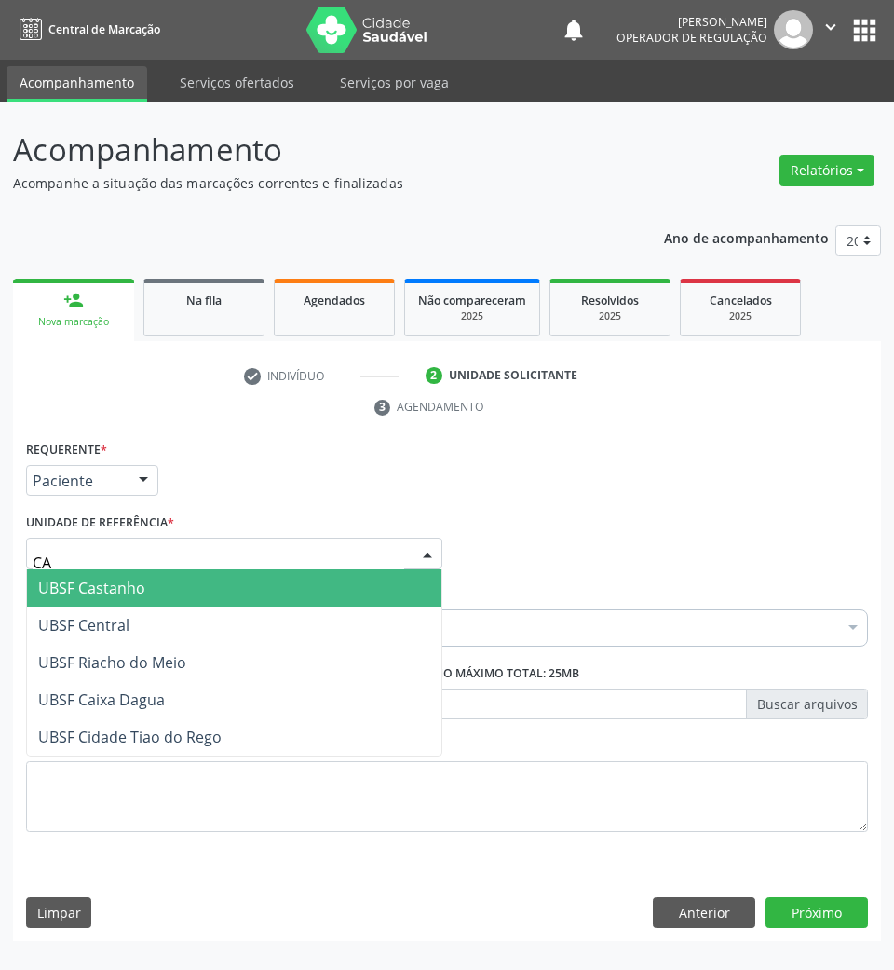
type input "CAS"
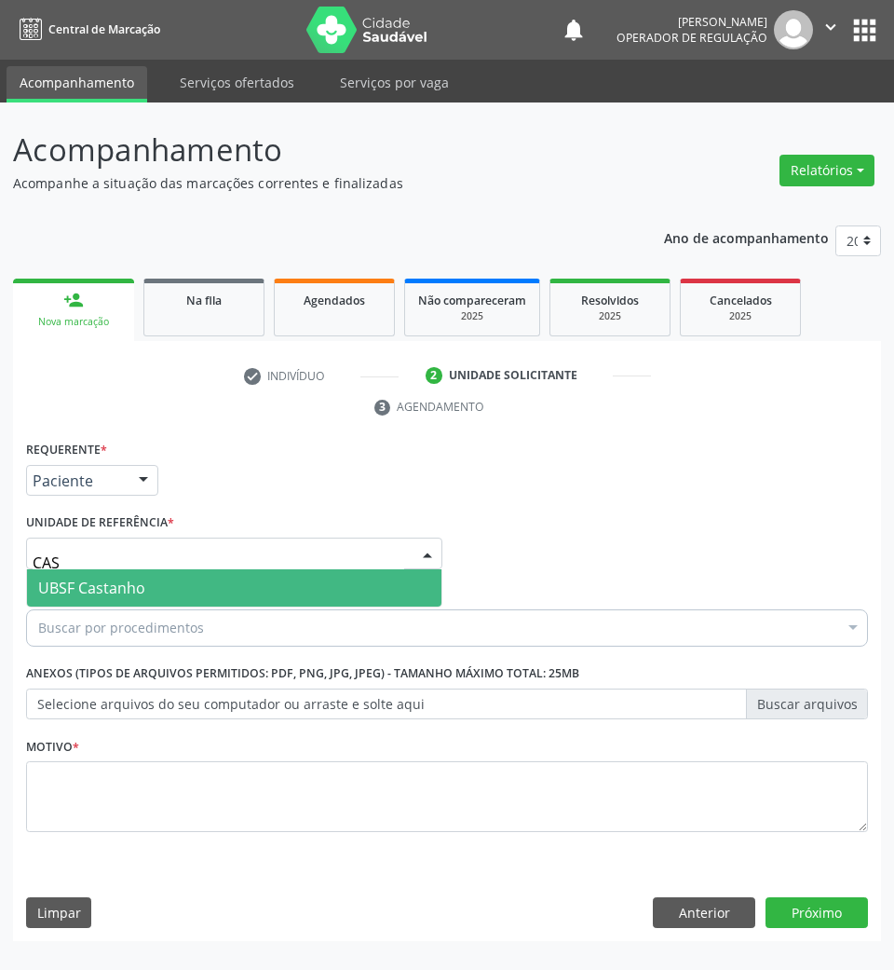
click at [169, 583] on span "UBSF Castanho" at bounding box center [234, 587] width 414 height 37
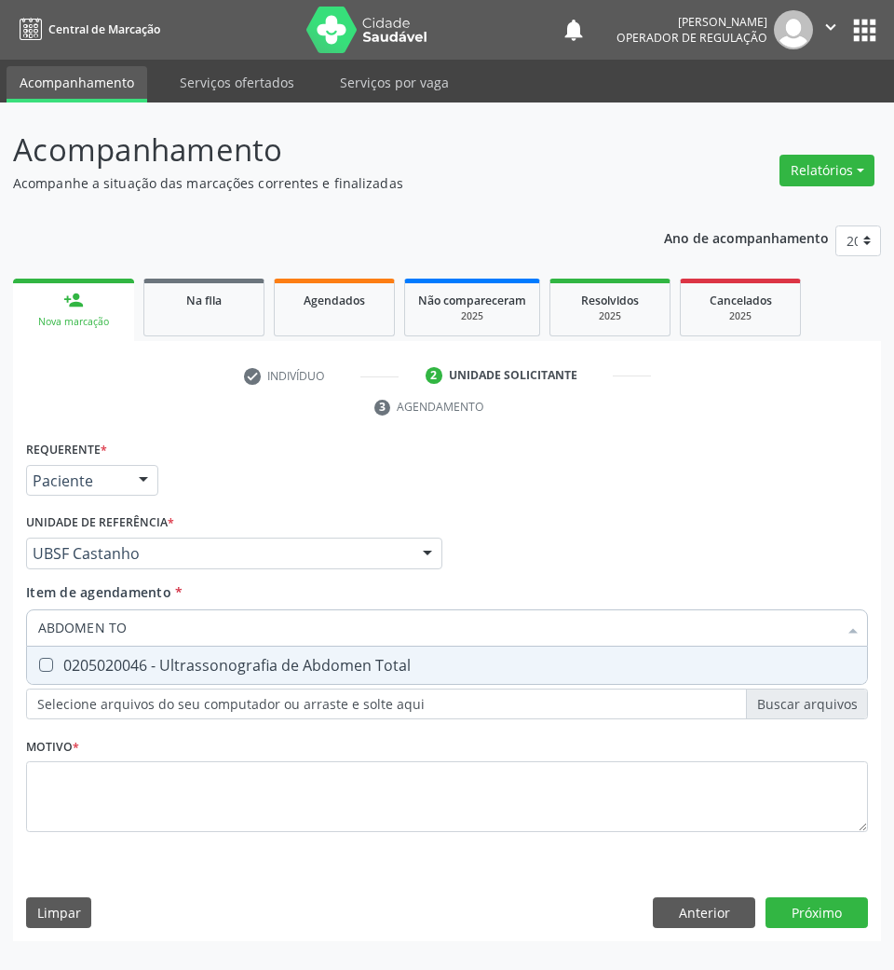
type input "ABDOMEN TOT"
click at [160, 672] on div "0205020046 - Ultrassonografia de Abdomen Total" at bounding box center [447, 665] width 818 height 15
checkbox Total "true"
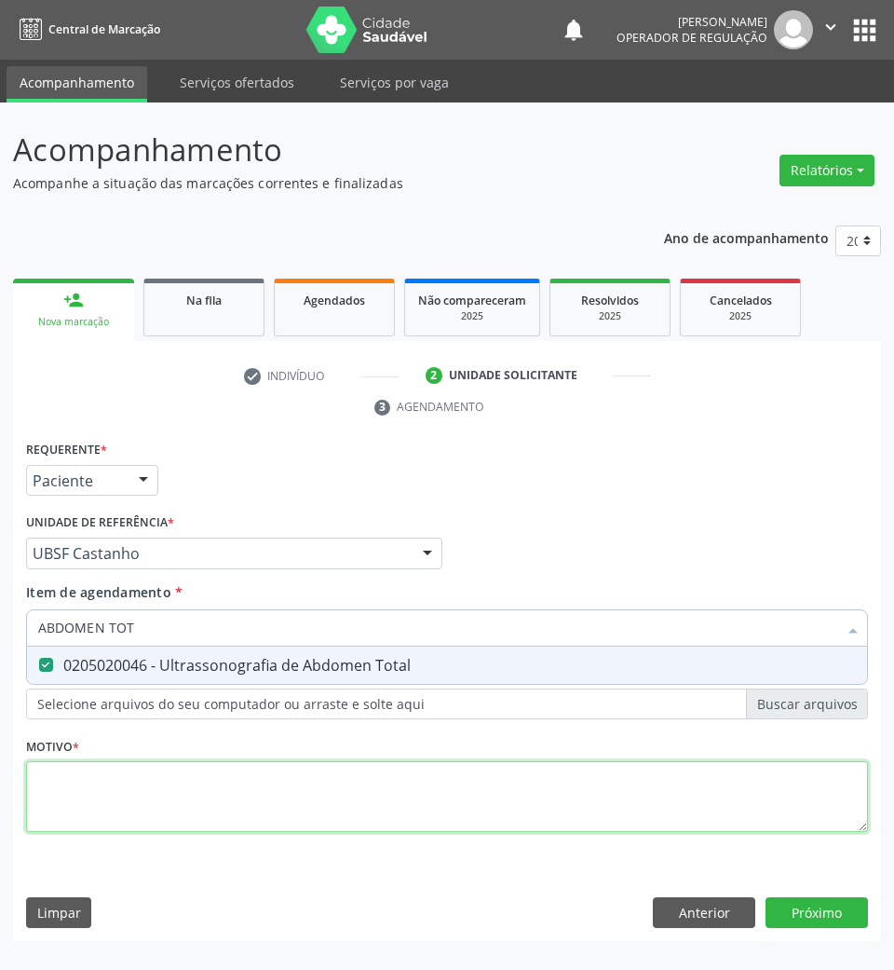
click at [134, 813] on div "Requerente * Paciente Médico(a) Enfermeiro(a) Paciente Nenhum resultado encontr…" at bounding box center [447, 647] width 842 height 422
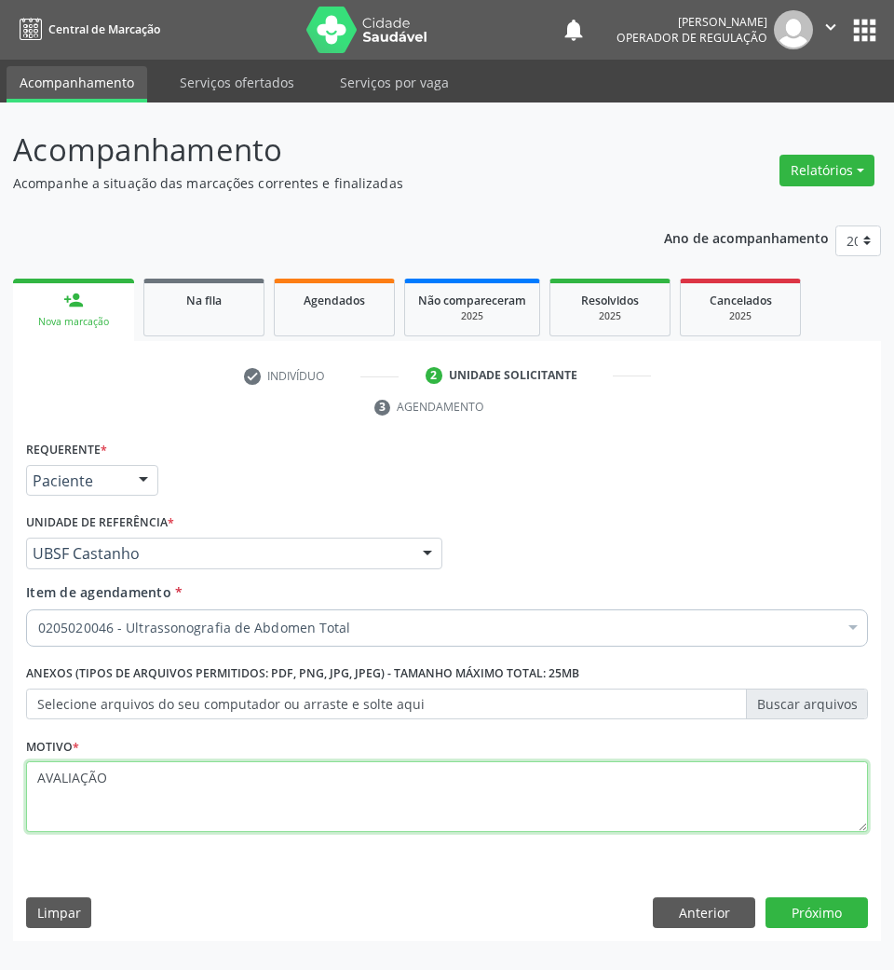
type textarea "AVALIAÇÃO"
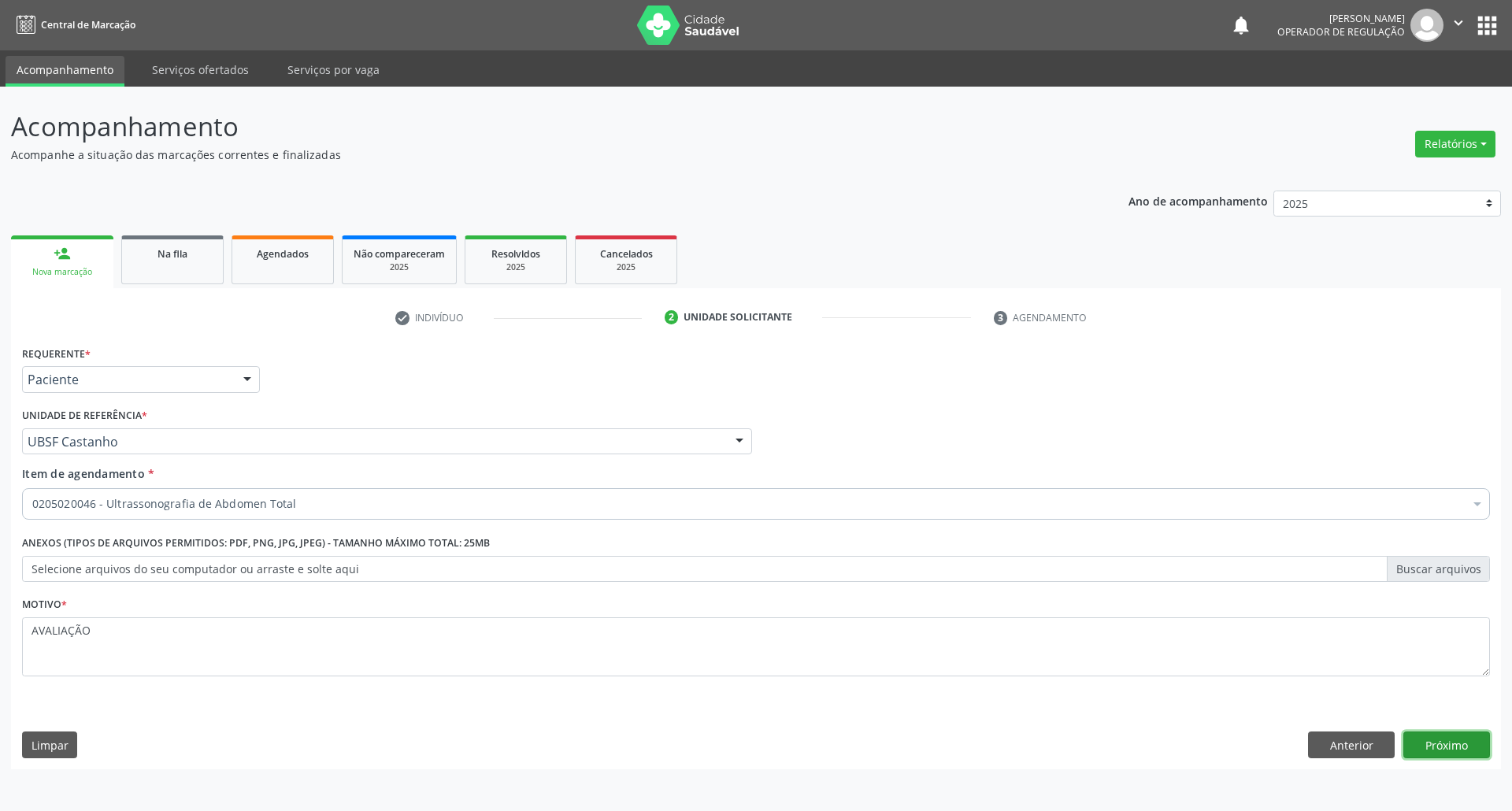
click at [1432, 748] on button "Próximo" at bounding box center [1447, 745] width 86 height 27
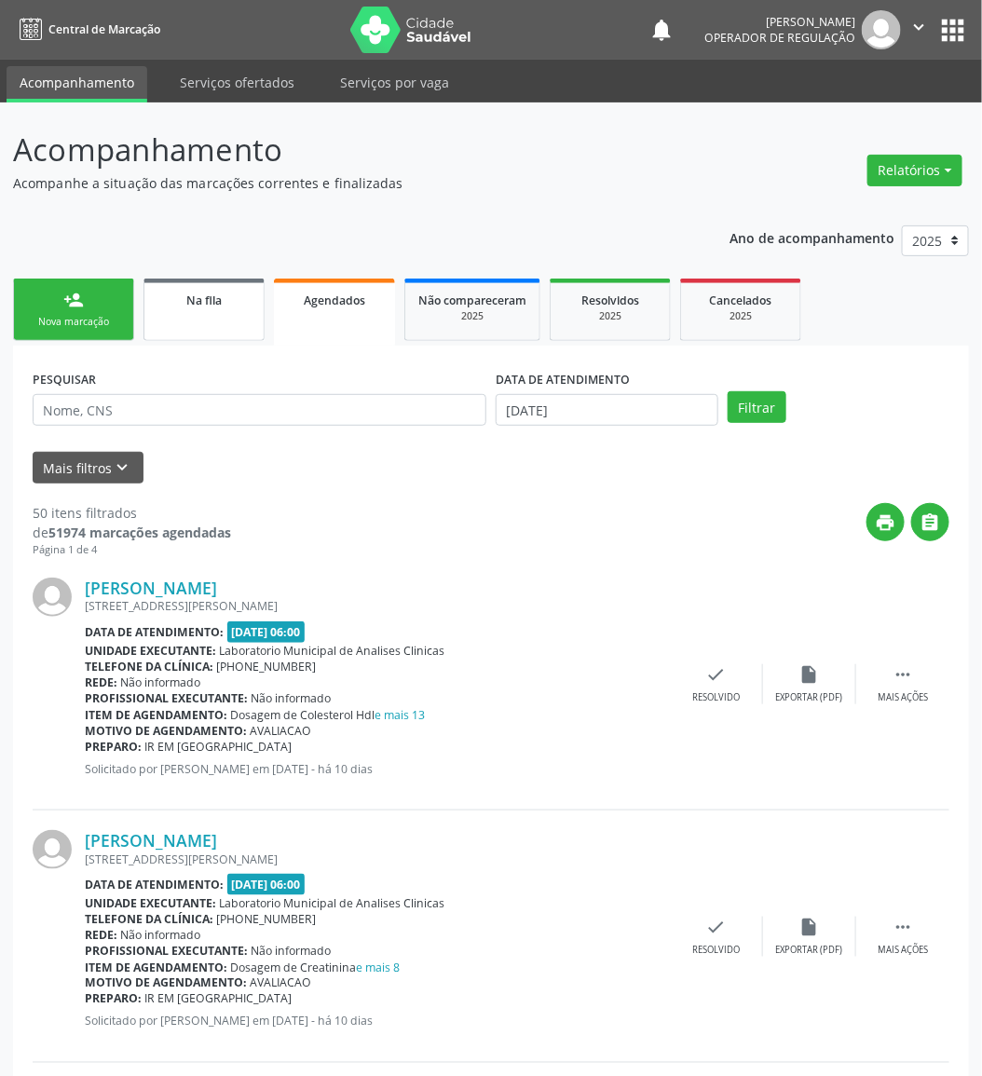
click at [213, 322] on link "Na fila" at bounding box center [203, 309] width 121 height 62
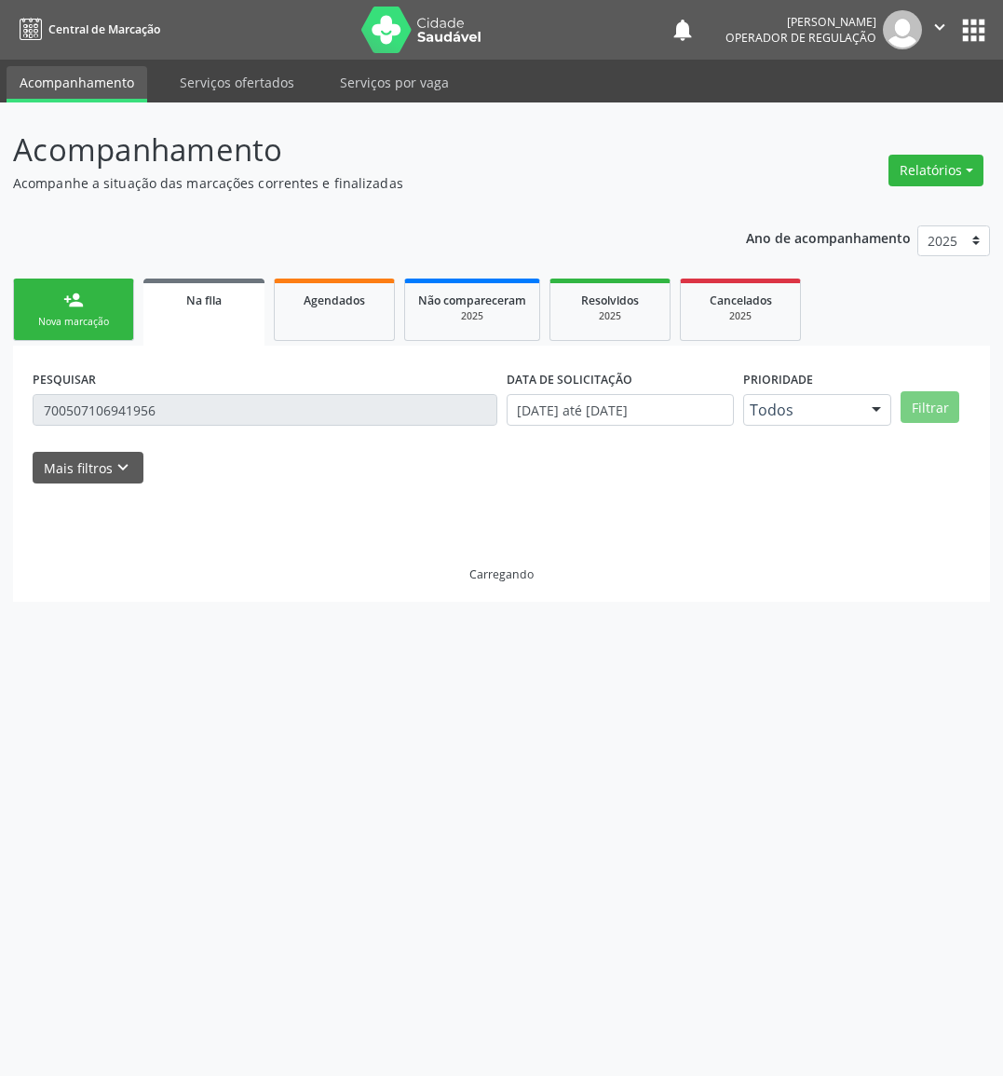
click at [170, 425] on div "PESQUISAR 700507106941956" at bounding box center [265, 401] width 474 height 73
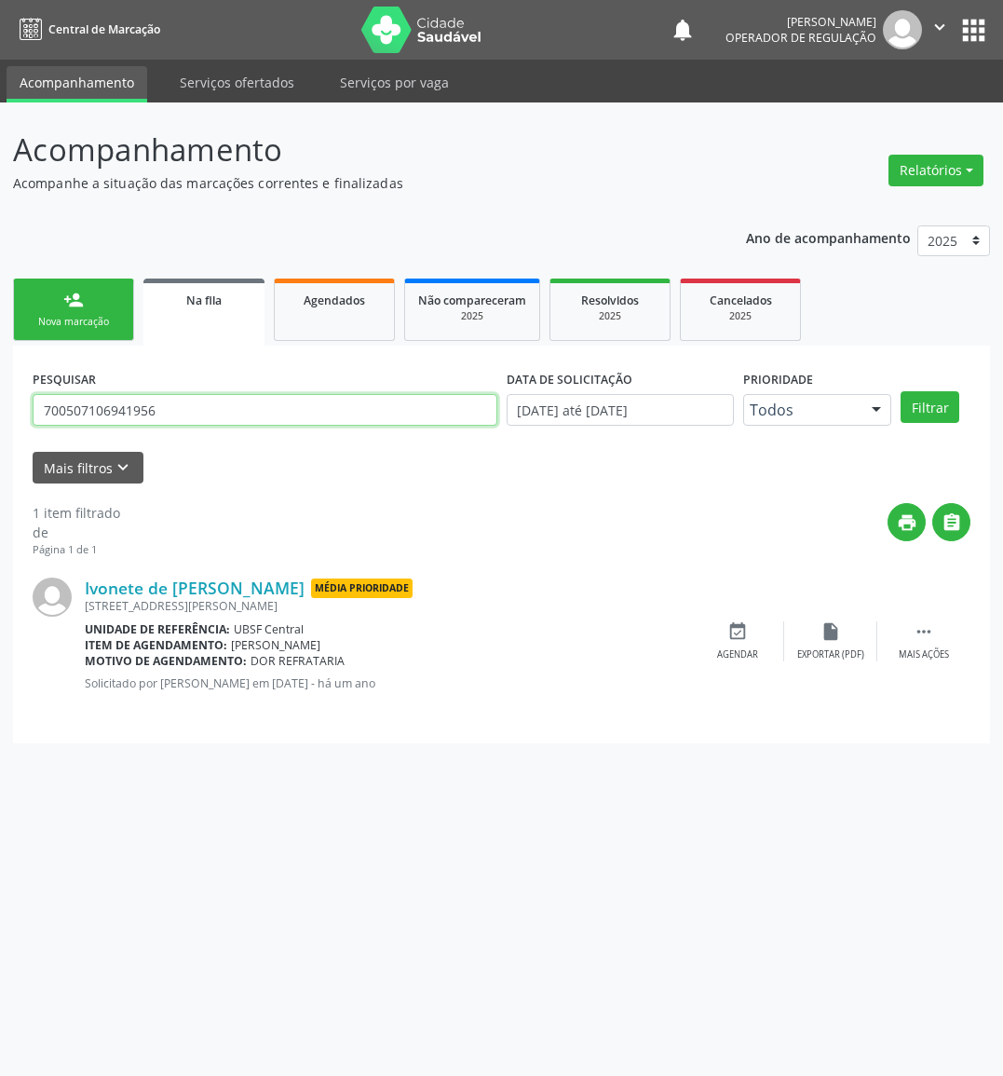
click at [286, 398] on input "700507106941956" at bounding box center [265, 410] width 465 height 32
paste input "8 0008 6181 6528"
click at [901, 391] on button "Filtrar" at bounding box center [930, 407] width 59 height 32
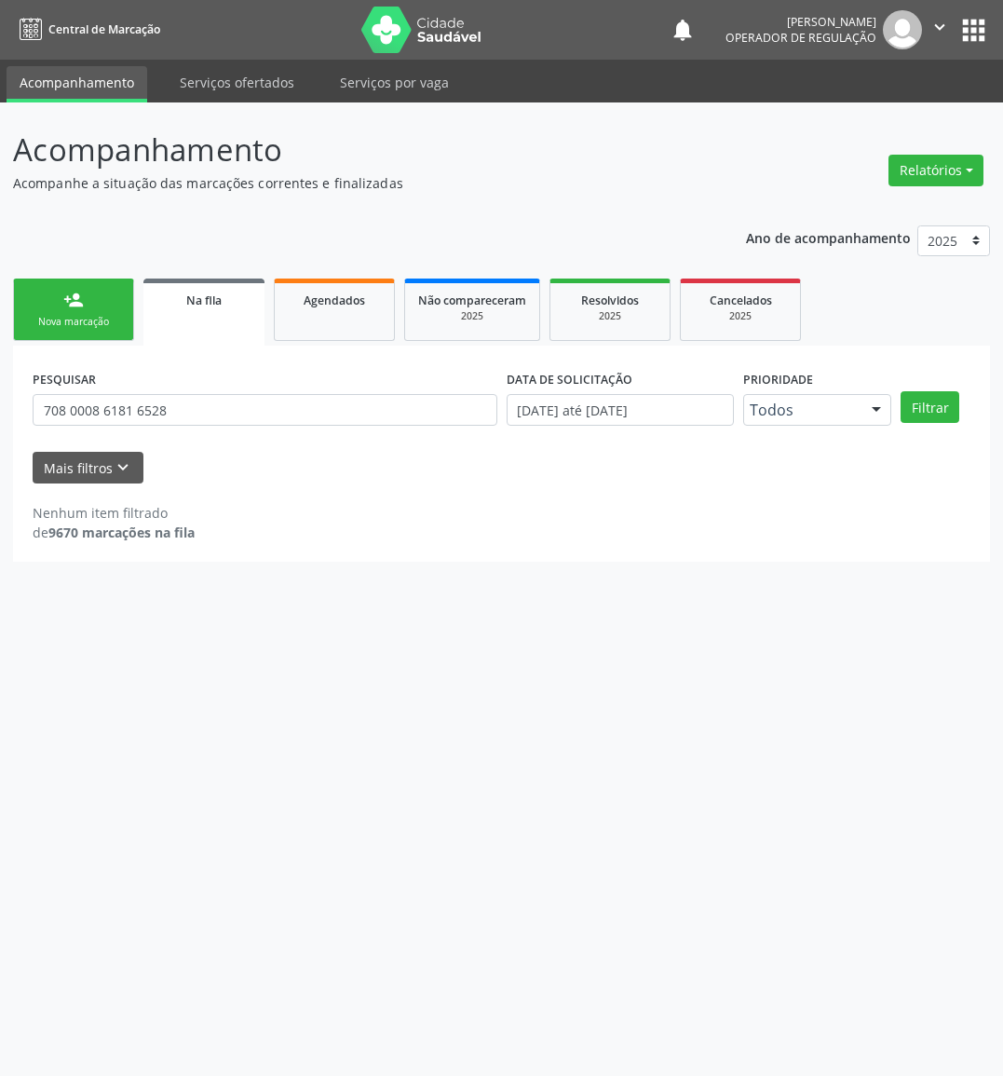
click at [218, 381] on div "PESQUISAR 708 0008 6181 6528" at bounding box center [265, 401] width 474 height 73
click at [212, 402] on input "708 0008 6181 6528" at bounding box center [265, 410] width 465 height 32
type input "703009846124170"
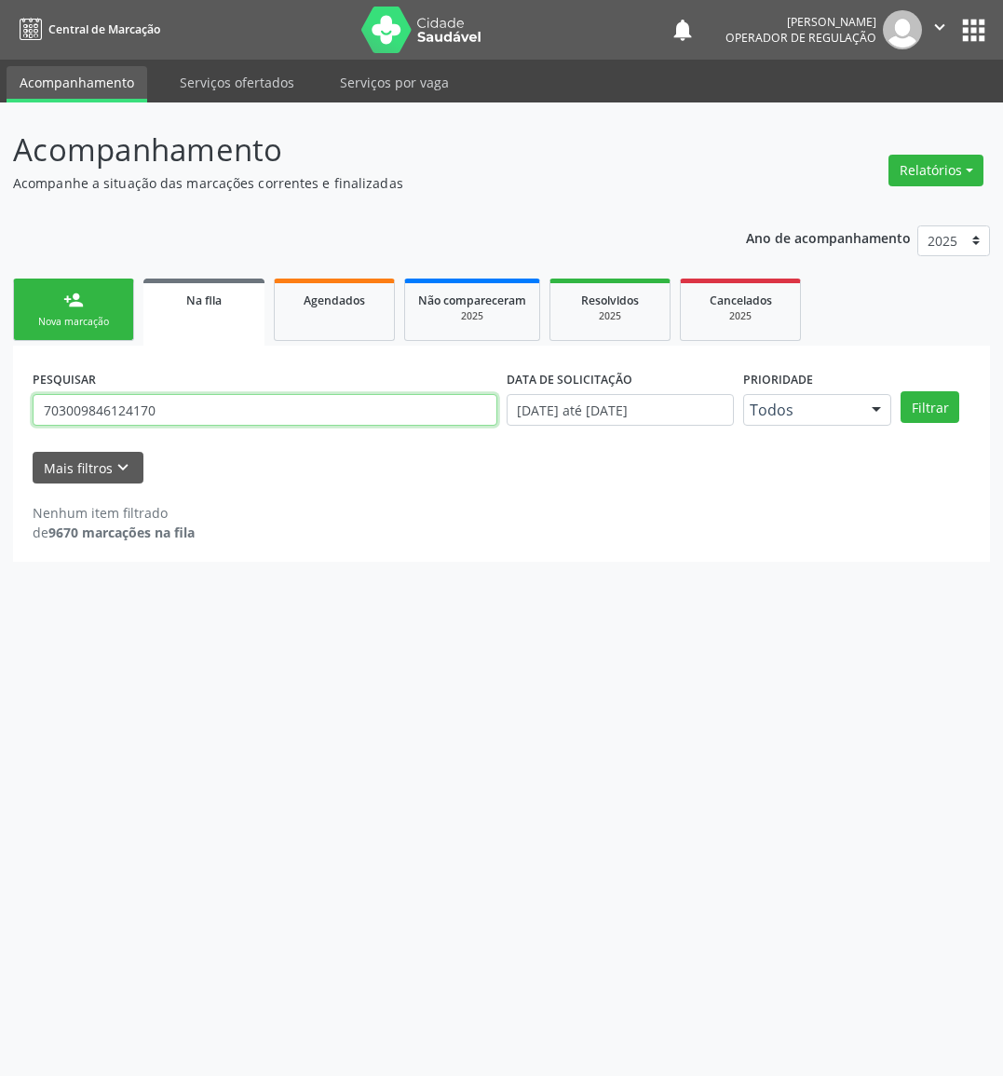
click at [901, 391] on button "Filtrar" at bounding box center [930, 407] width 59 height 32
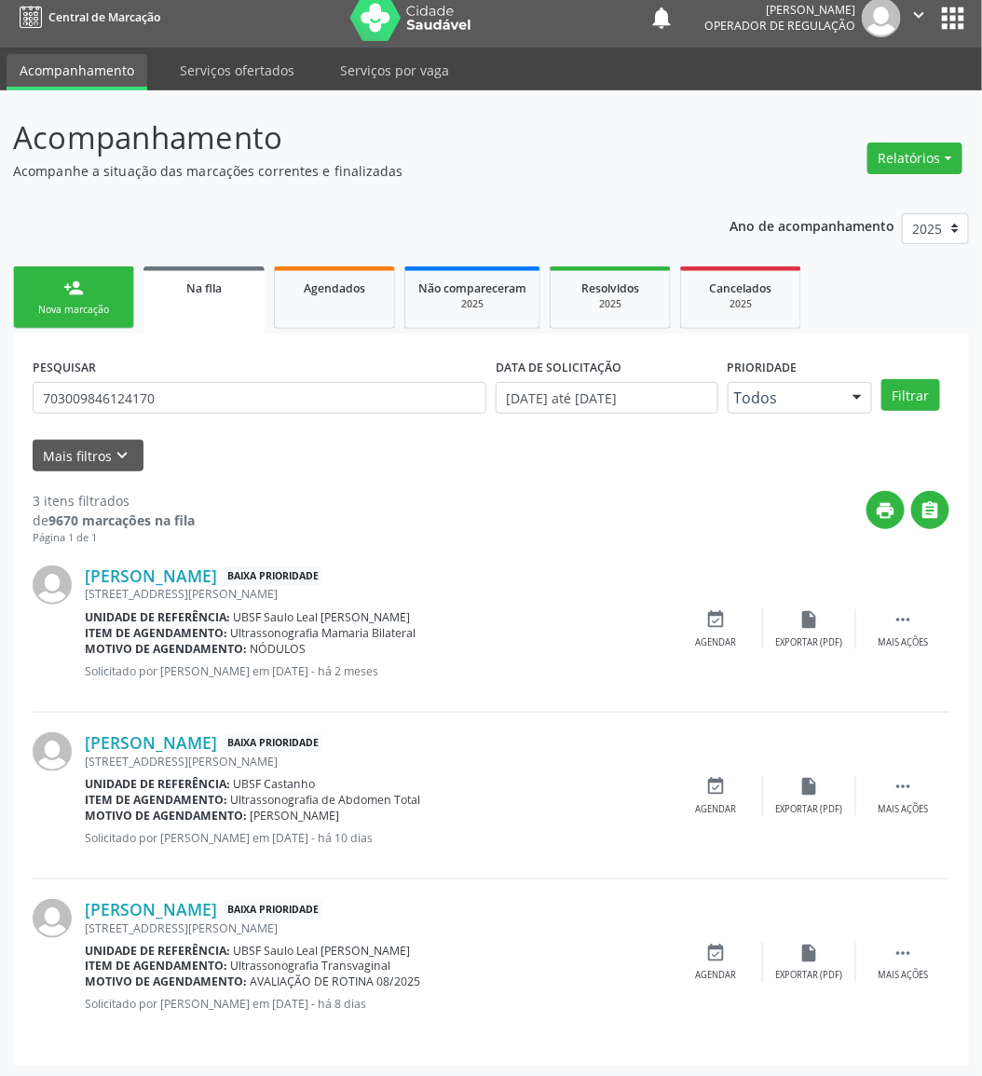
scroll to position [15, 0]
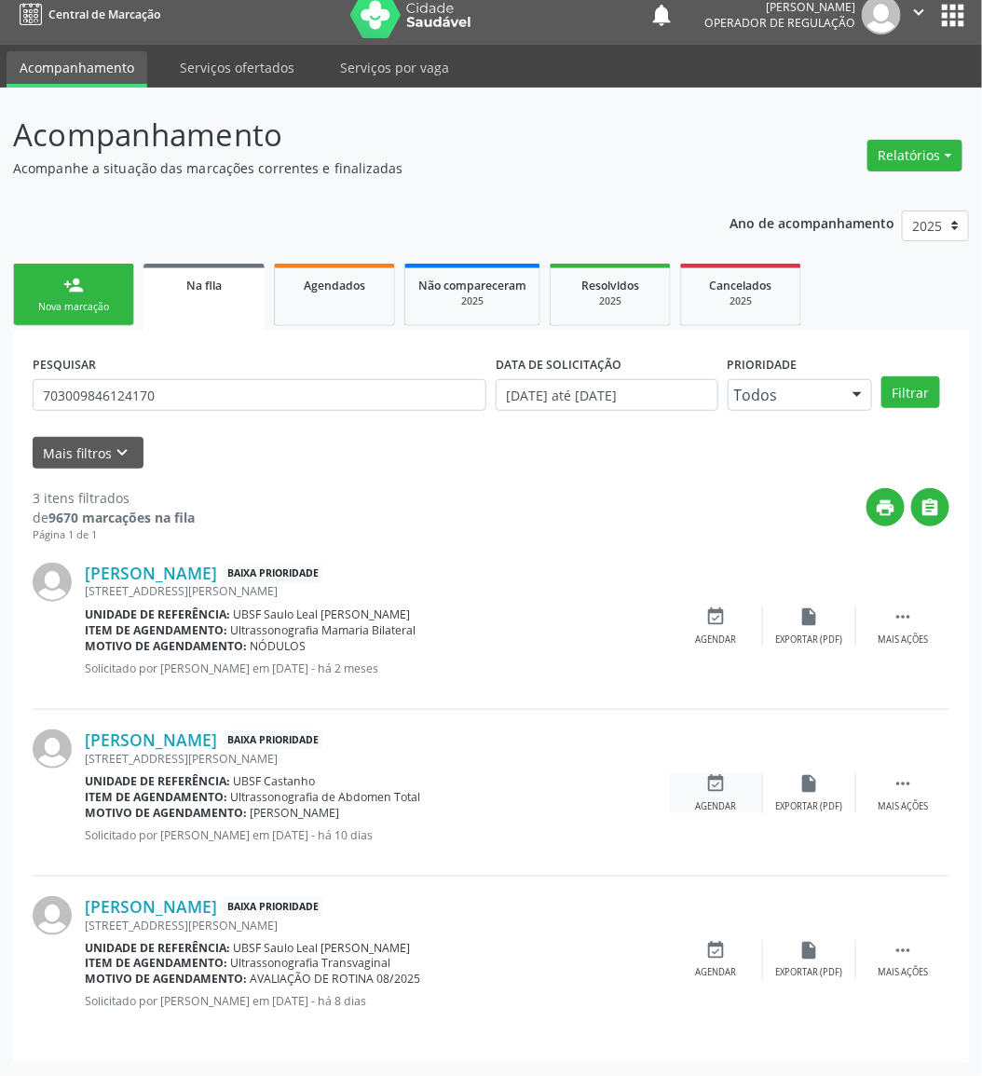
click at [701, 797] on div "event_available Agendar" at bounding box center [716, 793] width 93 height 40
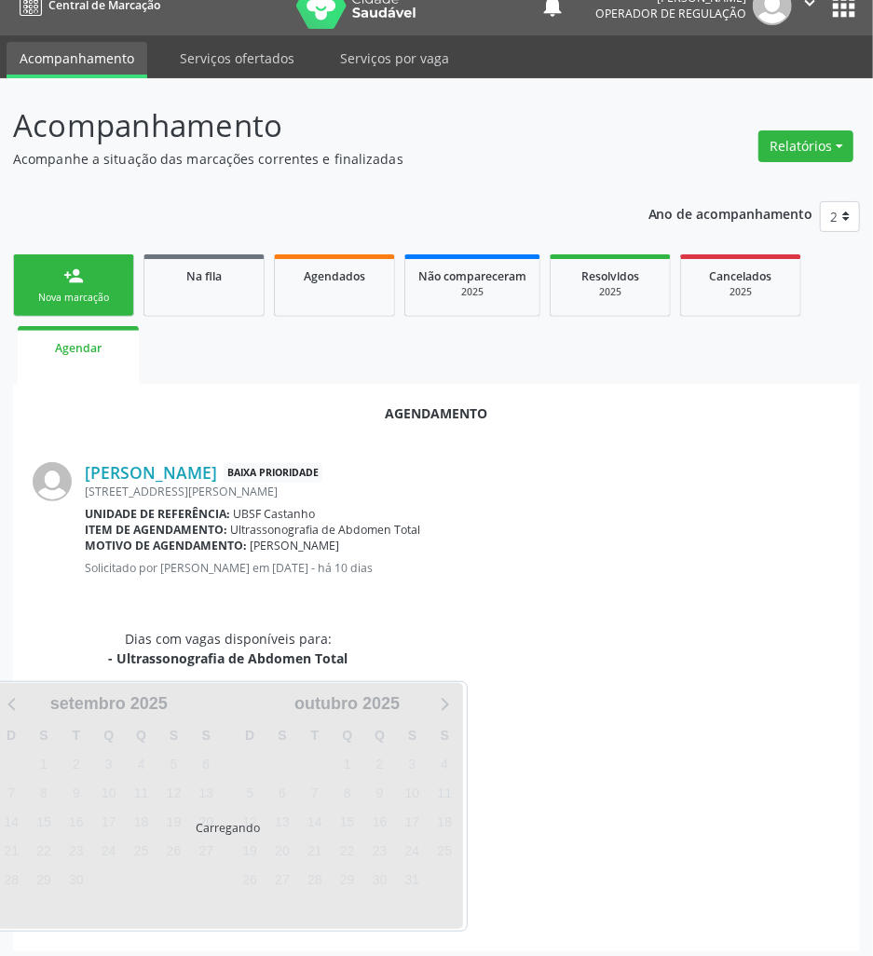
scroll to position [32, 0]
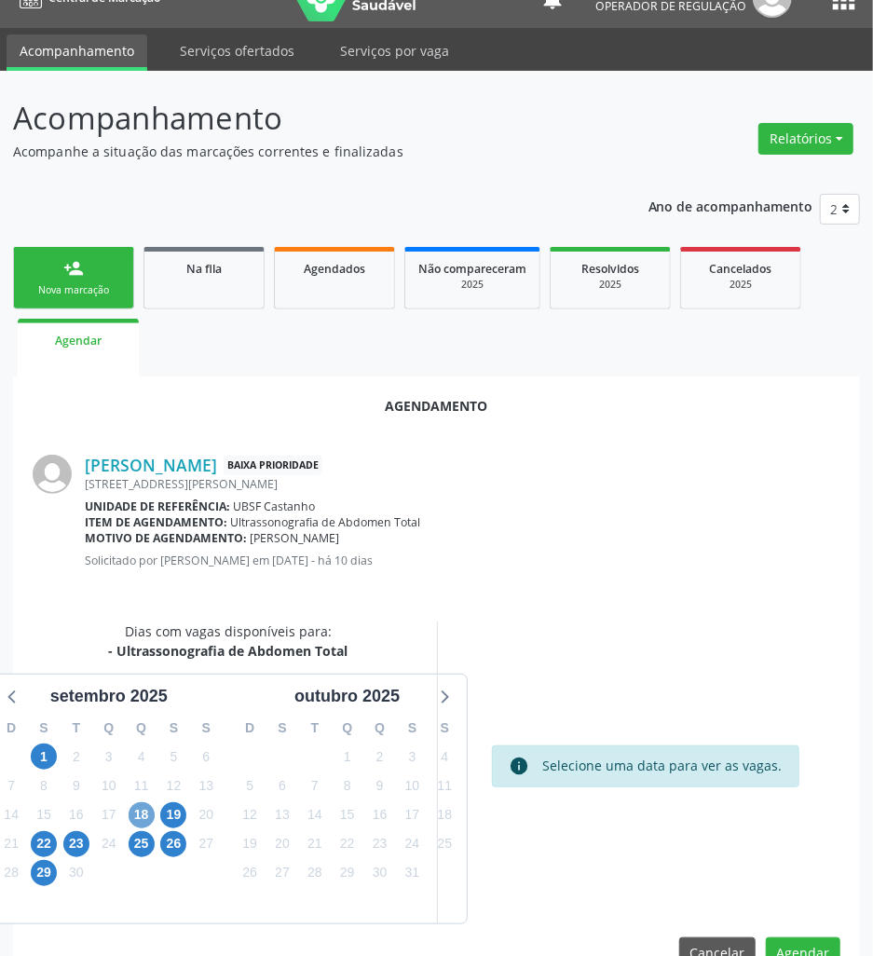
click at [136, 818] on span "18" at bounding box center [142, 815] width 26 height 26
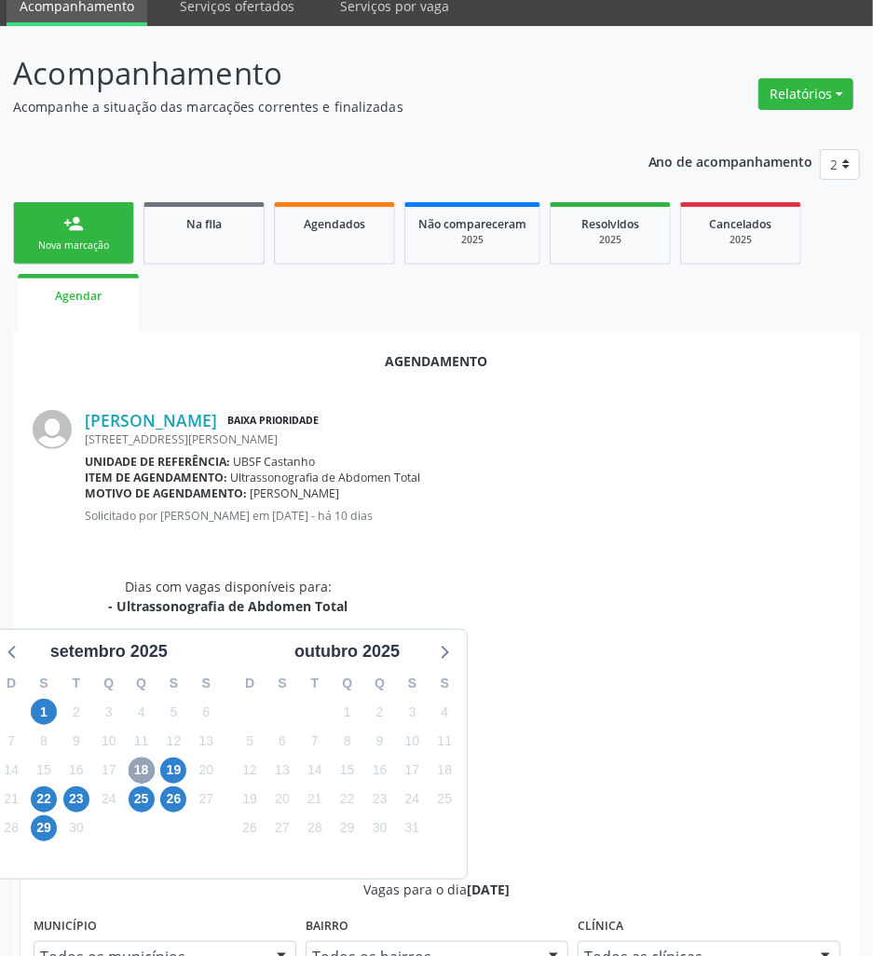
scroll to position [388, 0]
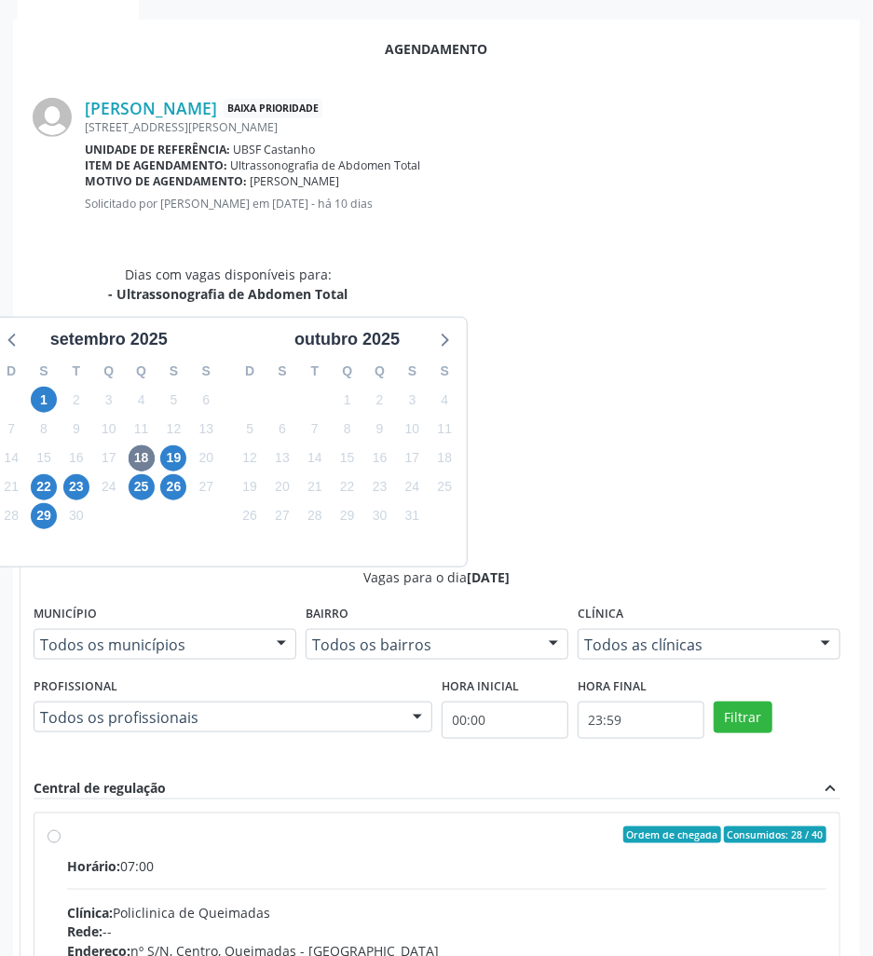
click at [679, 856] on div "Horário: 07:00" at bounding box center [446, 866] width 759 height 20
click at [61, 826] on input "Ordem de chegada Consumidos: 28 / 40 Horário: 07:00 Clínica: Policlinica de Que…" at bounding box center [54, 834] width 13 height 17
radio input "true"
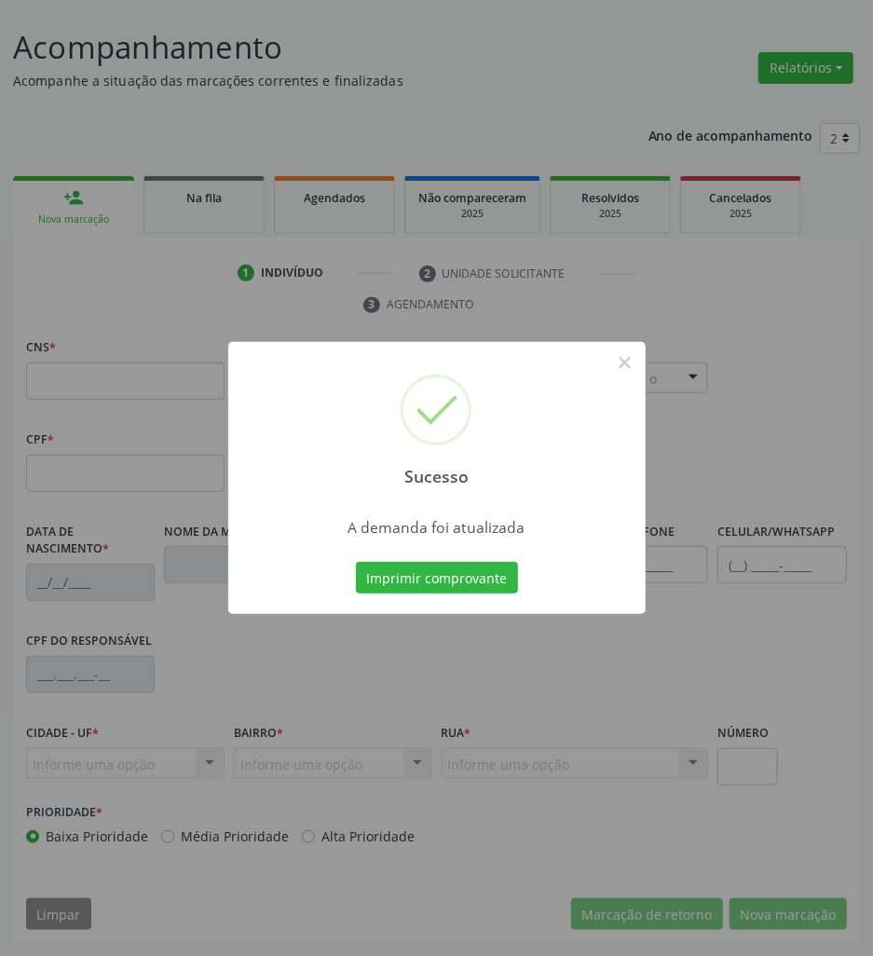
scroll to position [102, 0]
click at [449, 602] on div "Sucesso × A demanda foi atualizada Imprimir comprovante Cancel" at bounding box center [436, 478] width 417 height 272
click at [441, 582] on button "Imprimir comprovante" at bounding box center [437, 578] width 162 height 32
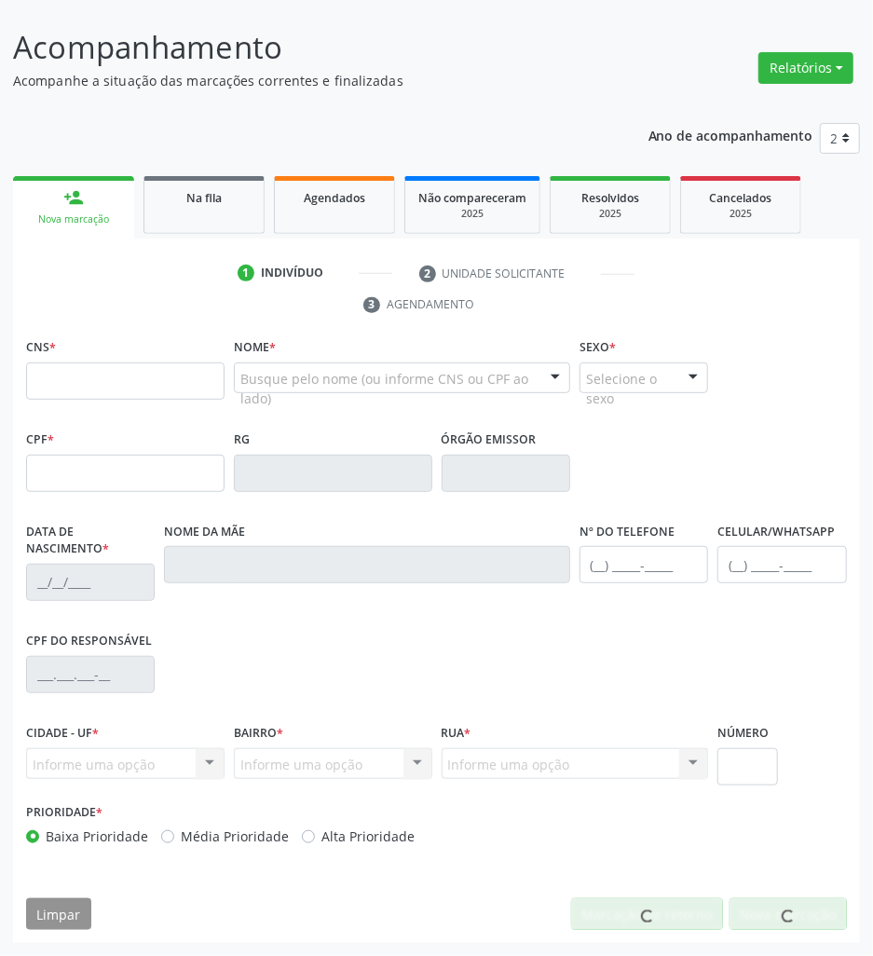
drag, startPoint x: 255, startPoint y: 191, endPoint x: 31, endPoint y: 201, distance: 224.7
click at [257, 191] on link "Na fila" at bounding box center [203, 205] width 121 height 58
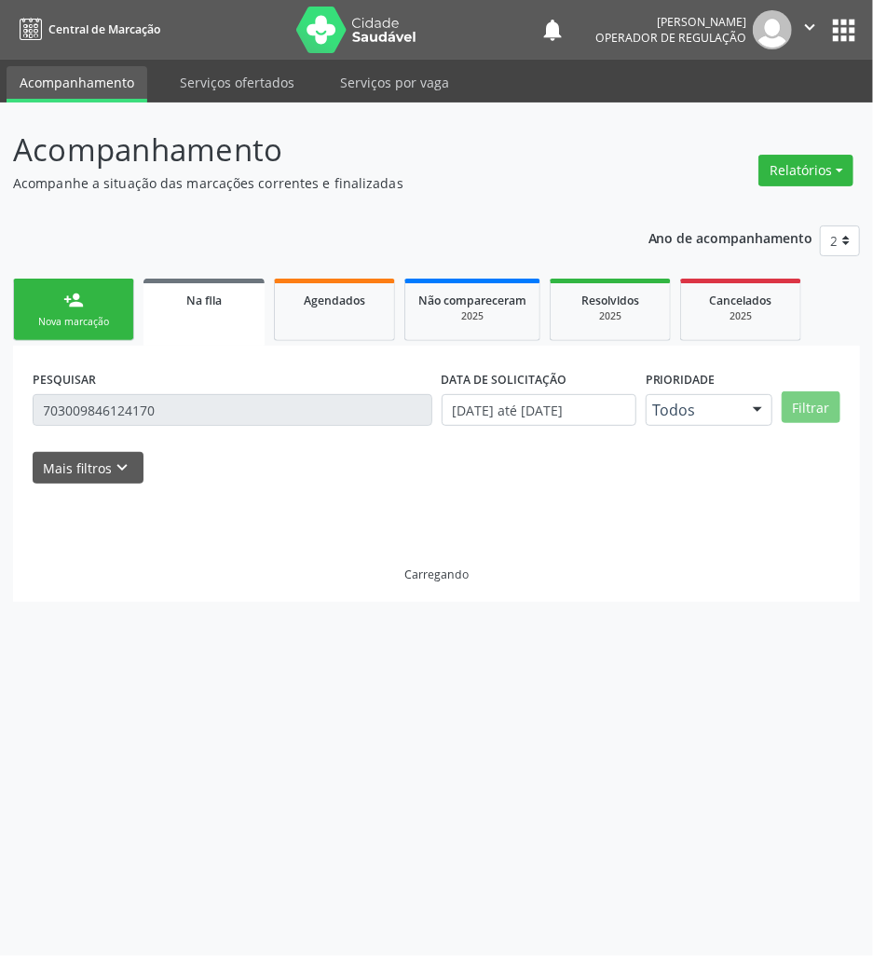
scroll to position [0, 0]
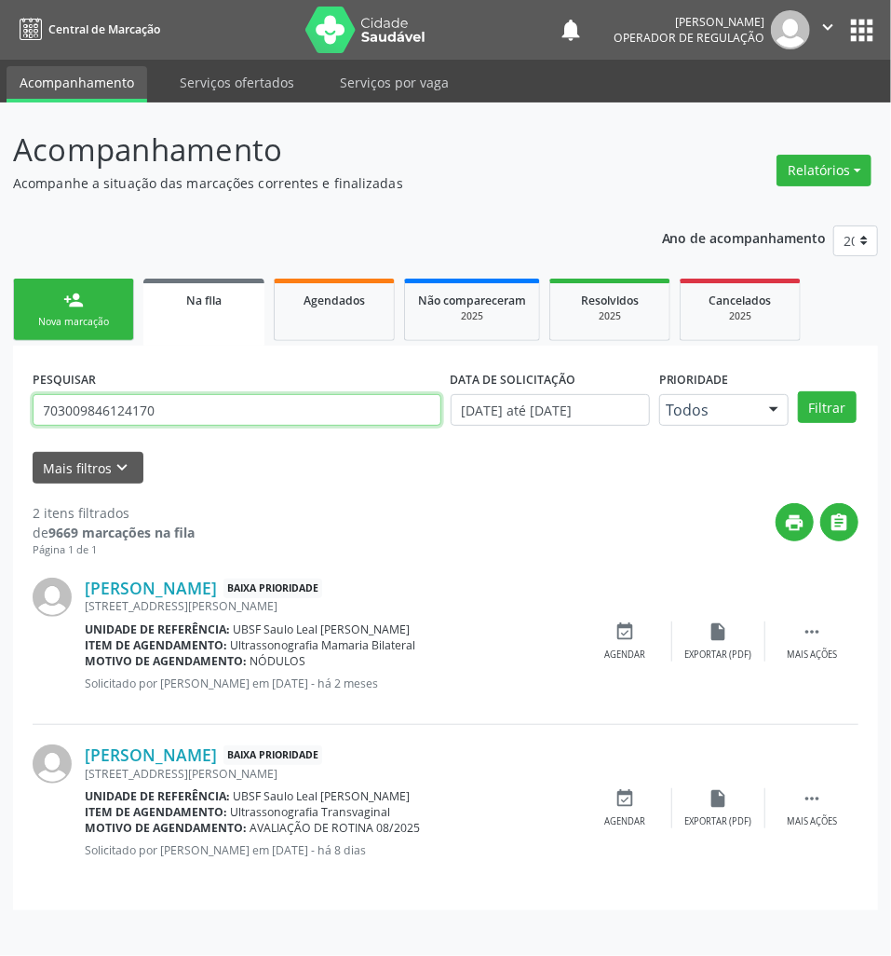
click at [134, 419] on input "703009846124170" at bounding box center [237, 410] width 409 height 32
type input "700602456299069"
click at [798, 391] on button "Filtrar" at bounding box center [827, 407] width 59 height 32
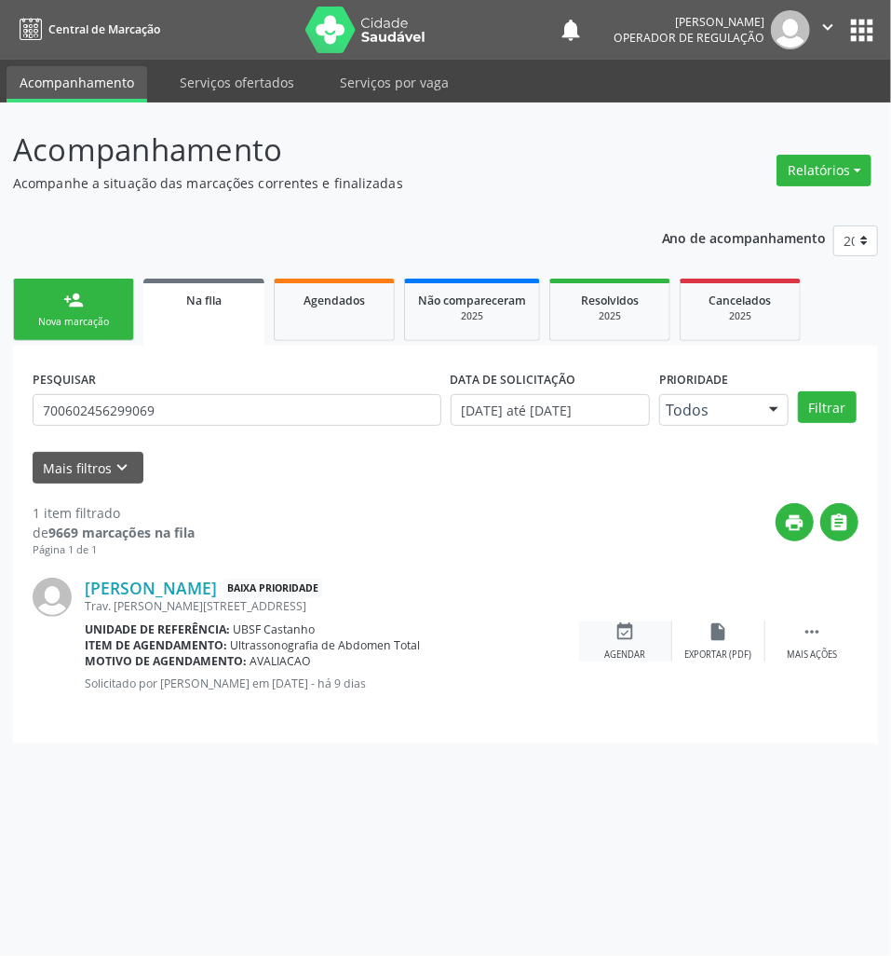
click at [634, 630] on icon "event_available" at bounding box center [626, 631] width 20 height 20
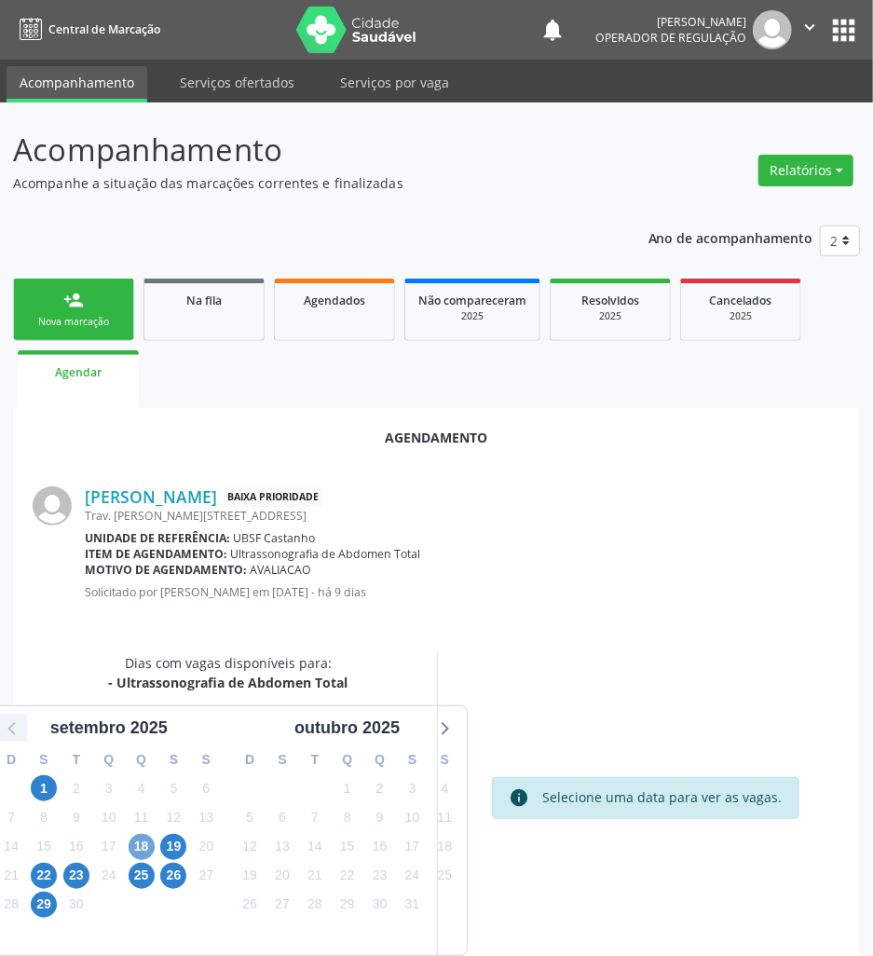
drag, startPoint x: 143, startPoint y: 840, endPoint x: 13, endPoint y: 720, distance: 176.6
click at [131, 828] on div "D S T Q Q S S 31 1 2 3 4 5 6 7 8 9 10 11 12 13 14 15 16 17 18 19 20 21 22 23 24…" at bounding box center [109, 847] width 238 height 214
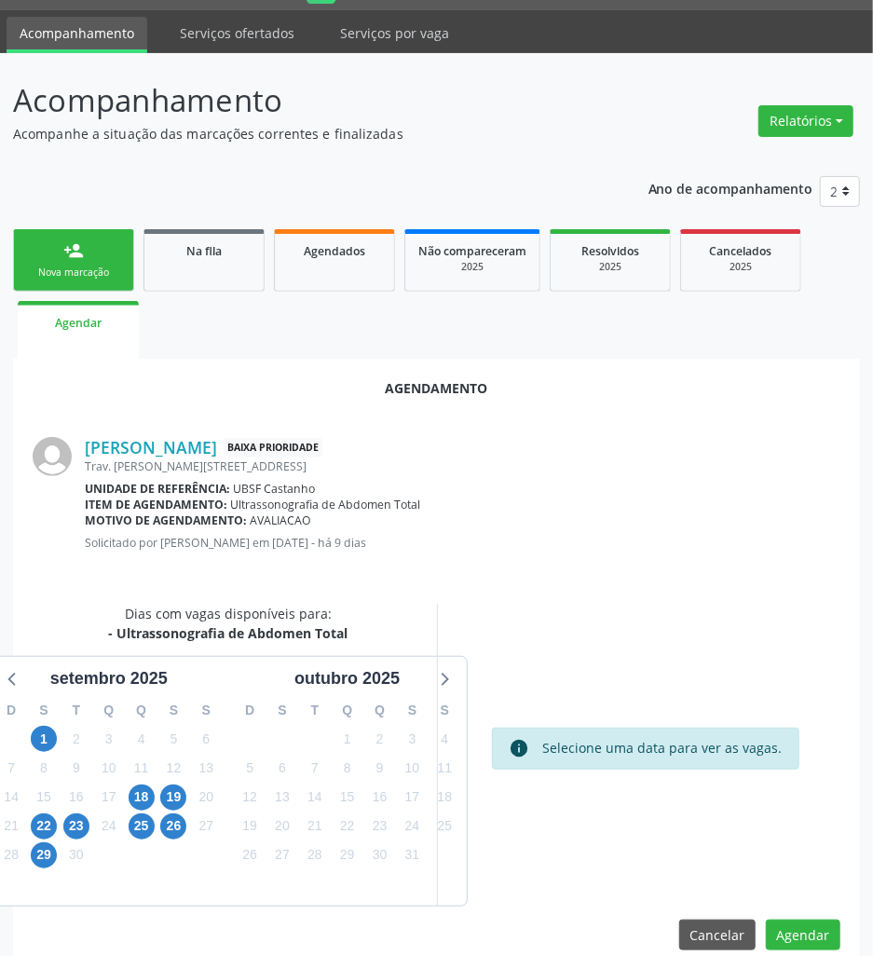
scroll to position [76, 0]
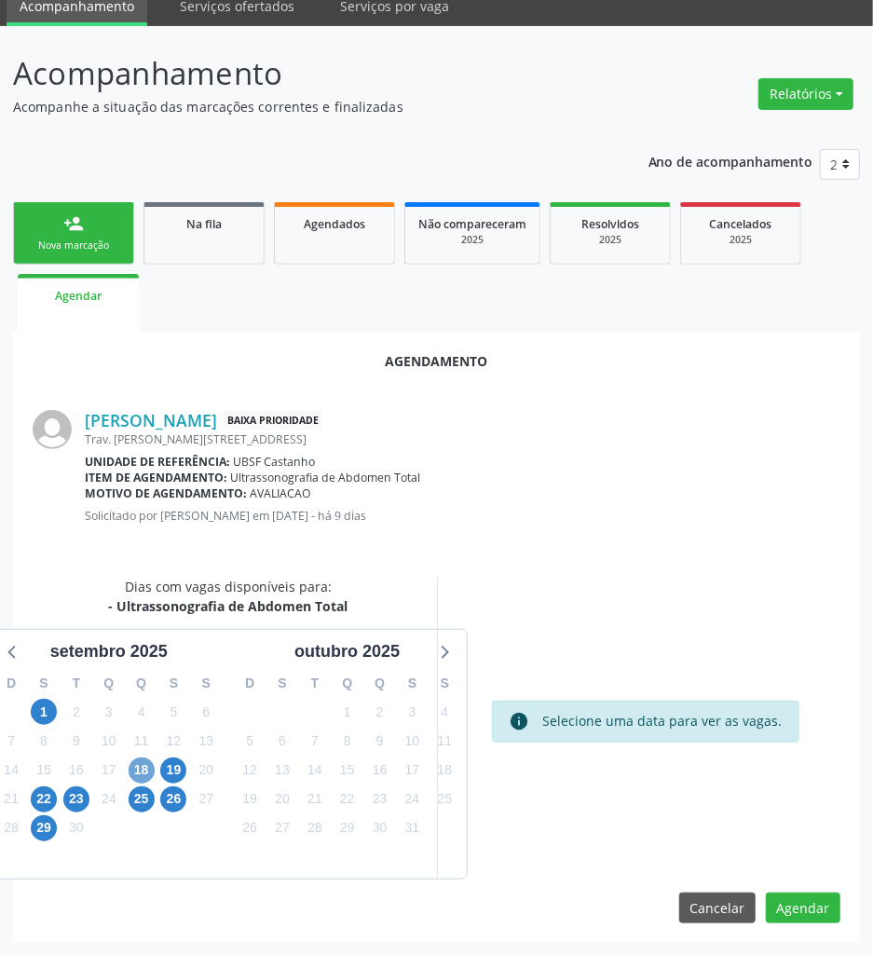
click at [139, 764] on span "18" at bounding box center [142, 770] width 26 height 26
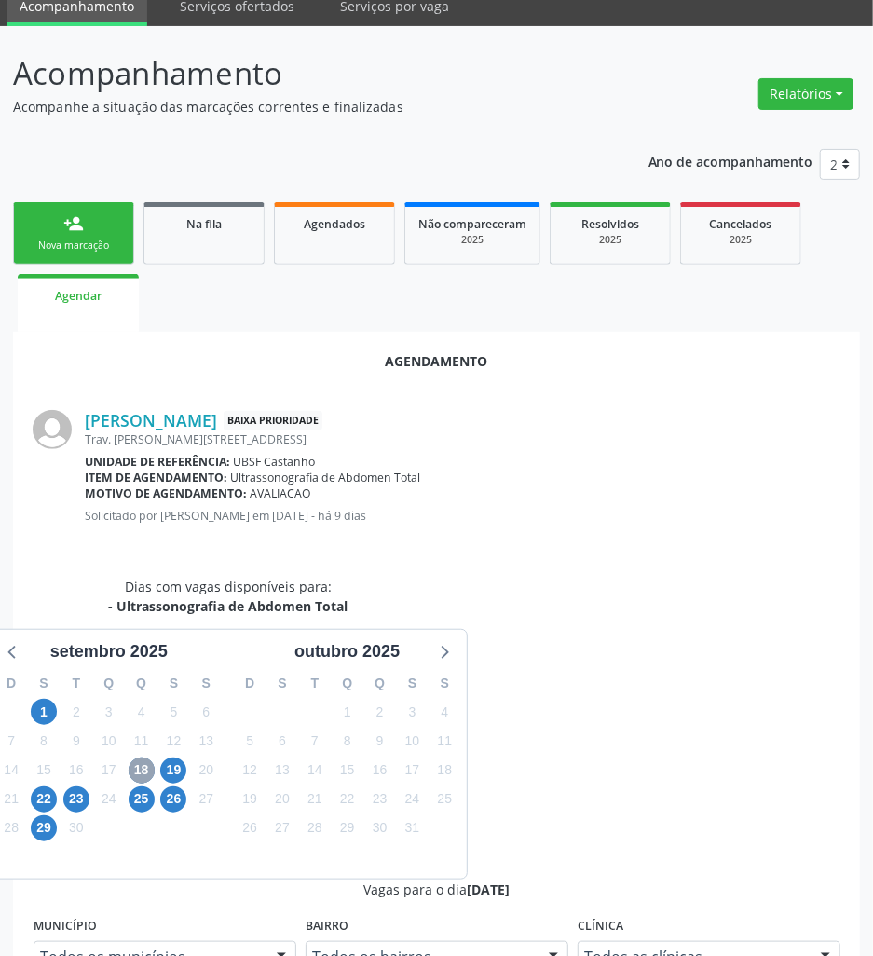
scroll to position [388, 0]
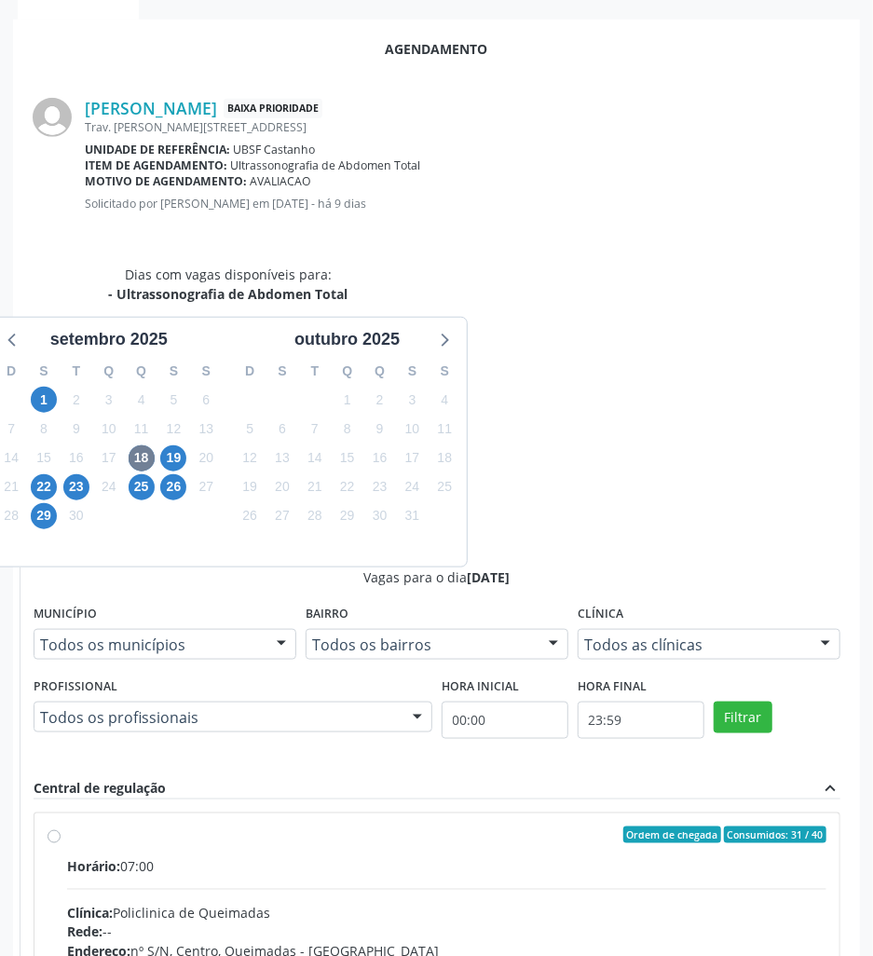
click at [61, 826] on input "Ordem de chegada Consumidos: 31 / 40 Horário: 07:00 Clínica: Policlinica de Que…" at bounding box center [54, 834] width 13 height 17
radio input "true"
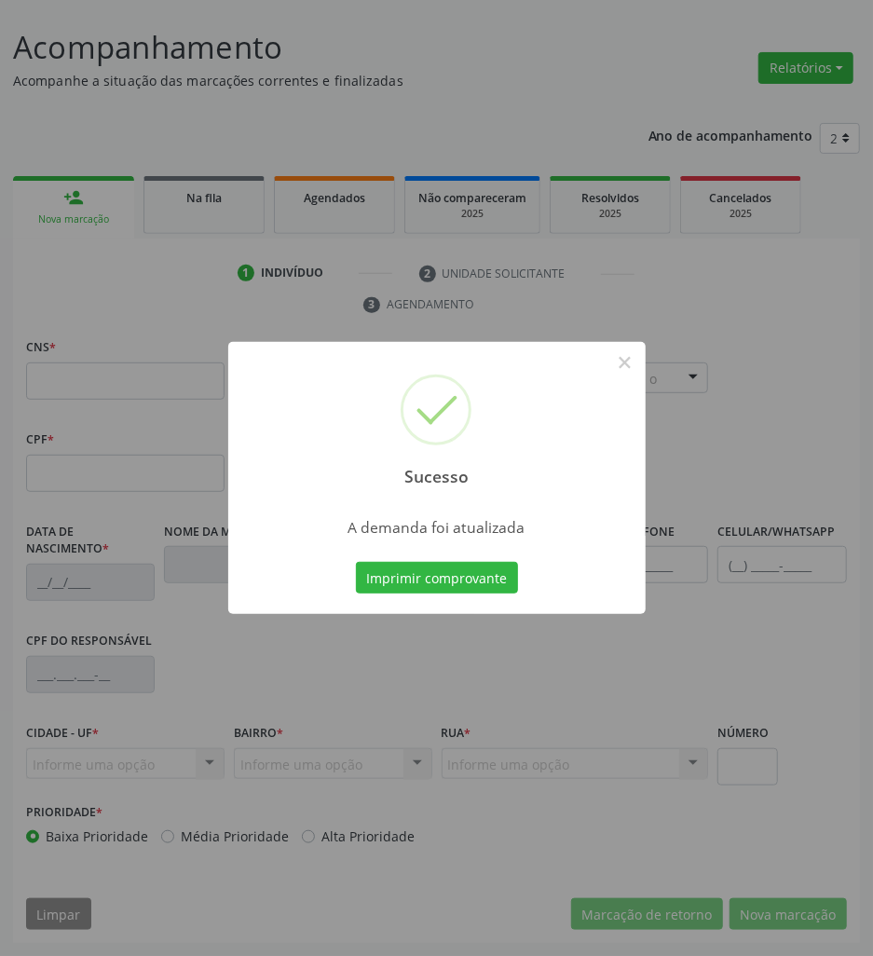
scroll to position [102, 0]
click at [425, 587] on button "Imprimir comprovante" at bounding box center [437, 578] width 162 height 32
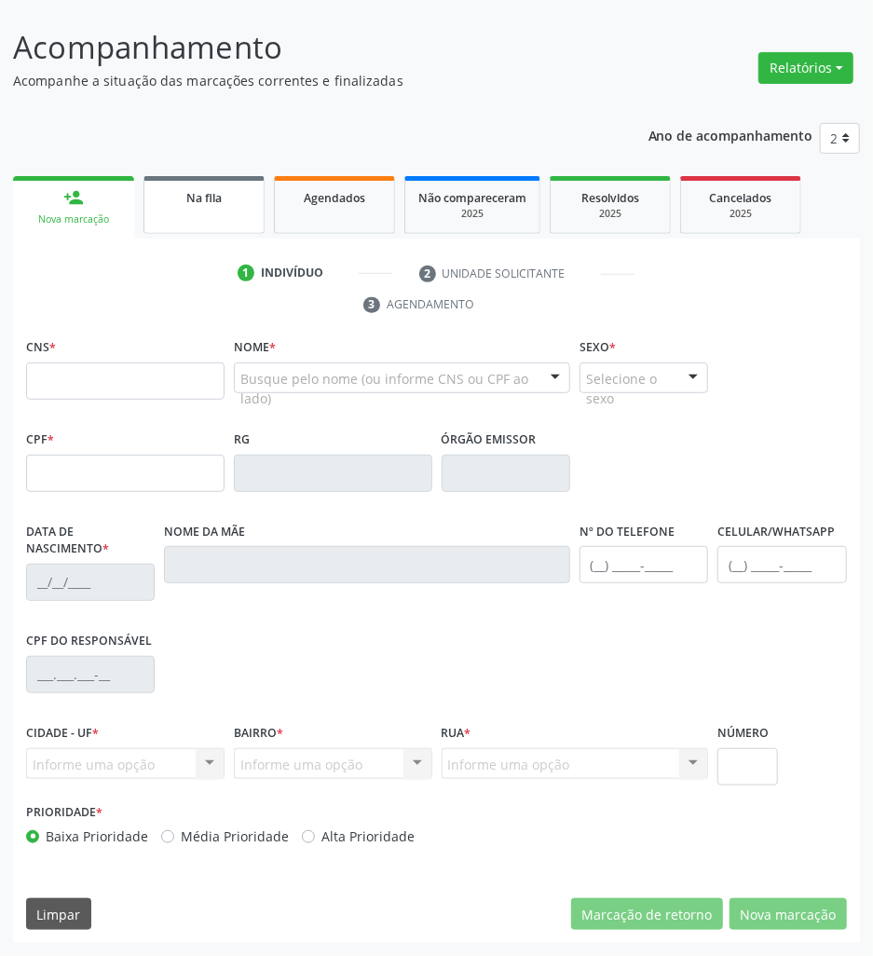
click at [202, 231] on link "Na fila" at bounding box center [203, 205] width 121 height 58
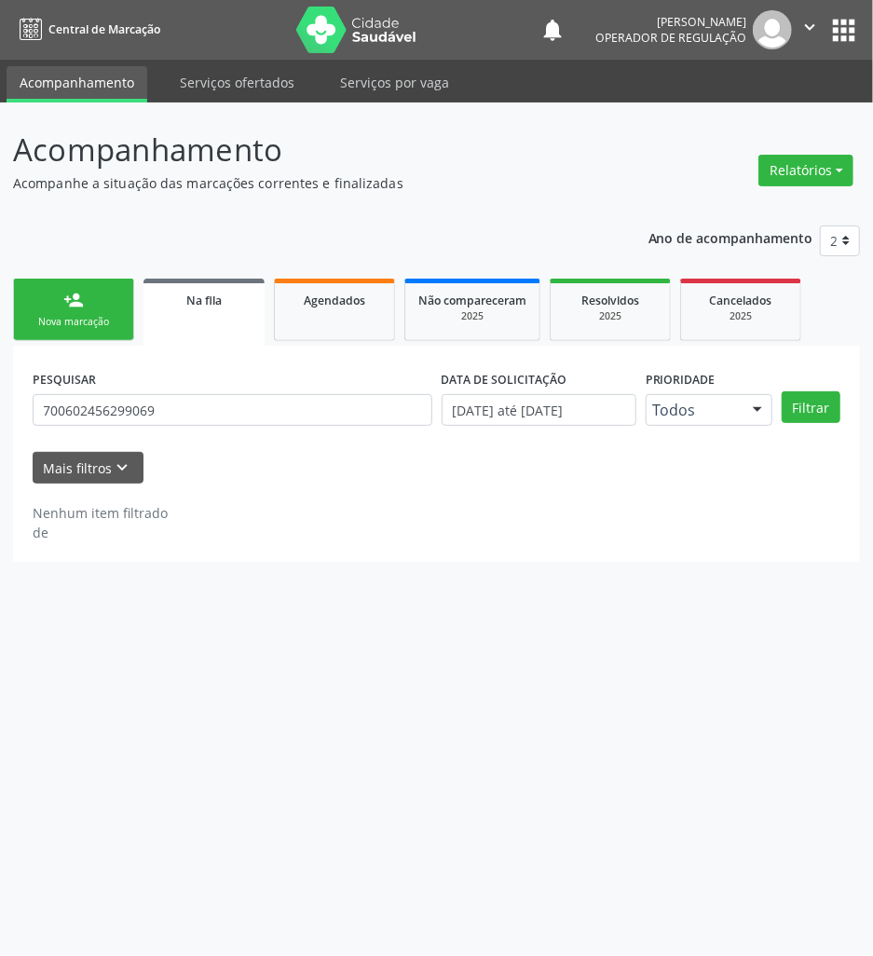
scroll to position [0, 0]
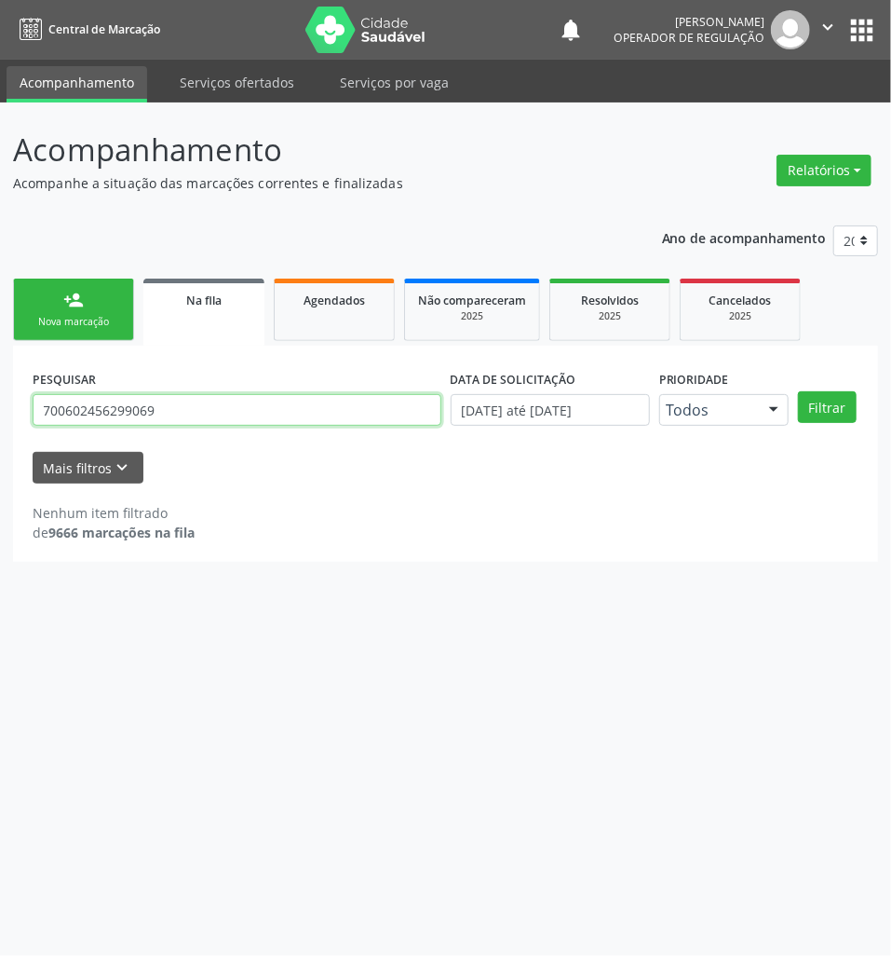
click at [129, 408] on input "700602456299069" at bounding box center [237, 410] width 409 height 32
type input "706005869047246"
click at [798, 391] on button "Filtrar" at bounding box center [827, 407] width 59 height 32
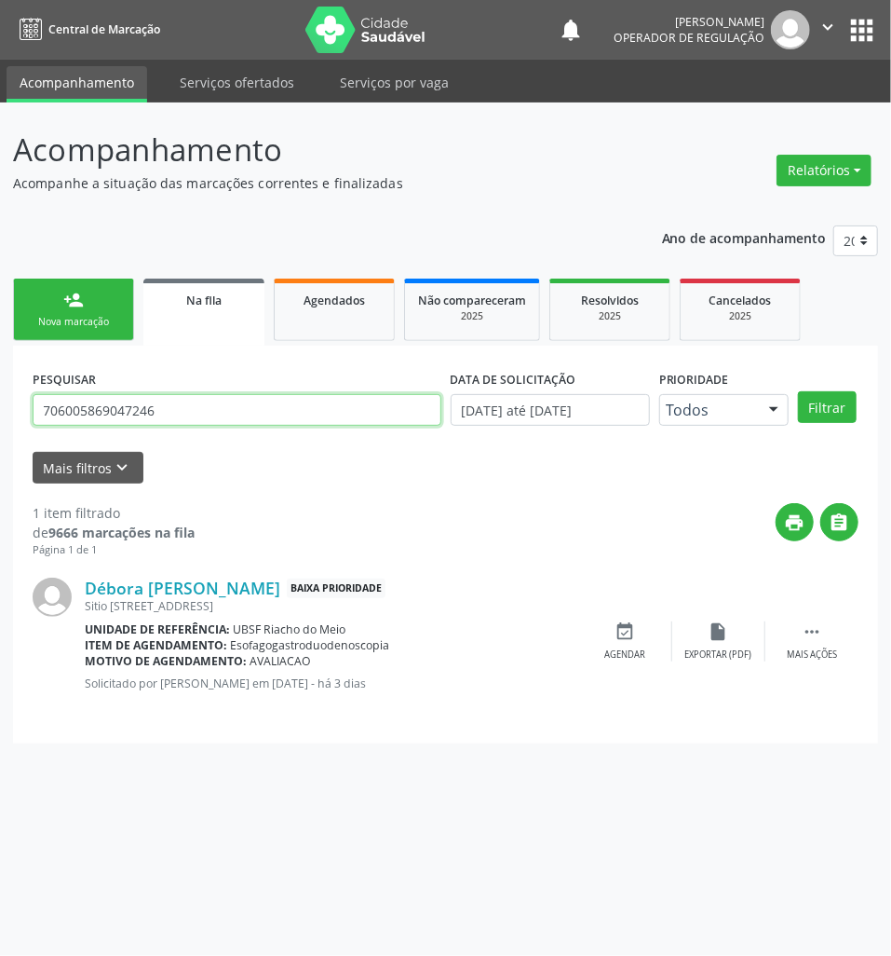
click at [129, 417] on input "706005869047246" at bounding box center [237, 410] width 409 height 32
click at [89, 304] on link "person_add Nova marcação" at bounding box center [73, 309] width 121 height 62
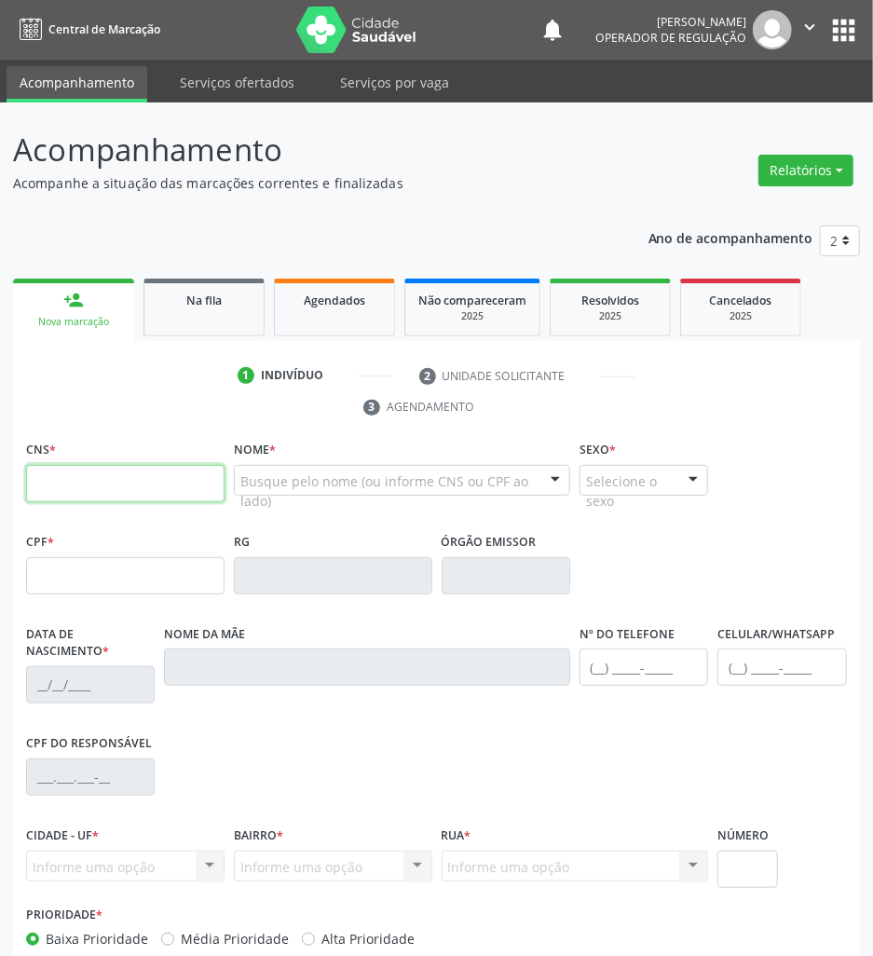
click at [138, 478] on input "text" at bounding box center [125, 483] width 198 height 37
paste input "708 0033 8548 9326"
type input "708 0033 8548 9326"
type input "125.735.204-04"
type input "[DATE]"
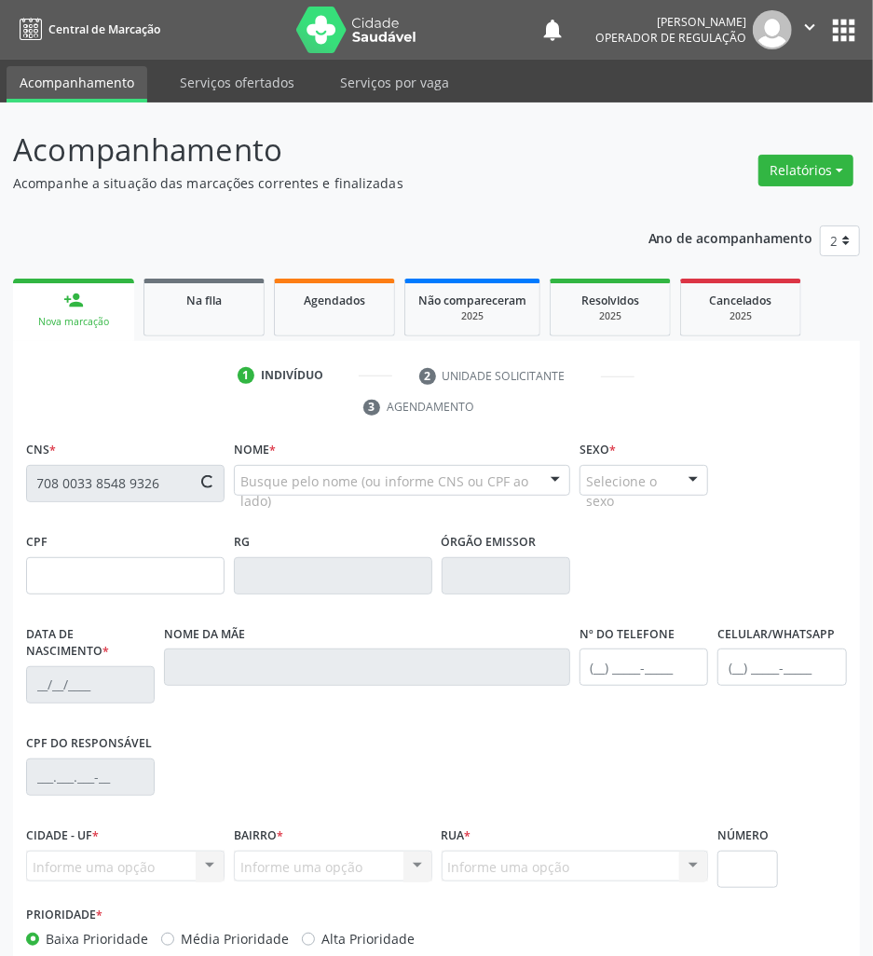
type input "[PERSON_NAME]"
type input "[PHONE_NUMBER]"
type input "110.273.854-94"
type input "149"
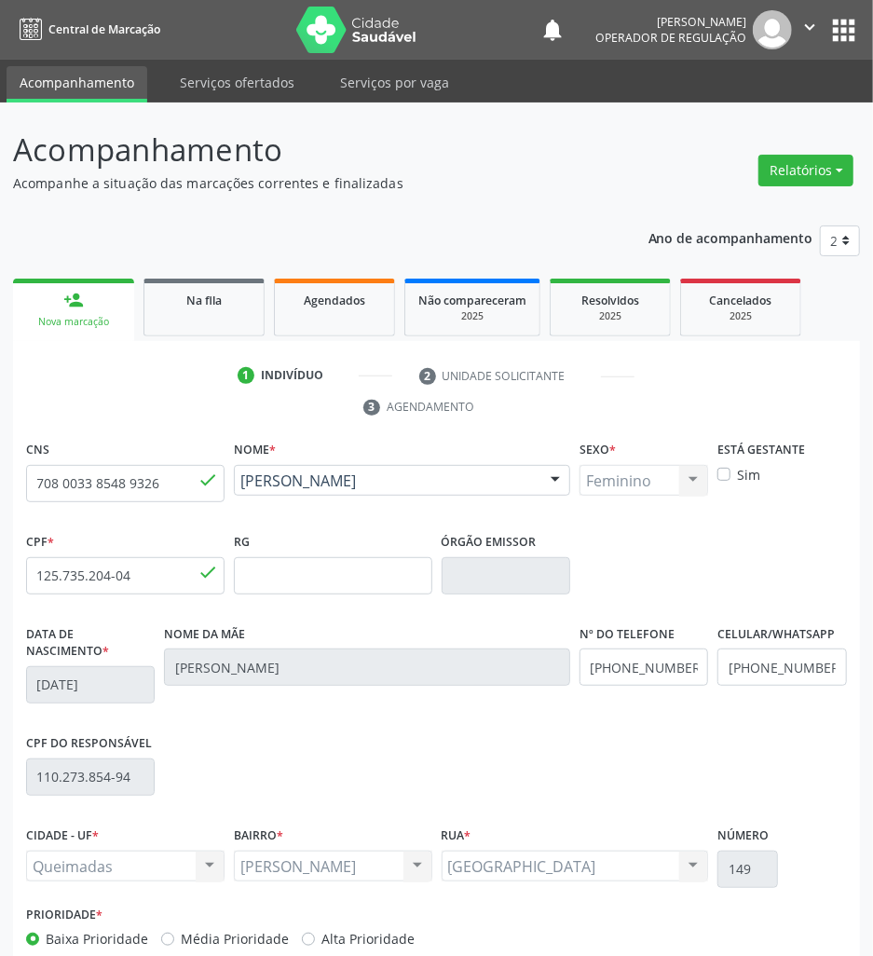
scroll to position [102, 0]
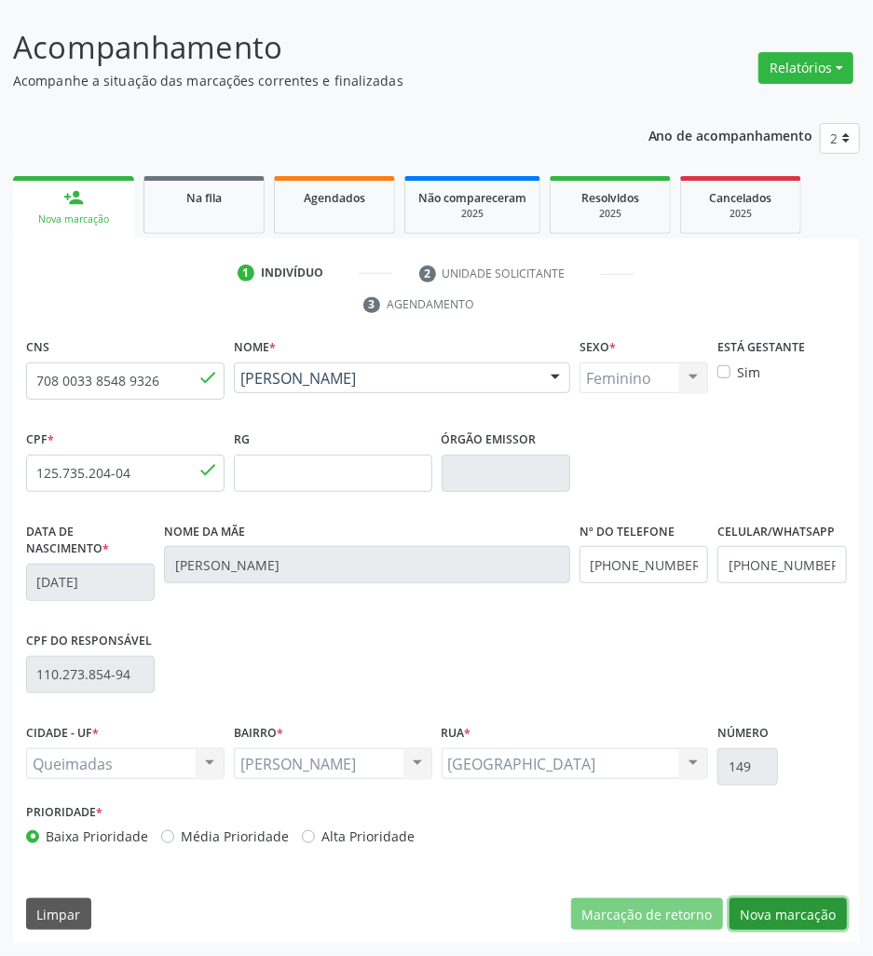
click at [764, 926] on button "Nova marcação" at bounding box center [787, 914] width 117 height 32
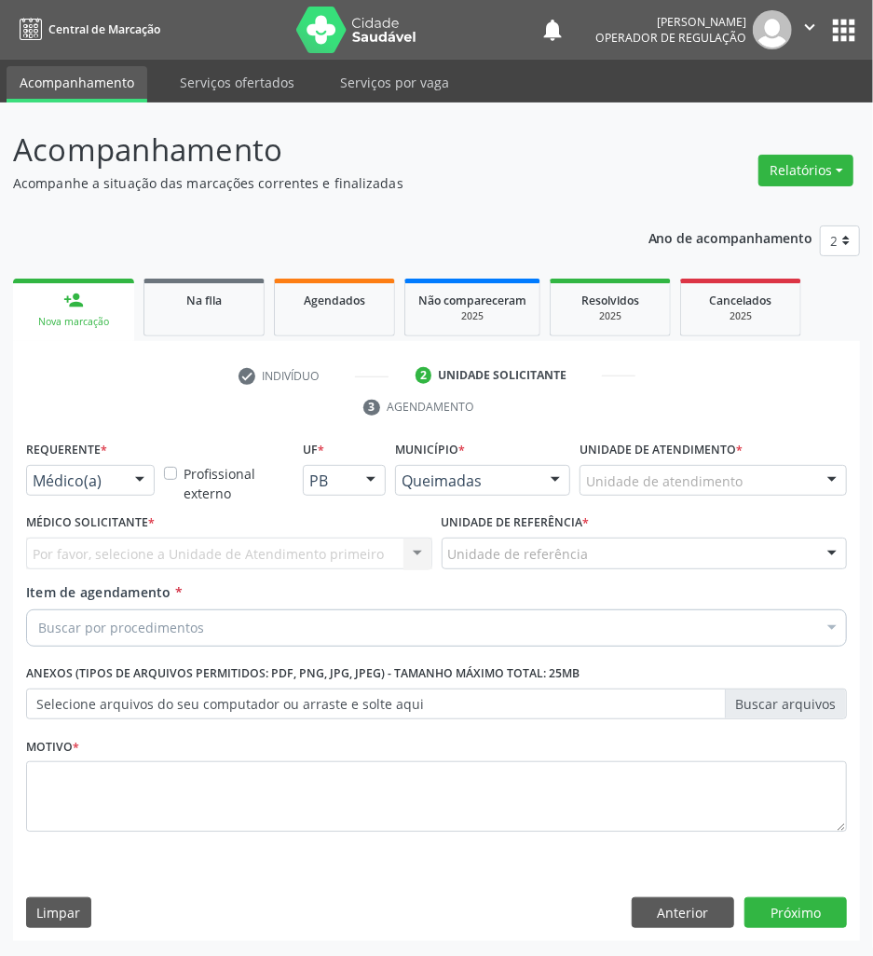
scroll to position [0, 0]
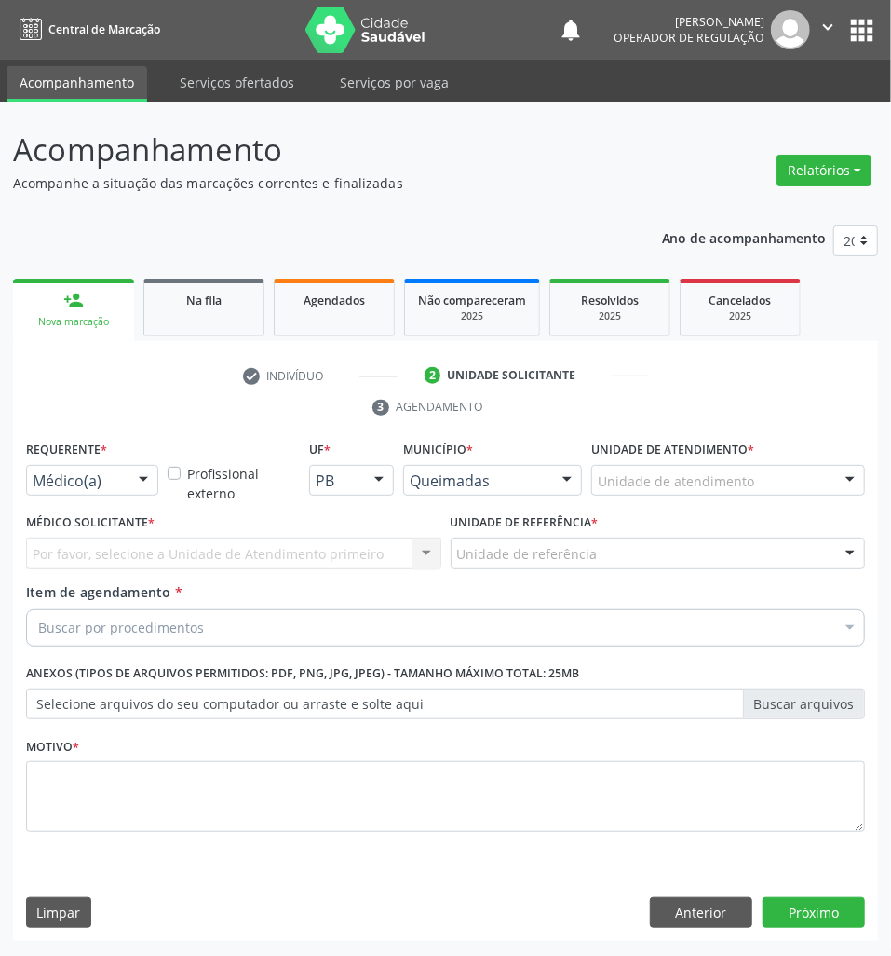
click at [86, 471] on div "Médico(a)" at bounding box center [92, 481] width 132 height 32
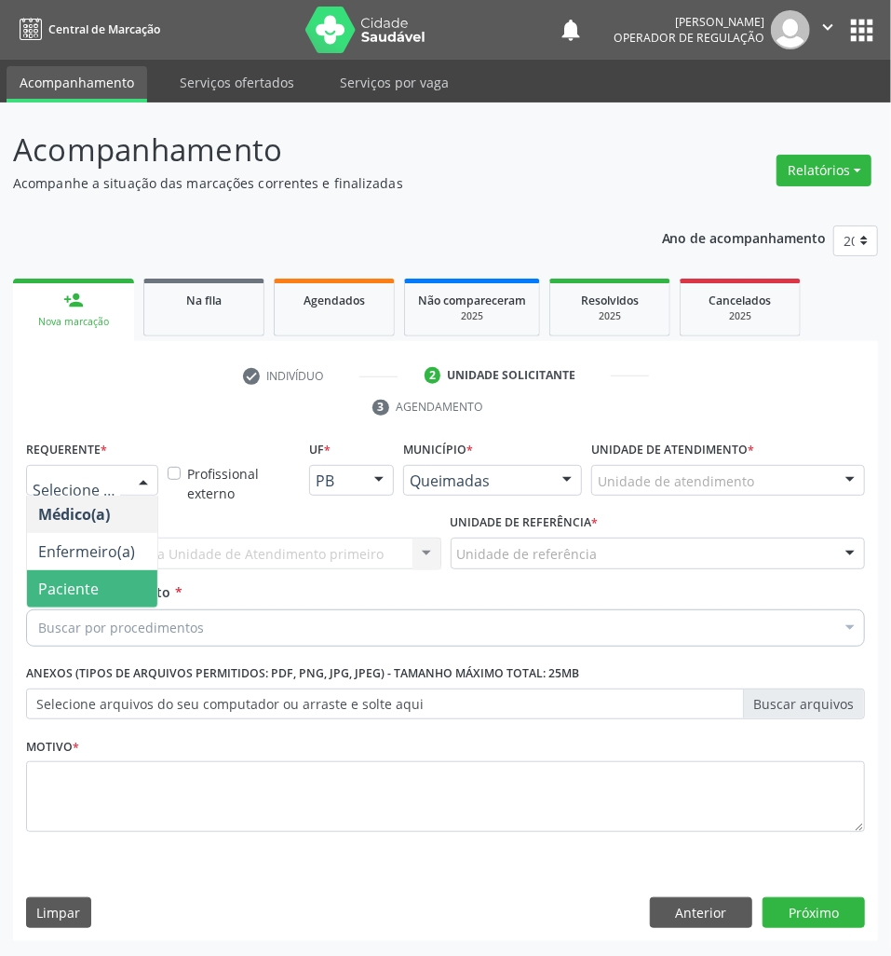
click at [94, 581] on span "Paciente" at bounding box center [68, 588] width 61 height 20
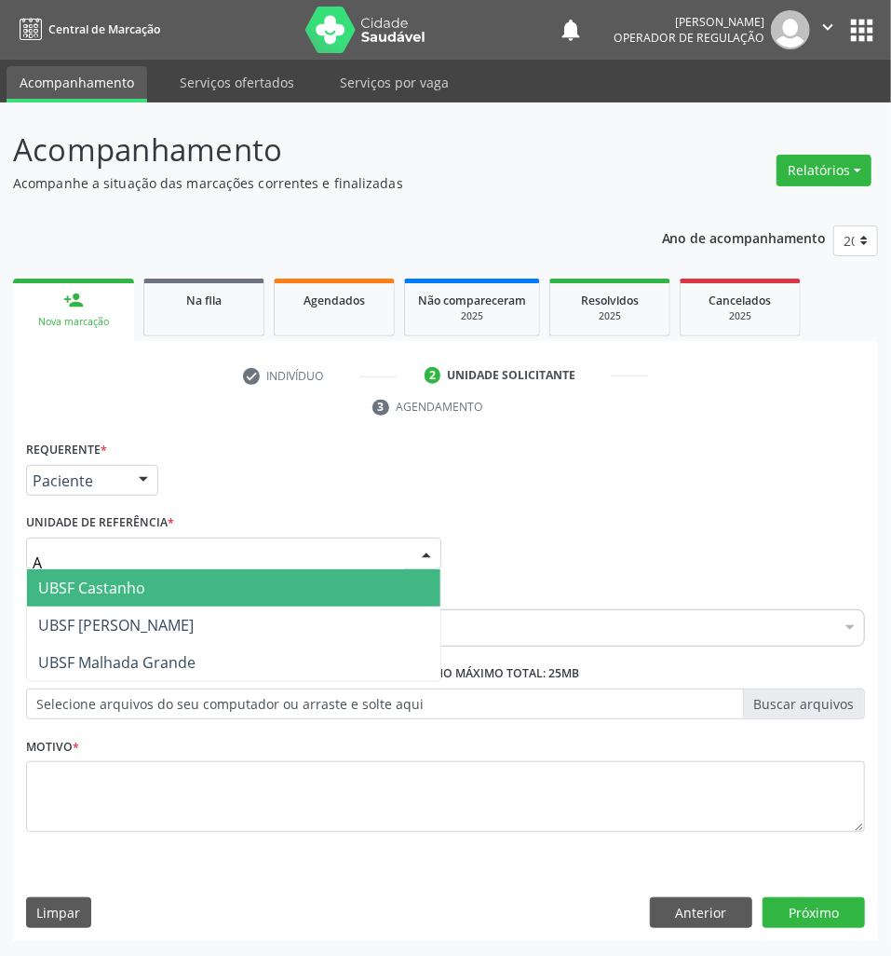
type input "AN"
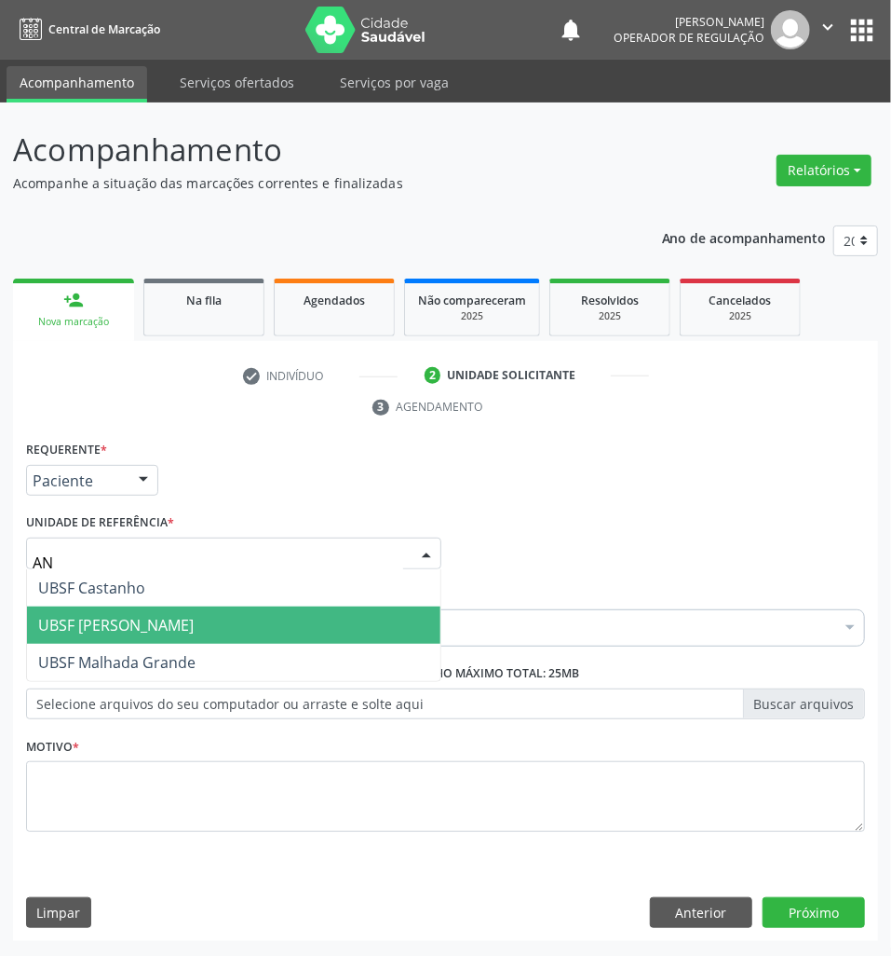
click at [161, 639] on span "UBSF [PERSON_NAME]" at bounding box center [234, 624] width 414 height 37
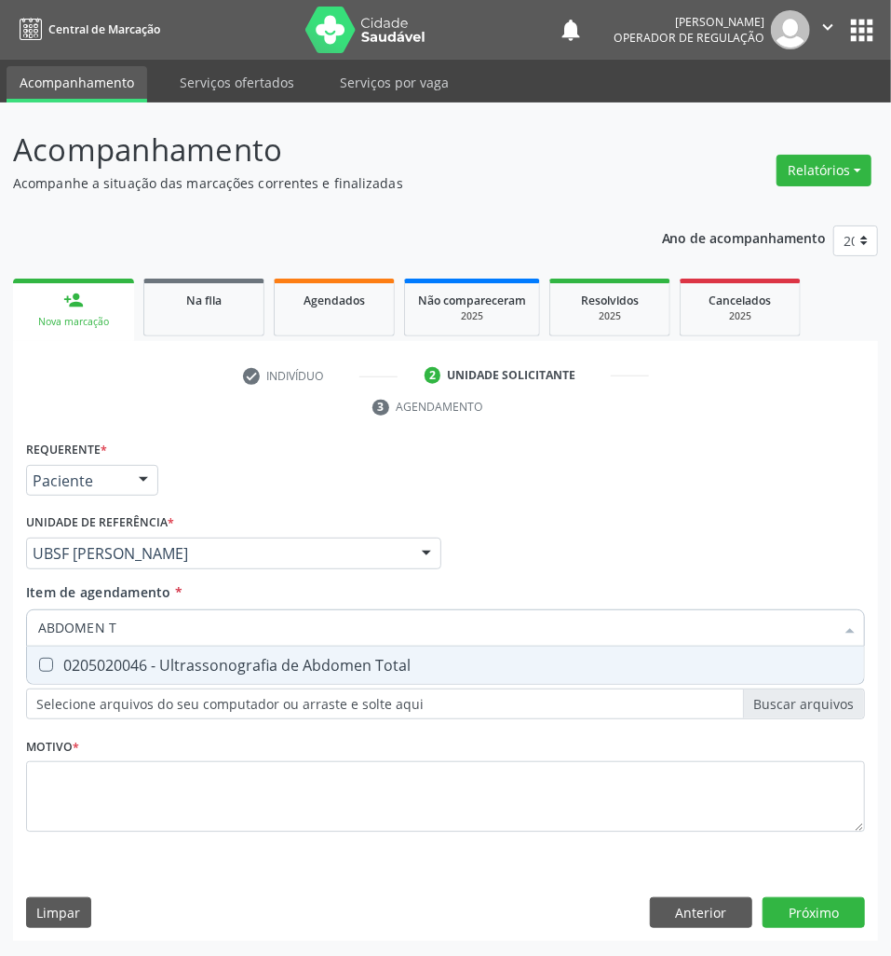
type input "ABDOMEN TO"
click at [190, 649] on span "0205020046 - Ultrassonografia de Abdomen Total" at bounding box center [445, 664] width 837 height 37
checkbox Total "true"
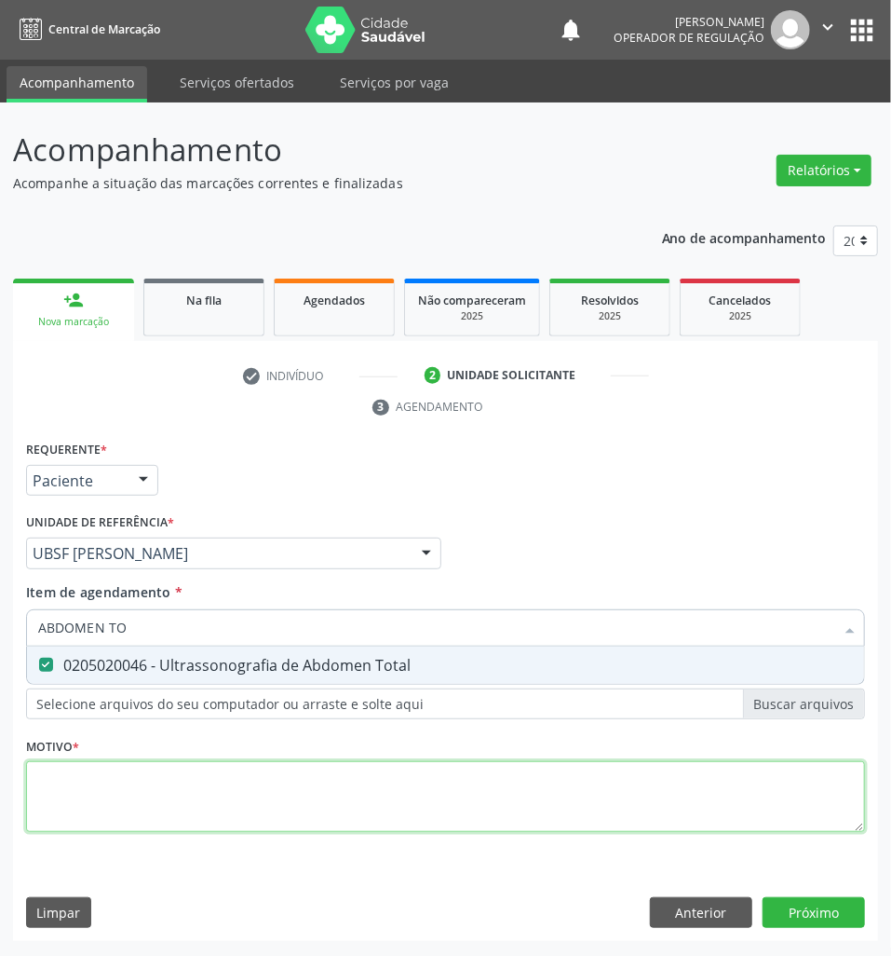
click at [147, 799] on div "Requerente * Paciente Médico(a) Enfermeiro(a) Paciente Nenhum resultado encontr…" at bounding box center [445, 647] width 839 height 422
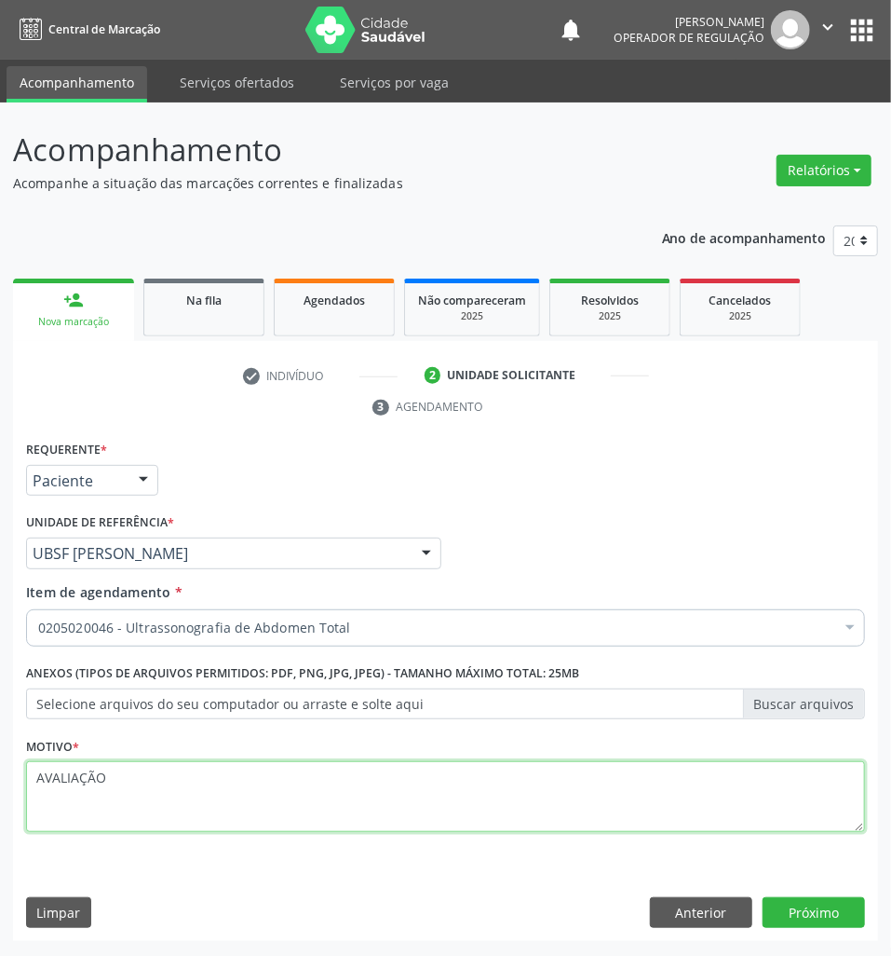
type textarea "AVALIAÇÃO"
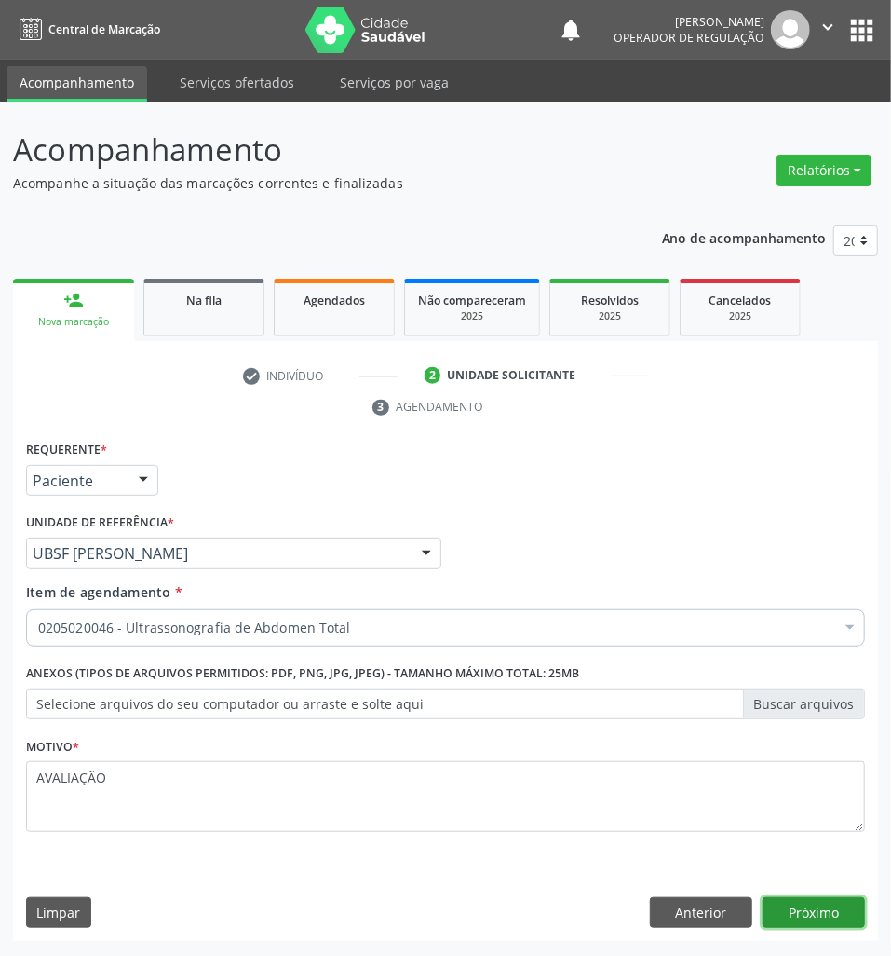
click button "Próximo" at bounding box center [814, 913] width 102 height 32
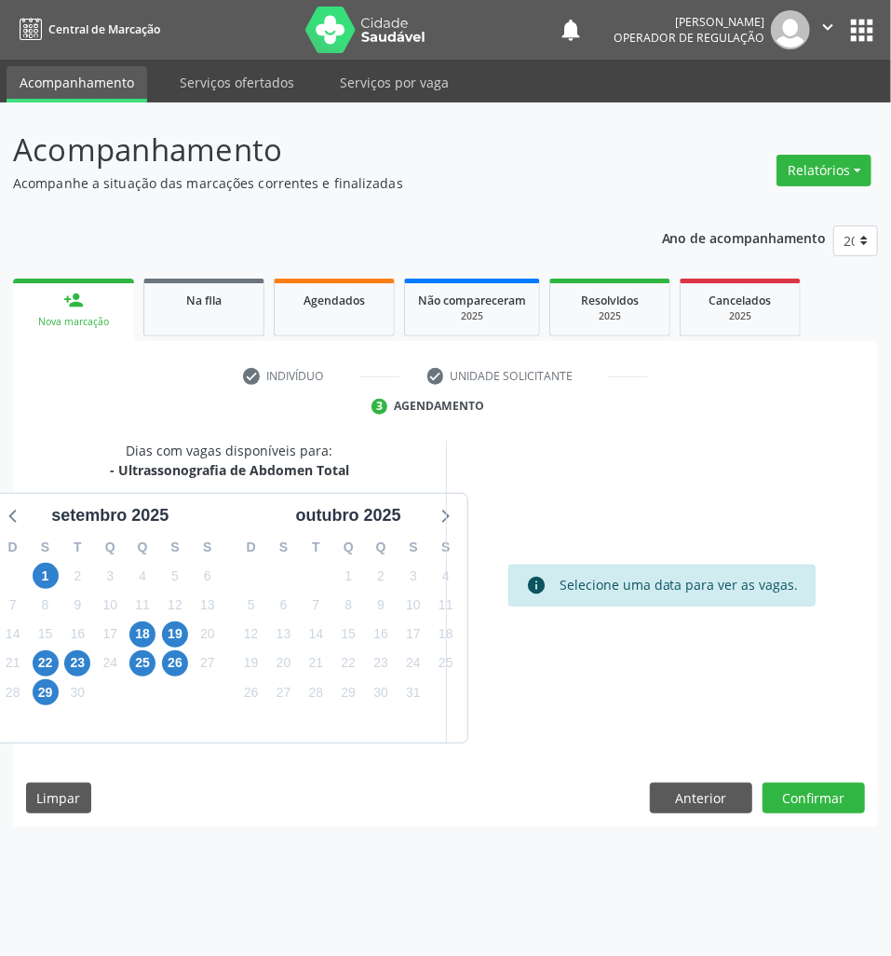
click at [156, 635] on div "18" at bounding box center [143, 633] width 33 height 29
click at [146, 632] on span "18" at bounding box center [142, 634] width 26 height 26
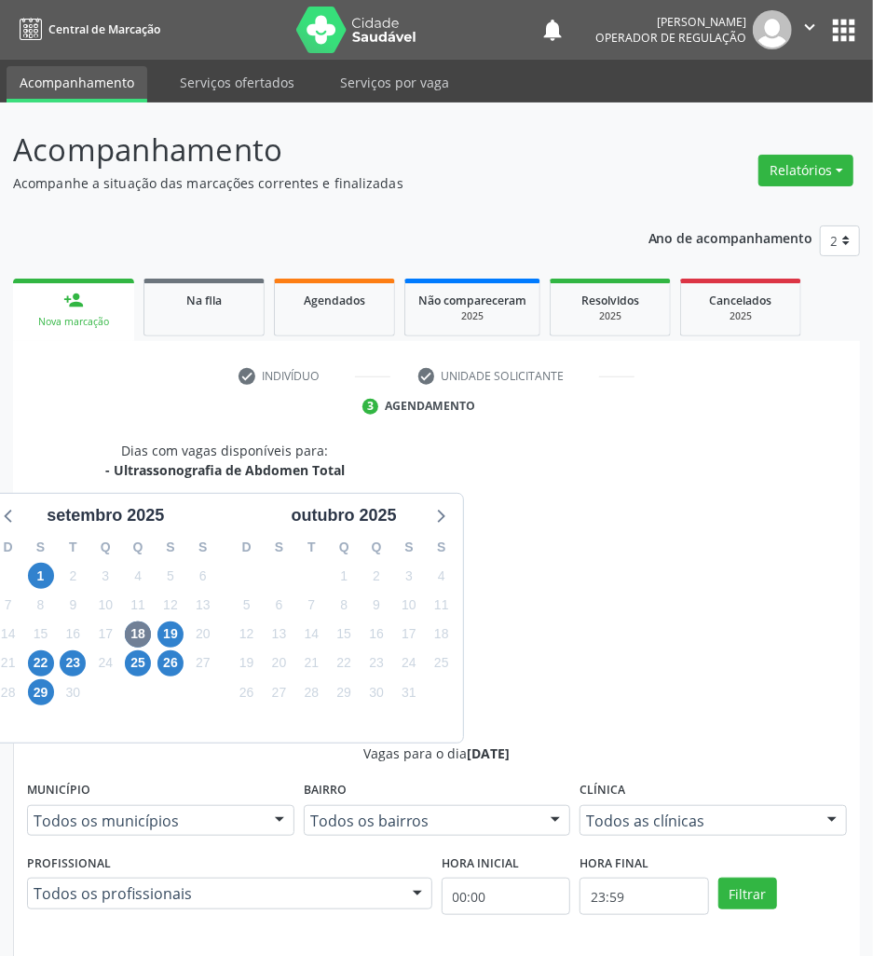
radio input "true"
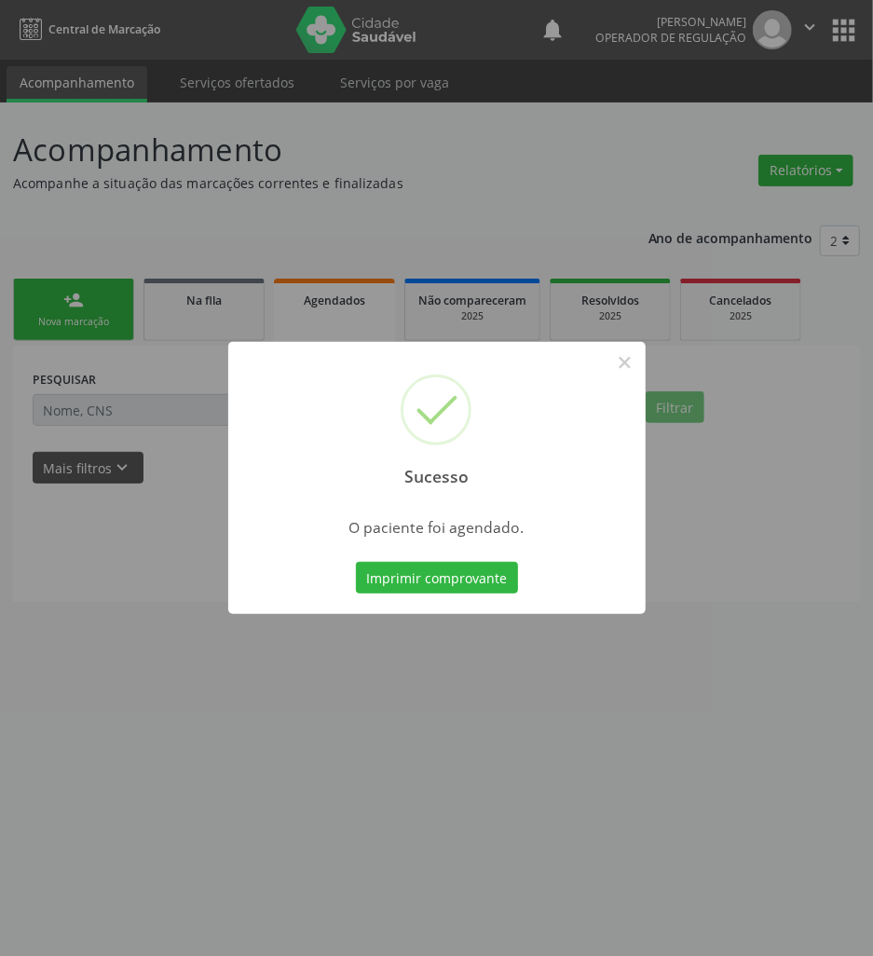
scroll to position [0, 0]
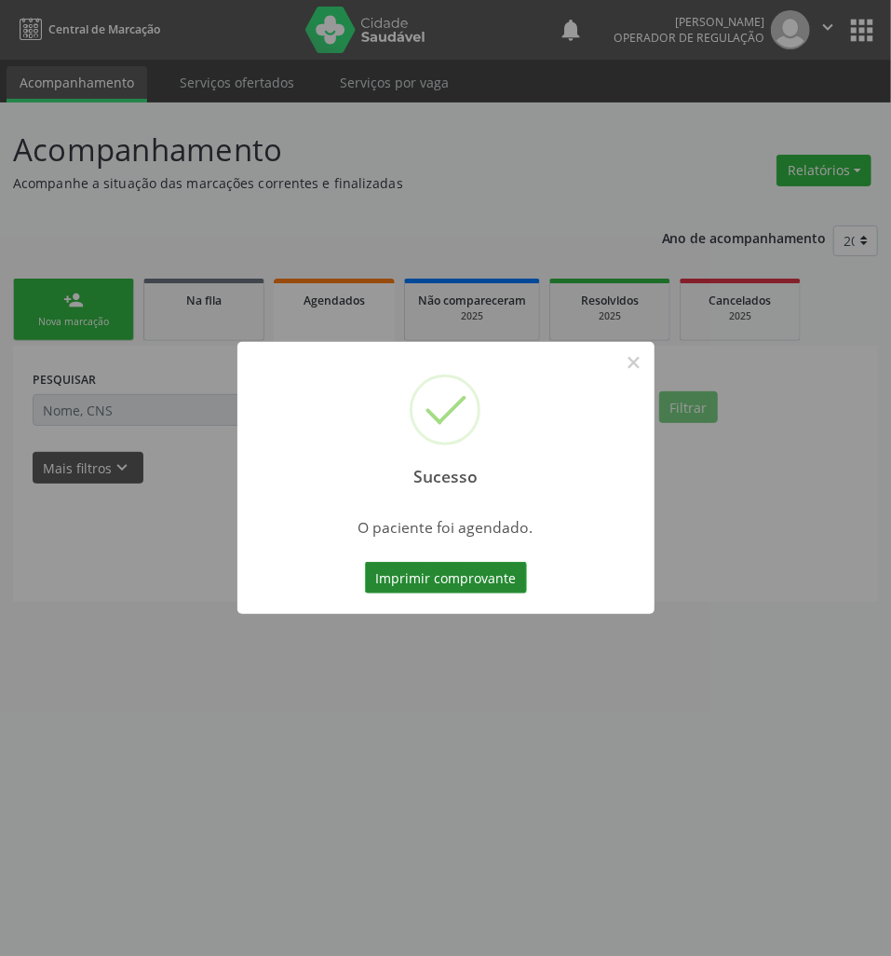
click at [497, 586] on button "Imprimir comprovante" at bounding box center [446, 578] width 162 height 32
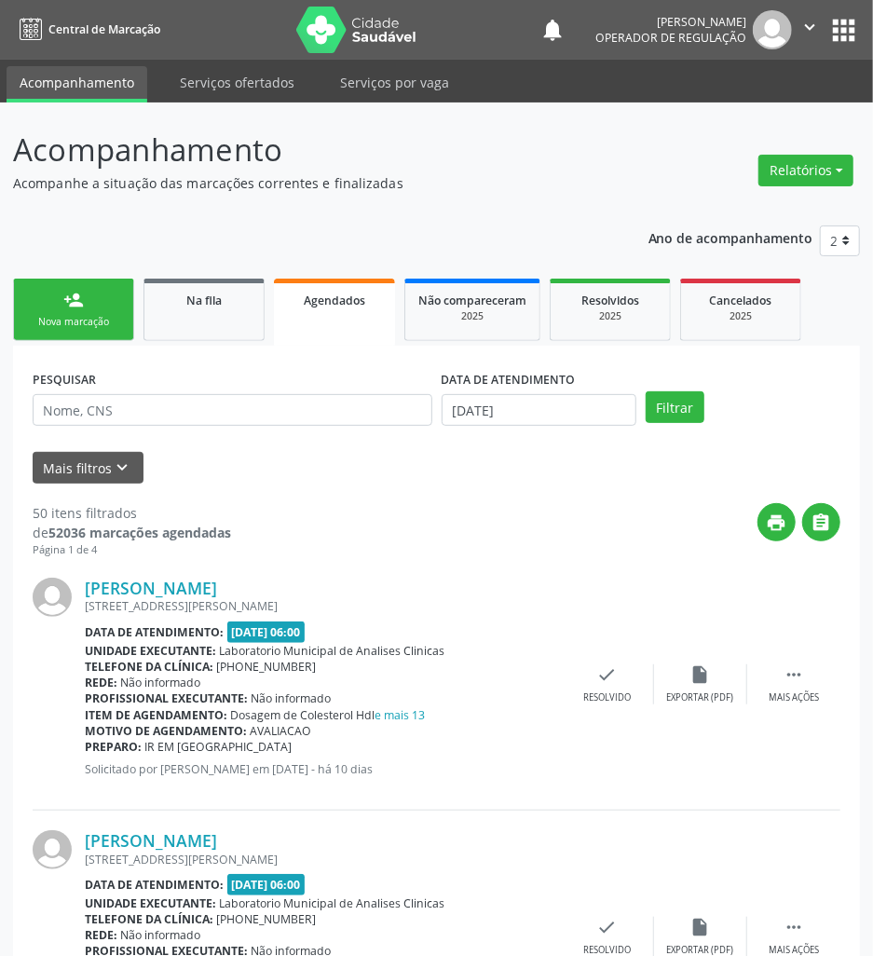
drag, startPoint x: 195, startPoint y: 324, endPoint x: 63, endPoint y: 322, distance: 131.3
click at [191, 324] on link "Na fila" at bounding box center [203, 309] width 121 height 62
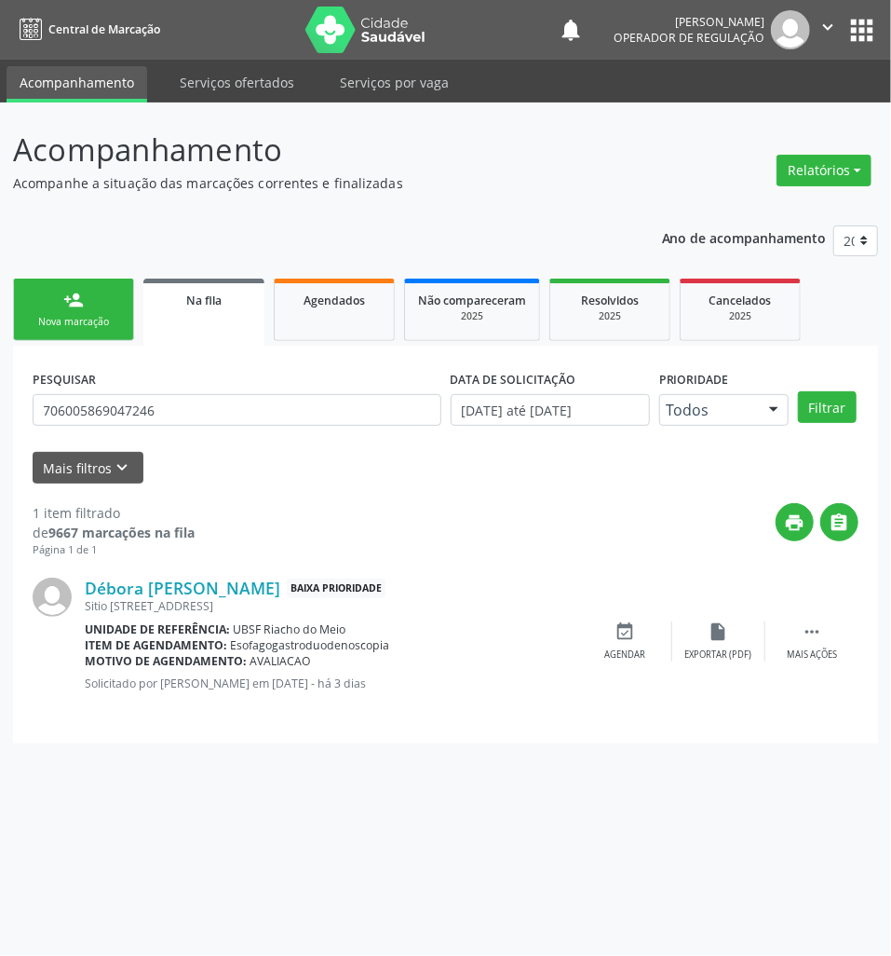
click at [97, 329] on link "person_add Nova marcação" at bounding box center [73, 309] width 121 height 62
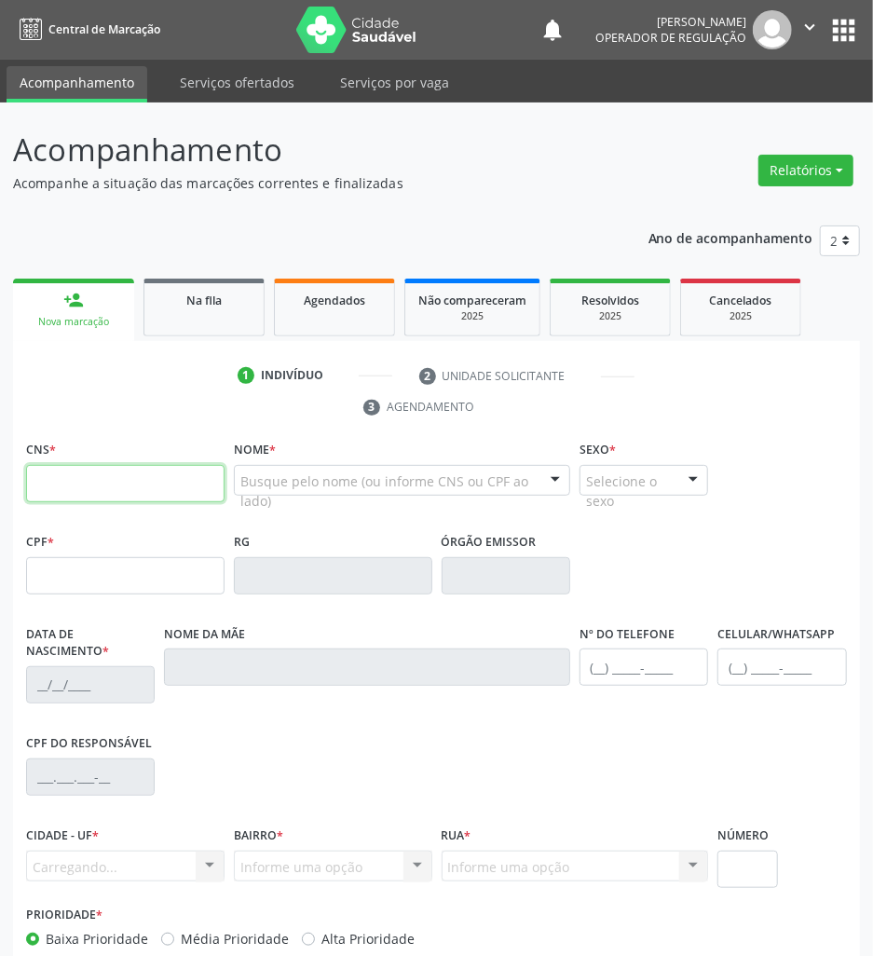
click at [117, 496] on input "text" at bounding box center [125, 483] width 198 height 37
paste input "706 3027 7240 6971"
type input "706 3027 7240 6971"
type input "079.990.077-06"
type input "[DATE]"
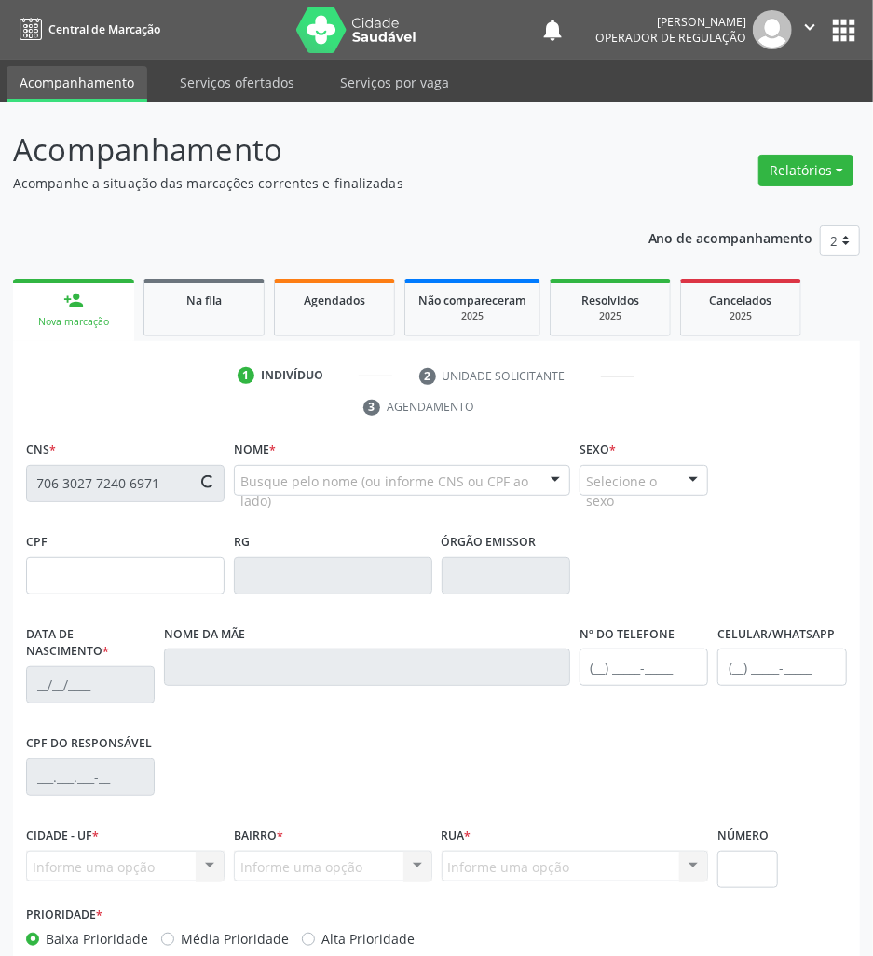
type input "[PERSON_NAME]"
type input "[PHONE_NUMBER]"
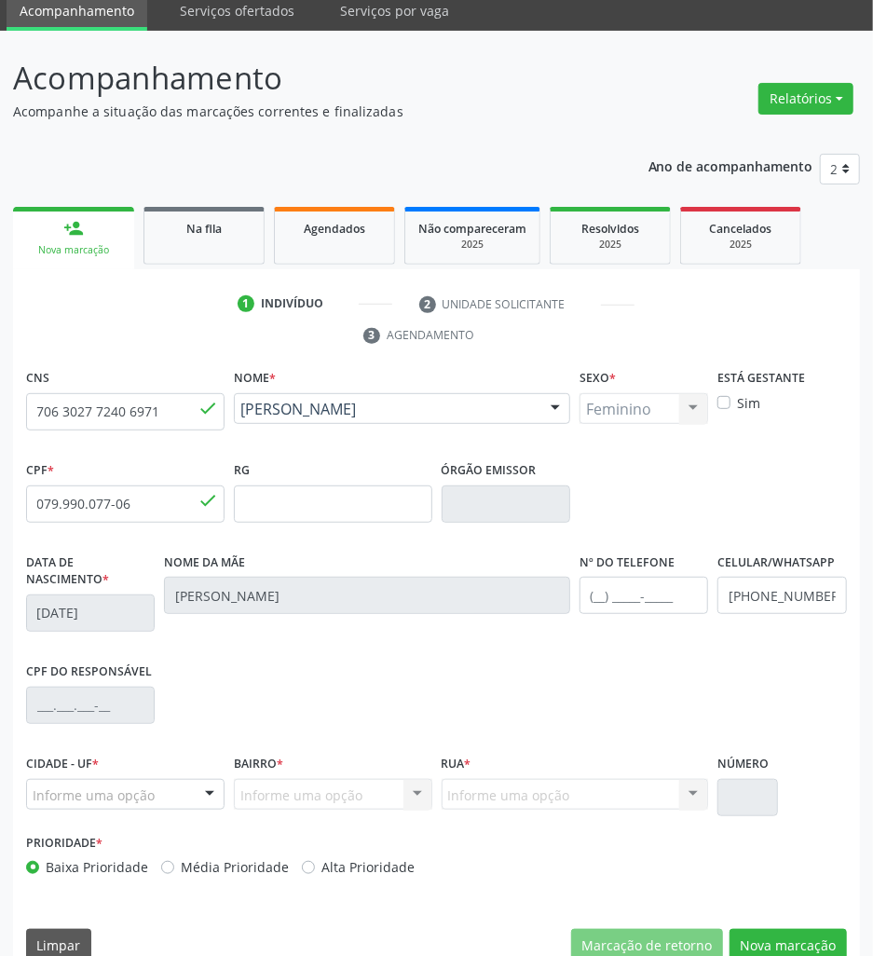
scroll to position [102, 0]
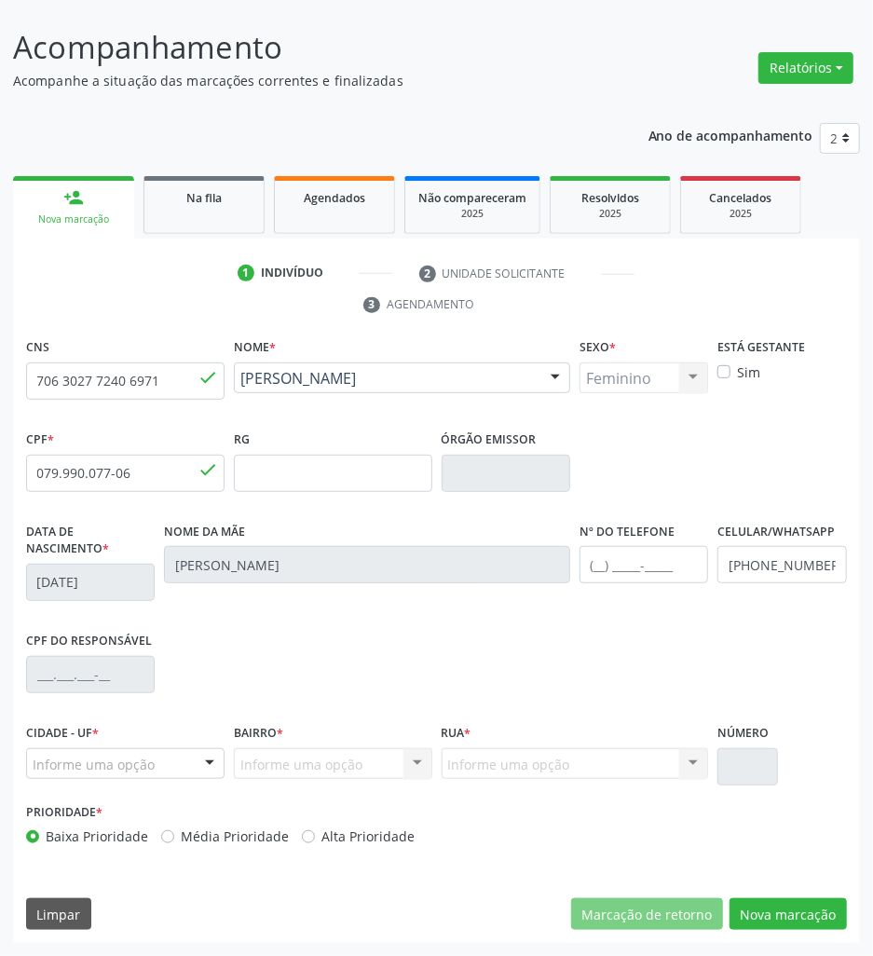
click at [197, 769] on div at bounding box center [210, 765] width 28 height 32
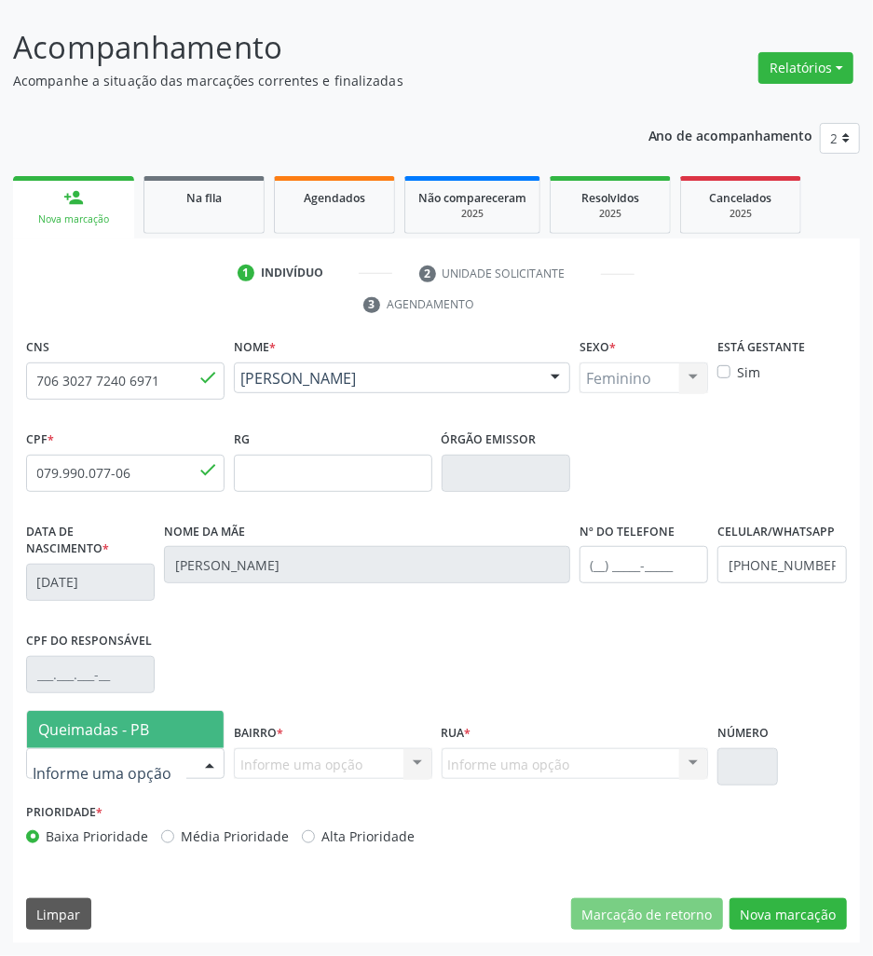
click at [180, 742] on span "Queimadas - PB" at bounding box center [125, 729] width 197 height 37
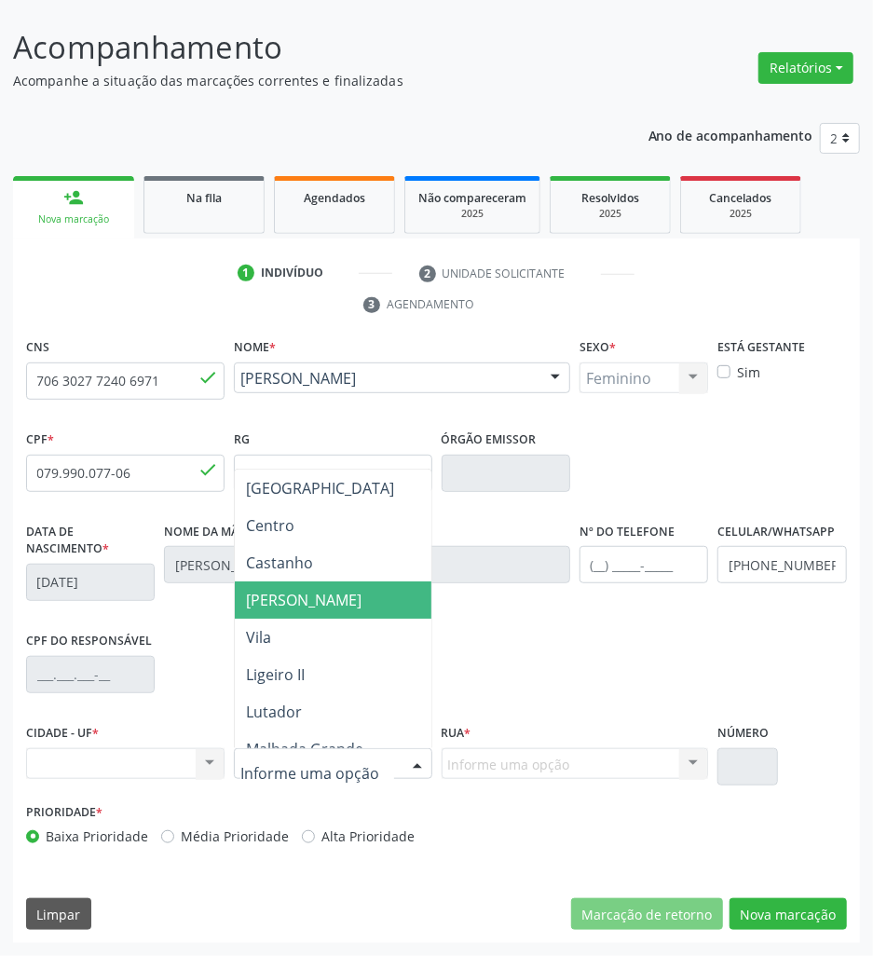
click at [336, 608] on span "[PERSON_NAME]" at bounding box center [303, 600] width 115 height 20
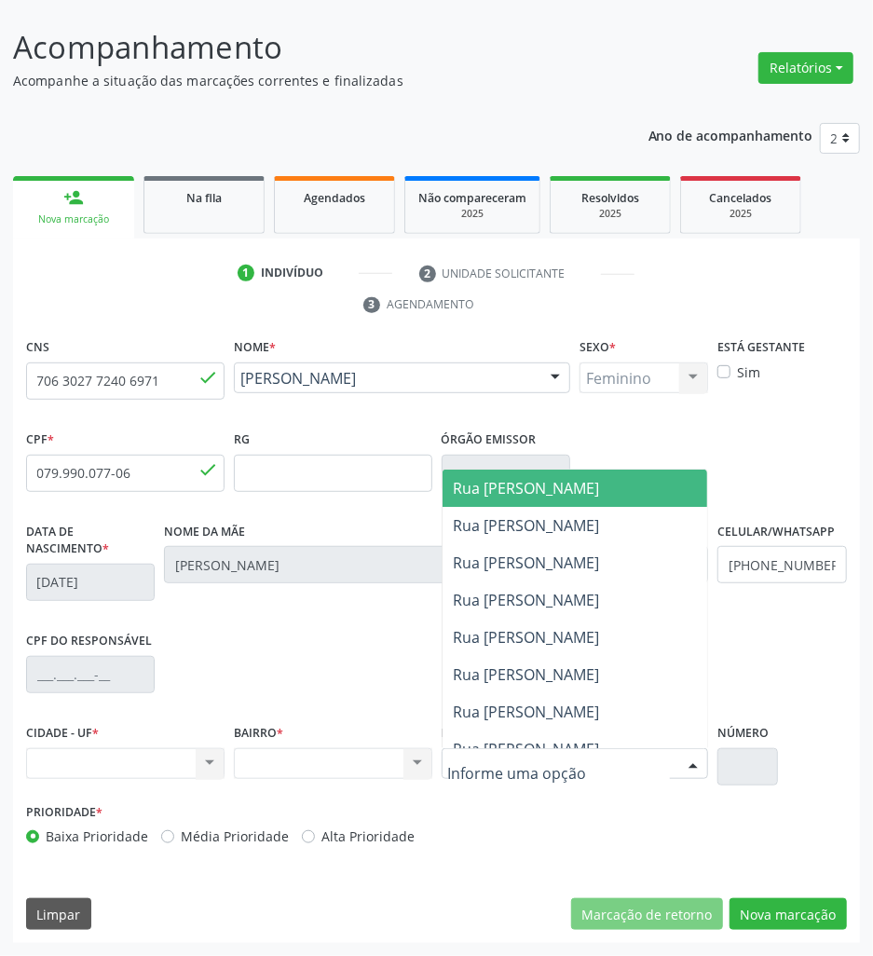
click at [585, 773] on div at bounding box center [574, 764] width 267 height 32
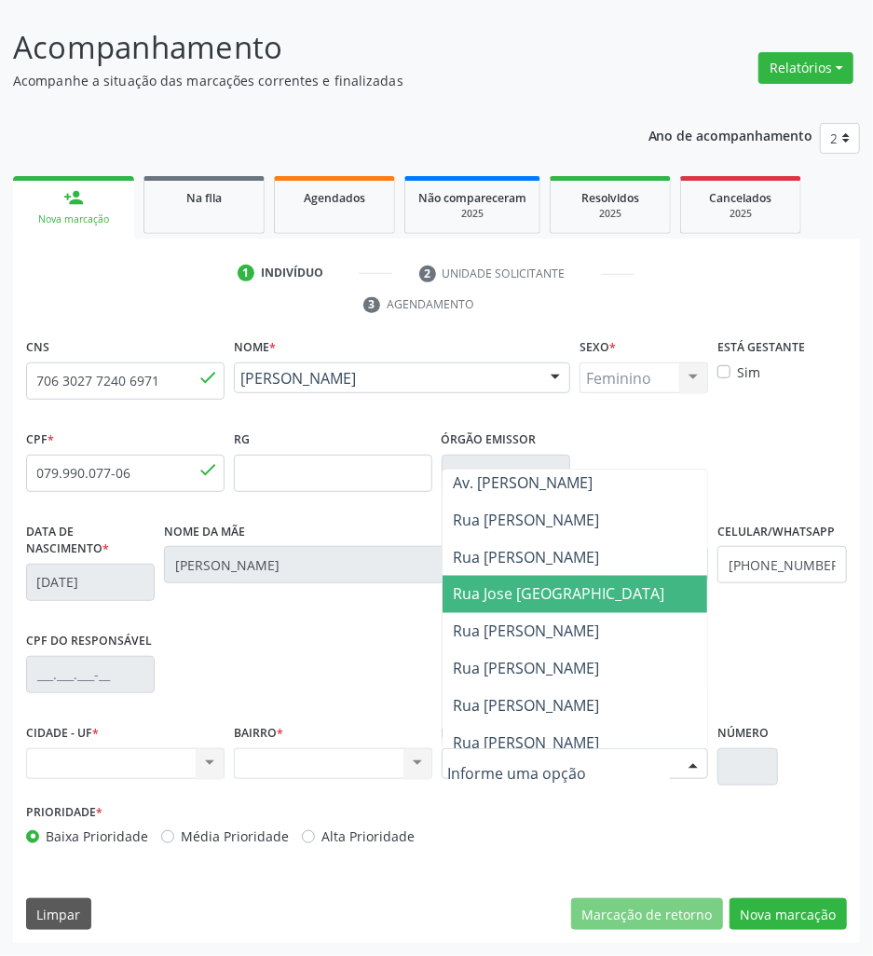
scroll to position [1242, 0]
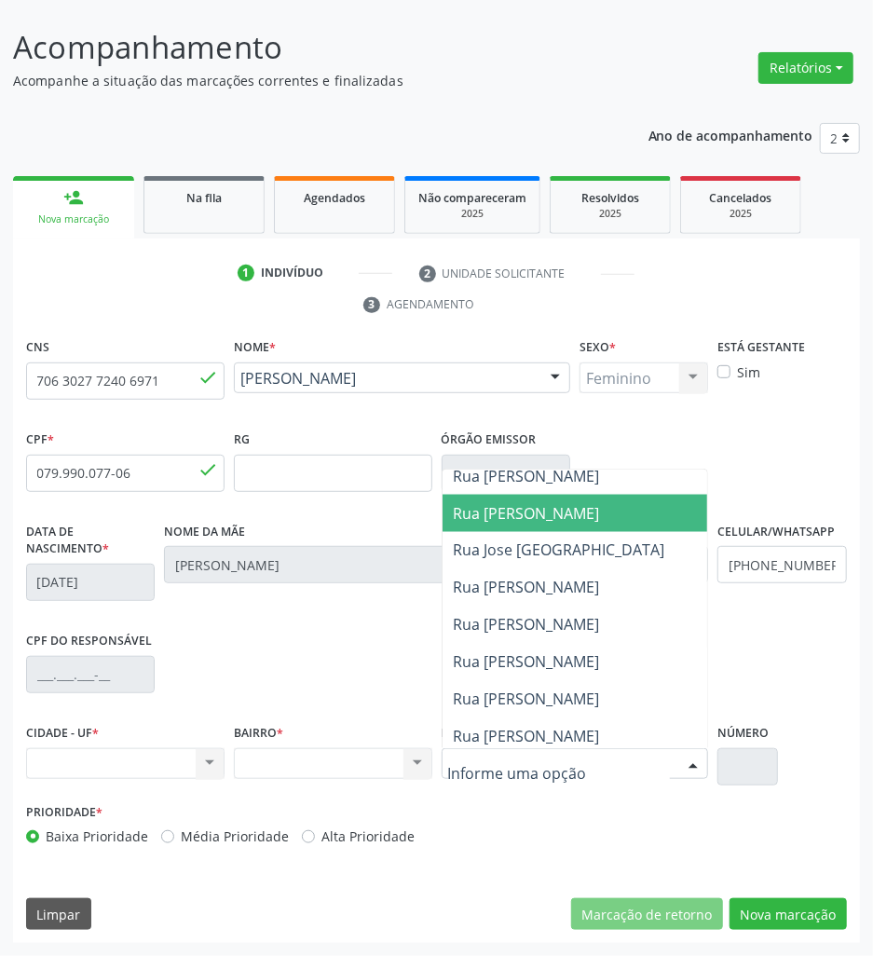
click at [675, 505] on span "Rua [PERSON_NAME]" at bounding box center [589, 513] width 294 height 37
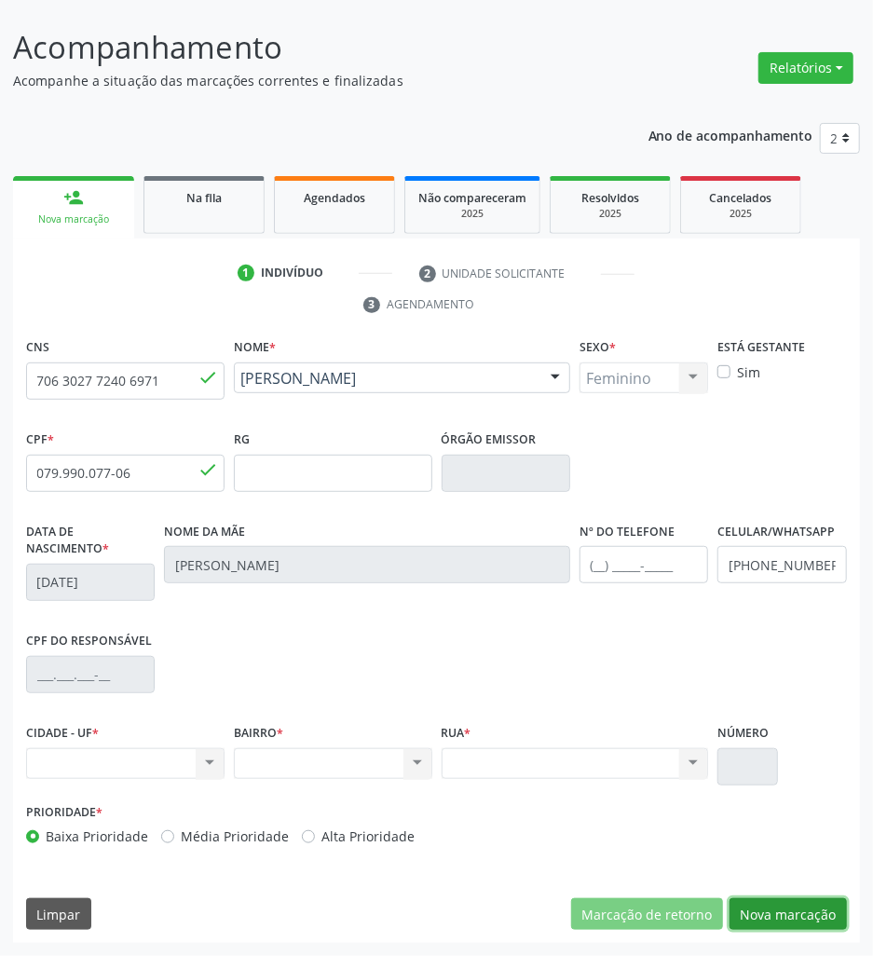
click at [750, 907] on button "Nova marcação" at bounding box center [787, 914] width 117 height 32
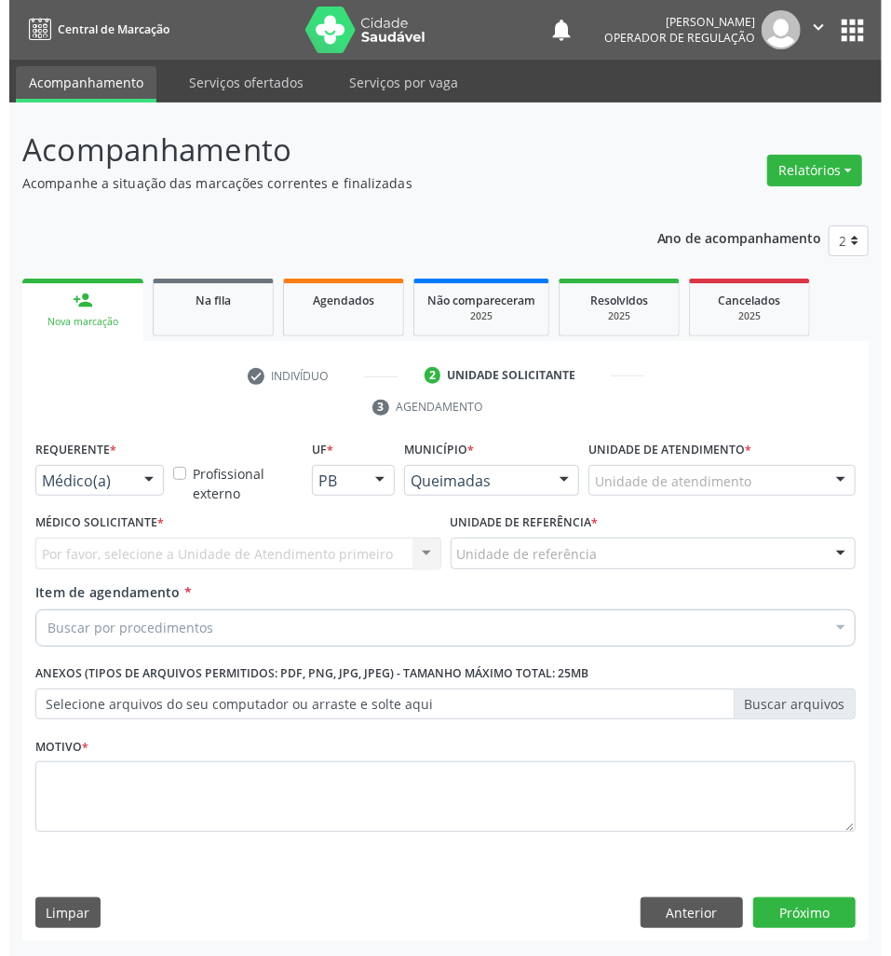
scroll to position [0, 0]
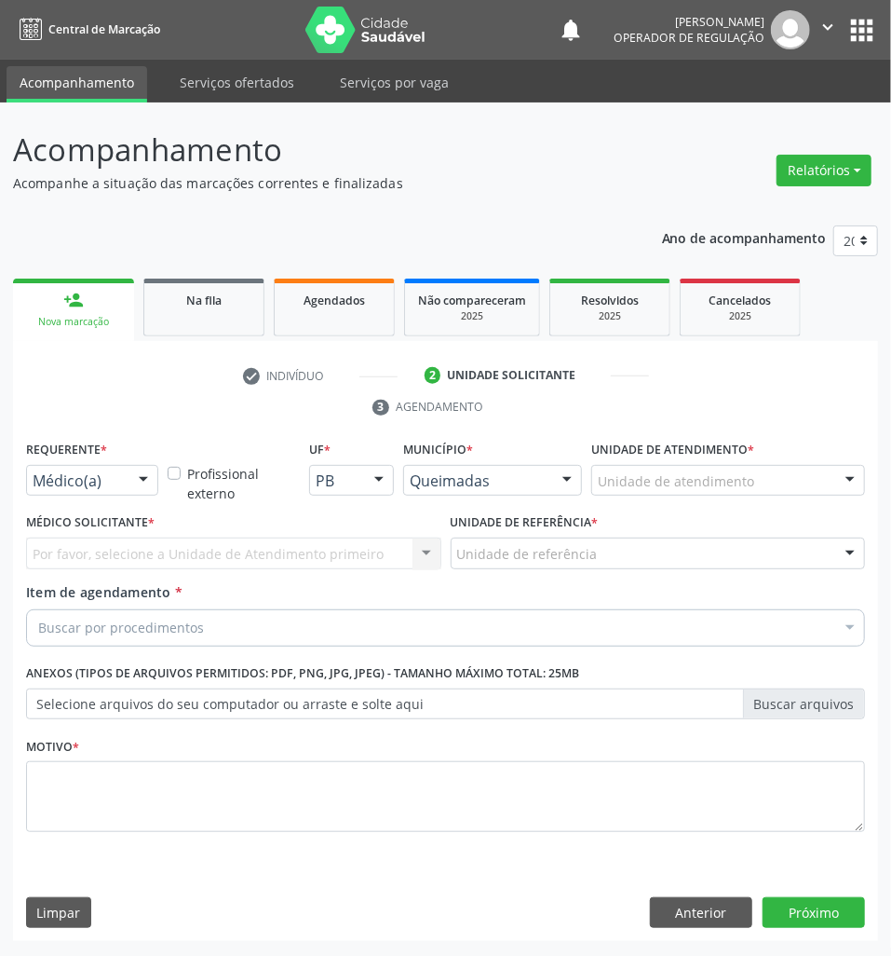
click at [109, 469] on div "Médico(a)" at bounding box center [92, 481] width 132 height 32
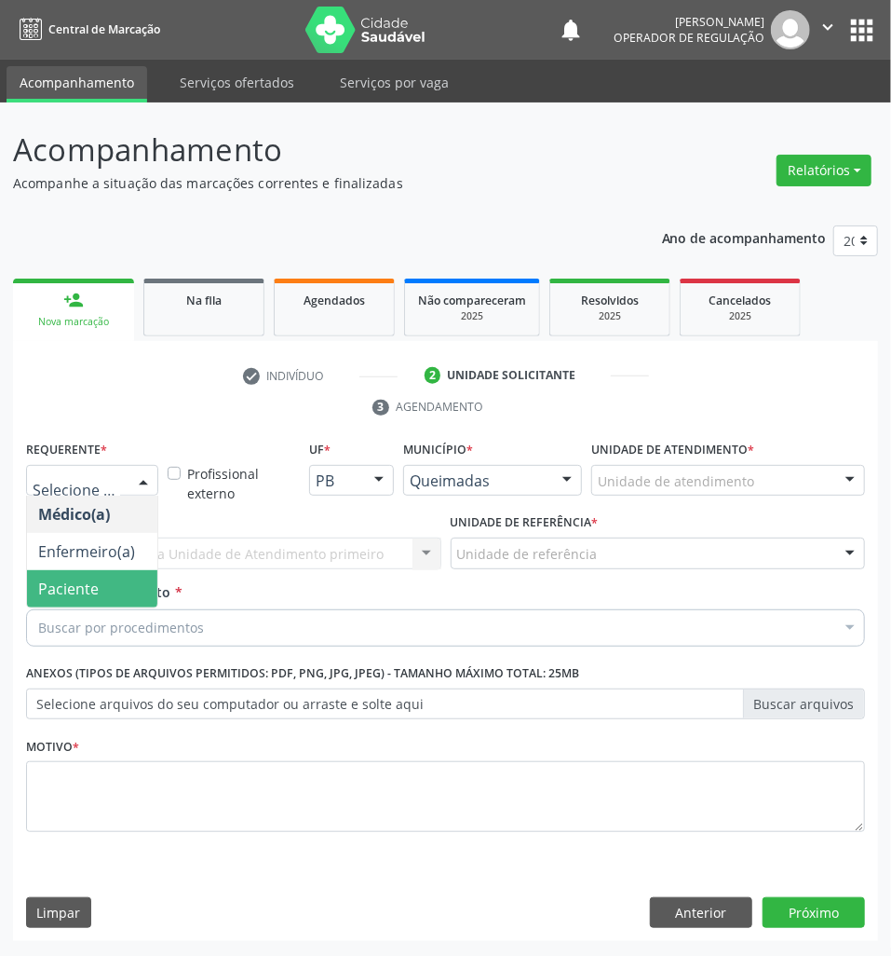
click at [104, 577] on span "Paciente" at bounding box center [92, 588] width 130 height 37
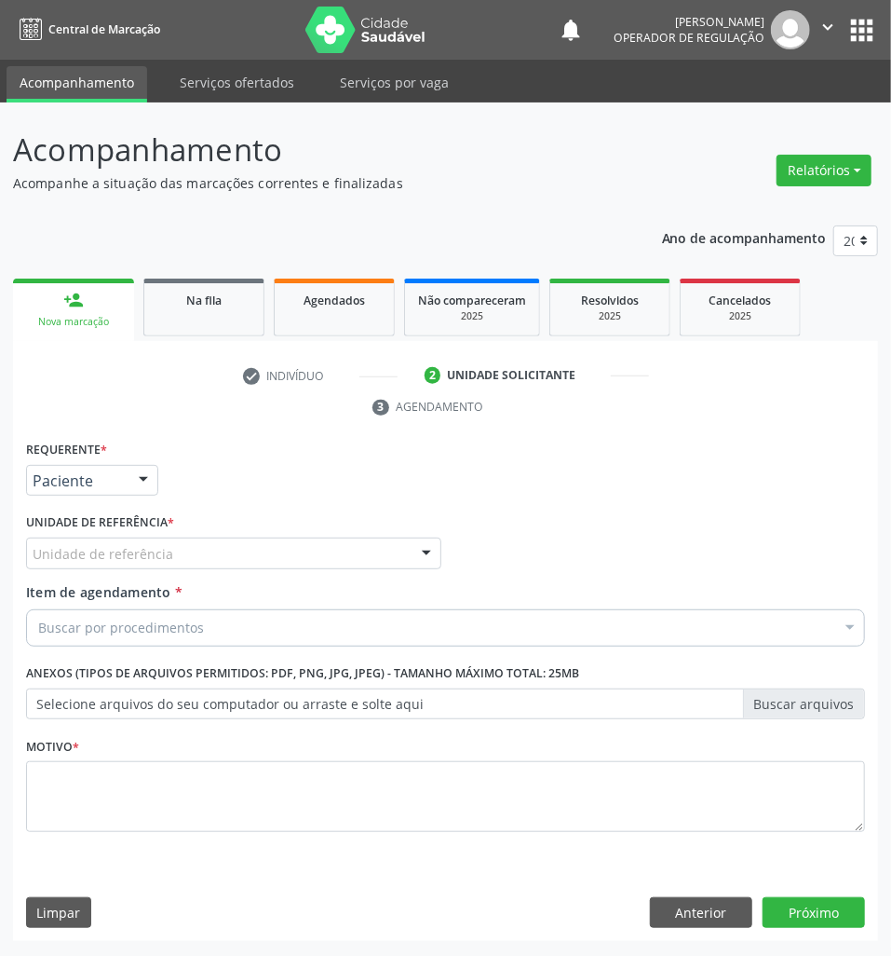
click at [143, 551] on div "Requerente * Paciente Médico(a) Enfermeiro(a) Paciente Nenhum resultado encontr…" at bounding box center [445, 647] width 839 height 422
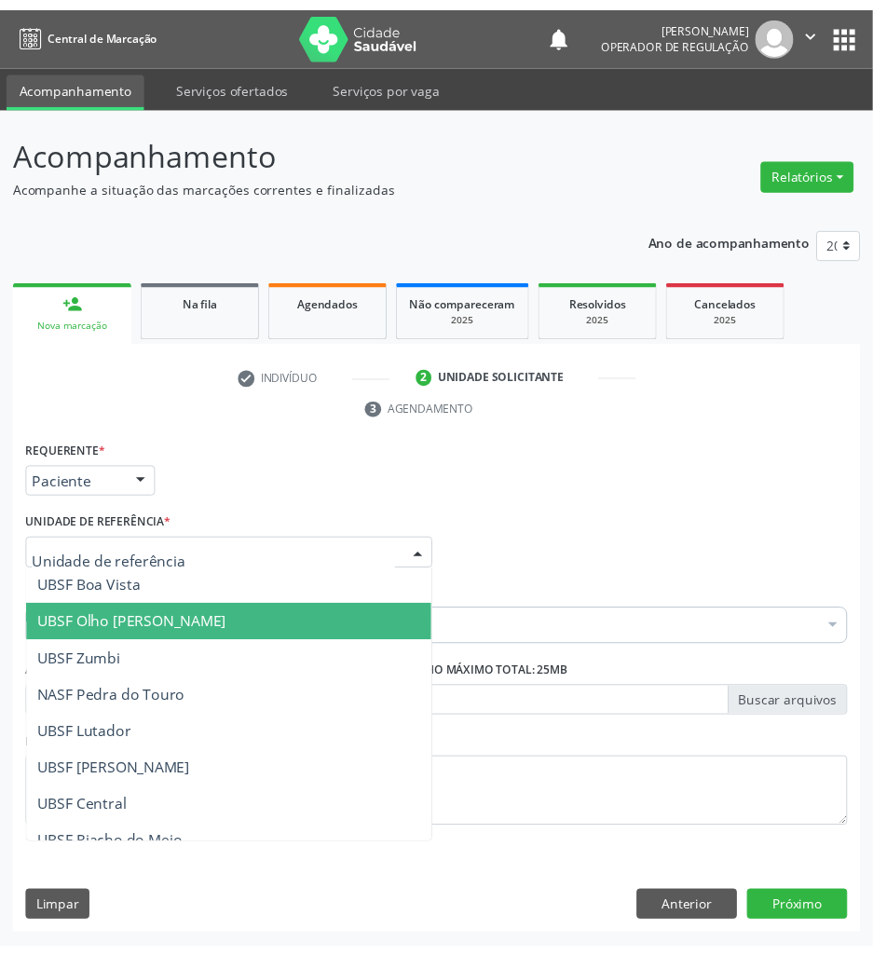
scroll to position [248, 0]
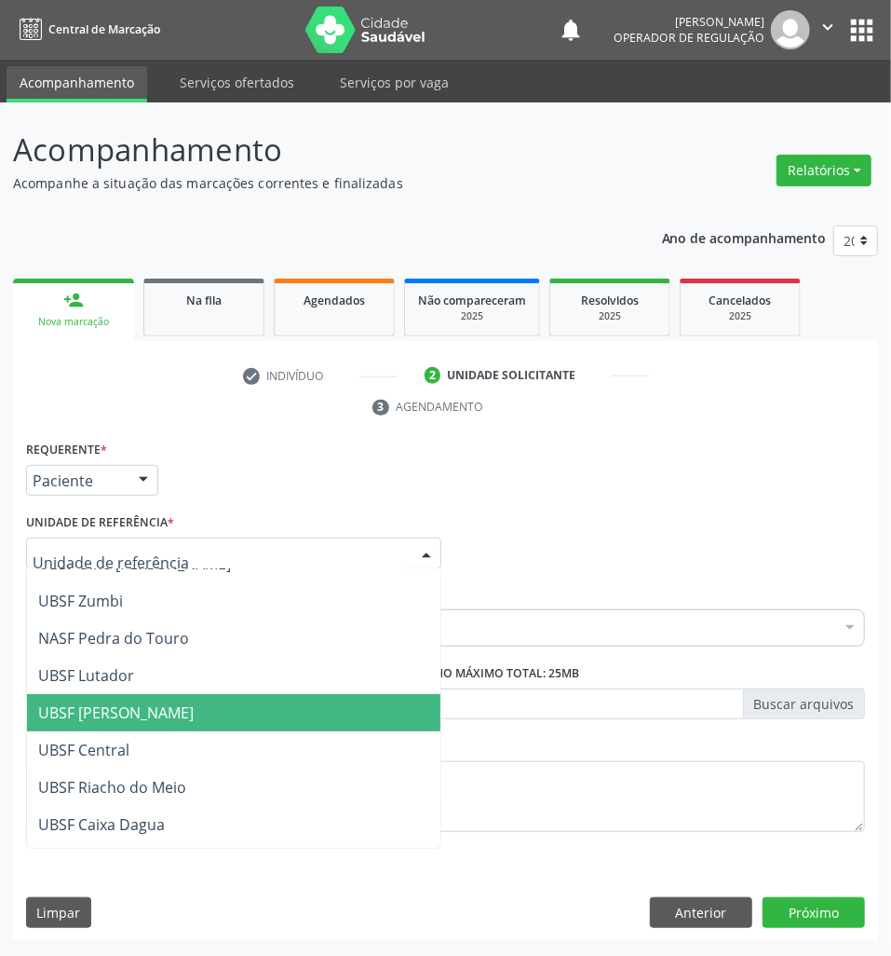
click at [155, 708] on span "UBSF [PERSON_NAME]" at bounding box center [116, 712] width 156 height 20
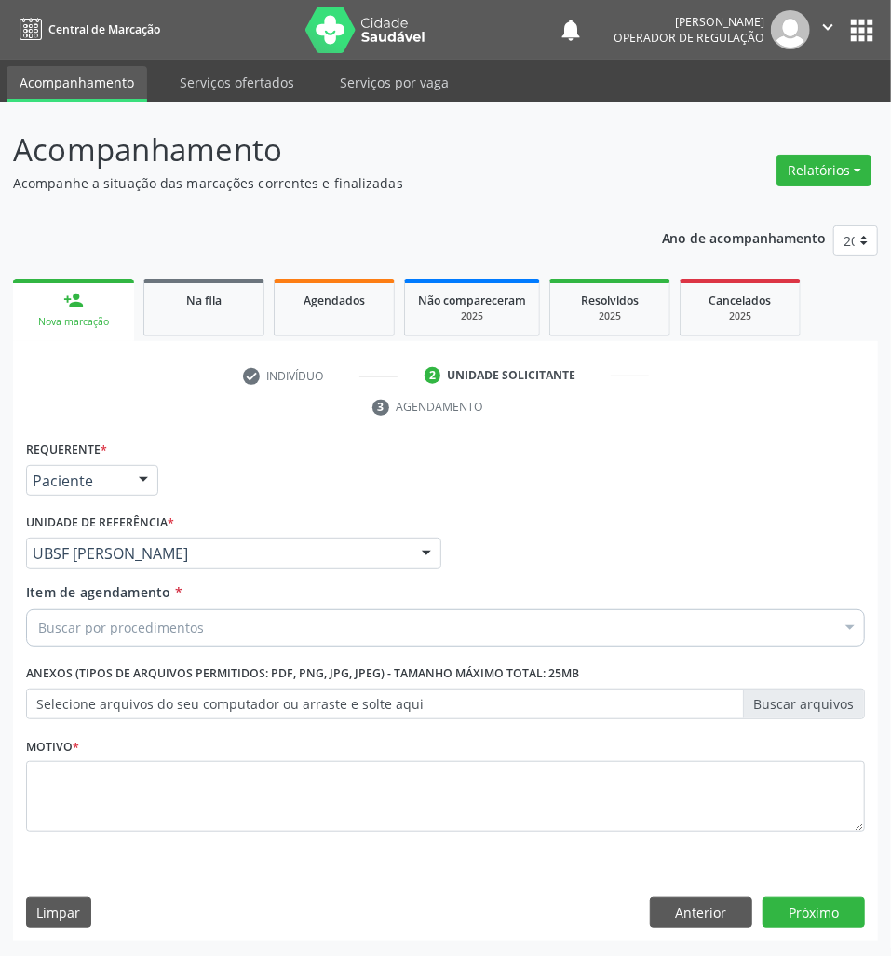
click at [154, 642] on div "Buscar por procedimentos" at bounding box center [445, 627] width 839 height 37
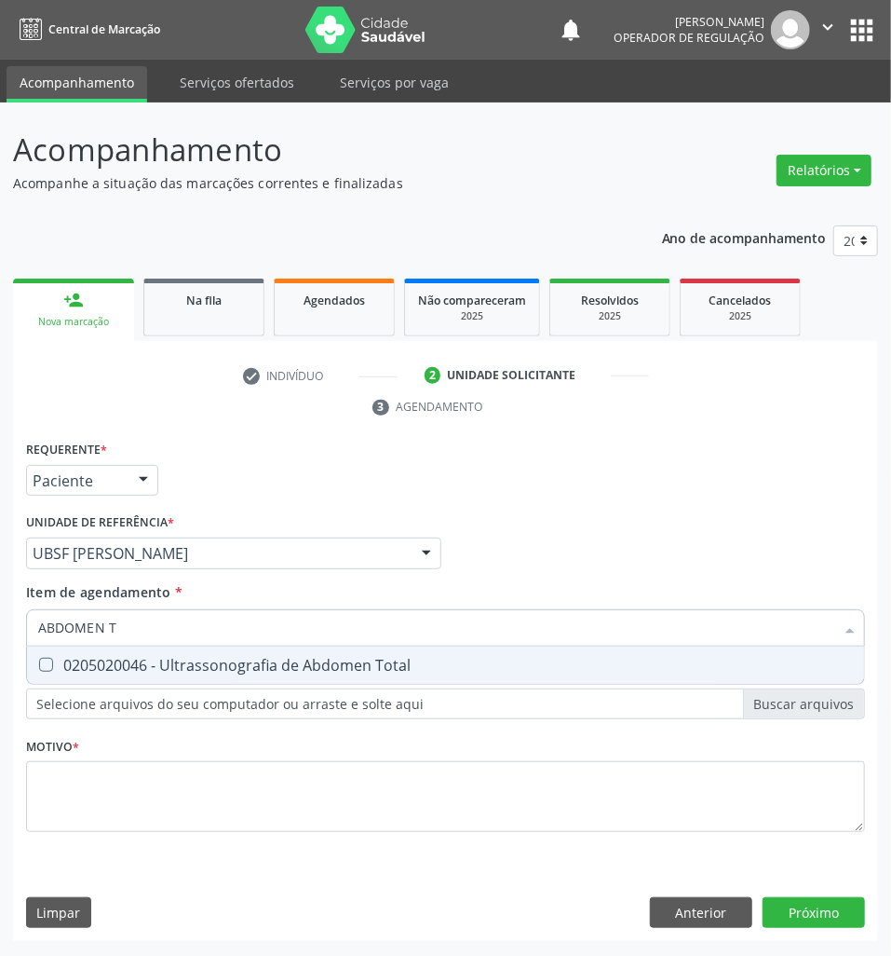
type input "ABDOMEN TO"
click at [156, 668] on div "0205020046 - Ultrassonografia de Abdomen Total" at bounding box center [445, 665] width 815 height 15
checkbox Total "true"
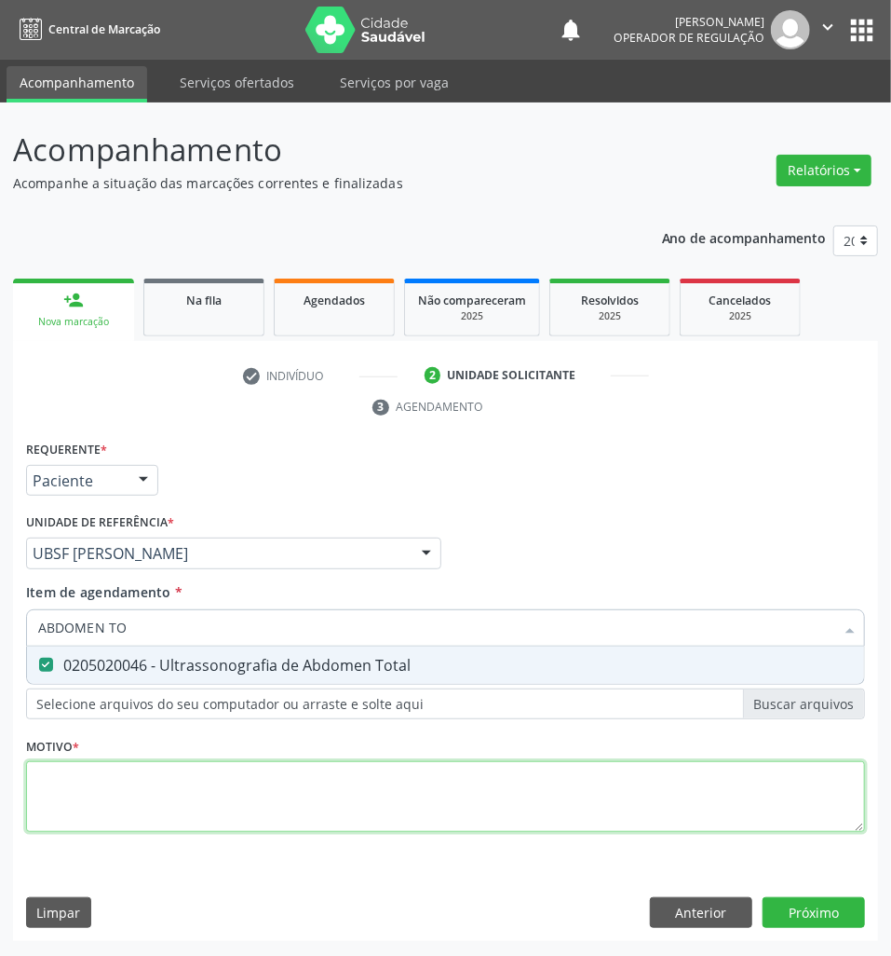
click at [146, 802] on div "Requerente * Paciente Médico(a) Enfermeiro(a) Paciente Nenhum resultado encontr…" at bounding box center [445, 647] width 839 height 422
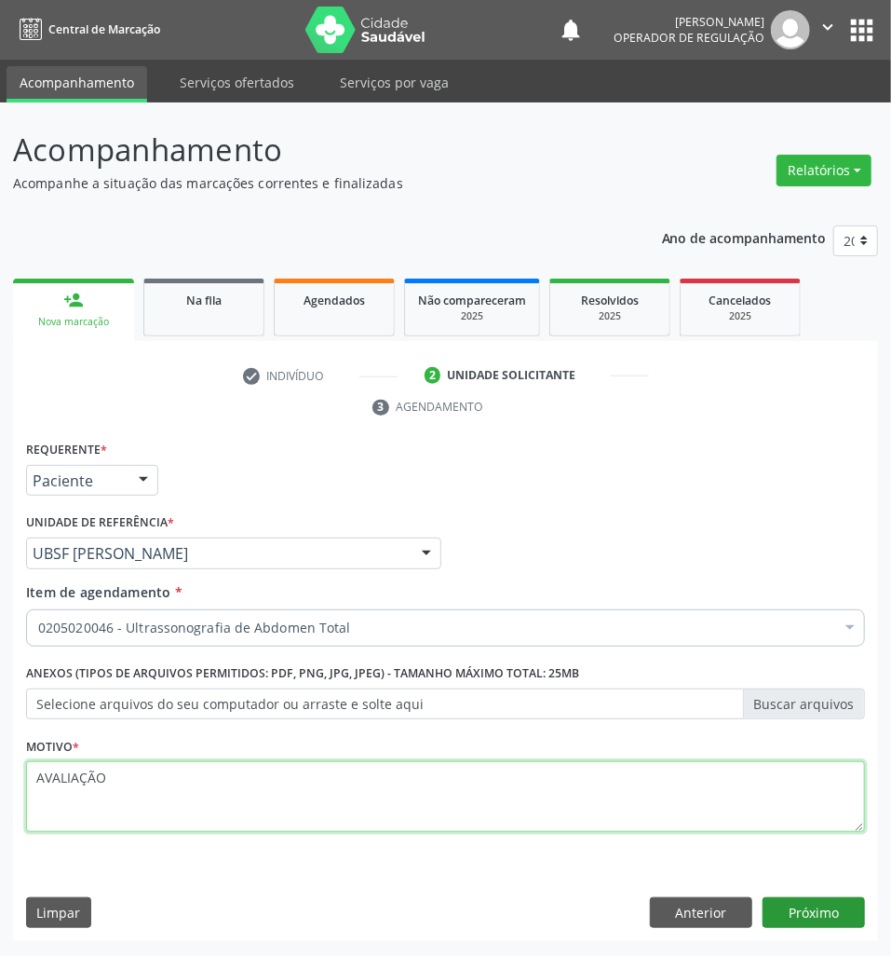
type textarea "AVALIAÇÃO"
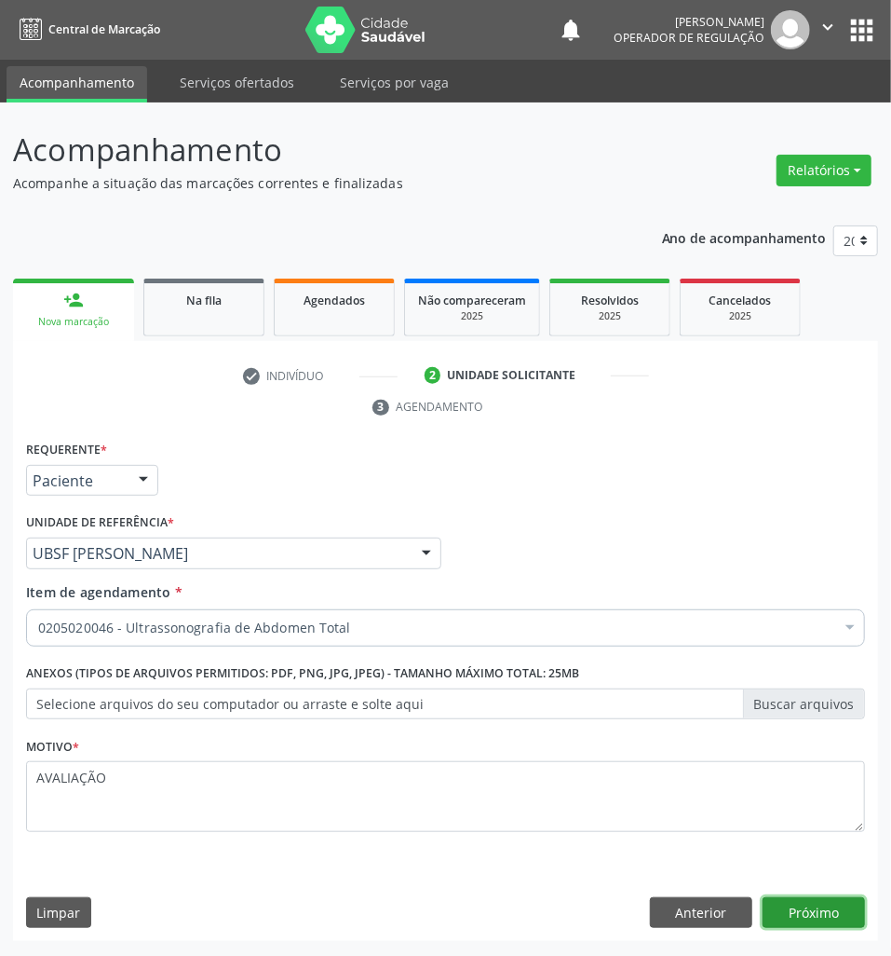
click at [829, 915] on button "Próximo" at bounding box center [814, 913] width 102 height 32
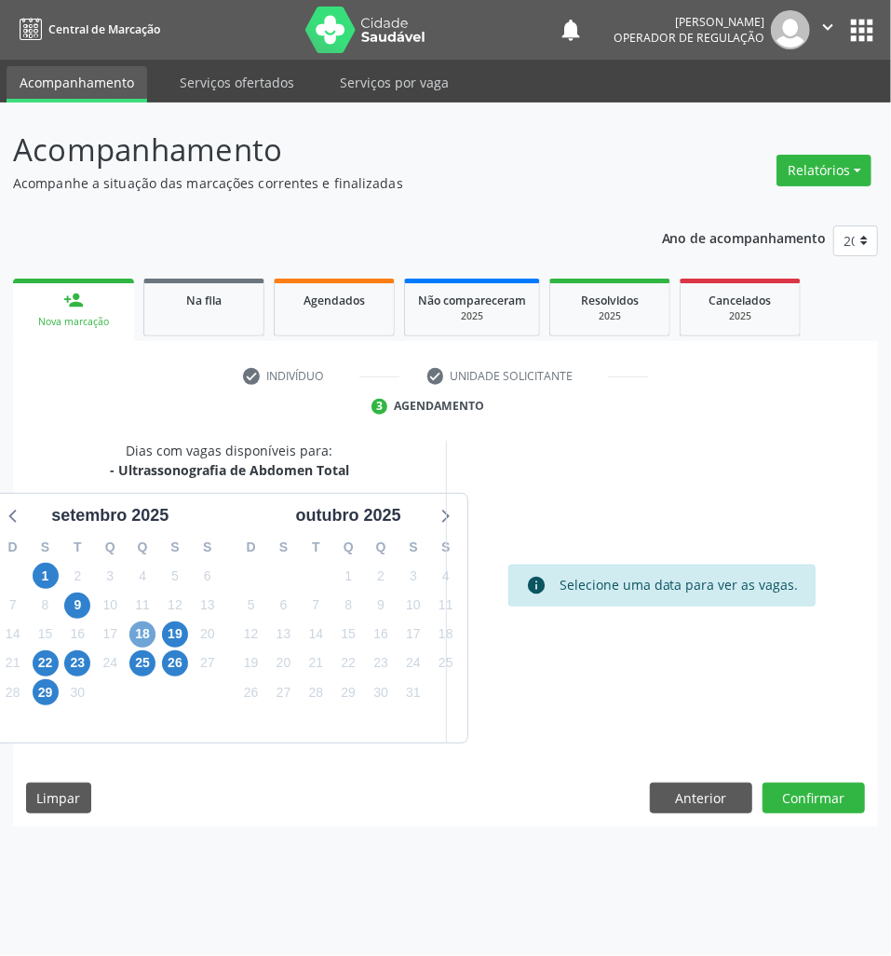
click at [143, 630] on span "18" at bounding box center [142, 634] width 26 height 26
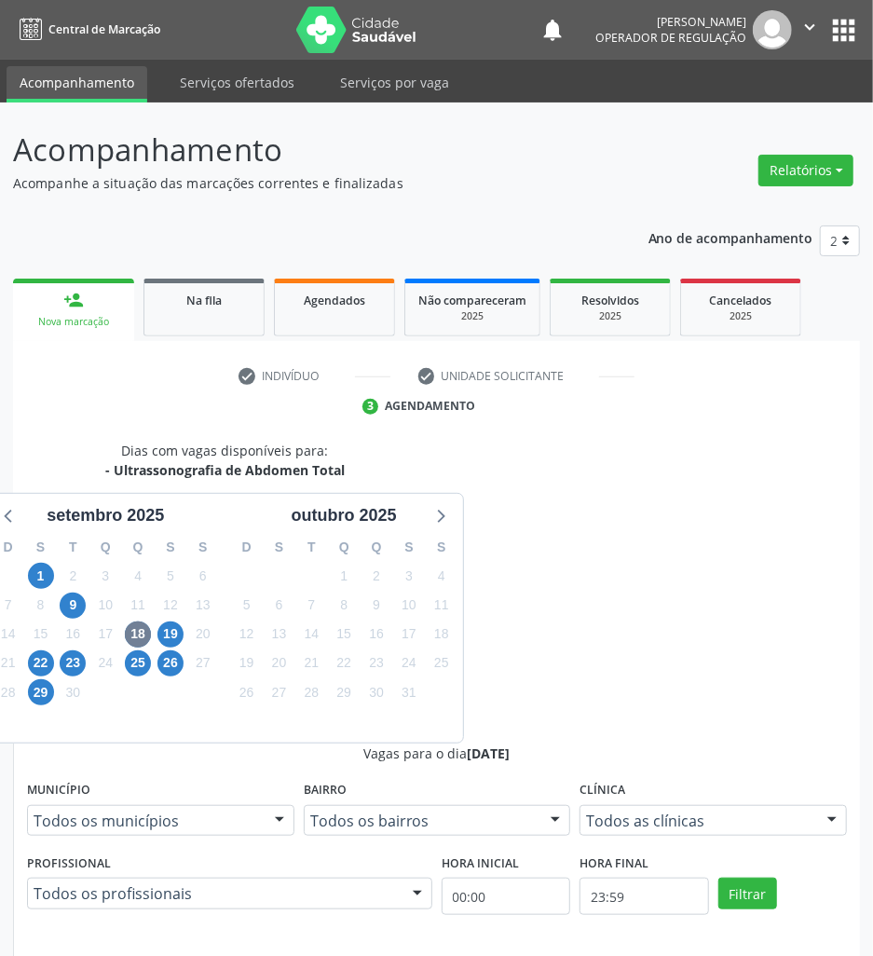
radio input "true"
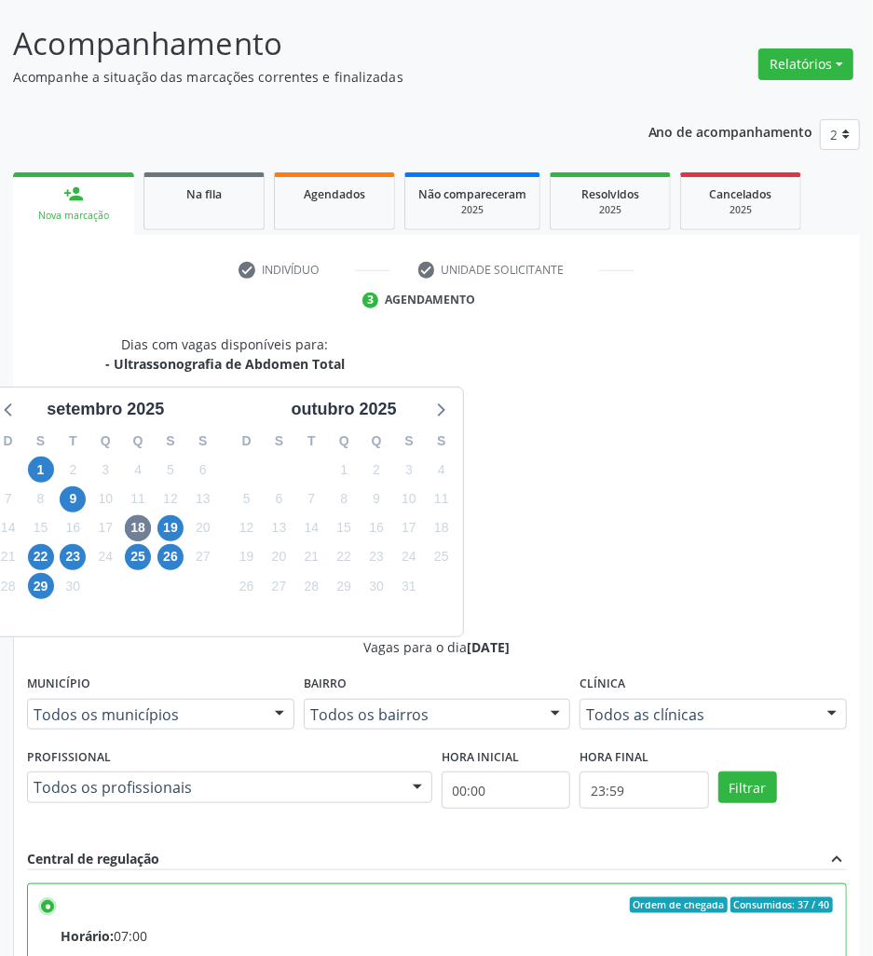
scroll to position [197, 0]
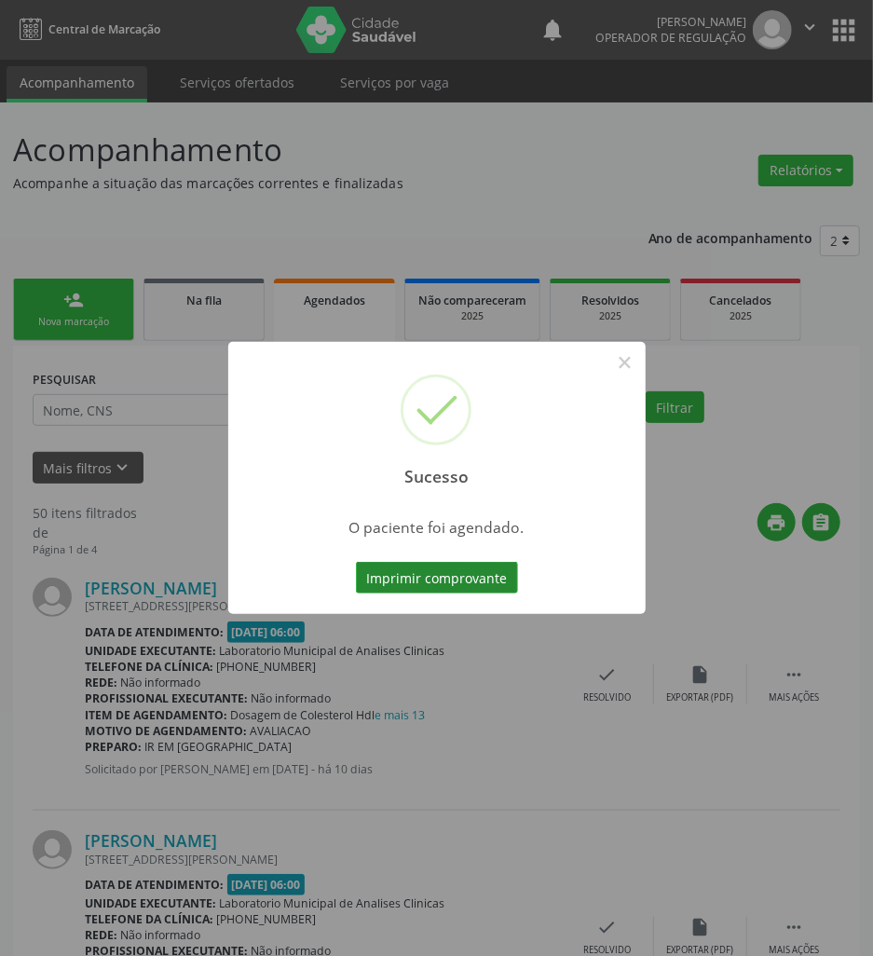
click at [371, 575] on button "Imprimir comprovante" at bounding box center [437, 578] width 162 height 32
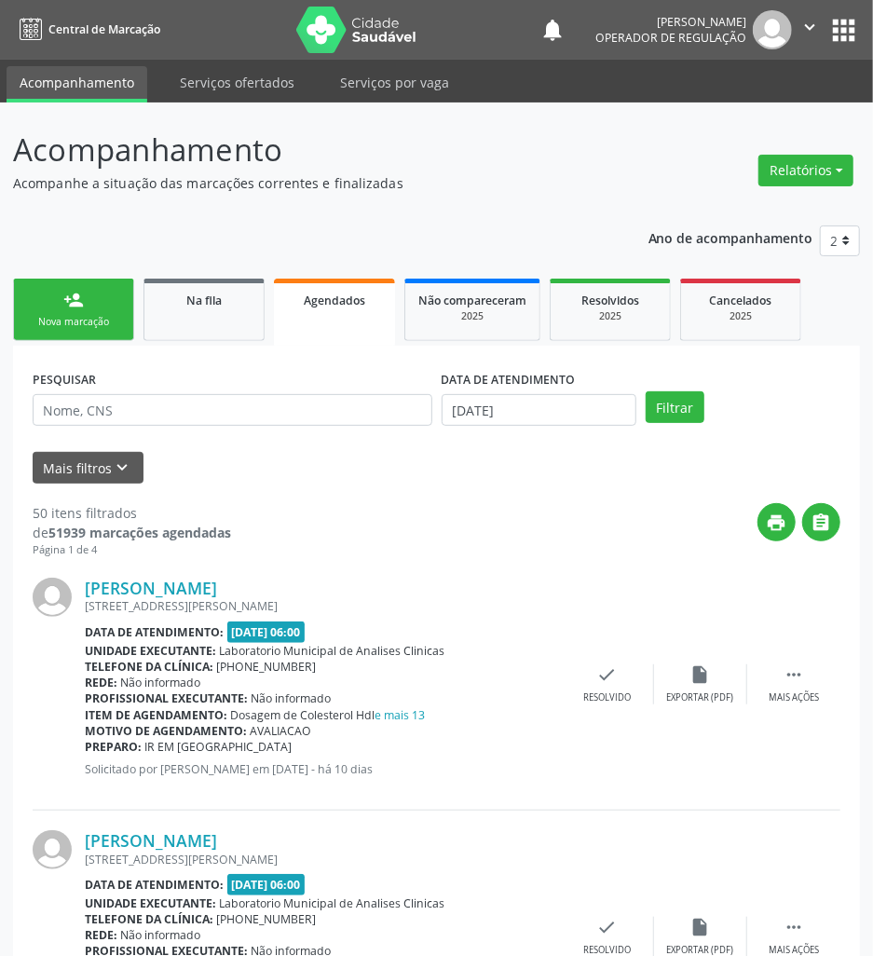
click at [56, 311] on link "person_add Nova marcação" at bounding box center [73, 309] width 121 height 62
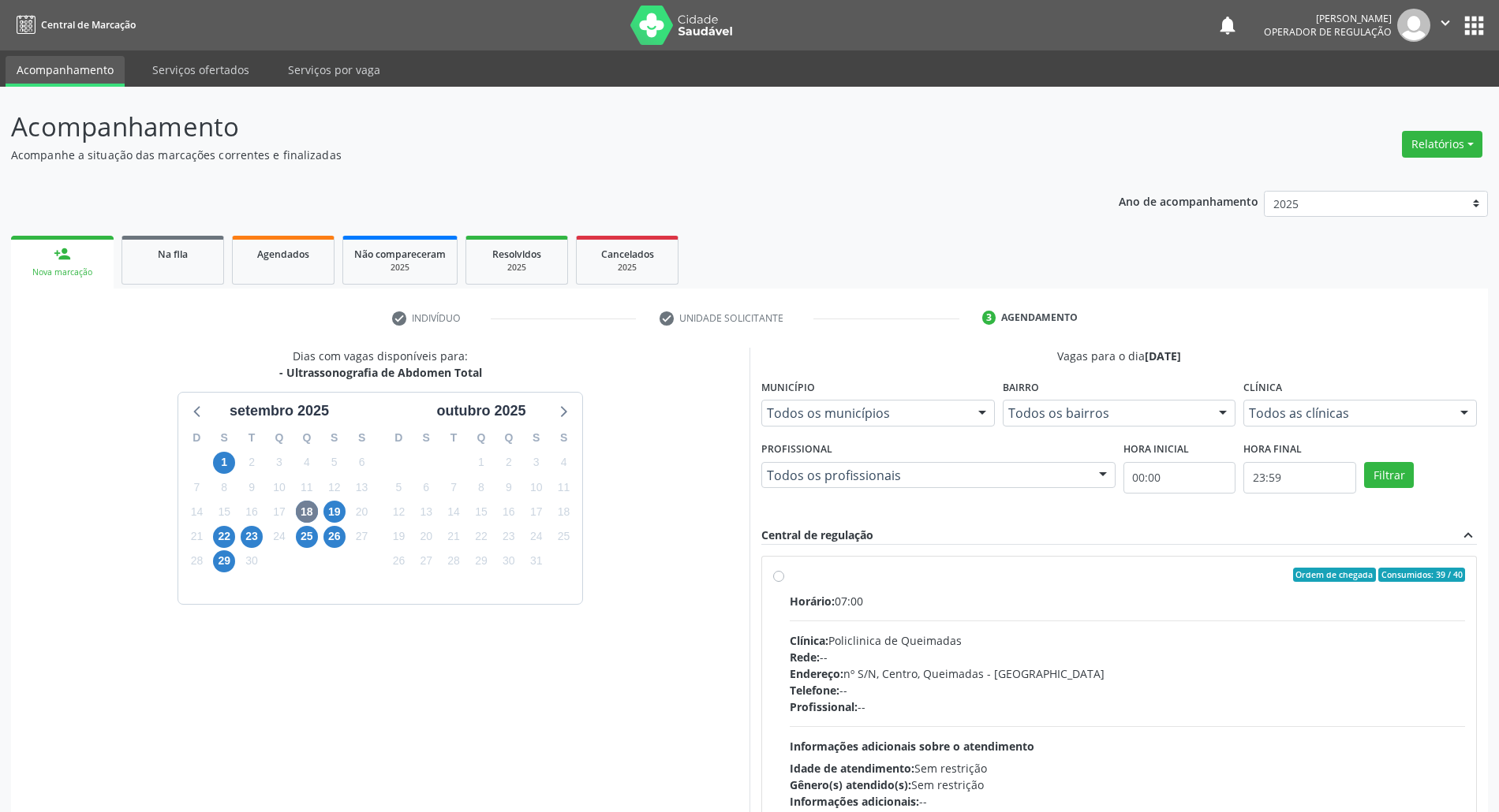
drag, startPoint x: 903, startPoint y: 594, endPoint x: 748, endPoint y: 539, distance: 164.5
click at [900, 596] on div "Horário: 07:00" at bounding box center [1126, 601] width 675 height 17
click at [784, 582] on input "Ordem de chegada Consumidos: 39 / 40 Horário: 07:00 Clínica: Policlinica de Que…" at bounding box center [778, 575] width 11 height 14
radio input "true"
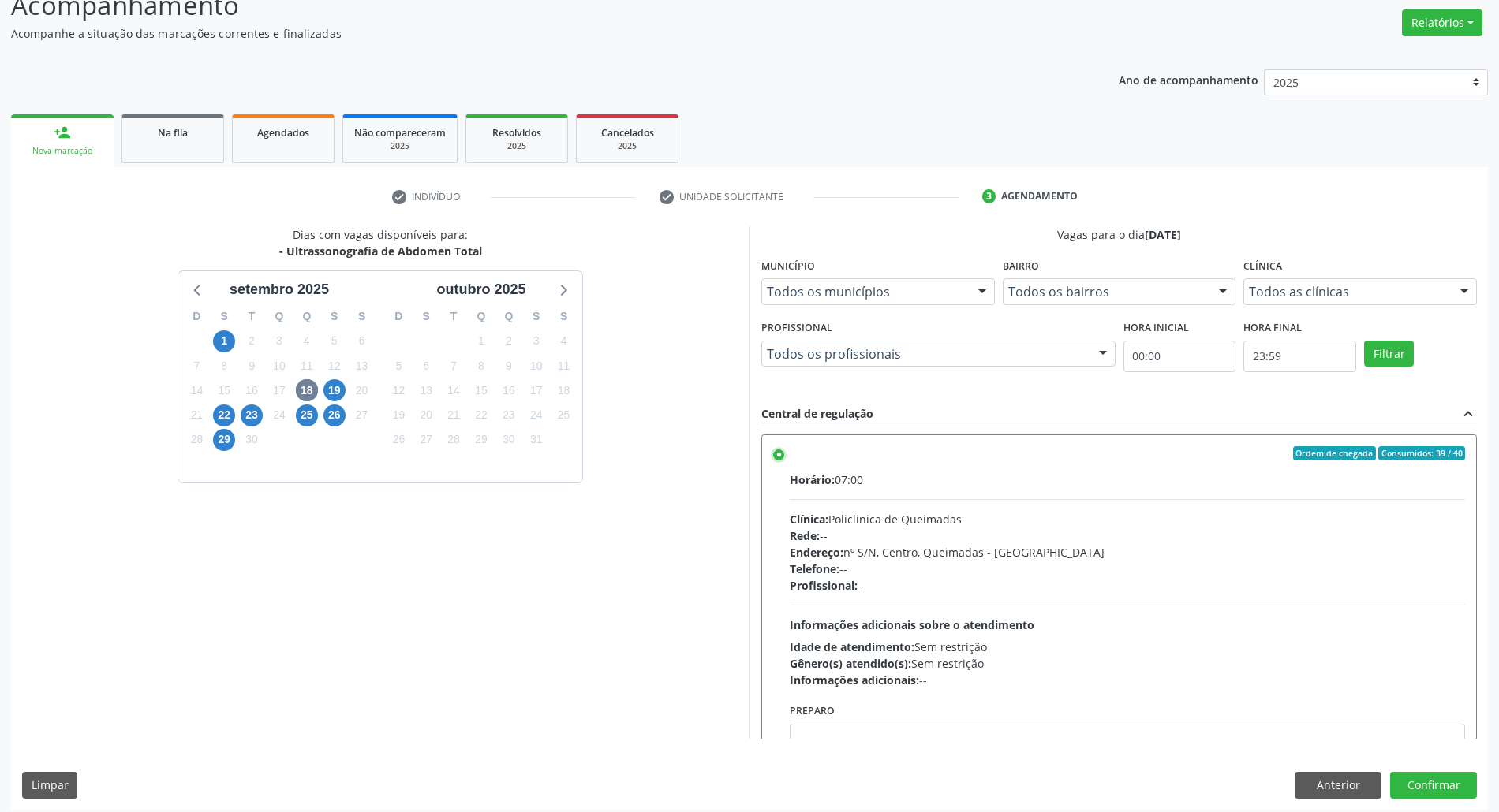
scroll to position [130, 0]
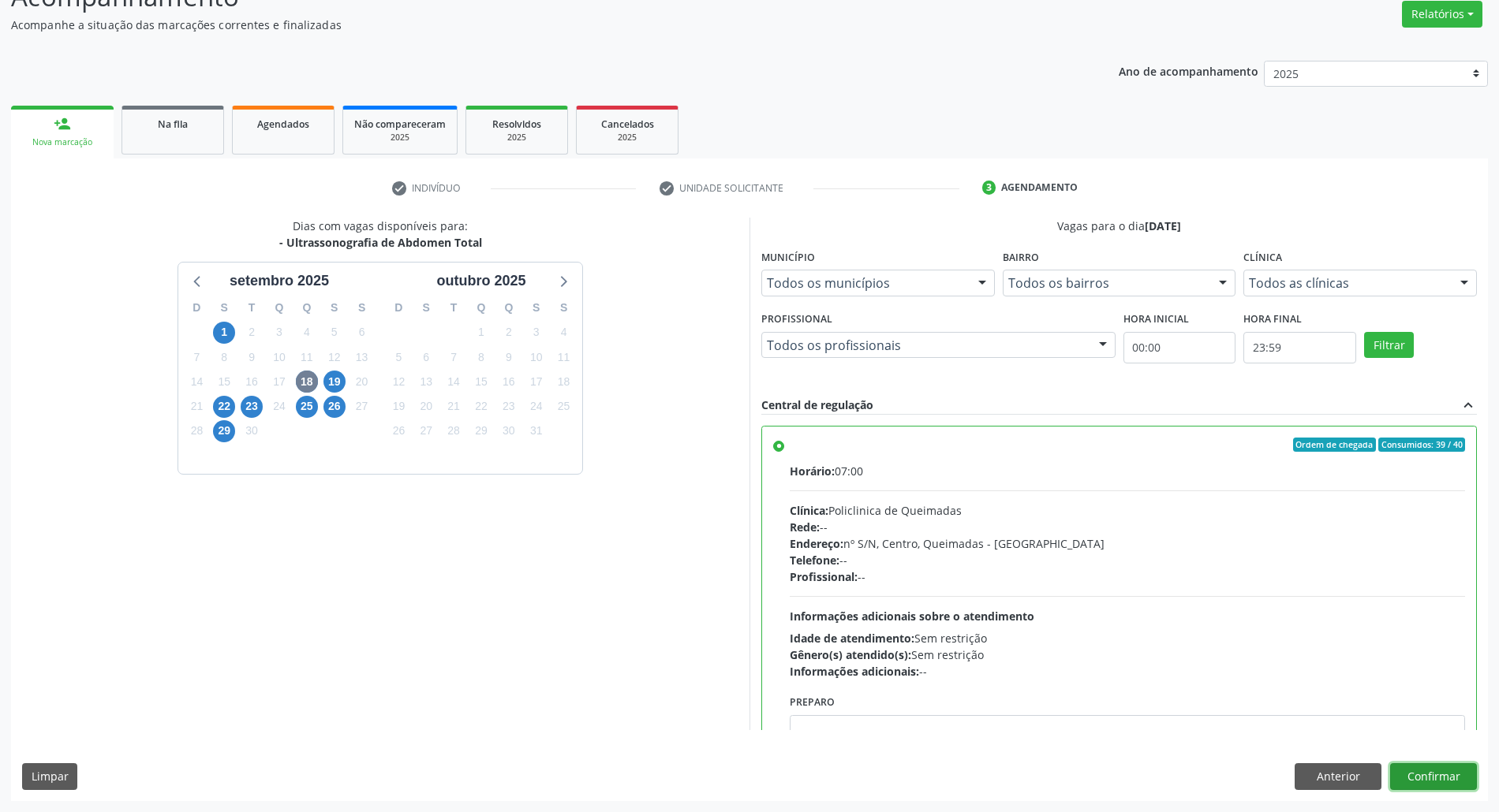
click at [1450, 776] on button "Confirmar" at bounding box center [1433, 777] width 86 height 27
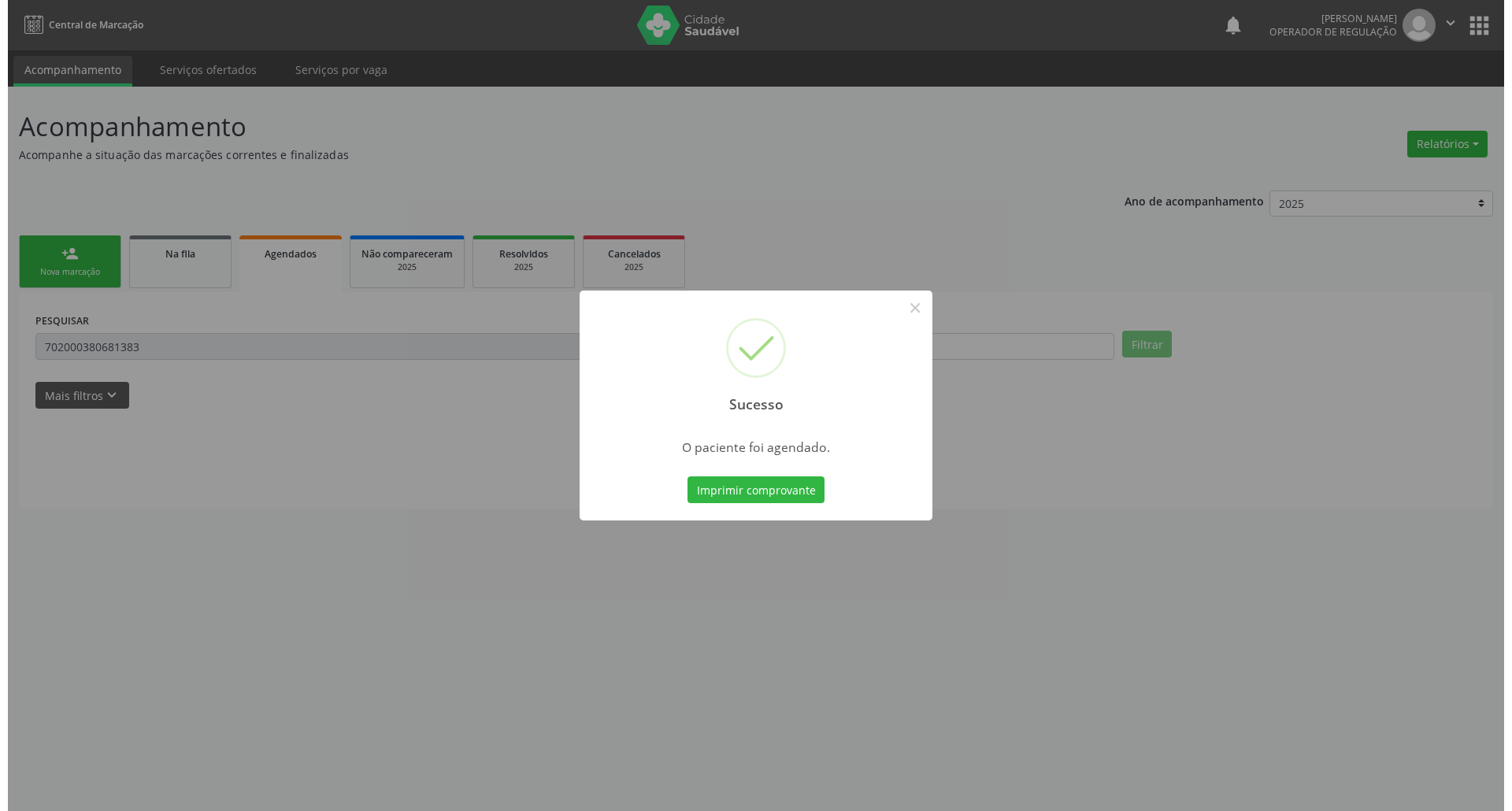
scroll to position [0, 0]
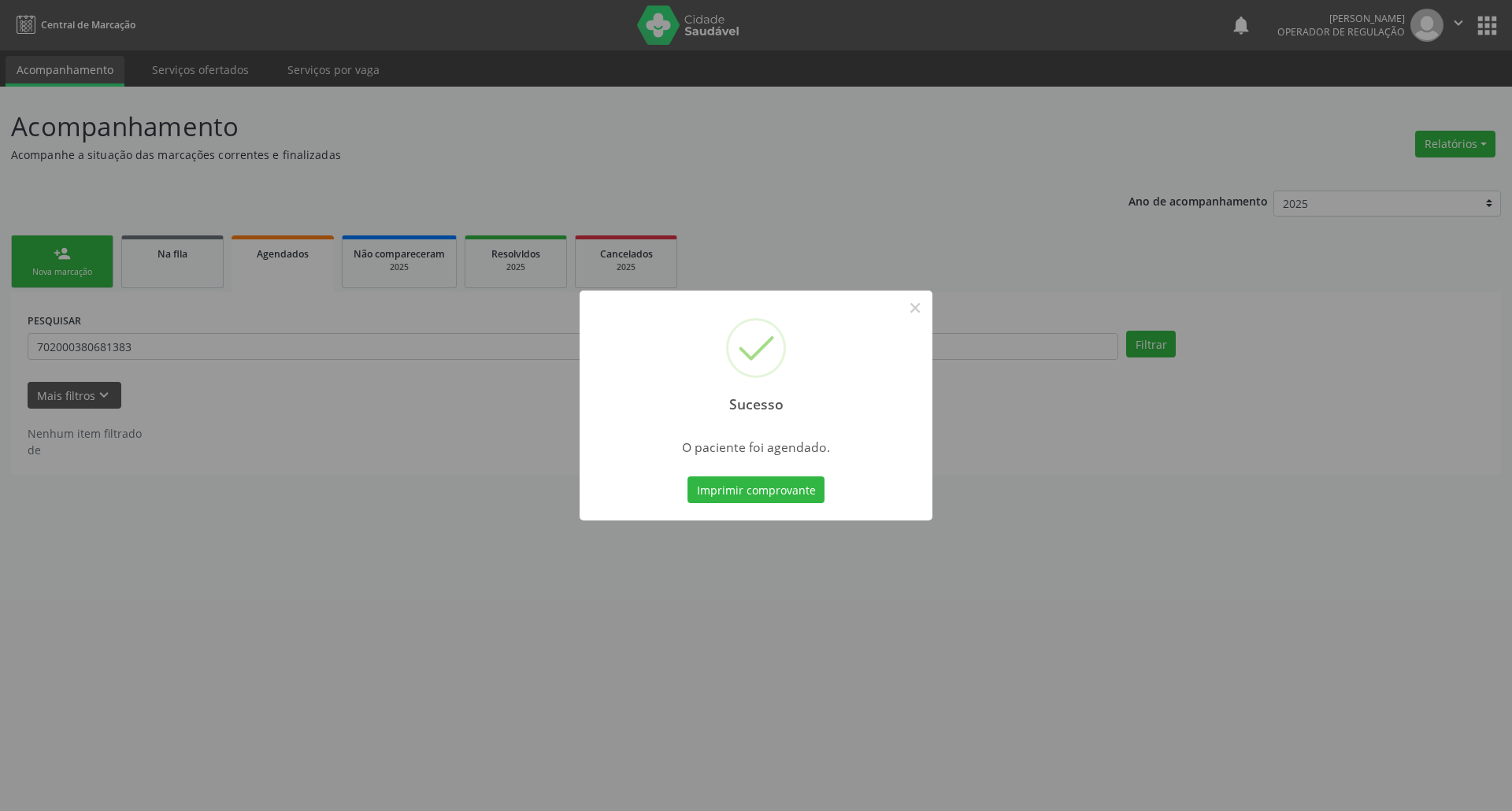
click at [688, 477] on button "Imprimir comprovante" at bounding box center [756, 490] width 137 height 27
